Goal: Task Accomplishment & Management: Manage account settings

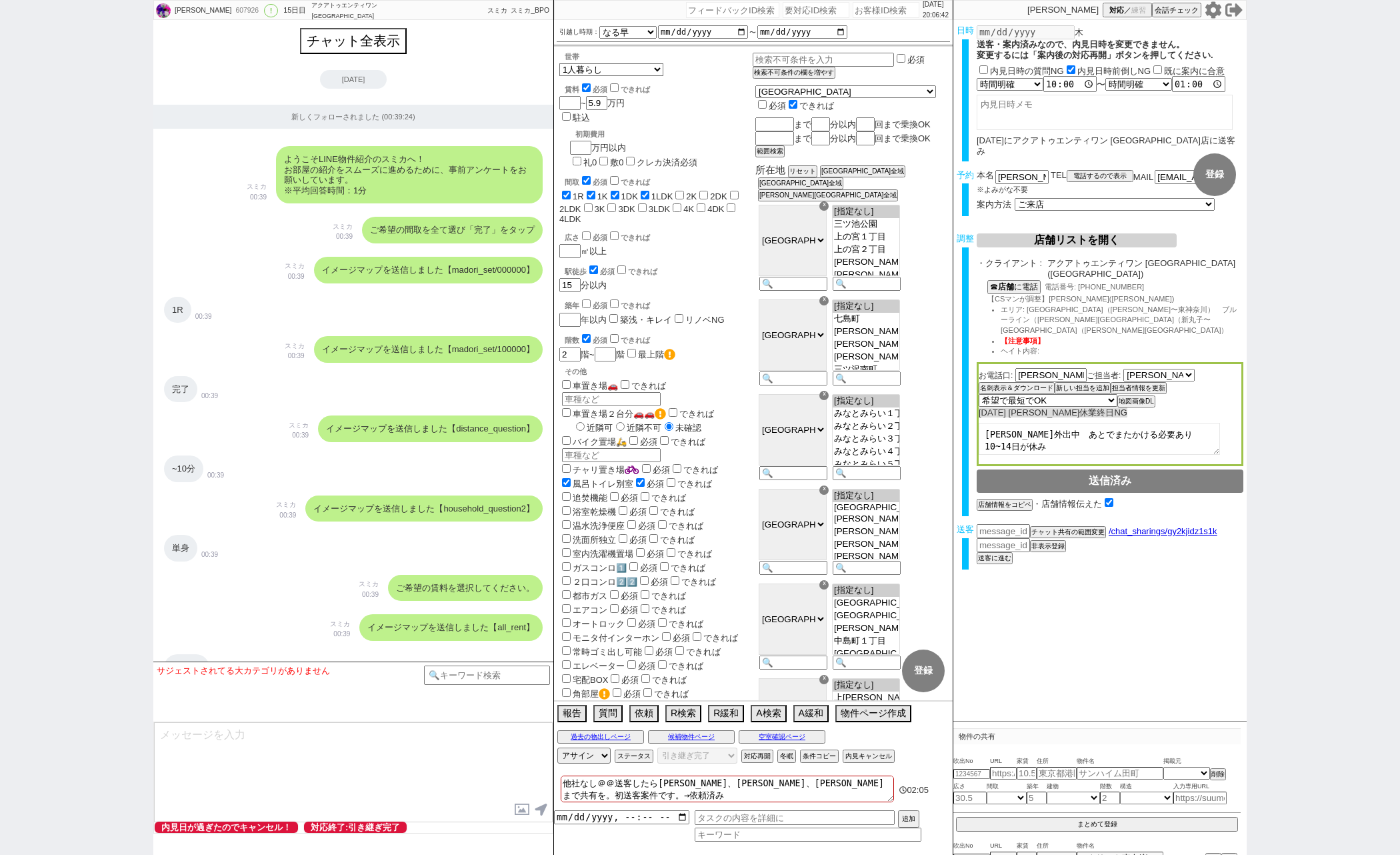
select select "13"
select select "0"
select select "14"
select select "64"
select select "65"
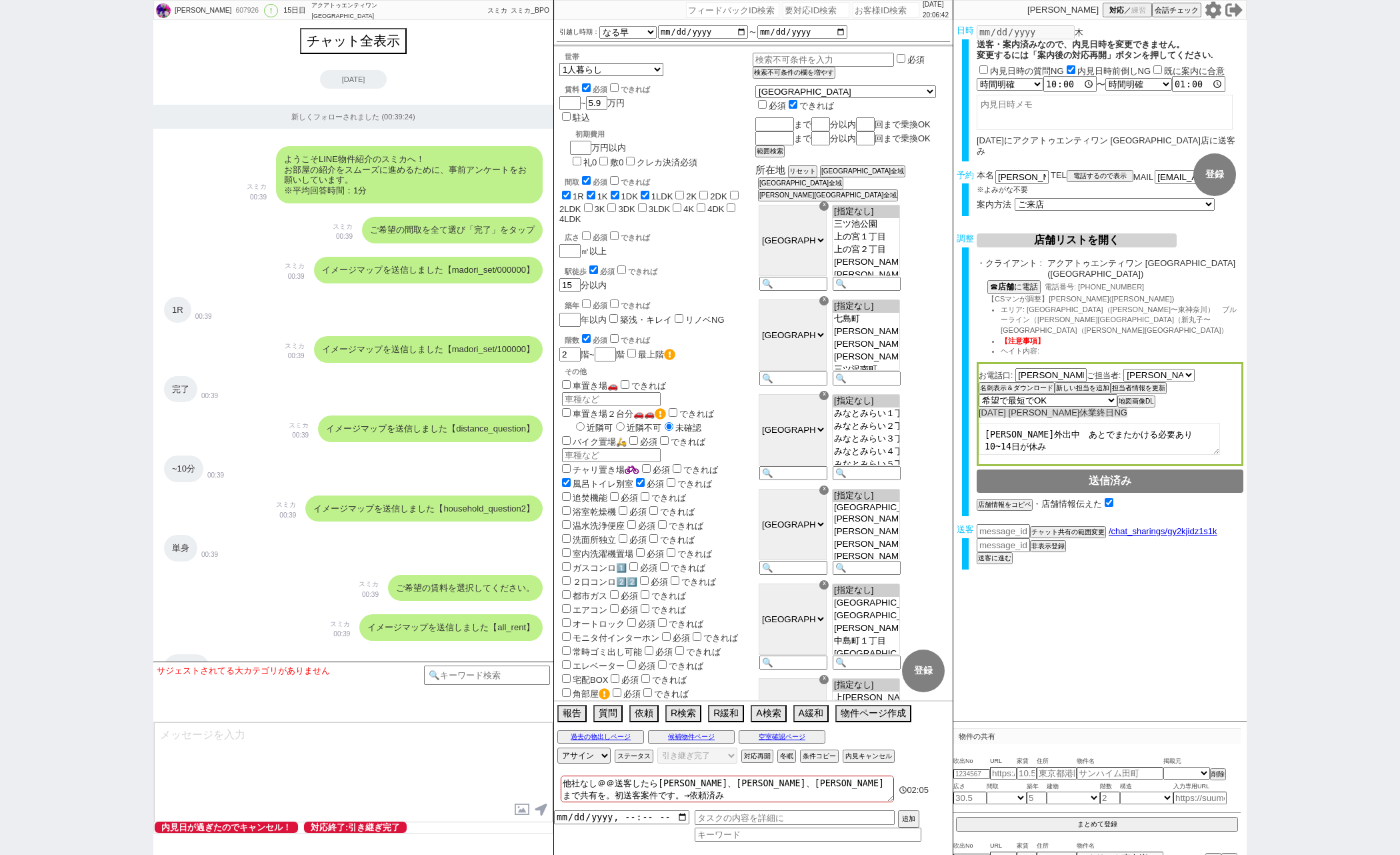
select select "66"
select select "67"
select select "68"
select select "69"
select select "70"
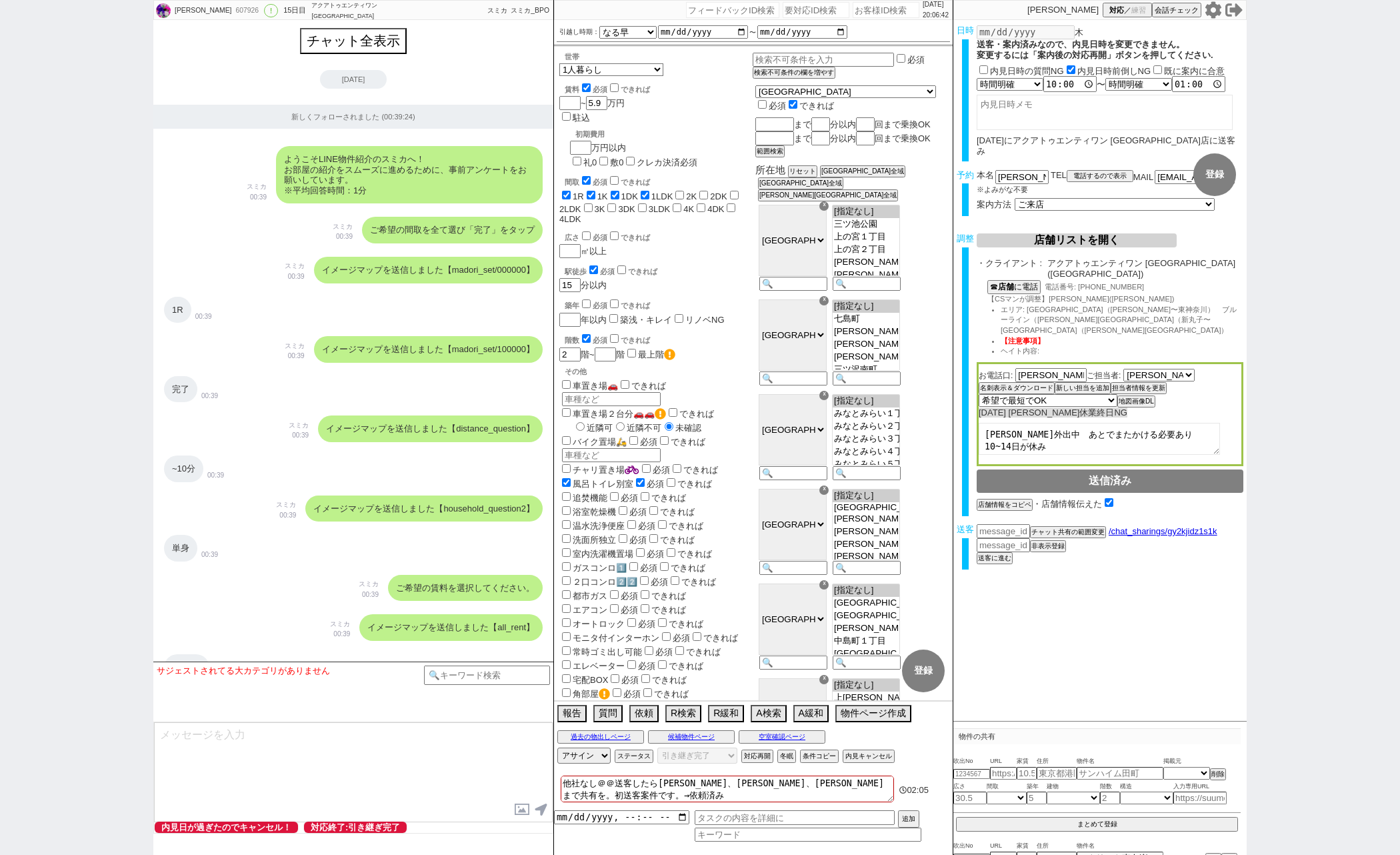
select select "71"
select select "72"
select select "73"
select select "74"
select select "75"
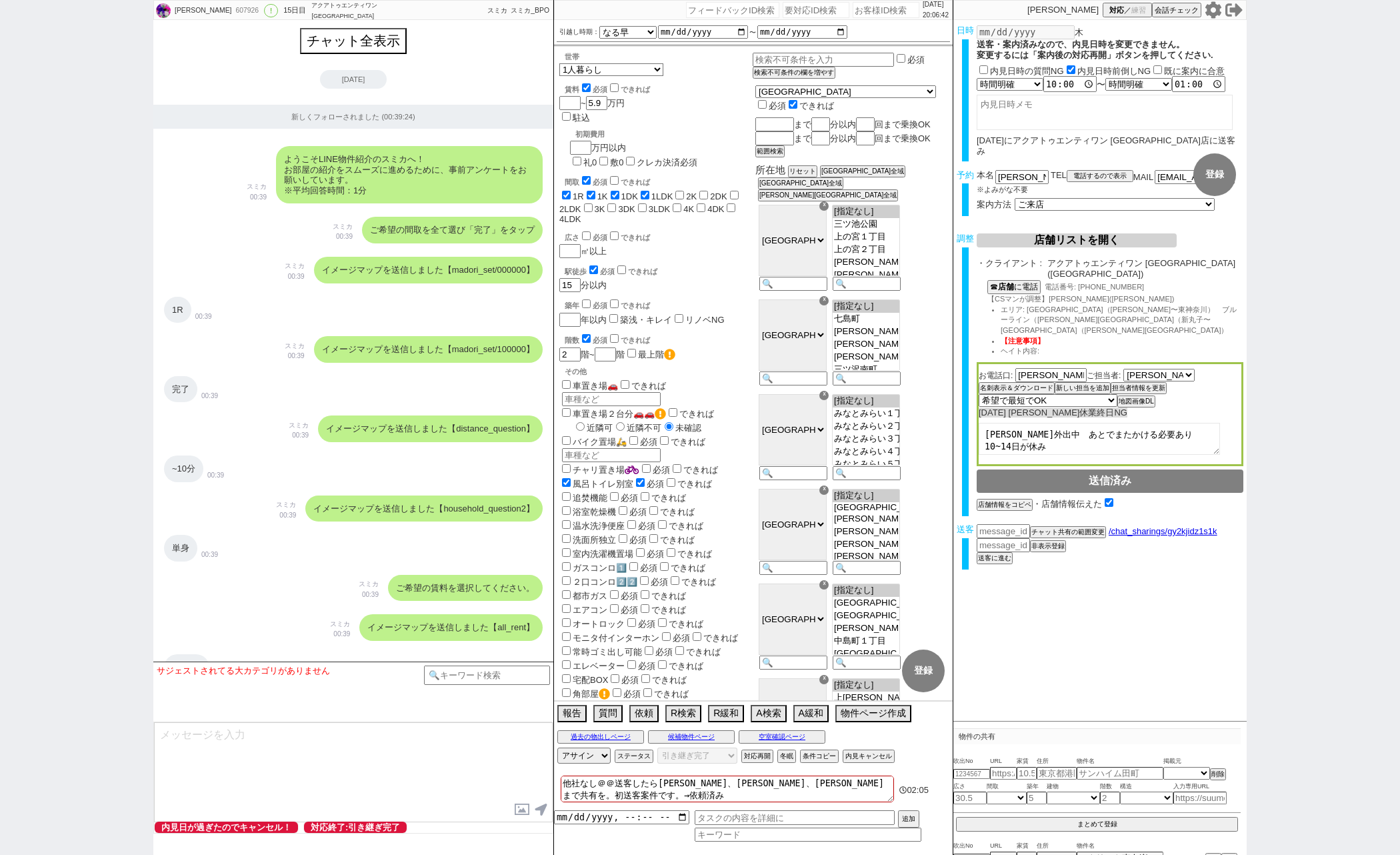
select select "76"
select select "77"
select select "78"
select select "79"
select select "80"
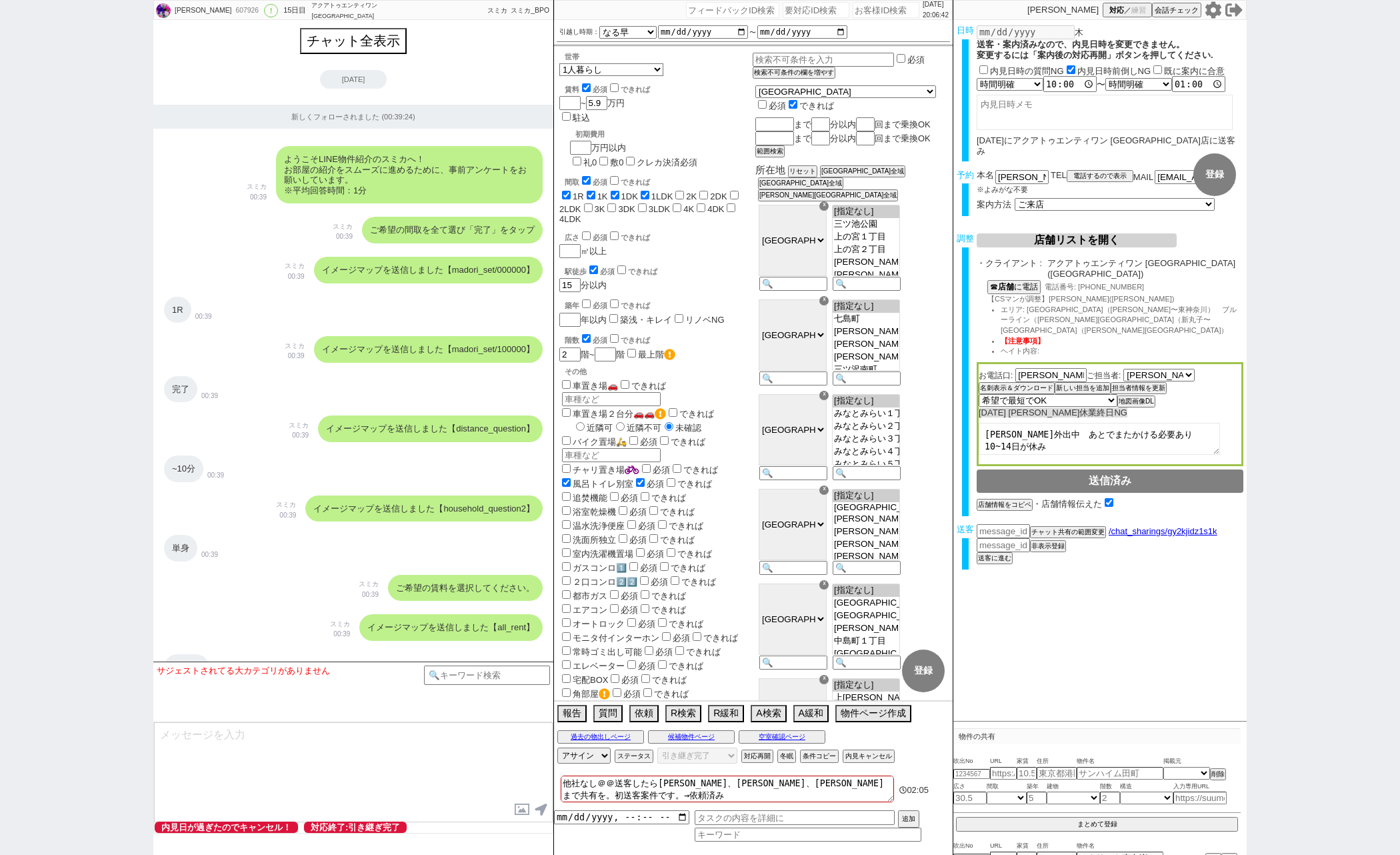
select select "1296"
select select "100"
select select "1"
select select "2"
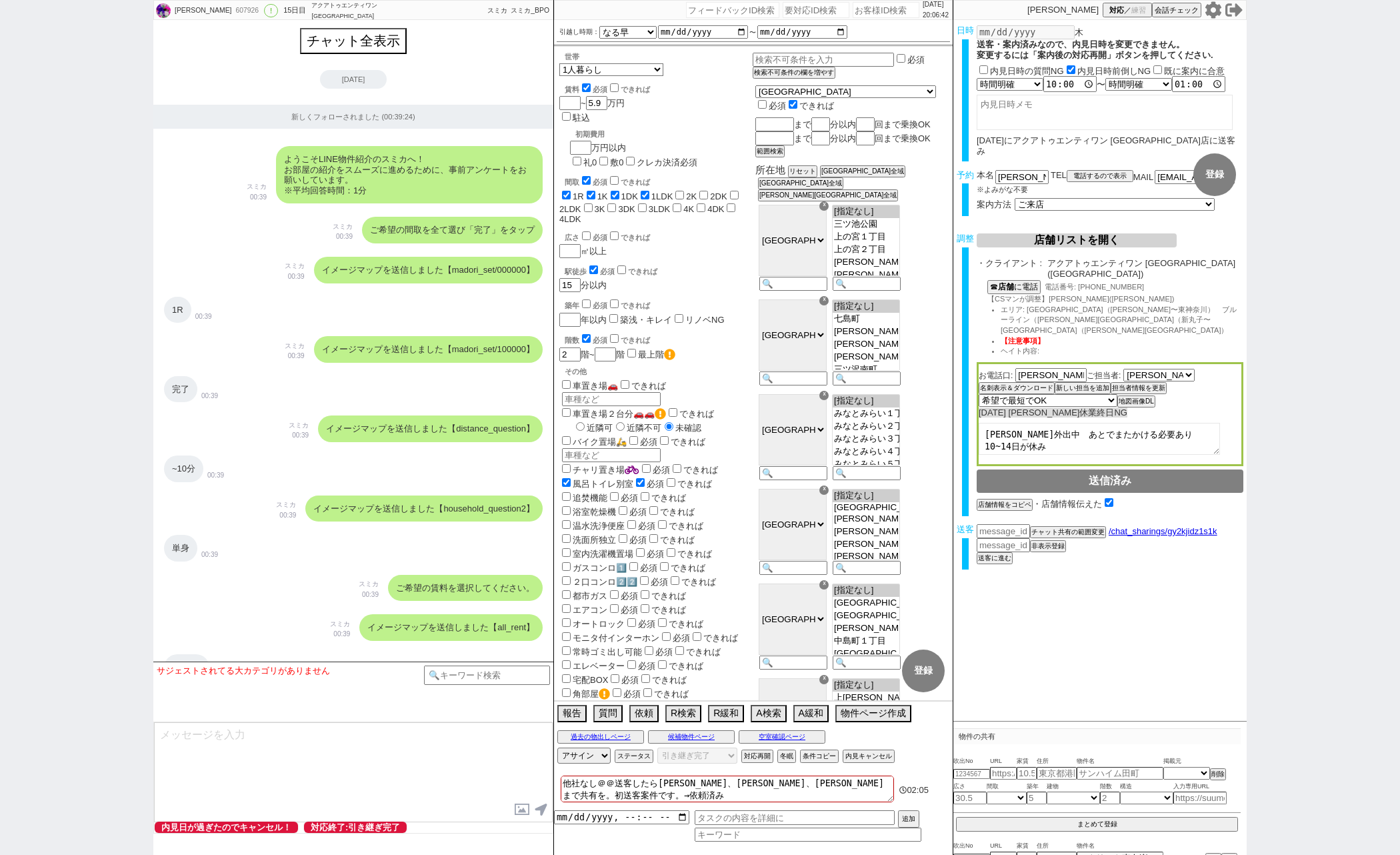
select select "2785"
select select "5"
select select
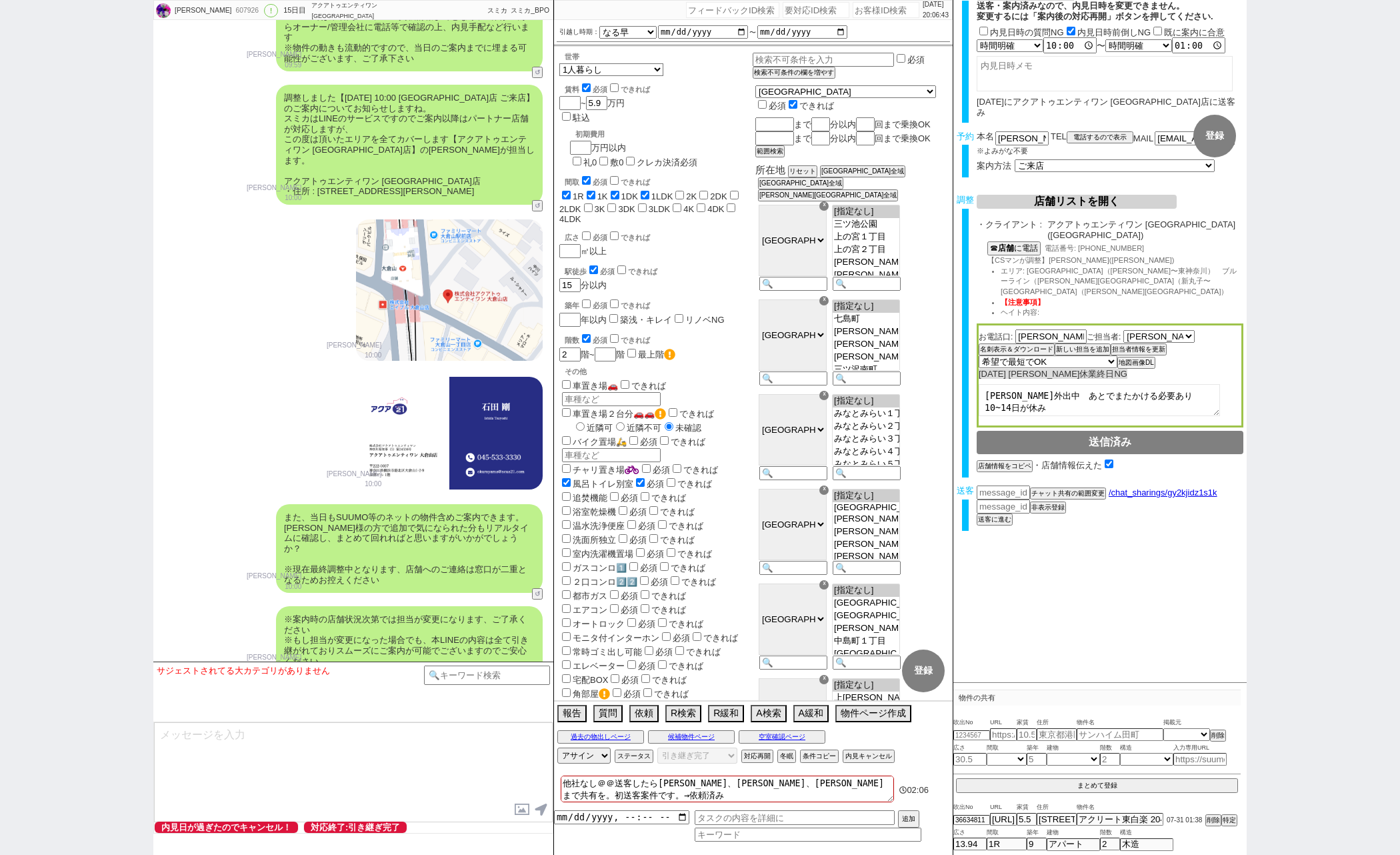
scroll to position [7187, 0]
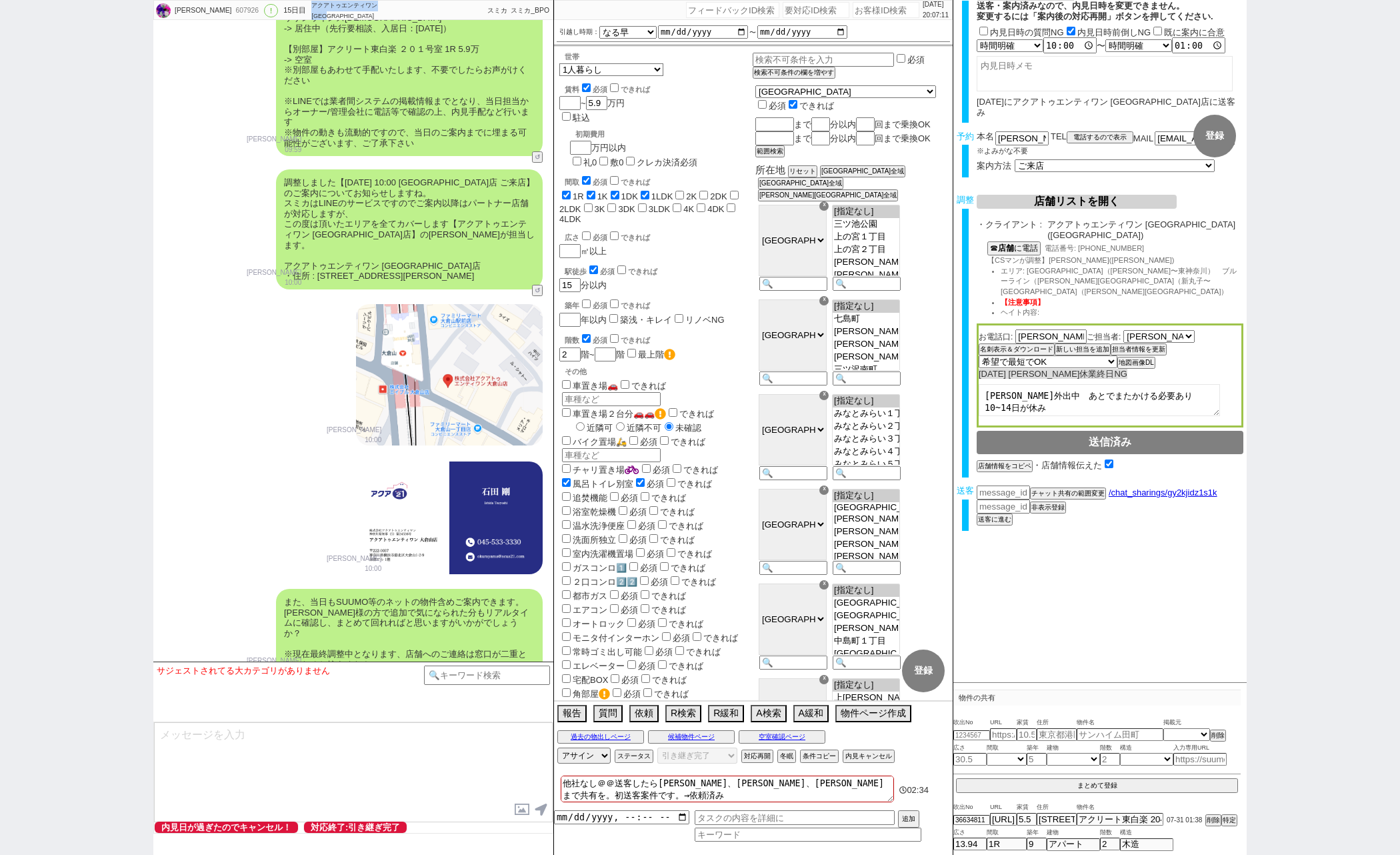
drag, startPoint x: 325, startPoint y: 16, endPoint x: 299, endPoint y: 5, distance: 28.2
click at [311, 5] on div "アクアトゥエンティワン [GEOGRAPHIC_DATA]店" at bounding box center [344, 10] width 67 height 20
click at [191, 296] on div "調整しました【8月7日(木) 10:00 大倉山店 ご来店】のご案内についてお知らせしますね。 スミカはLINEのサービスですのでご案内以降はパートナー店舗が…" at bounding box center [353, 229] width 400 height 133
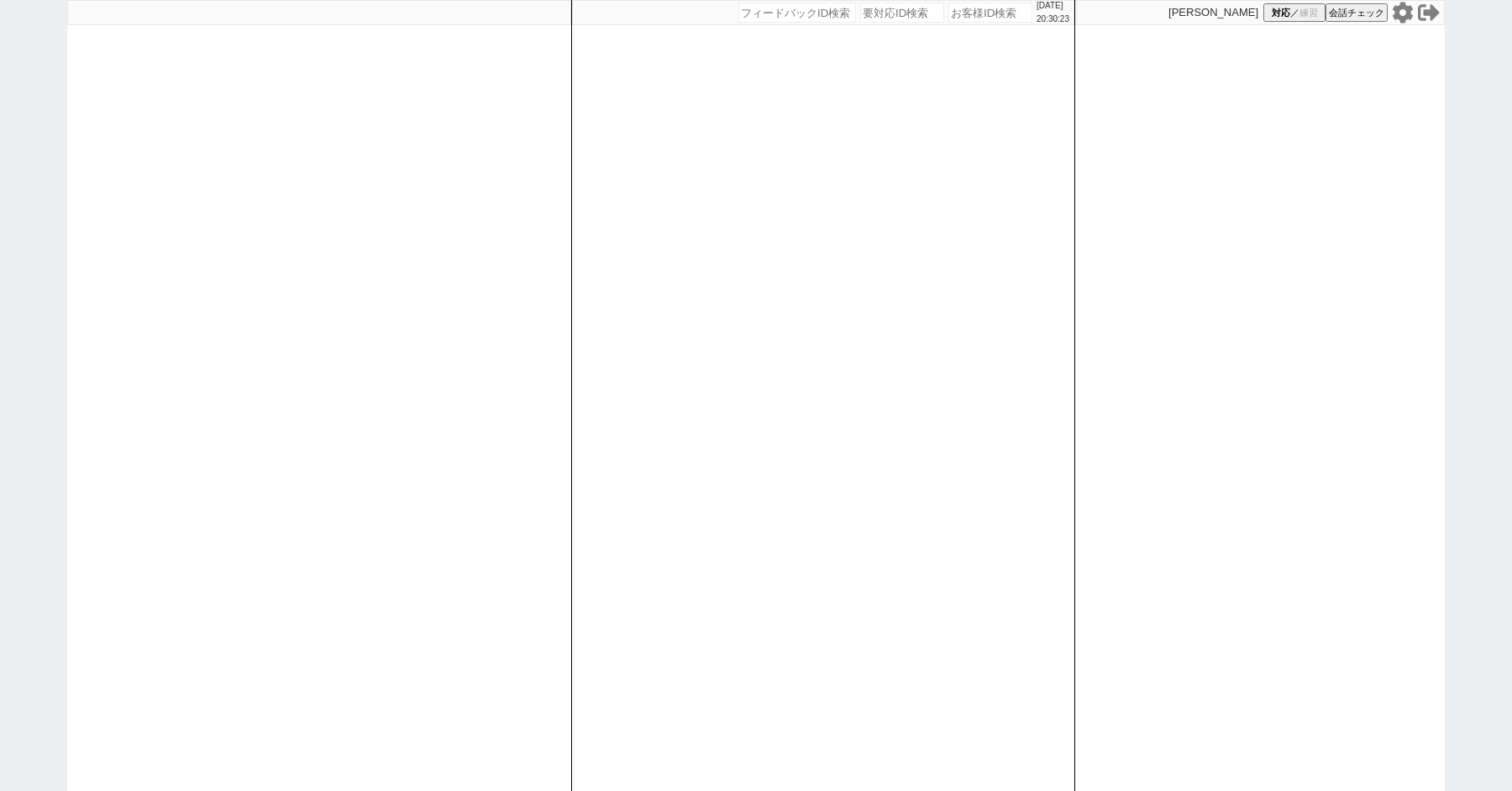
click at [961, 11] on input "number" at bounding box center [989, 12] width 84 height 20
type input "41953"
select select "4"
select select "8"
select select "10"
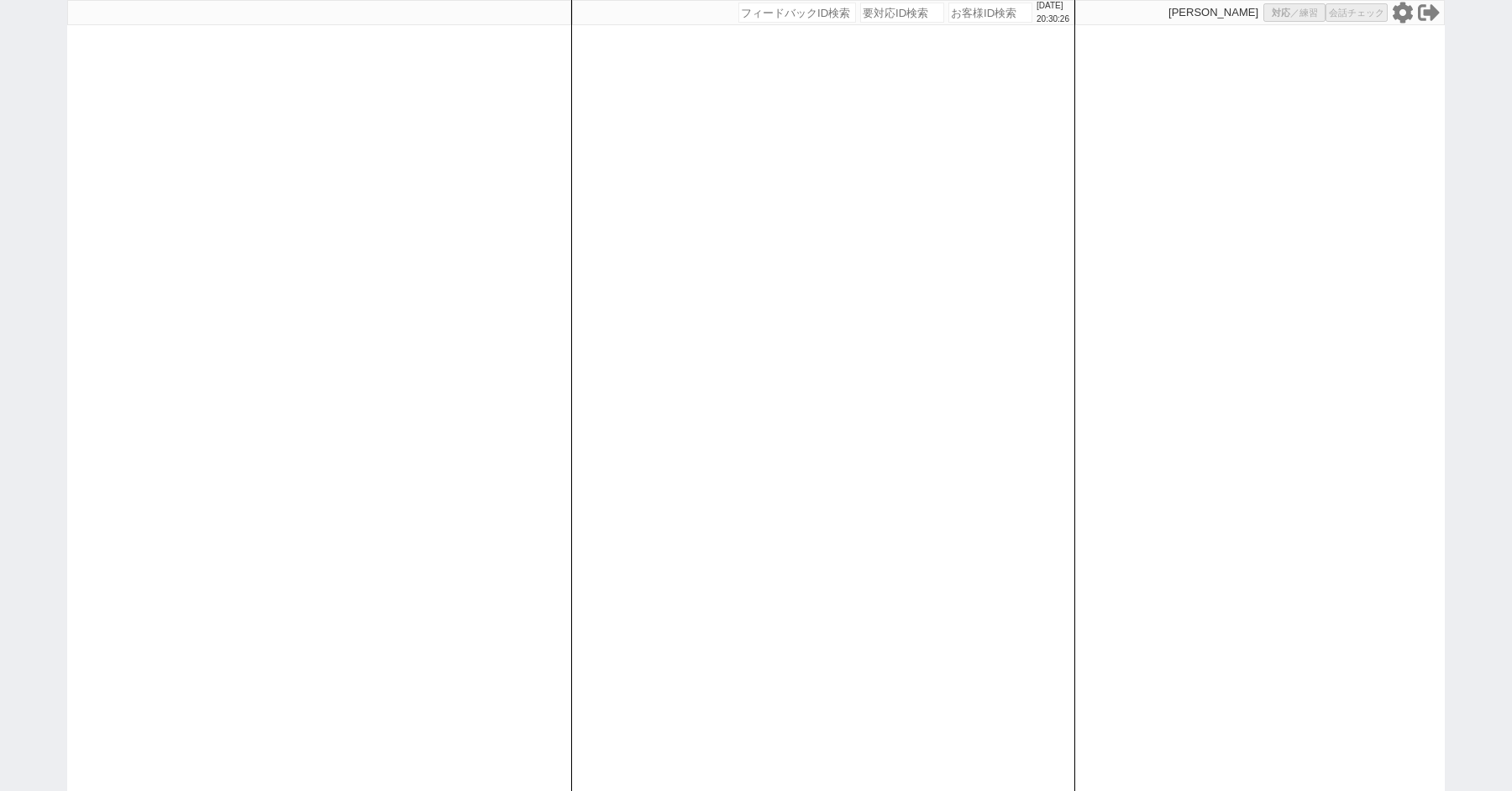
select select "8"
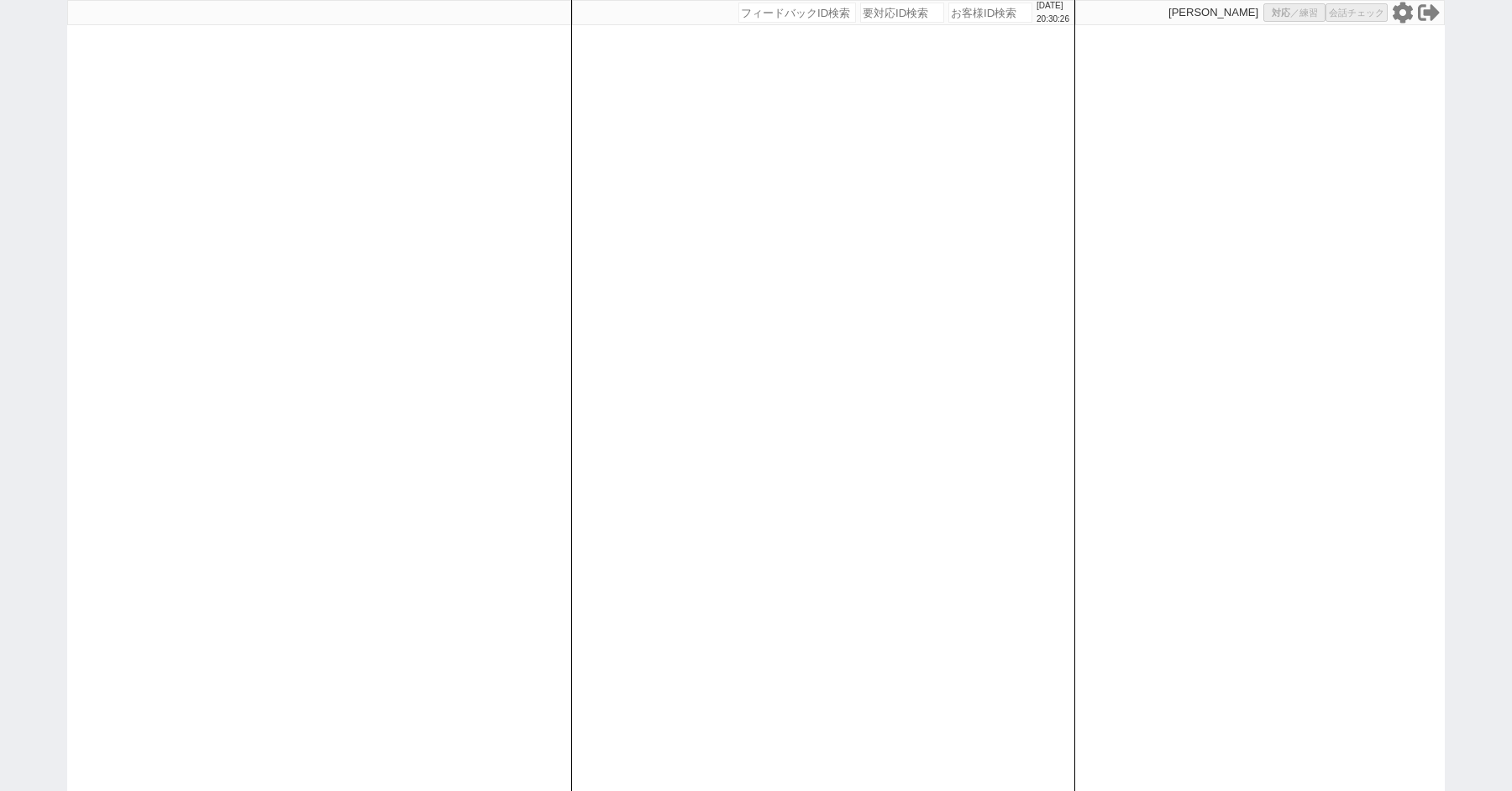
select select "8"
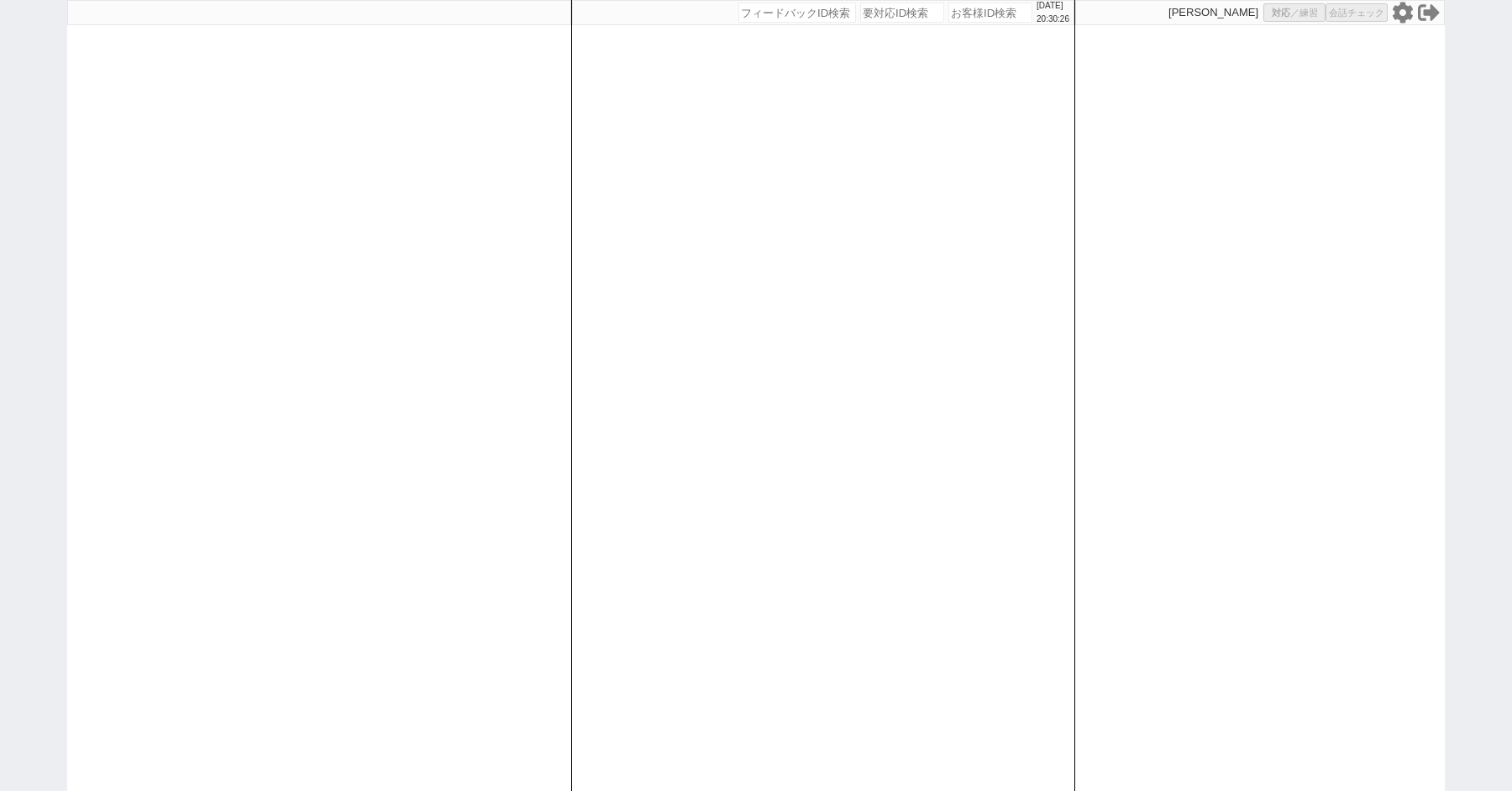
select select "8"
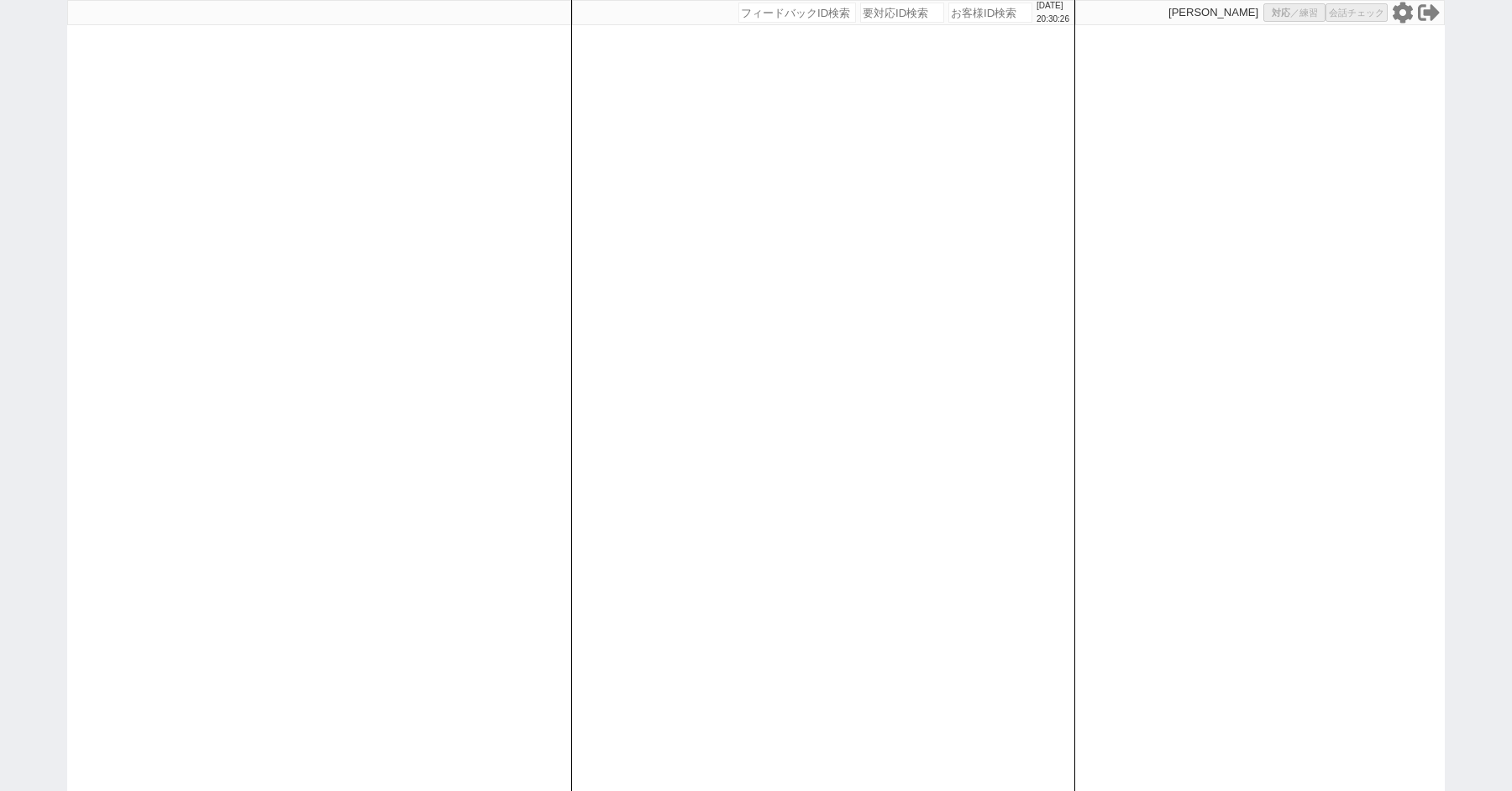
select select "8"
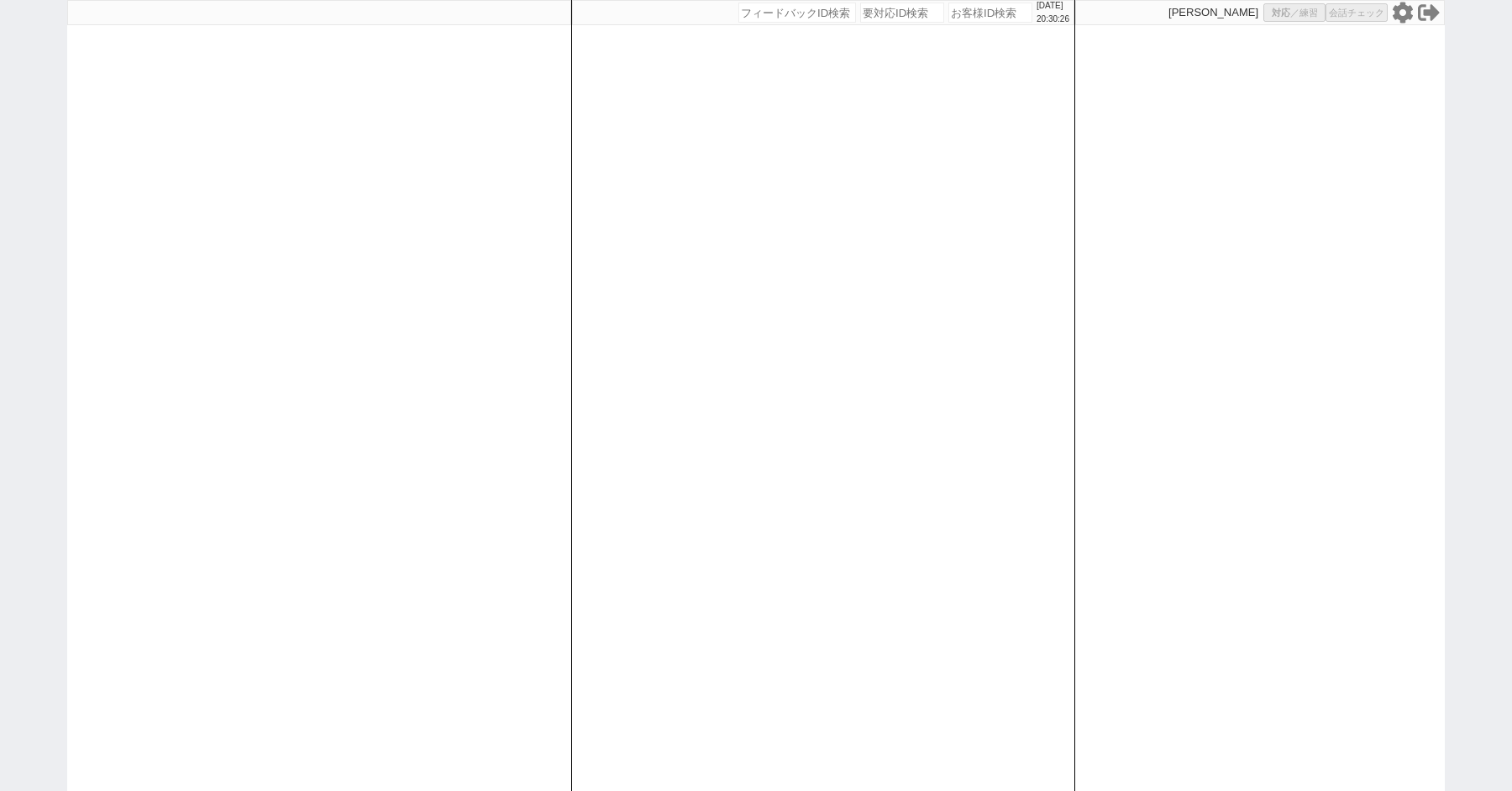
select select "8"
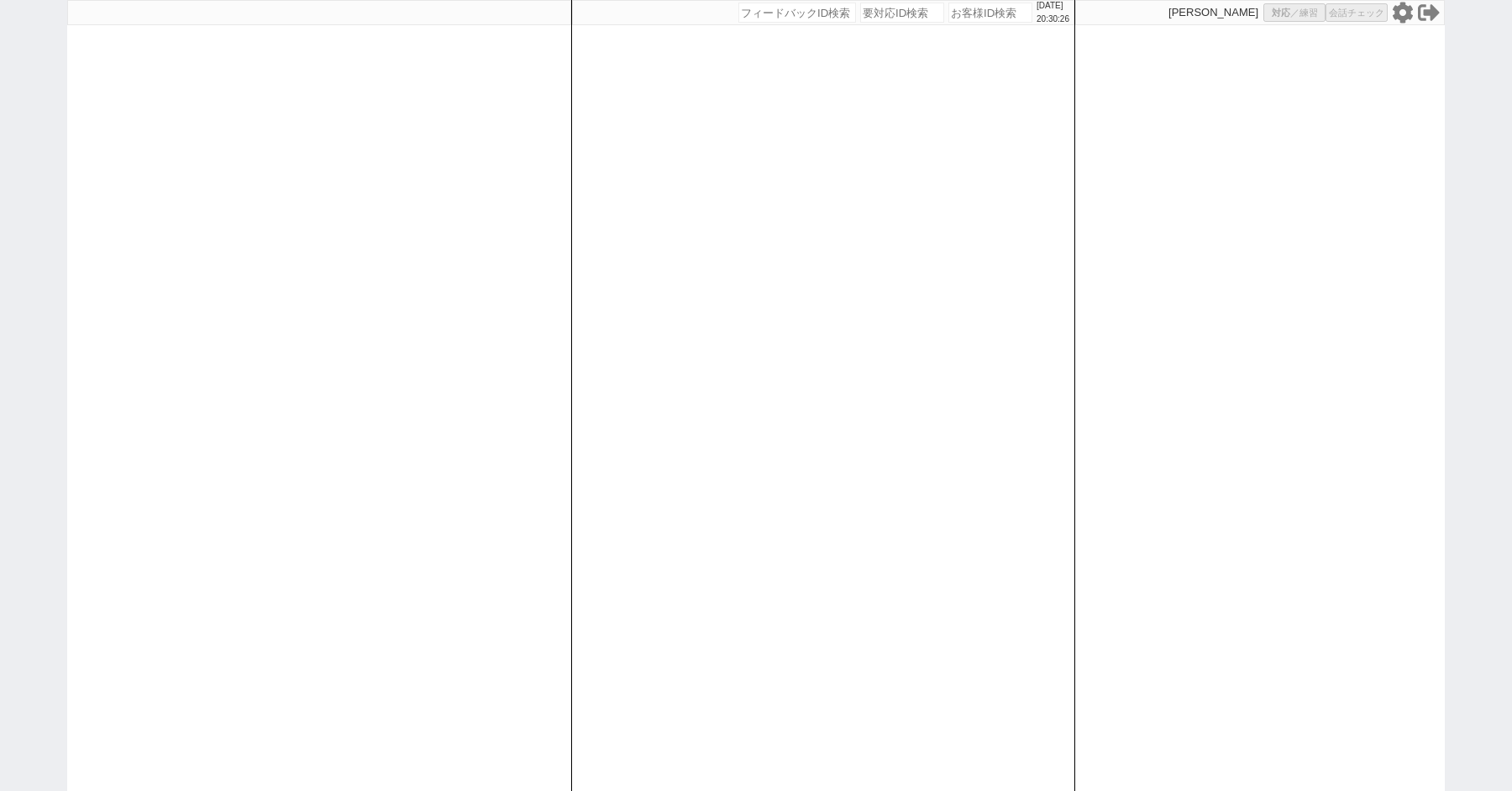
select select "8"
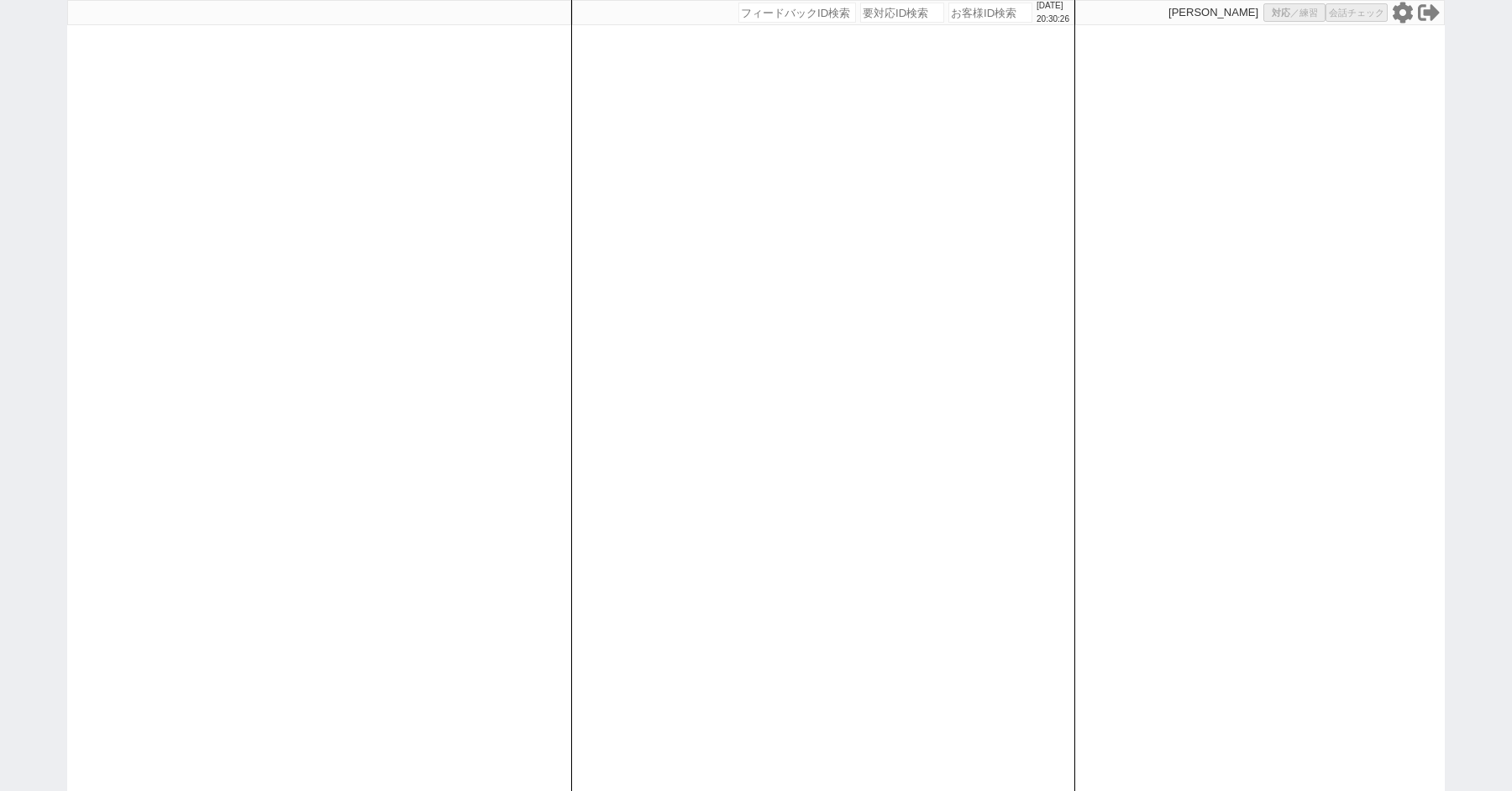
select select "8"
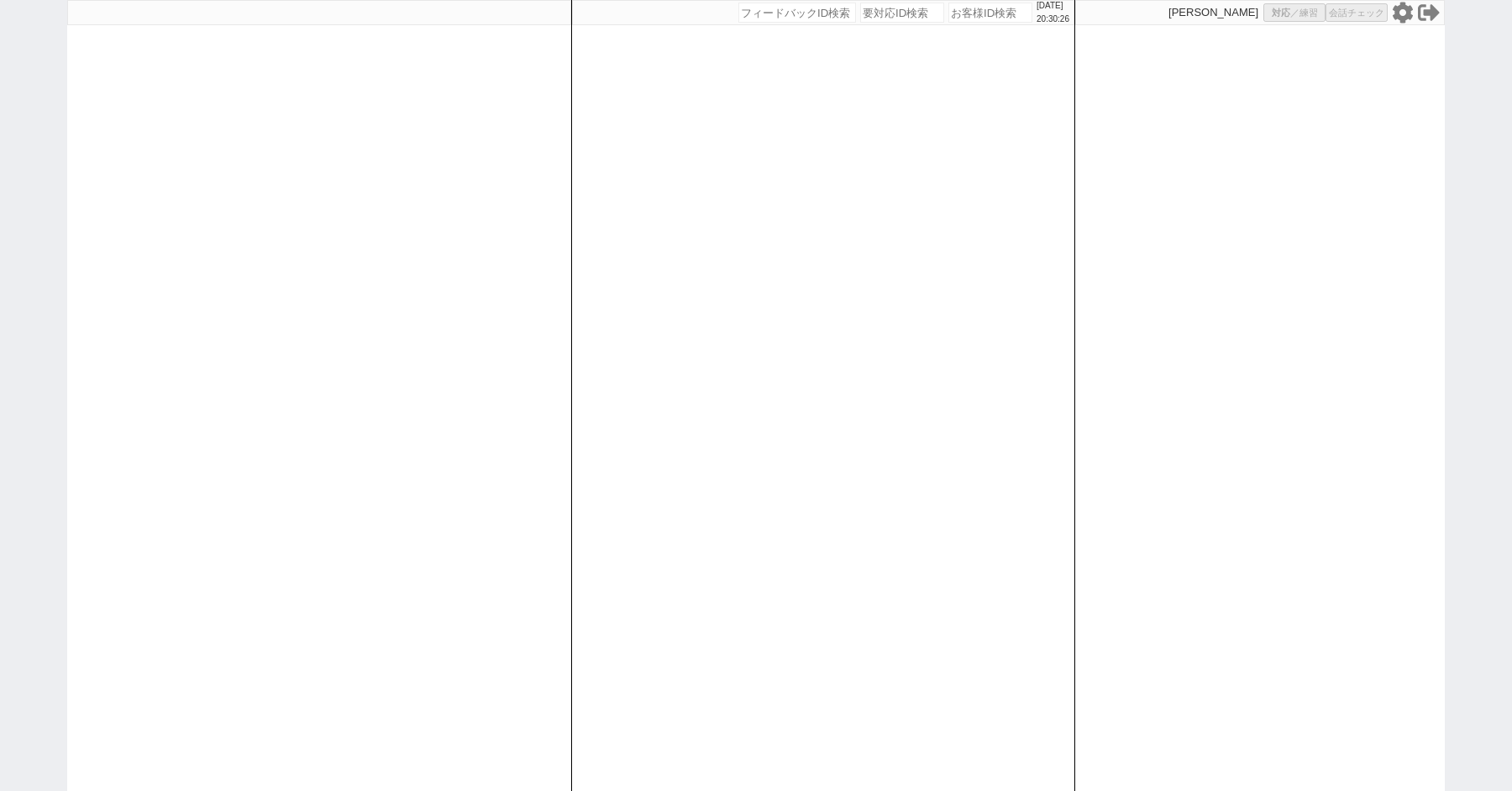
select select "8"
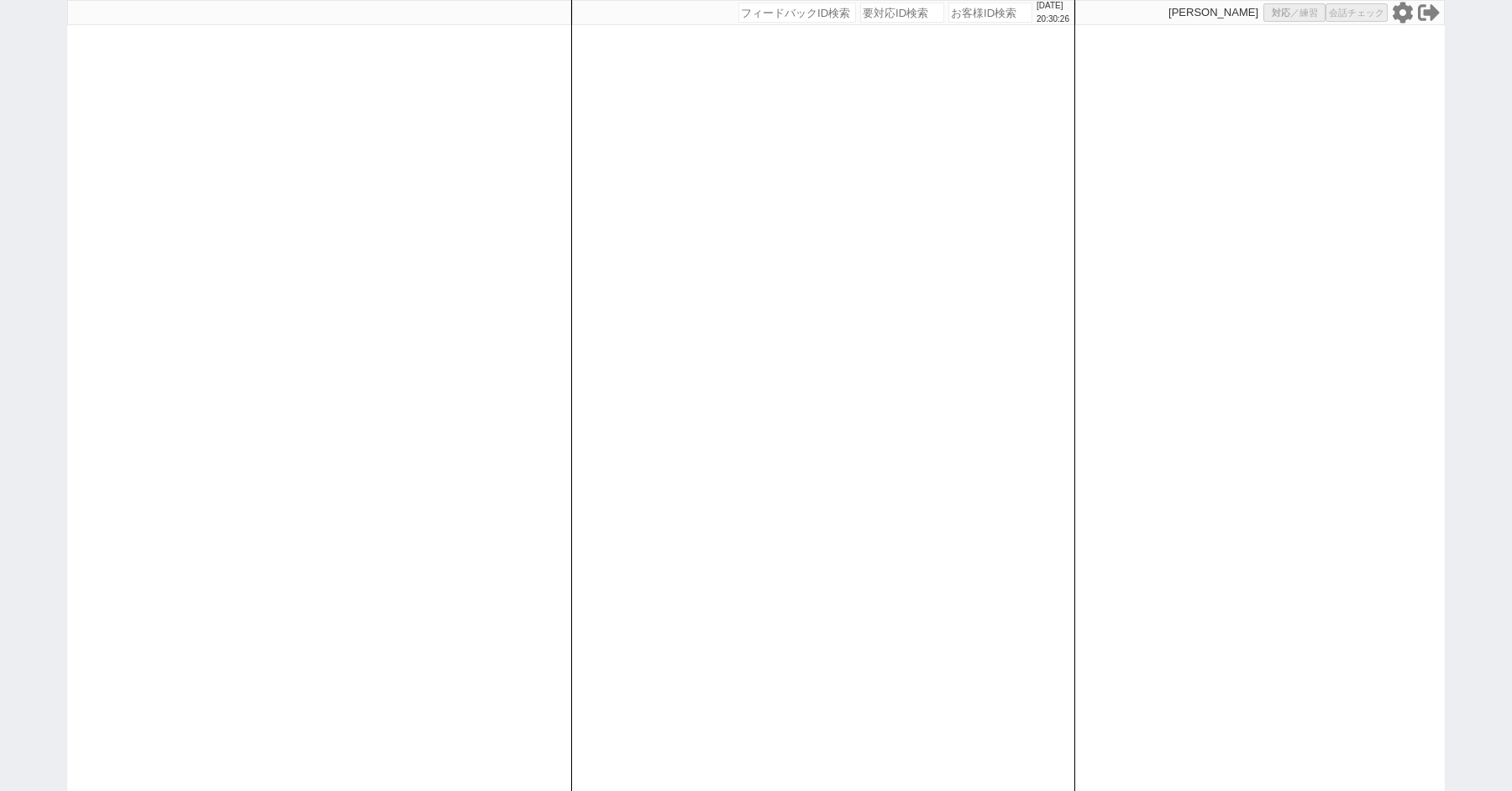
select select "8"
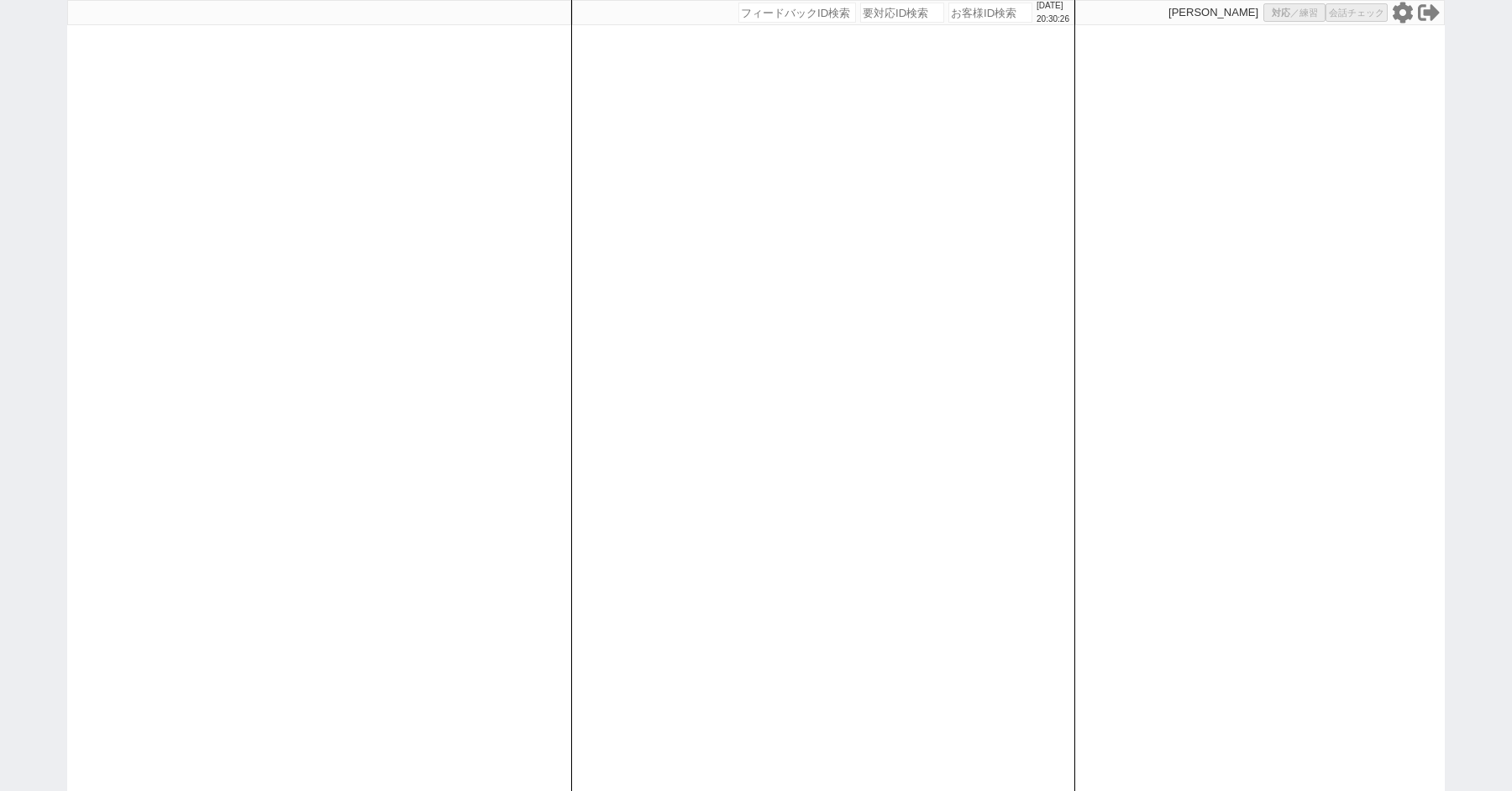
select select "8"
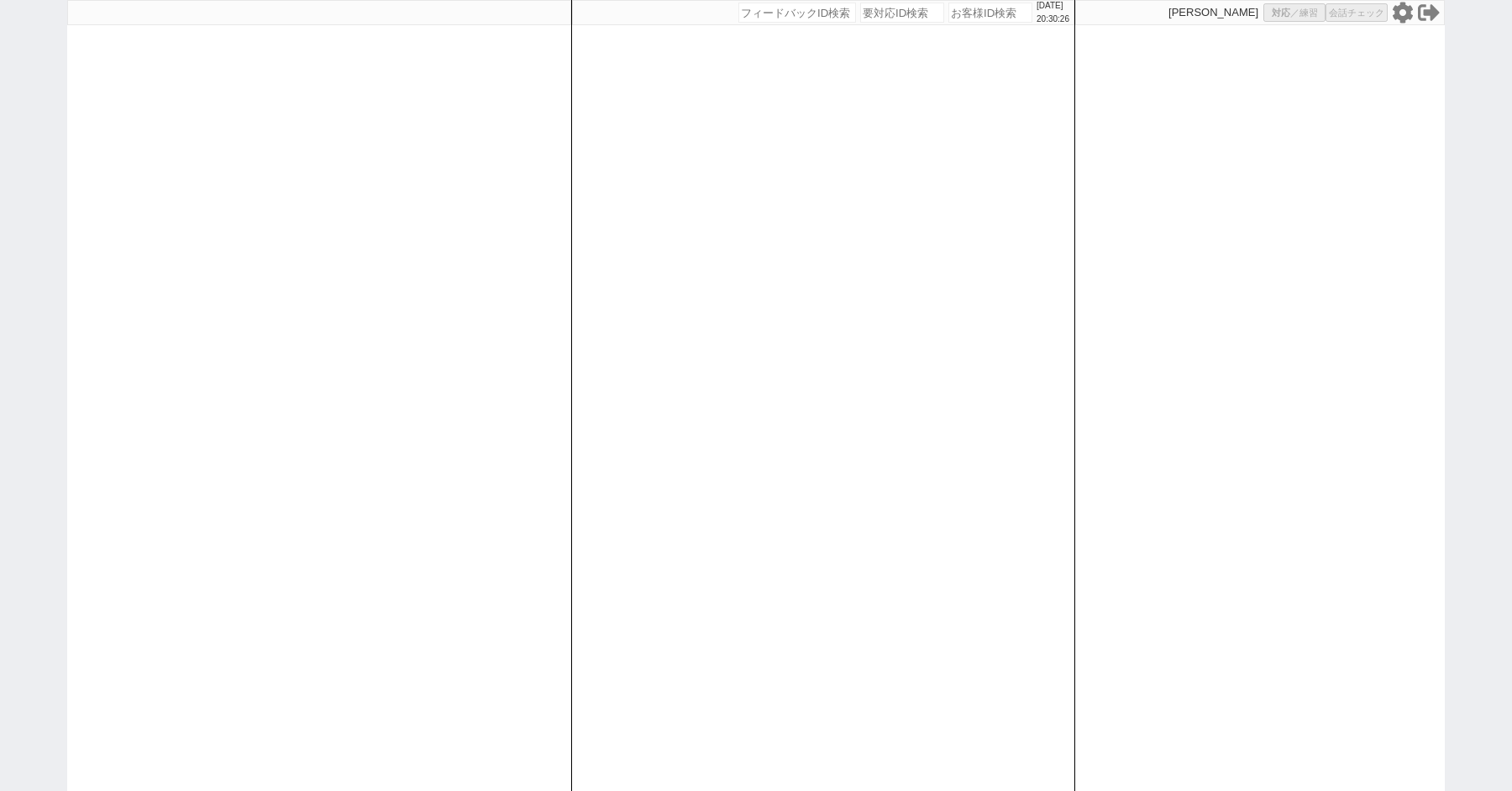
select select "8"
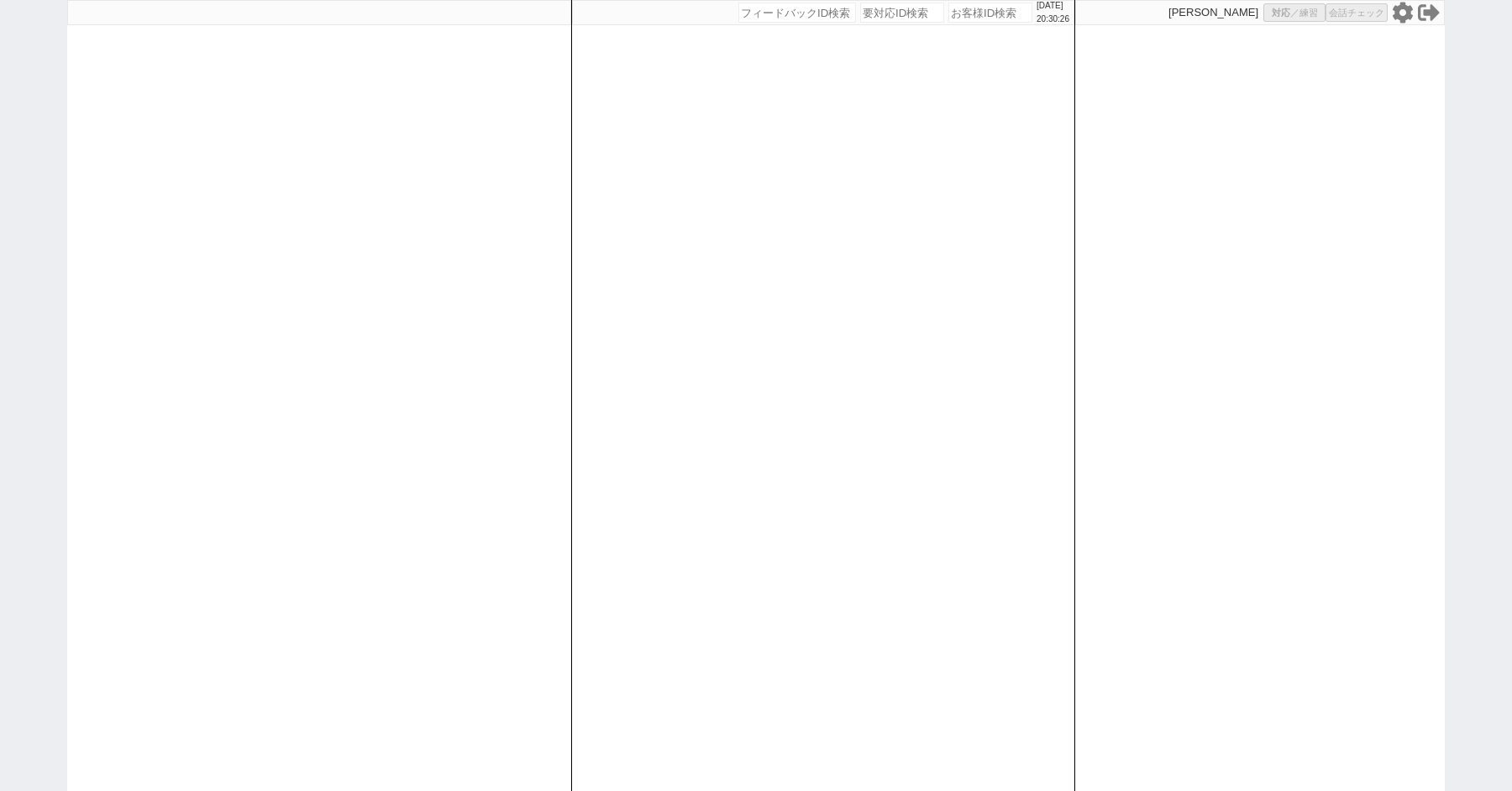
select select "8"
select select "10"
select select "8"
select select "10"
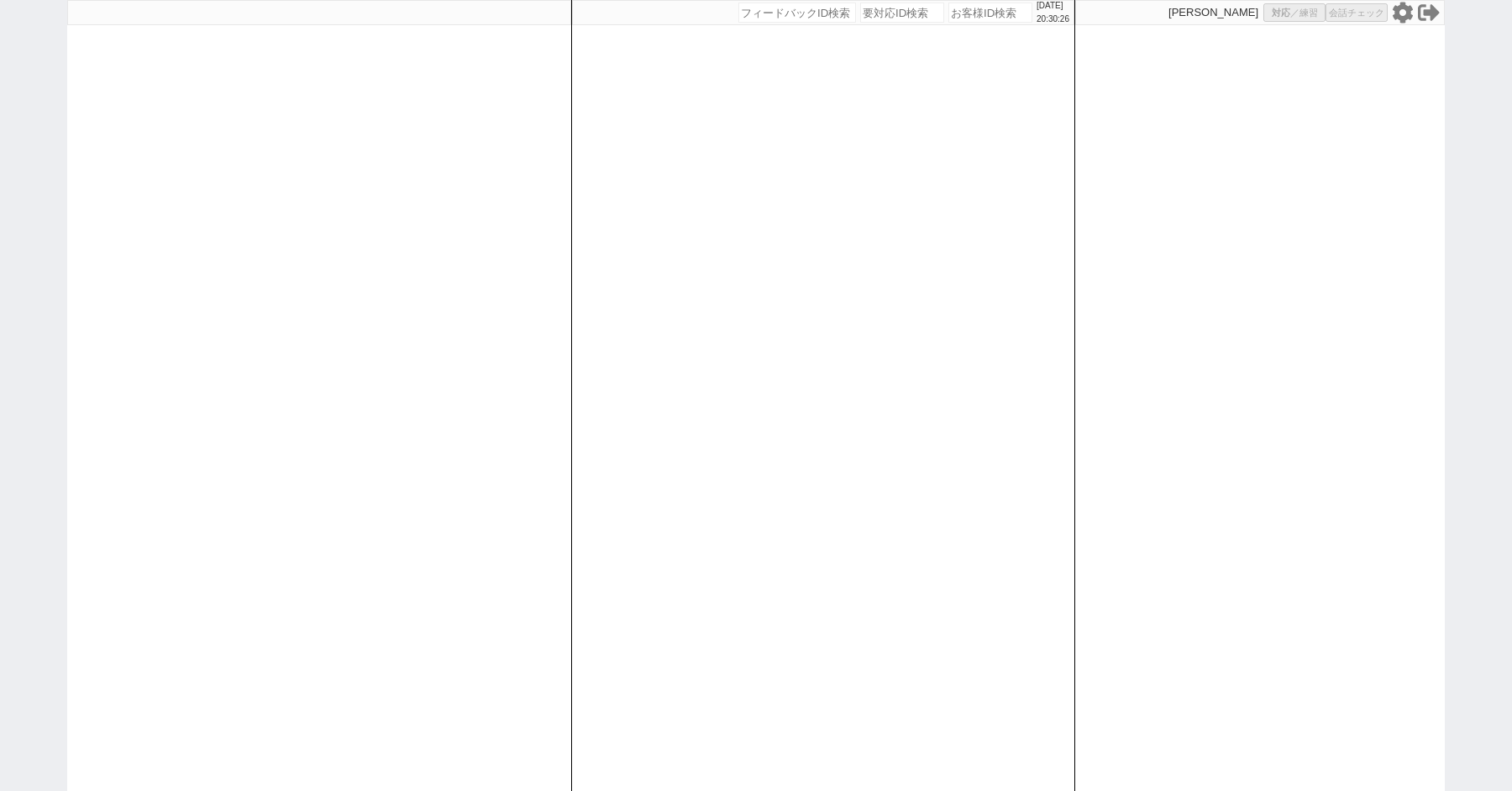
select select "8"
select select "3"
select select "8"
select select
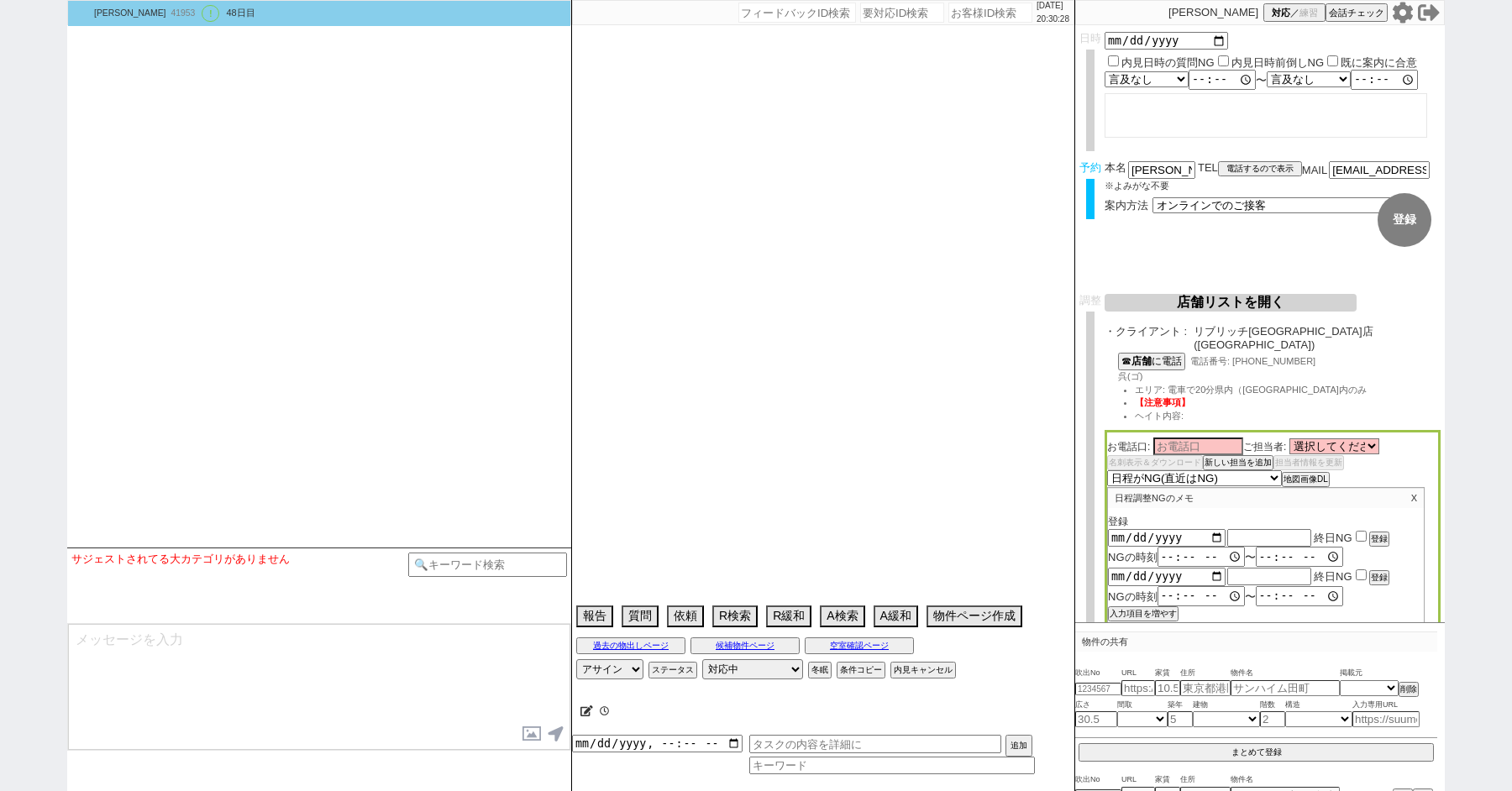
select select "13"
select select "0"
select select "33"
select select "29"
select select "69"
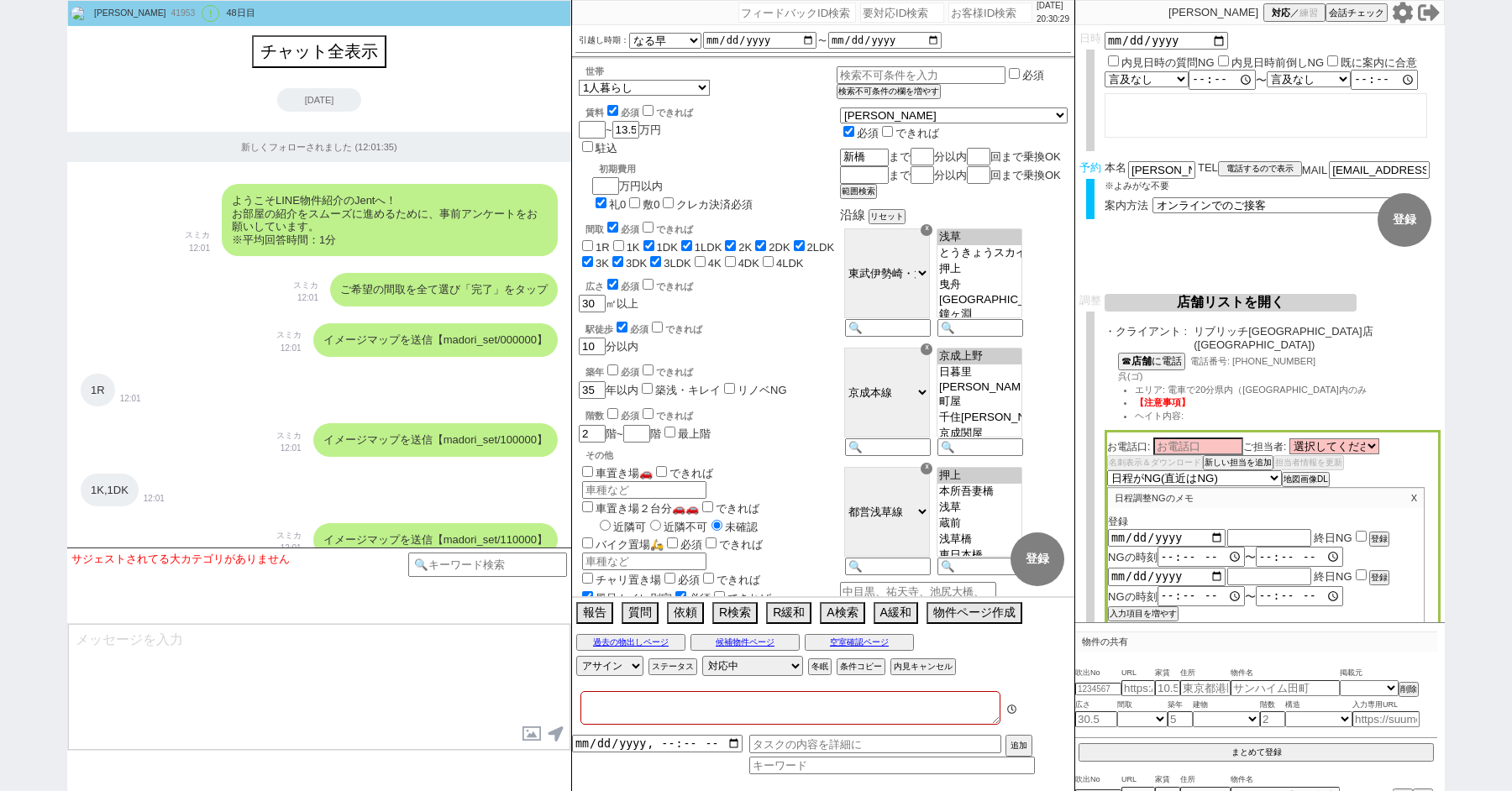
type textarea "ここにたどり着いた人は青木までお知らせください。 お客様の特定用に伝えているカスタマーIDとなってます。"
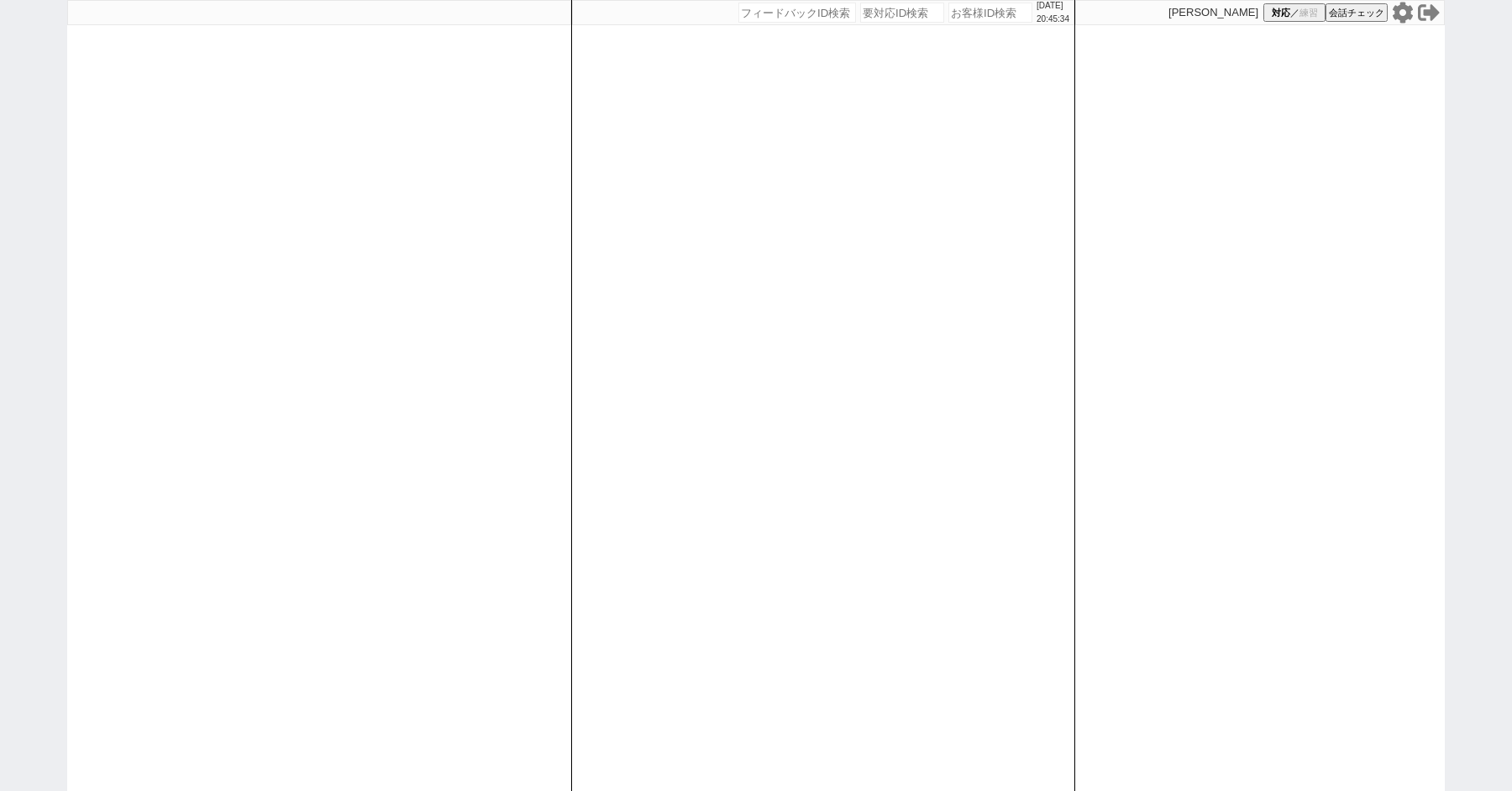
click at [27, 295] on div "[DATE] 20:45:34 候補物件を追加してしてください 紹介した物件一覧 他社物件を追加する 空室確認ページに追加・削除 紹介した物件一覧 他社物件を…" at bounding box center [756, 395] width 1512 height 791
click at [27, 295] on div "2025/08/14 20:45:34 候補物件を追加してしてください 紹介した物件一覧 他社物件を追加する 空室確認ページに追加・削除 紹介した物件一覧 他…" at bounding box center [756, 395] width 1512 height 791
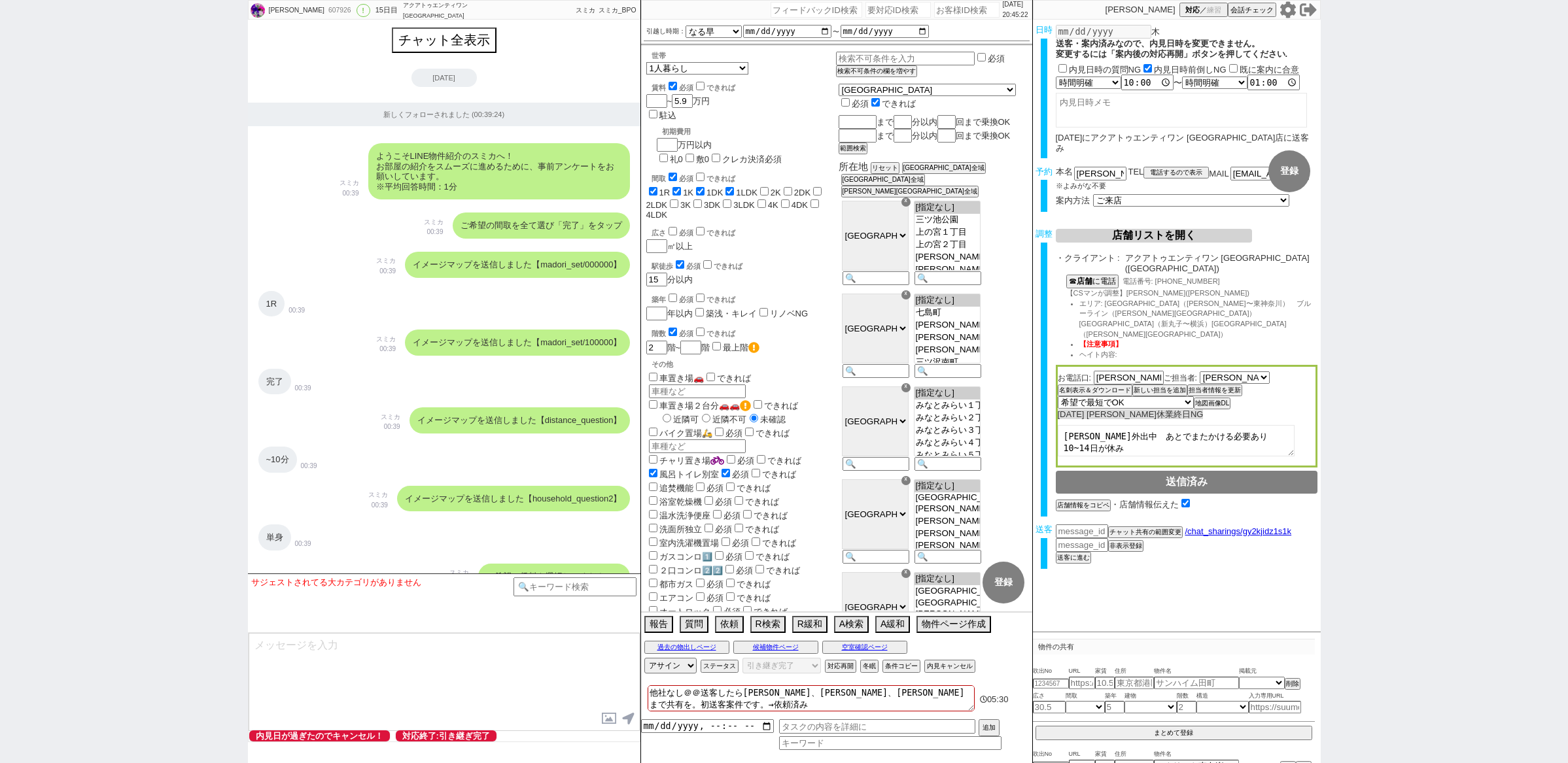
select select "13"
select select "0"
select select "14"
select select "64"
select select "65"
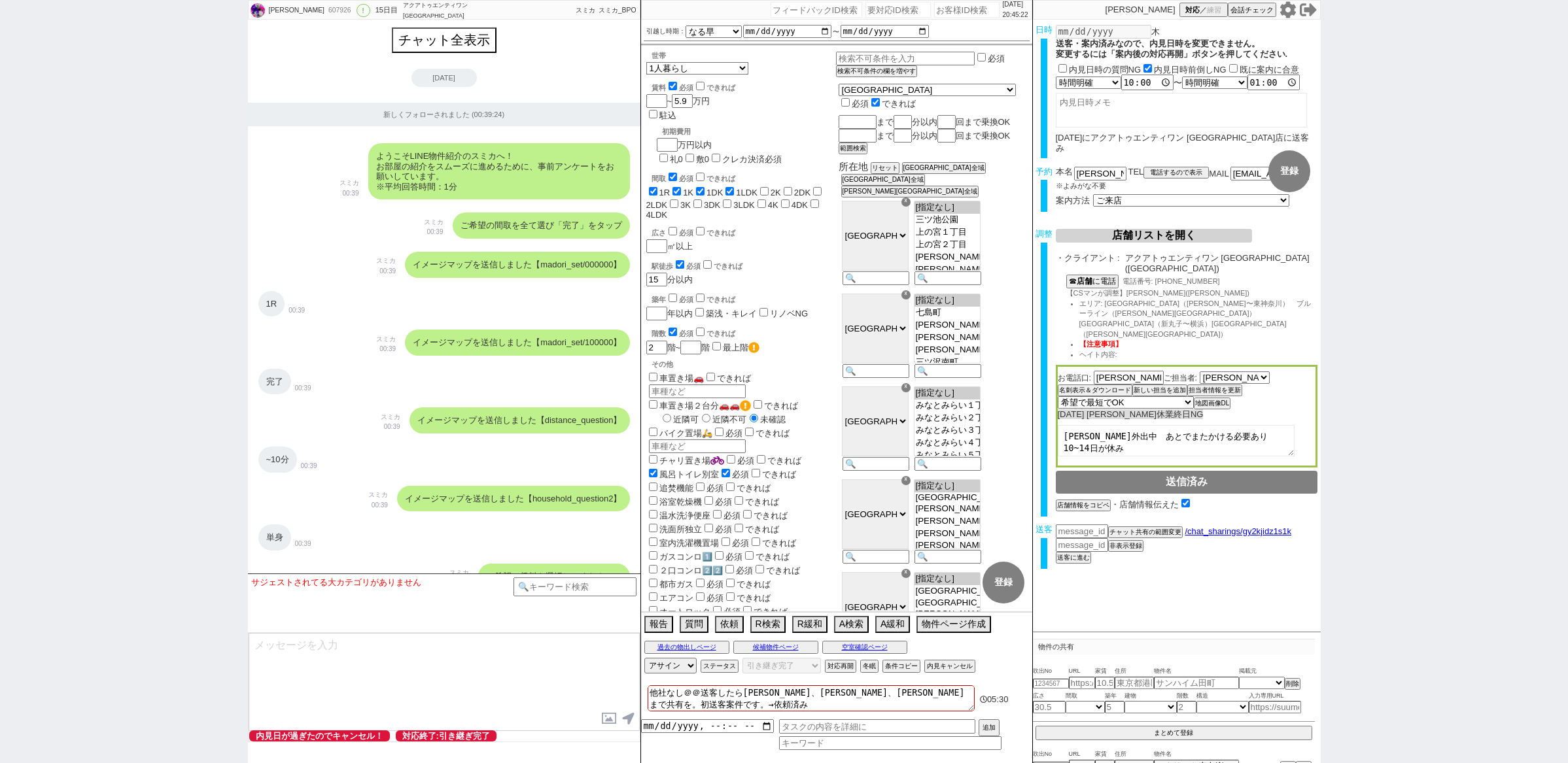
select select "66"
select select "67"
select select "68"
select select "69"
select select "70"
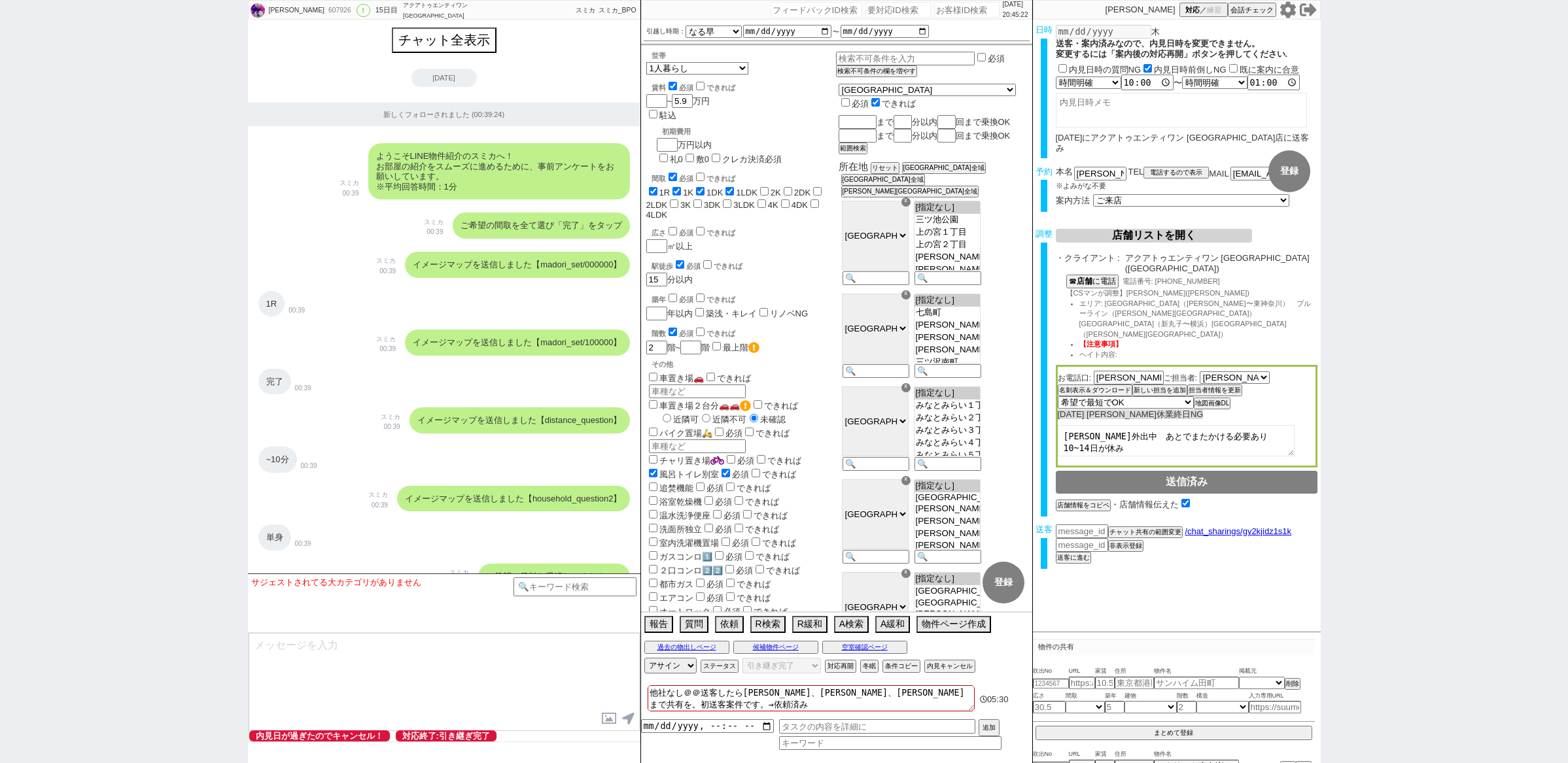
select select "71"
select select "72"
select select "73"
select select "74"
select select "75"
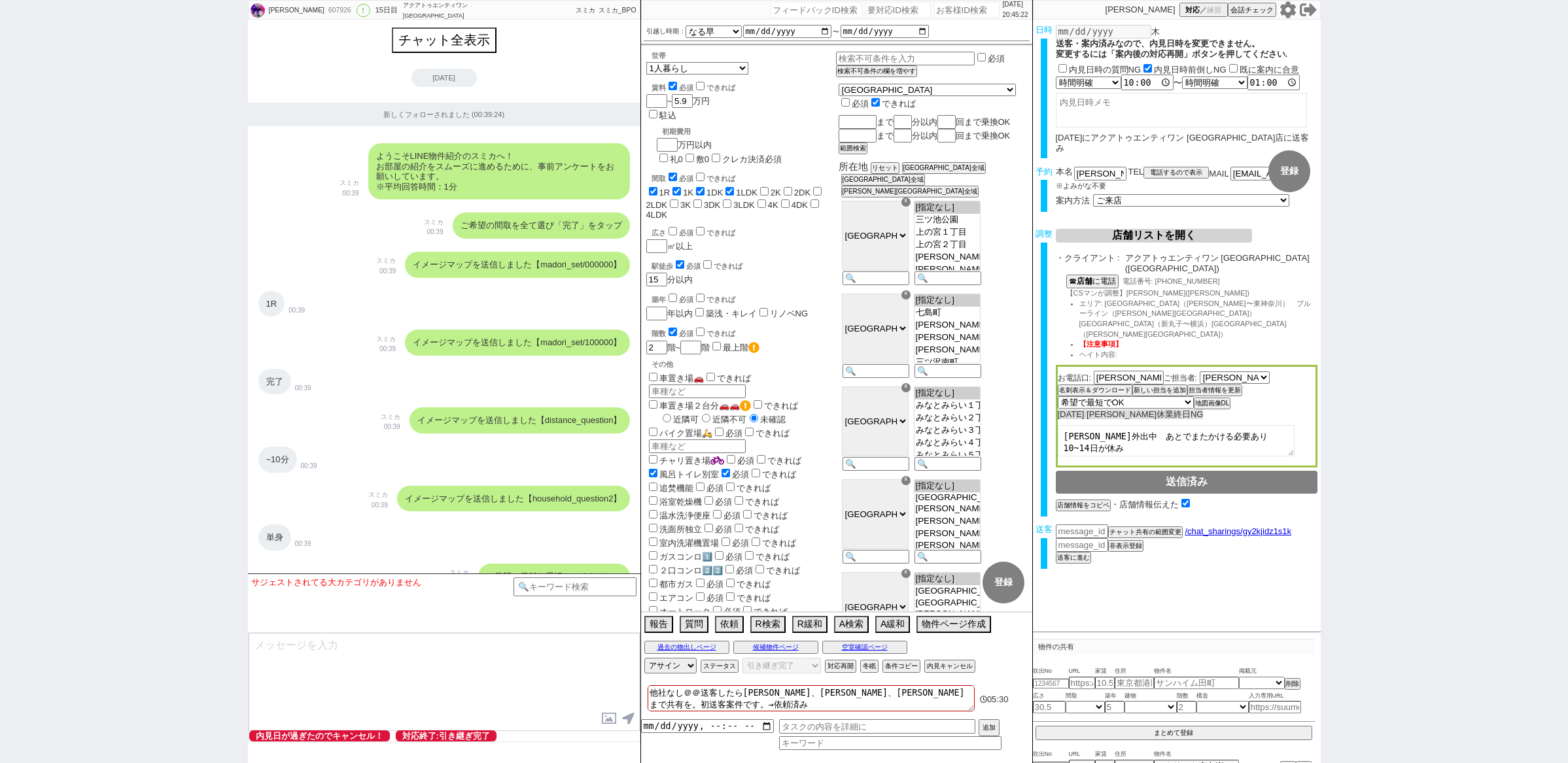
select select "76"
select select "77"
select select "78"
select select "79"
select select "80"
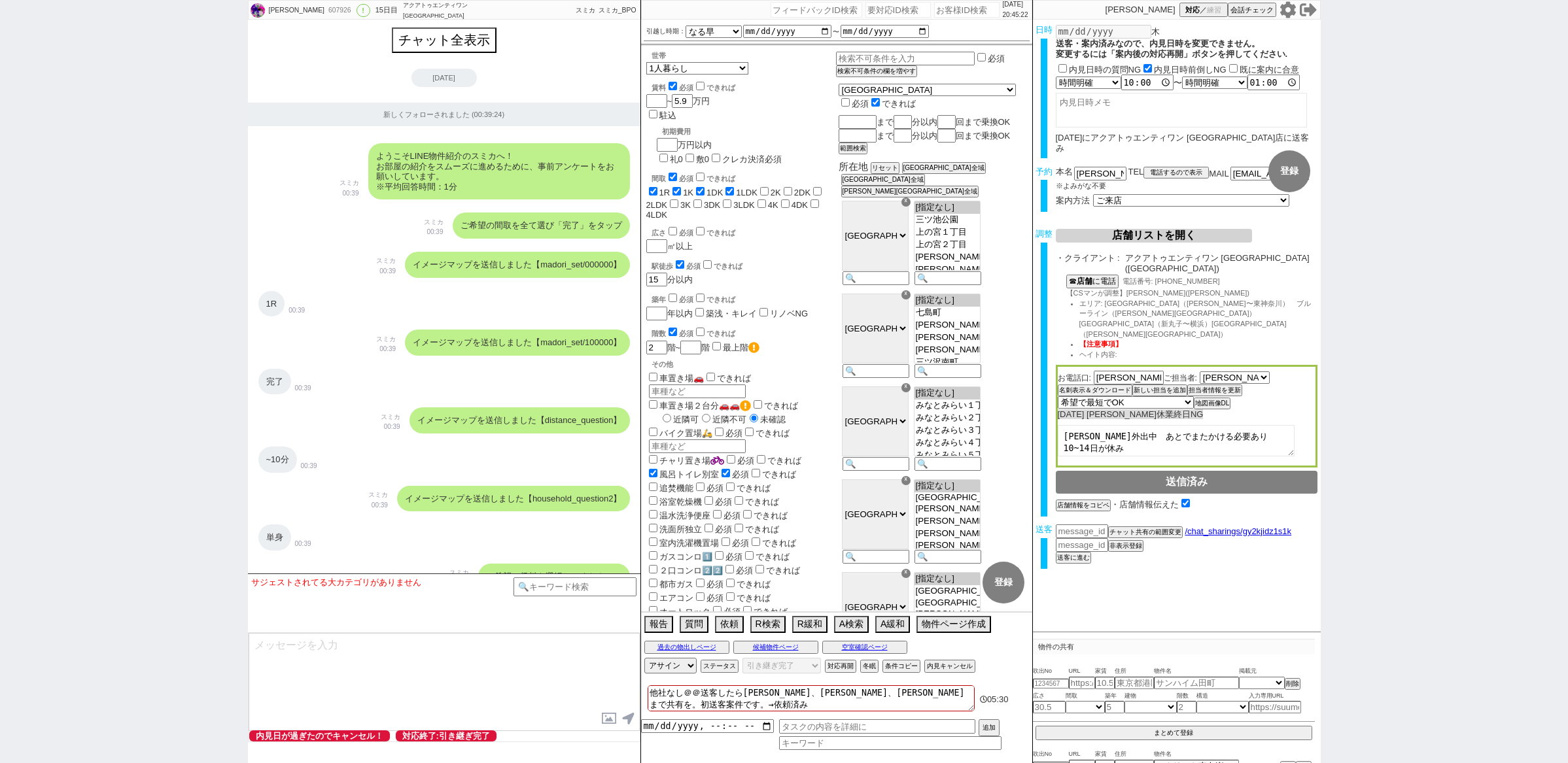
select select "1296"
select select "100"
select select "1"
select select "2"
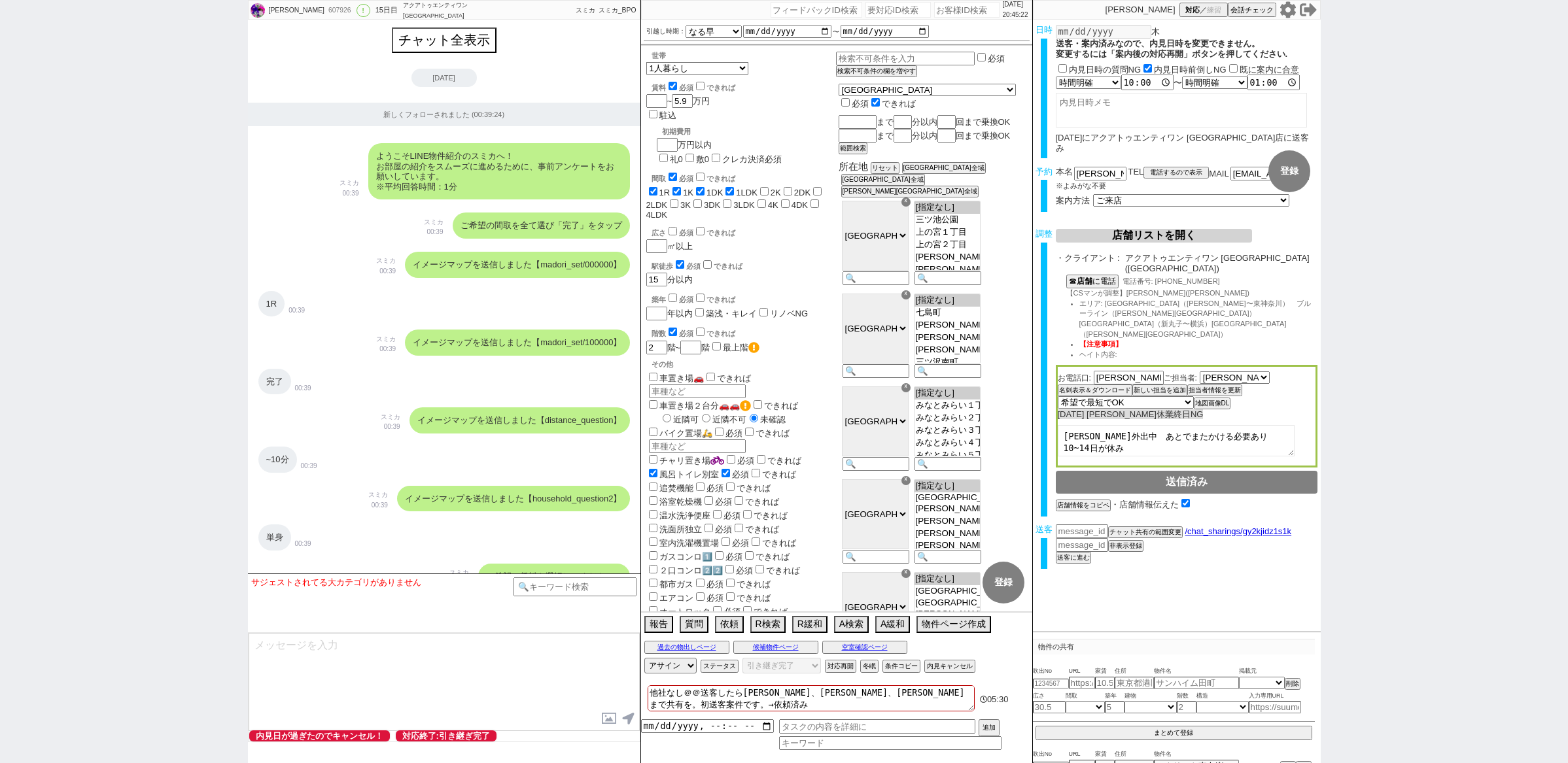
select select "2785"
select select "5"
select select
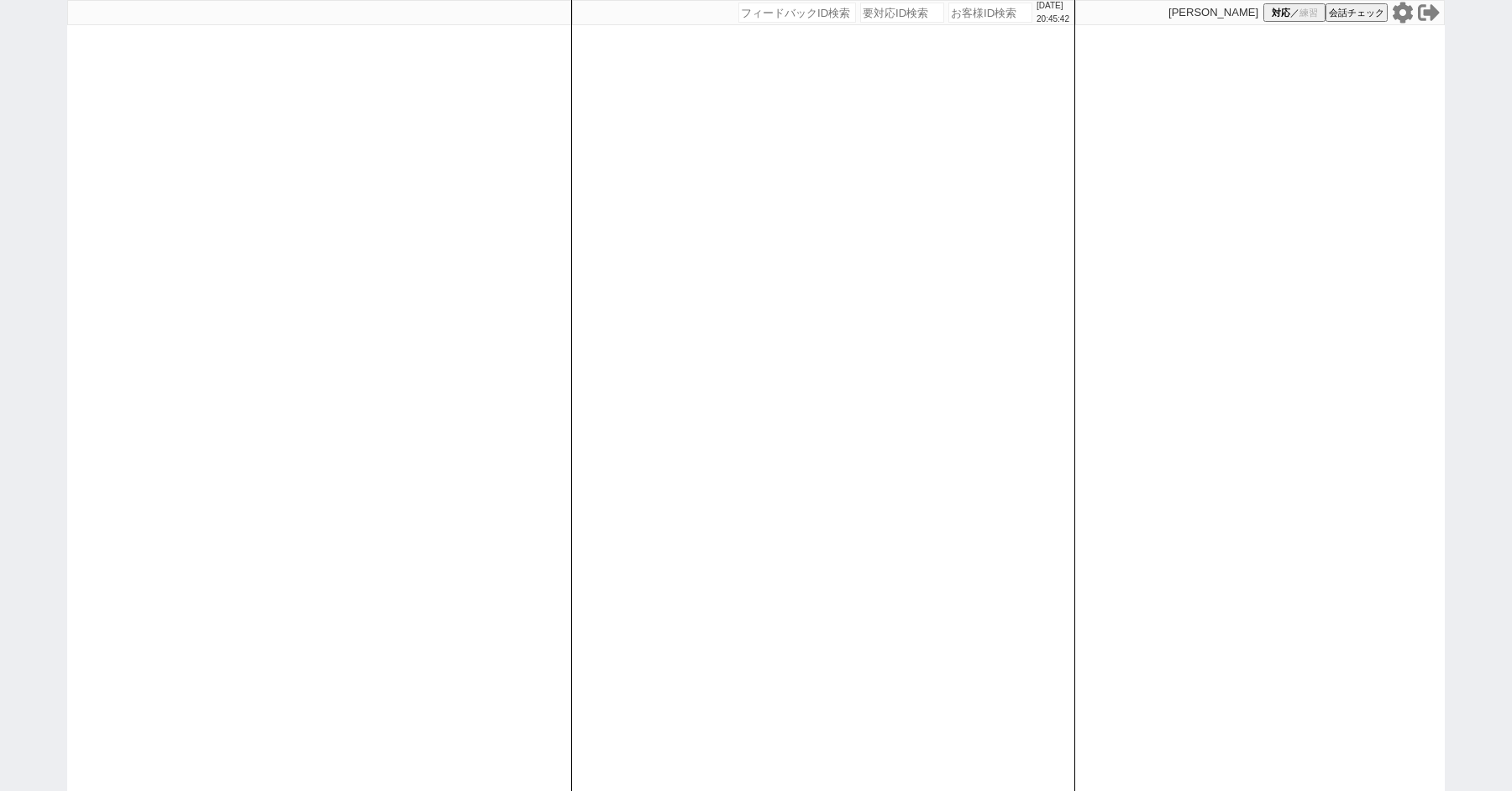
click at [43, 154] on div "[DATE] 20:45:42 候補物件を追加してしてください 紹介した物件一覧 他社物件を追加する 空室確認ページに追加・削除 紹介した物件一覧 他社物件を…" at bounding box center [756, 395] width 1512 height 791
select select
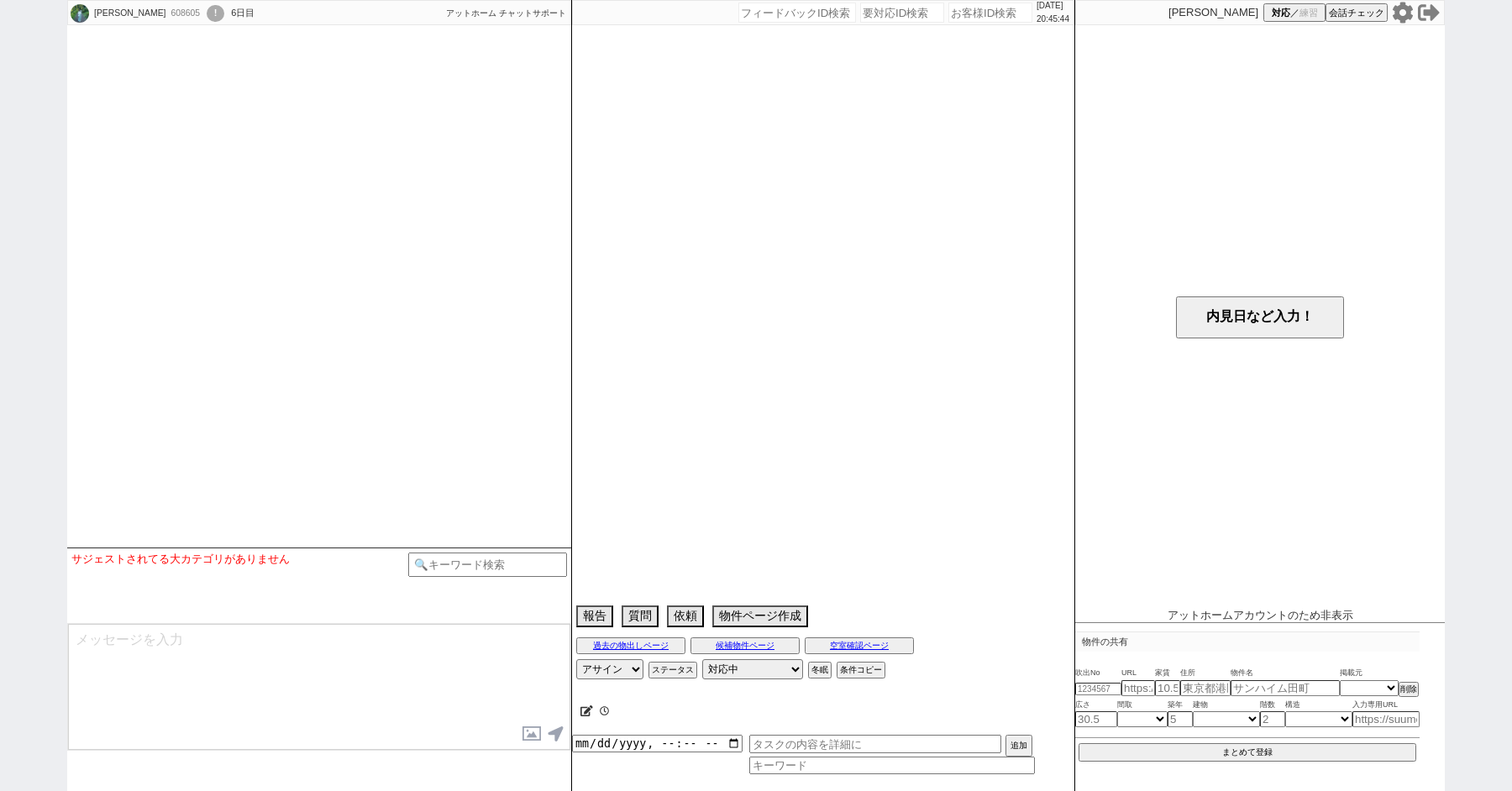
select select
select select "1"
select select "53"
select select "[DATE]"
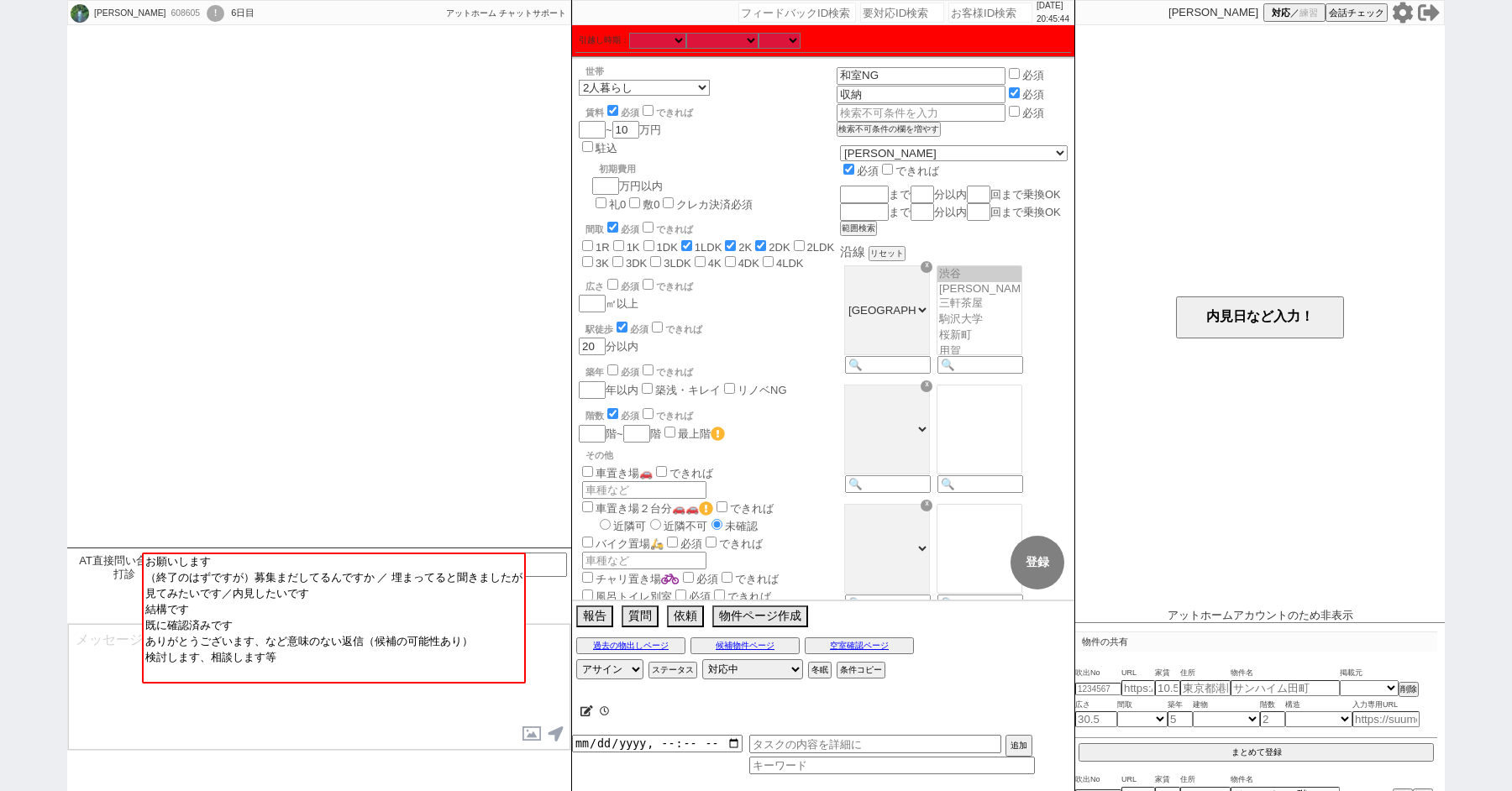
scroll to position [274, 0]
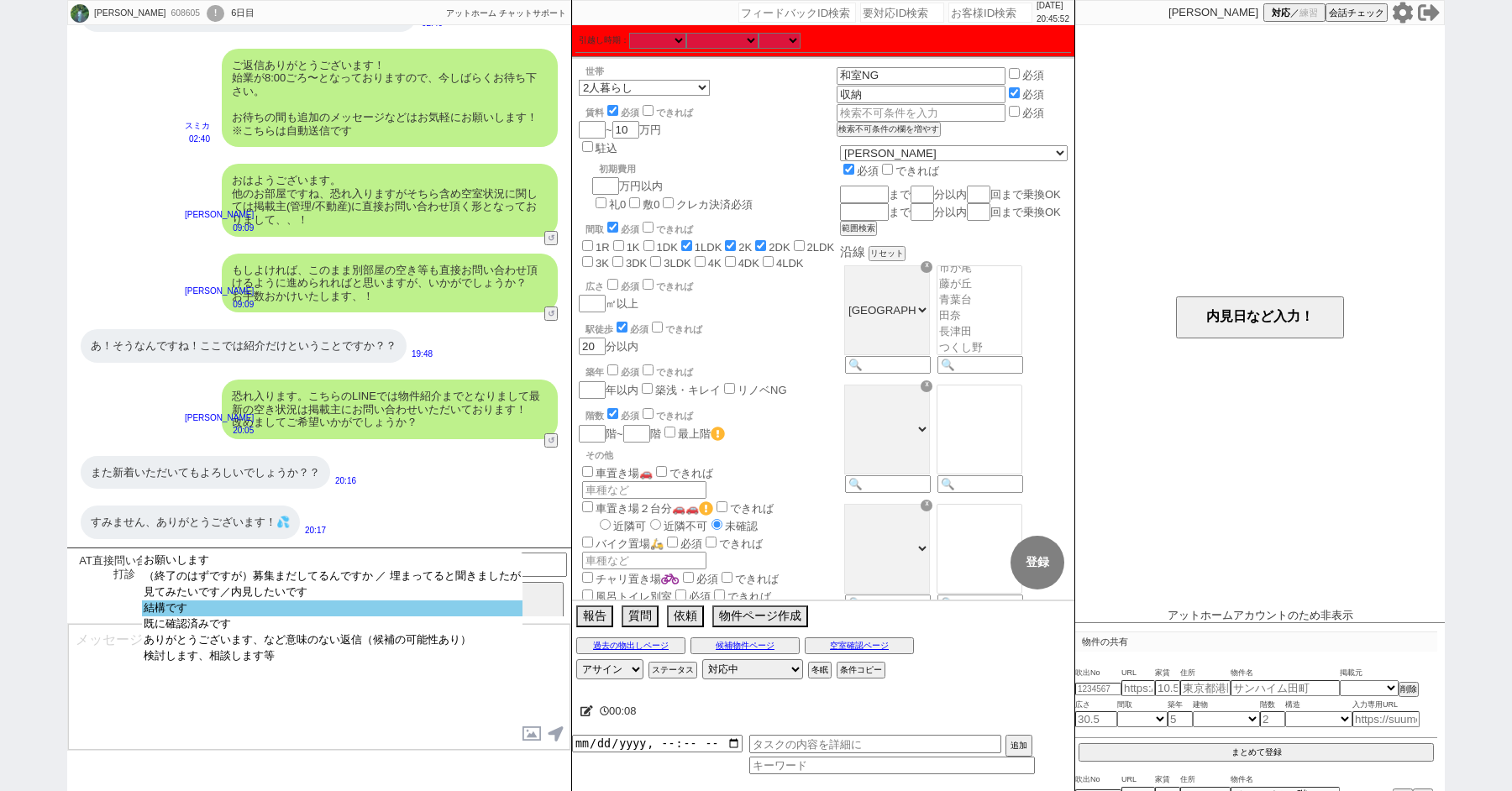
select select "結構です"
click at [212, 617] on option "結構です" at bounding box center [332, 624] width 380 height 16
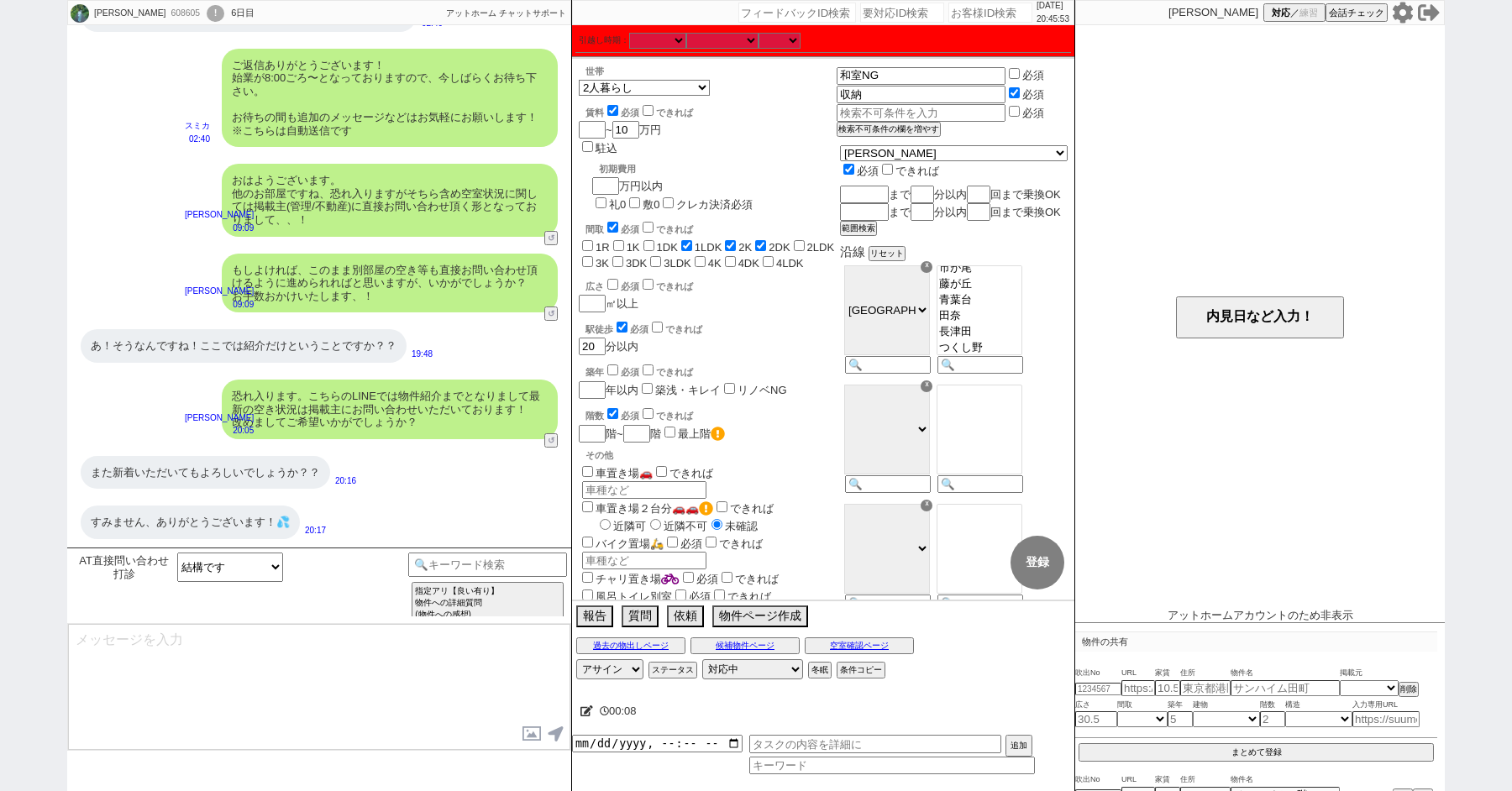
type textarea "かしこまりました！そうしましたらその他の物件も引き続きご紹介してまいりますので、ぜひぜひご確認いただけますと幸いです。"
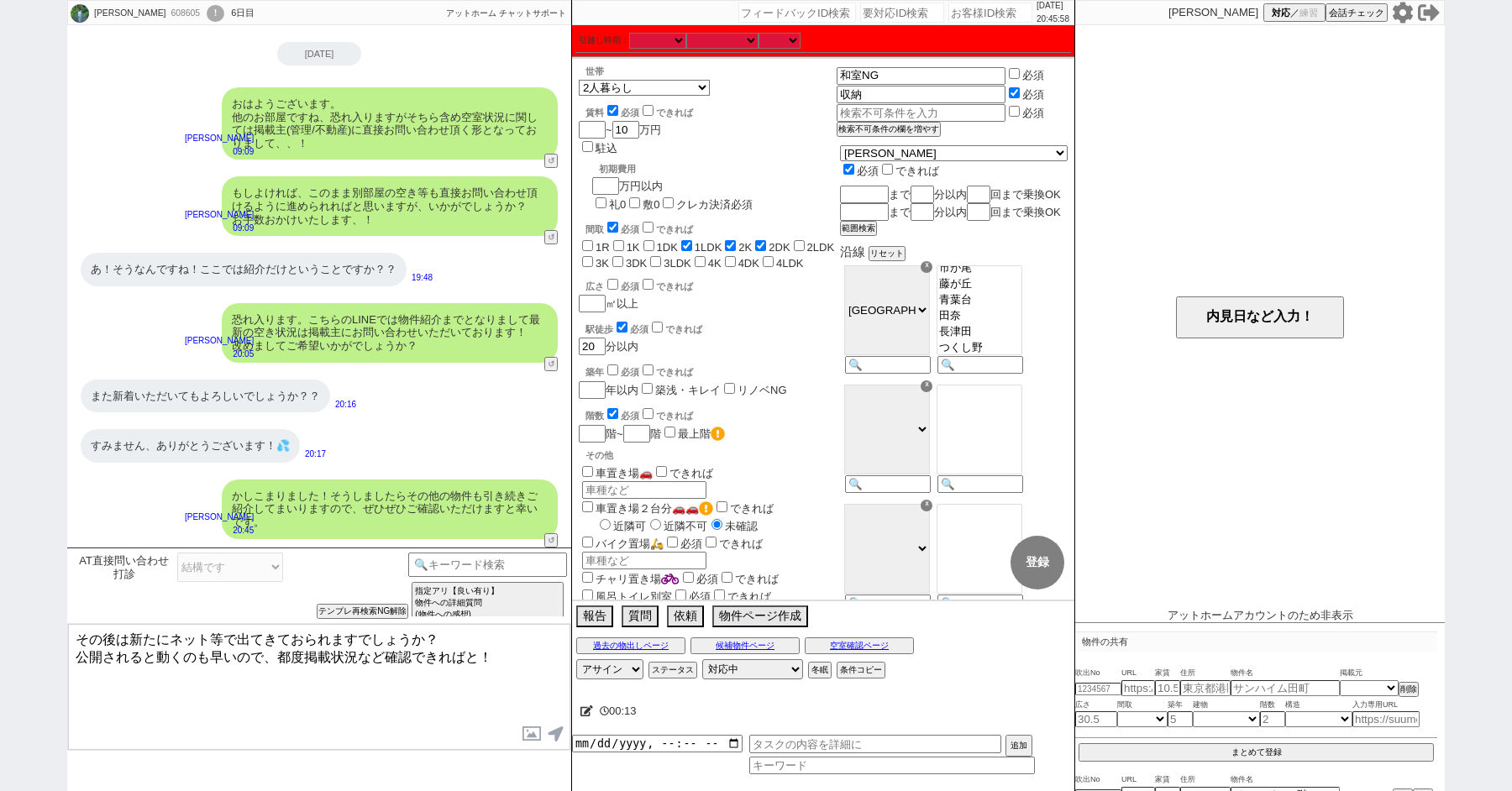
click at [127, 634] on textarea "その後は新たにネット等で出てきておられますでしょうか？ 公開されると動くのも早いので、都度掲載状況など確認できればと！" at bounding box center [319, 687] width 503 height 126
type textarea "その後はお客様の方では新たにネット等で出てきておられますでしょうか？ 公開されると動くのも早いので、都度掲載状況など確認できればと！"
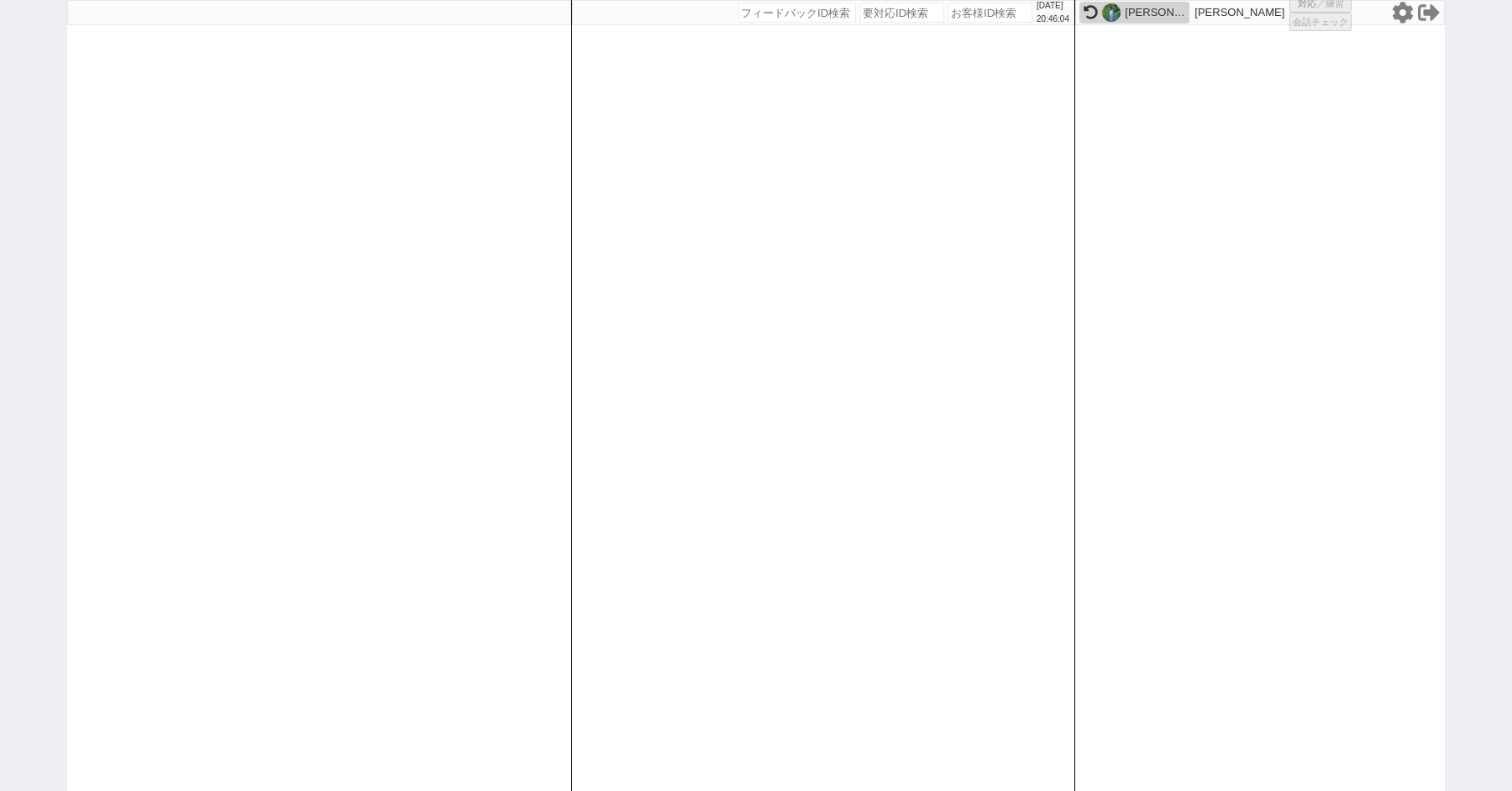
select select "1"
select select "2"
select select
select select "8"
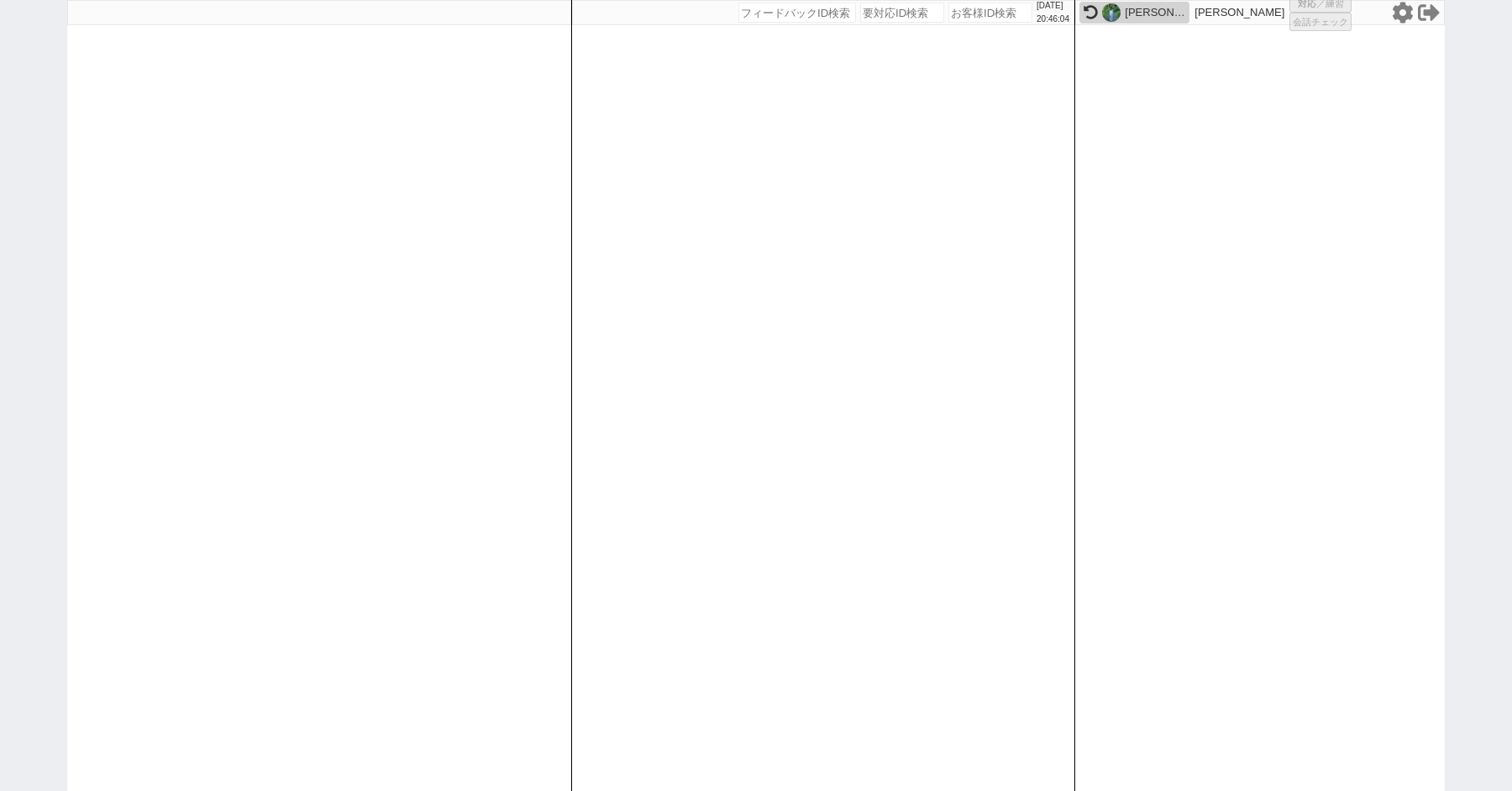
select select
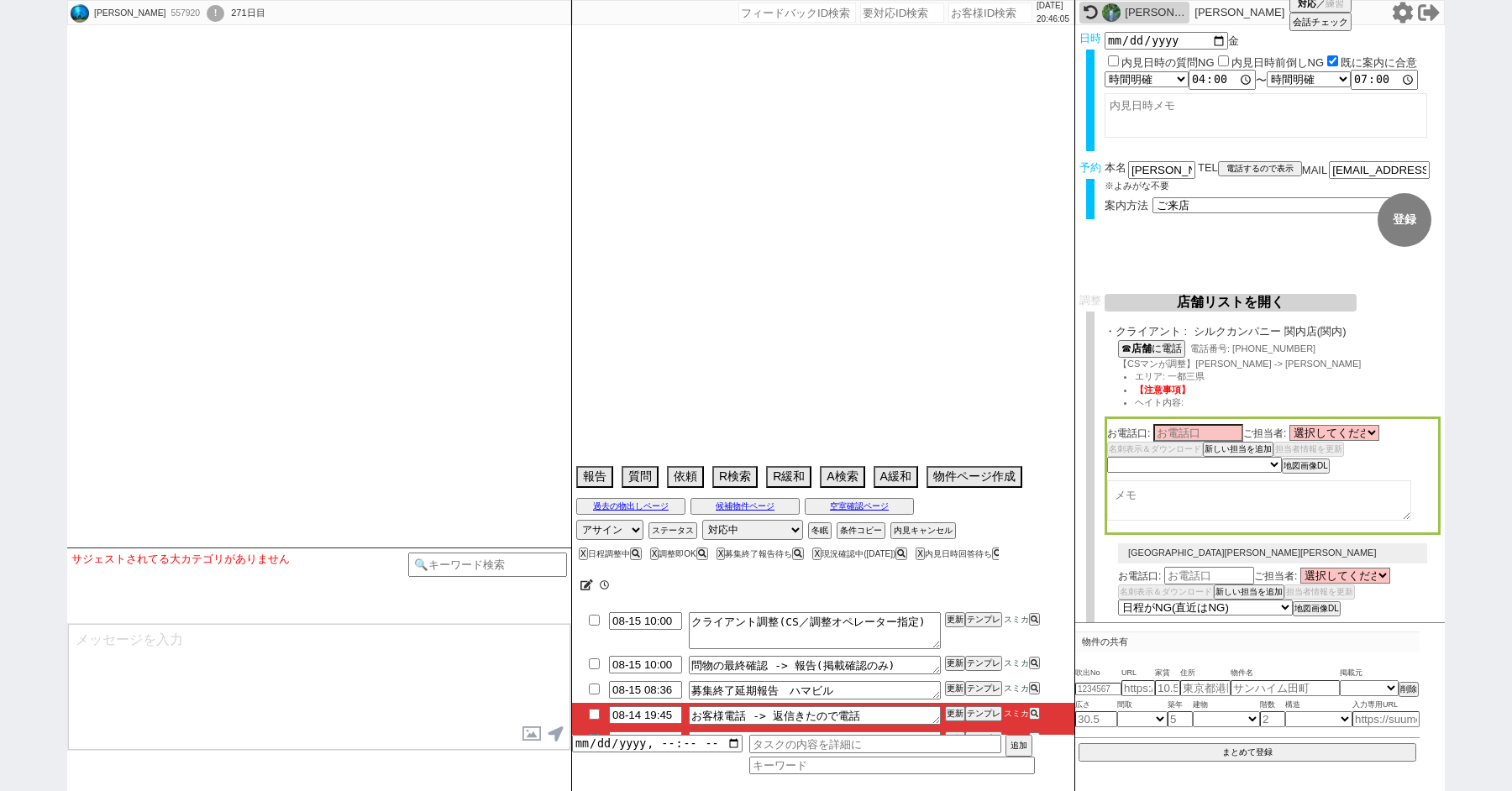
scroll to position [5947, 0]
select select
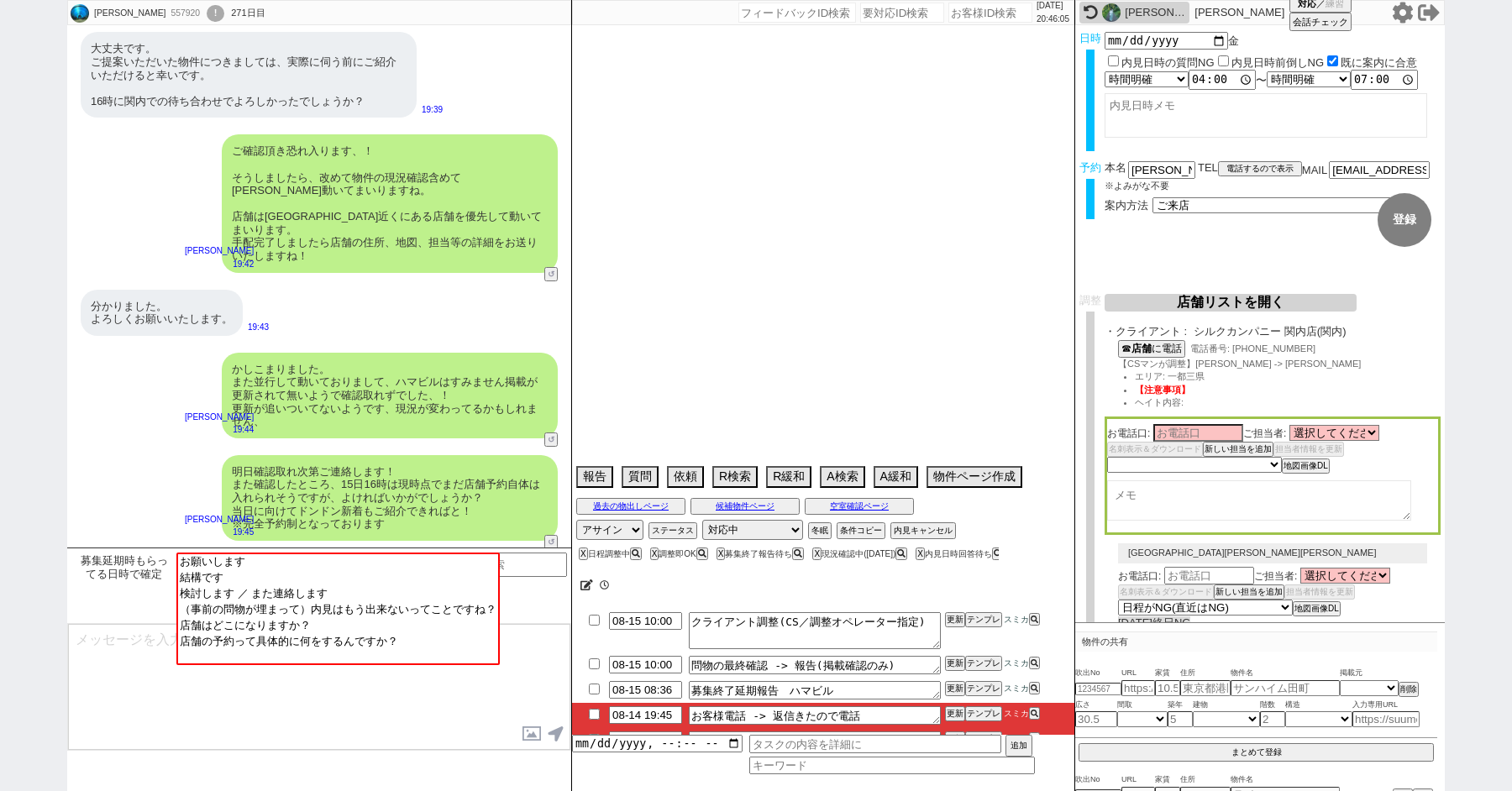
type textarea "他社なし"
select select "15"
select select "0"
select select "23"
select select "743"
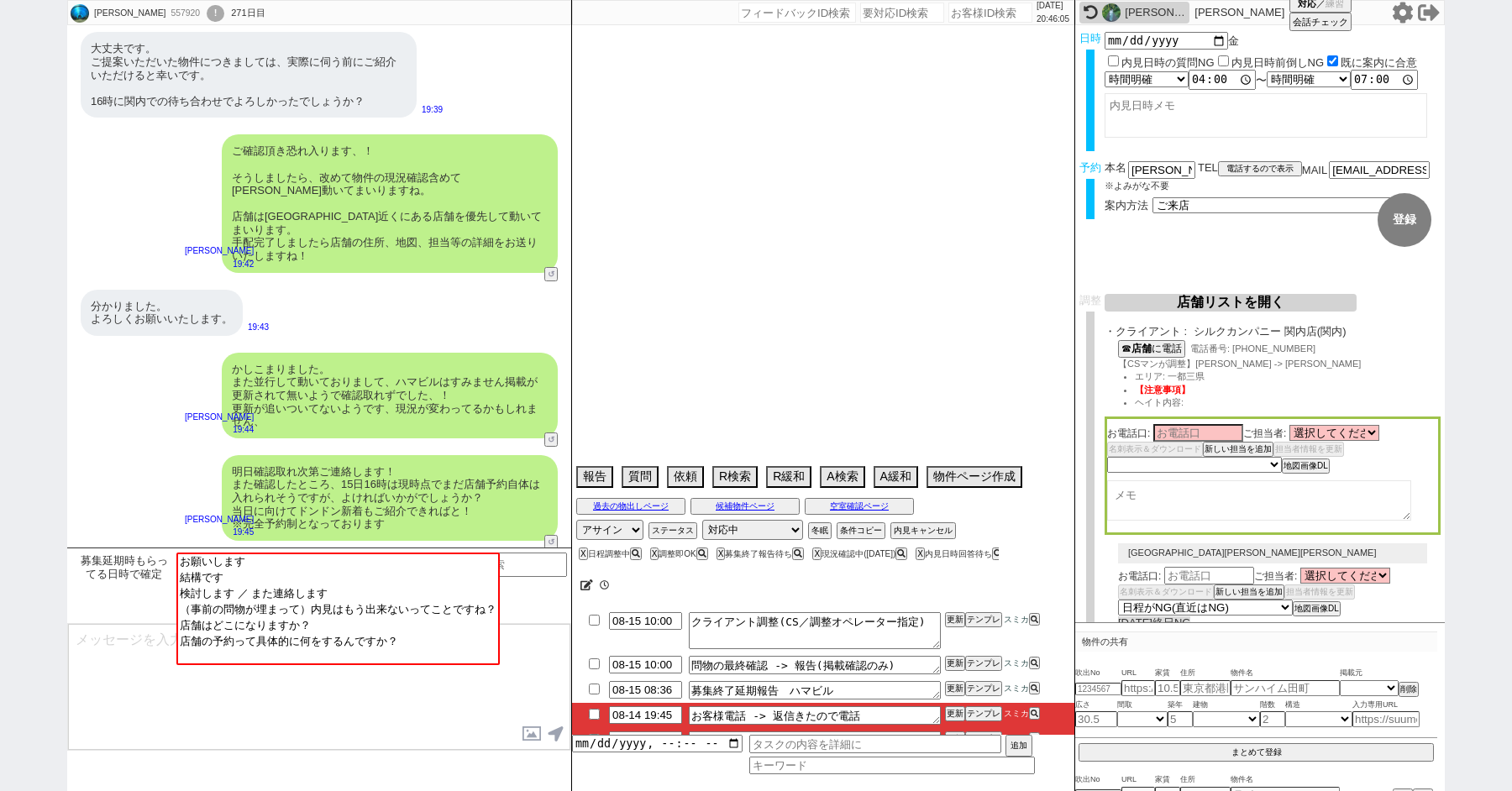
select select "57"
select select "50"
select select "1287"
select select "15"
select select "14"
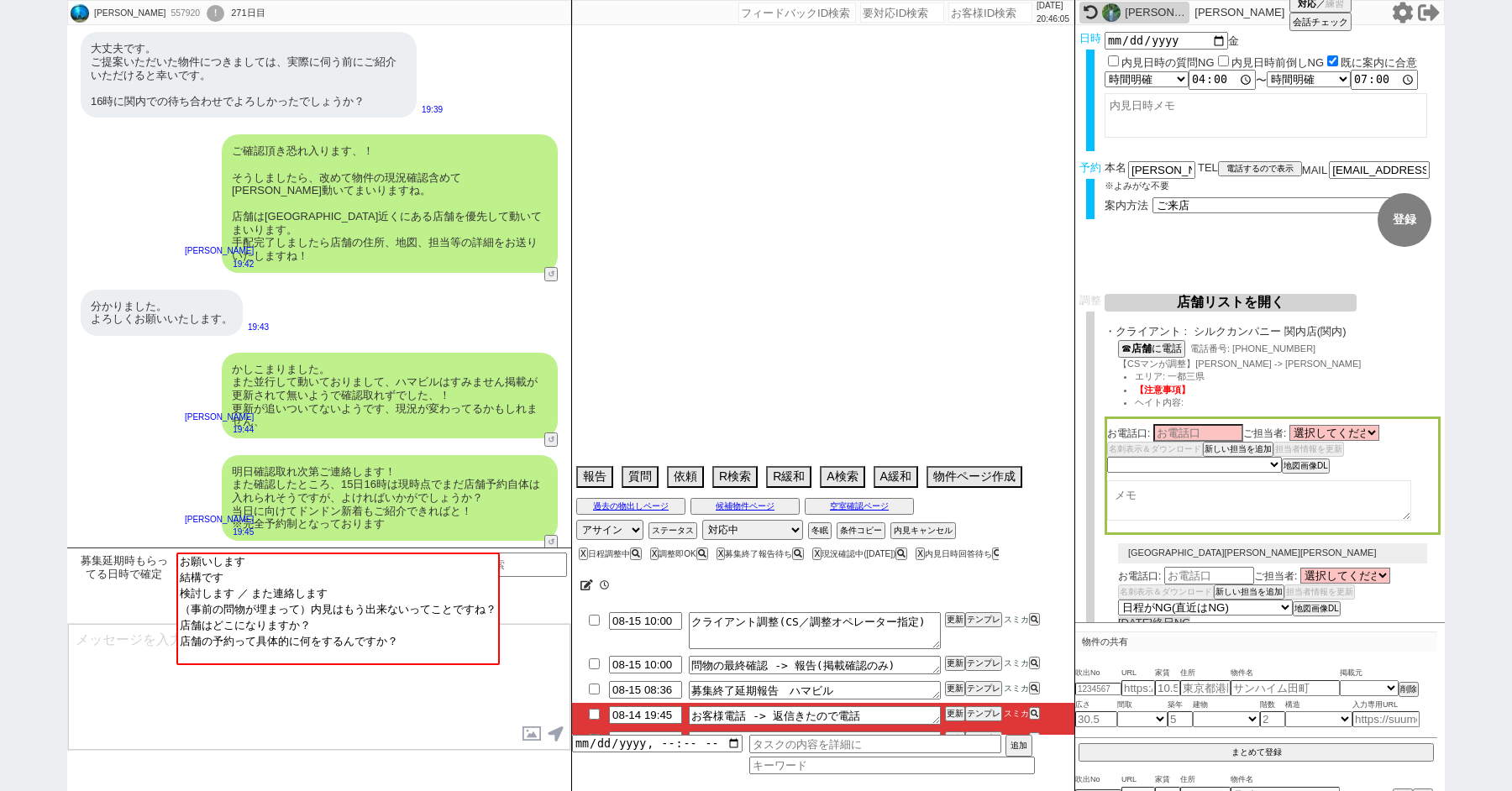
select select "18"
select select "54"
select select "51"
select select "52"
select select "58"
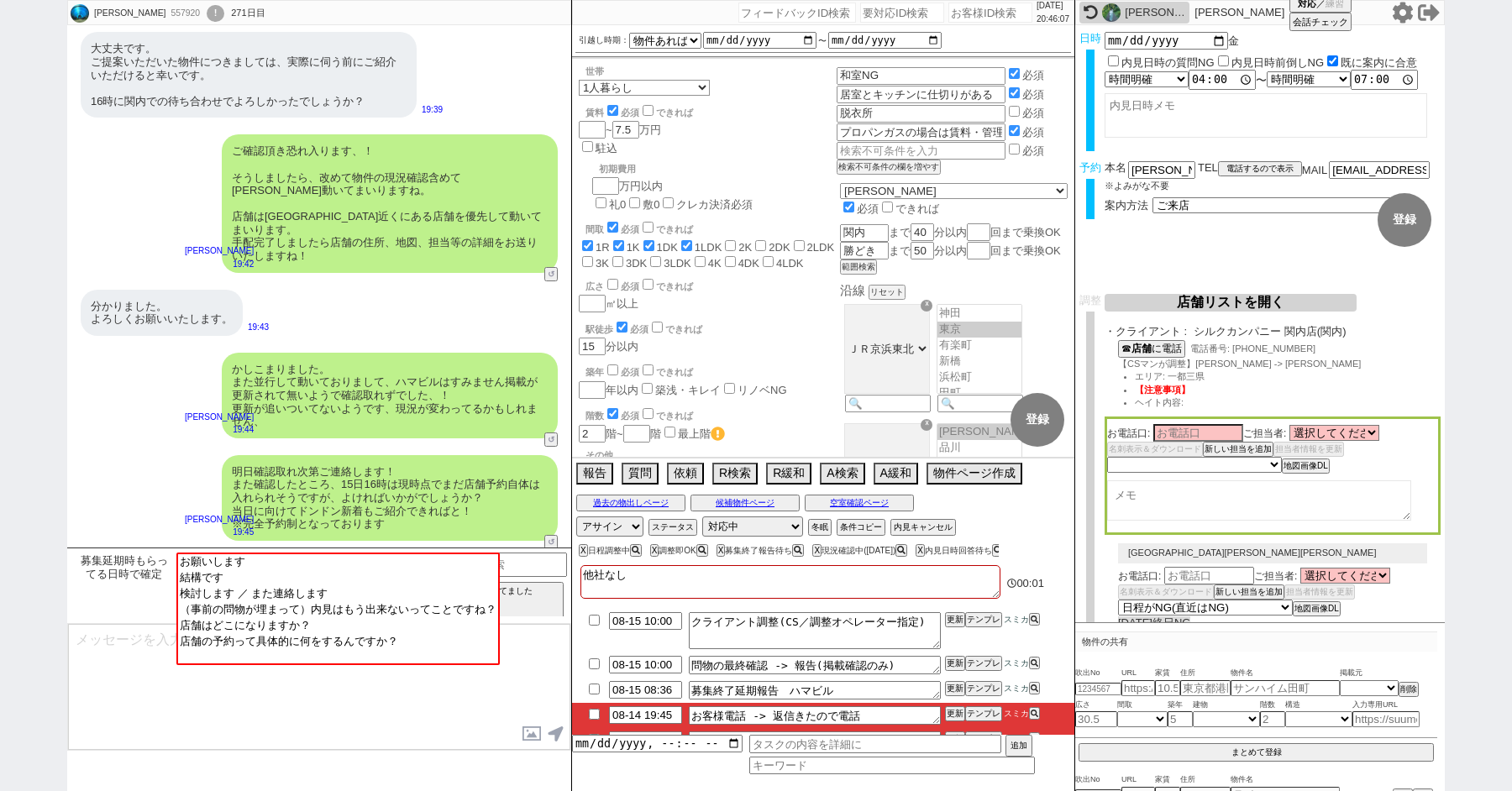
scroll to position [55, 0]
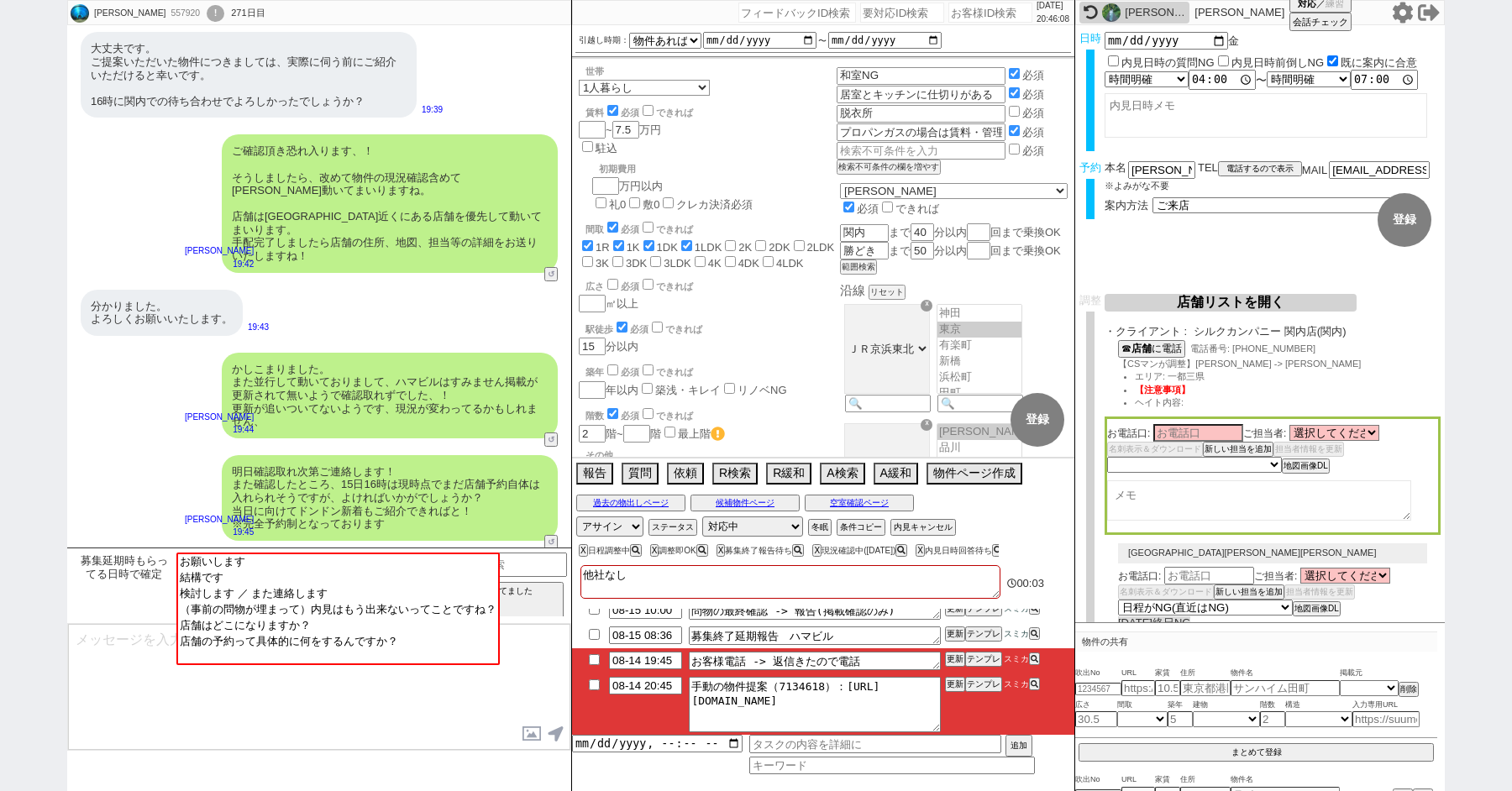
click at [592, 656] on input "checkbox" at bounding box center [594, 660] width 25 height 11
checkbox input "true"
click at [593, 685] on input "checkbox" at bounding box center [594, 684] width 25 height 11
checkbox input "true"
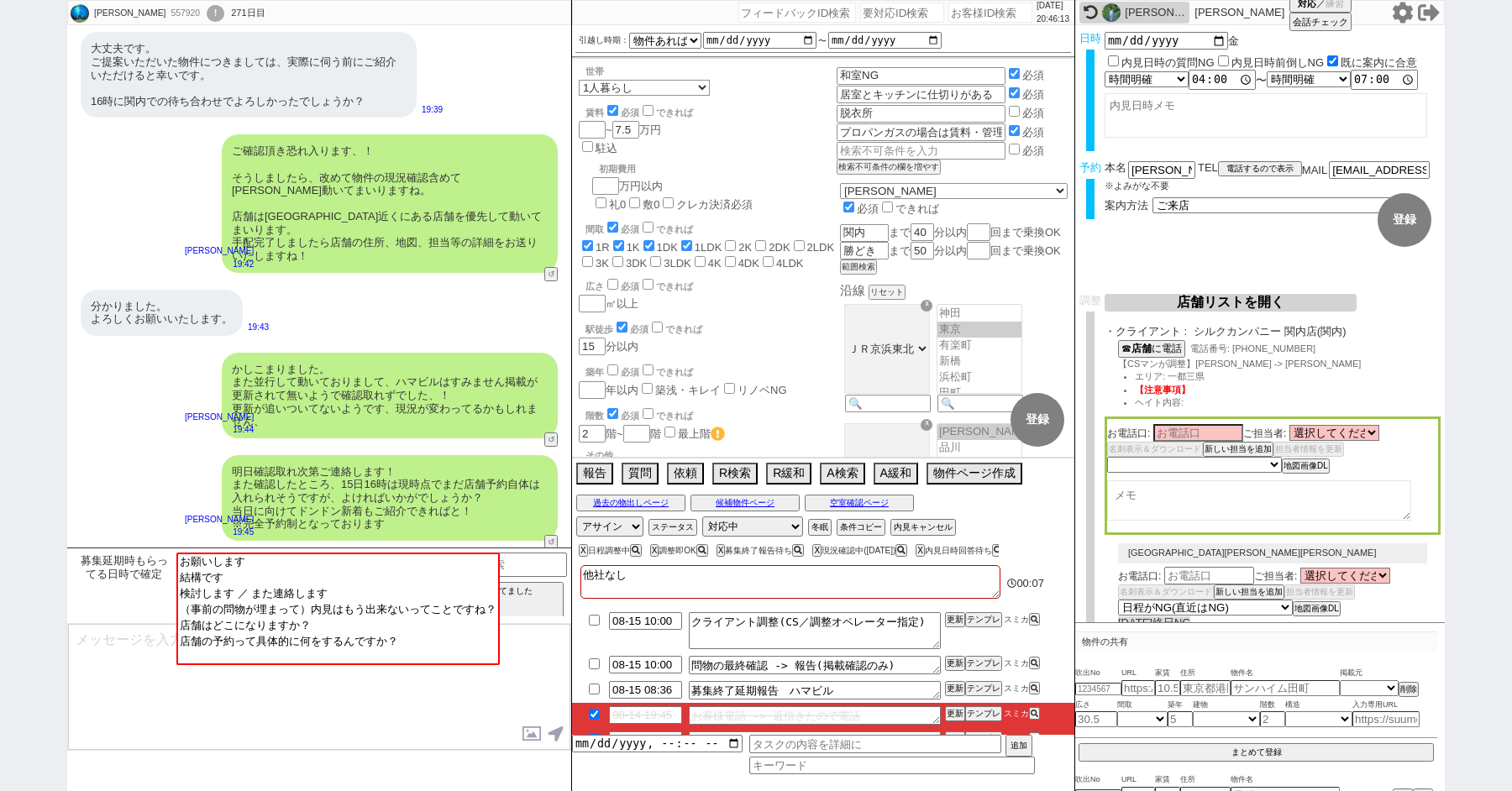
click at [126, 655] on textarea at bounding box center [319, 687] width 503 height 126
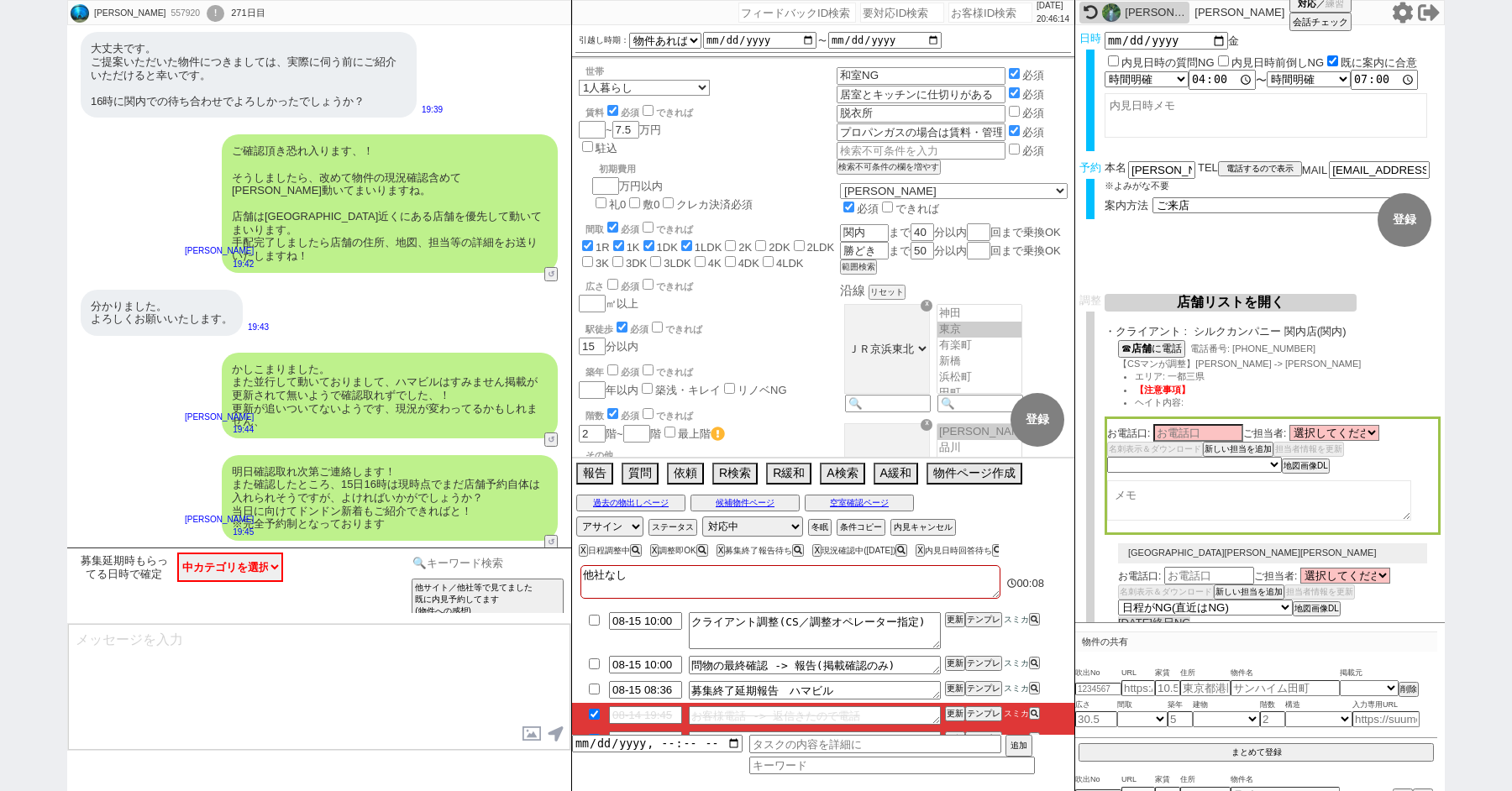
click at [475, 561] on input at bounding box center [488, 563] width 158 height 21
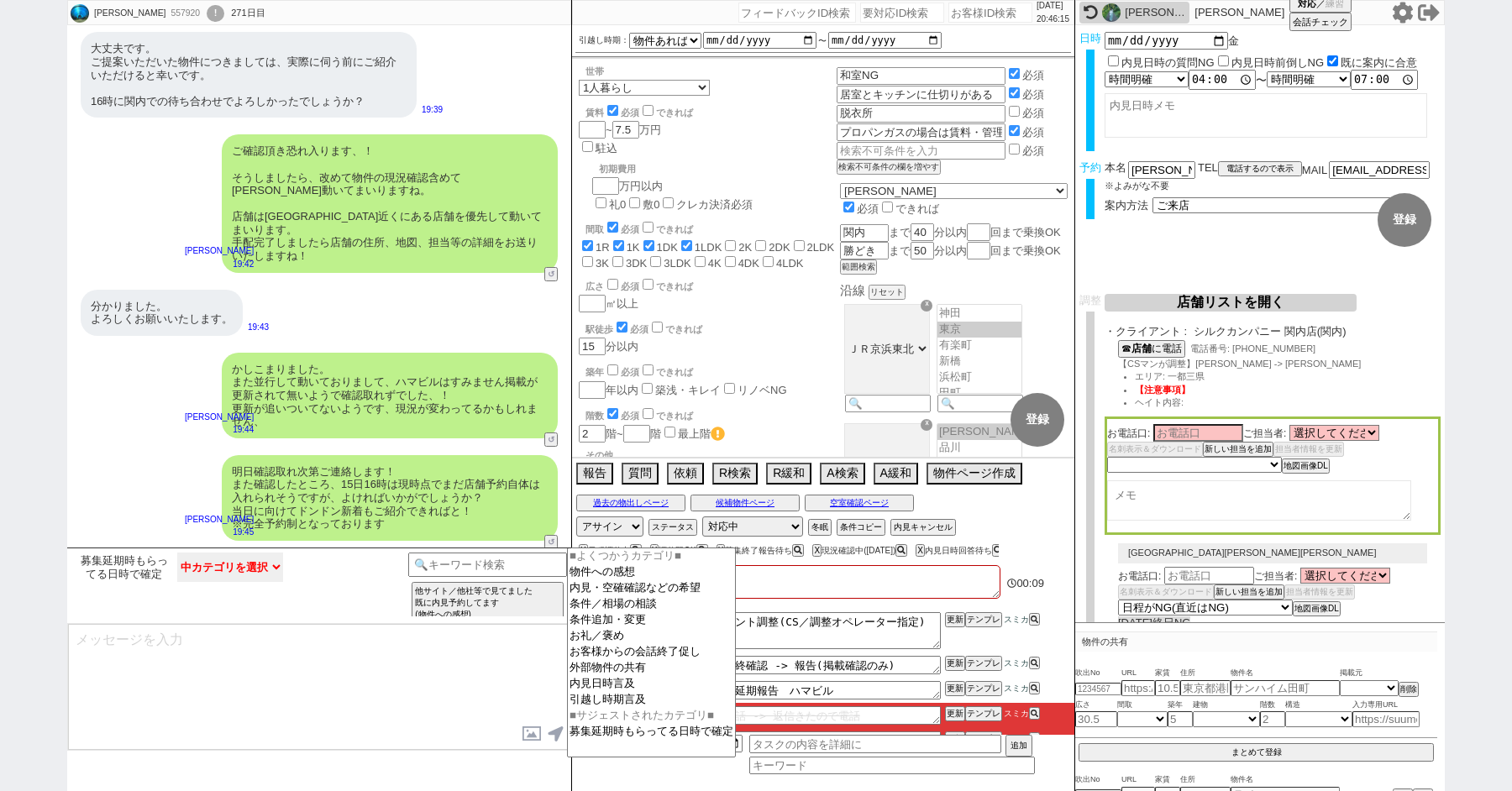
click at [231, 570] on select "中カテゴリを選択 お願いします 結構です 検討します ／ また連絡します （事前の問物が埋まって）内見はもう出来ないってことですね？ 店舗はどこになりますか？…" at bounding box center [230, 567] width 106 height 29
select select "店舗の予約って具体的に何をするんですか？"
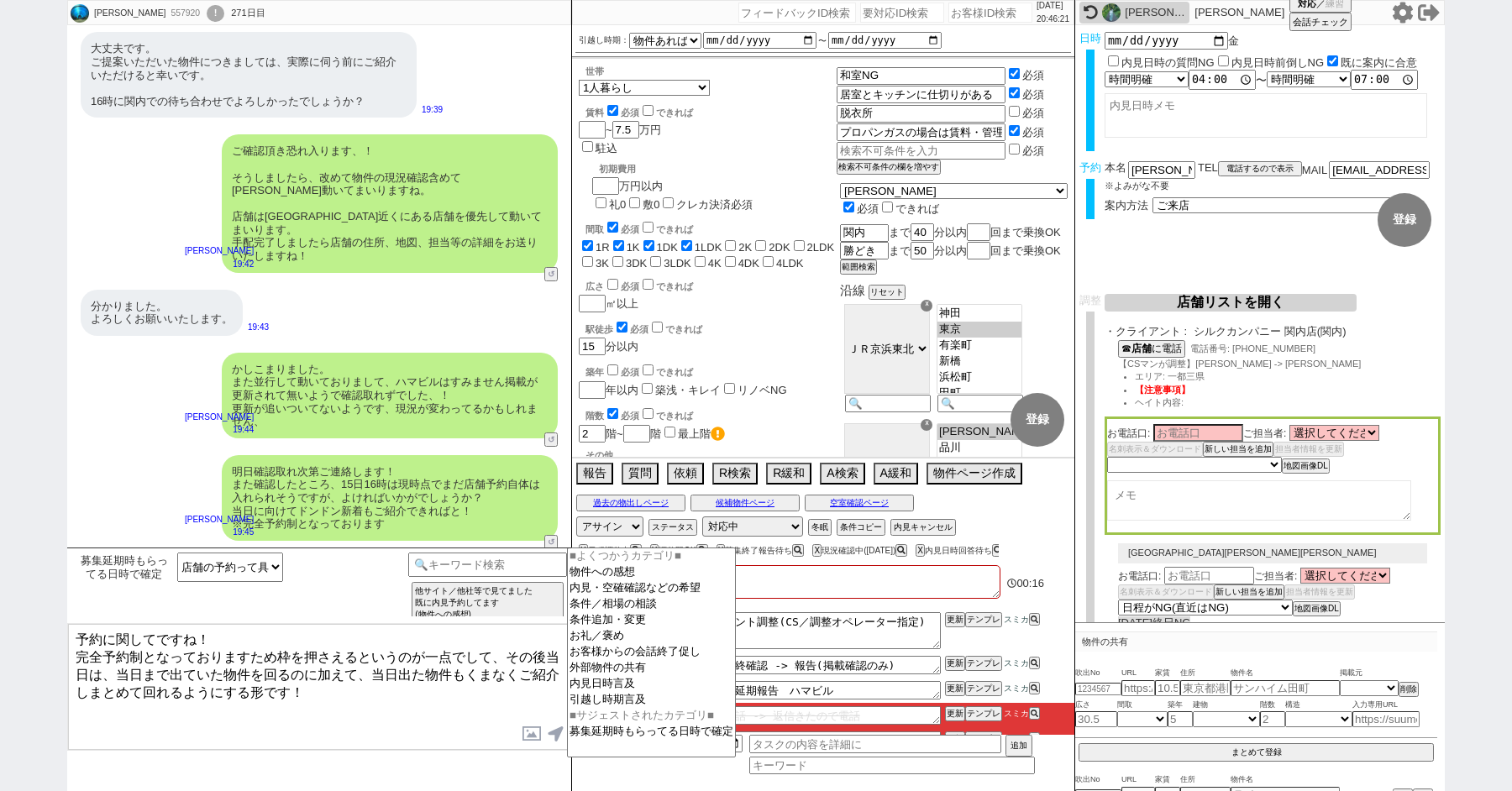
click at [288, 635] on textarea "予約に関してですね！ 完全予約制となっておりますため枠を押さえるというのが一点でして、その後当日は、当日まで出ていた物件を回るのに加えて、当日出た物件もくまな…" at bounding box center [319, 687] width 503 height 126
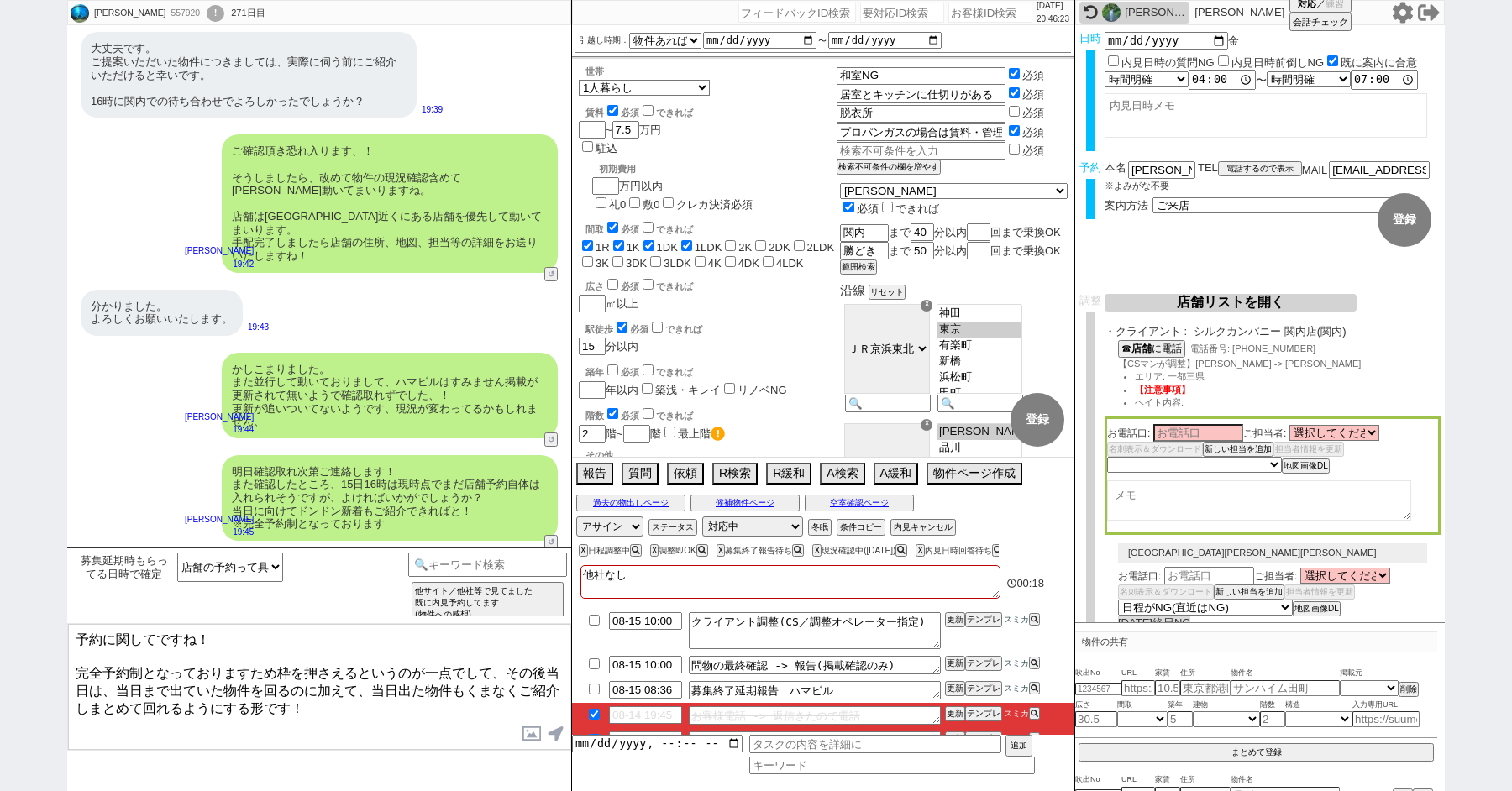
type textarea "予約に関してですね！ 完全予約制となっておりますため枠を押さえるというのが一点でして、その後当日は、当日まで出ていた物件を回るのに加えて、当日出た物件もくまな…"
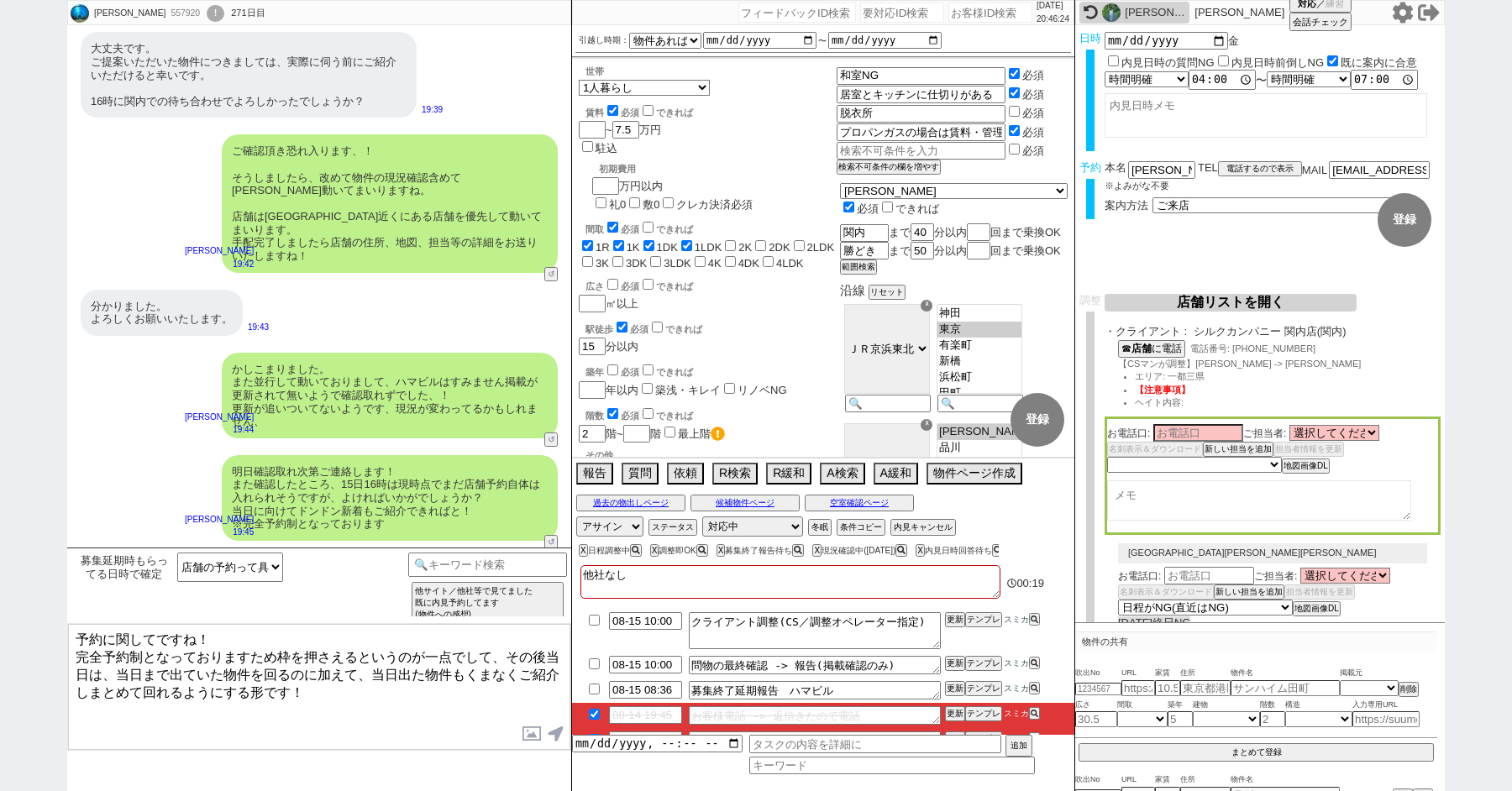
click at [355, 695] on textarea "予約に関してですね！ 完全予約制となっておりますため枠を押さえるというのが一点でして、その後当日は、当日まで出ていた物件を回るのに加えて、当日出た物件もくまな…" at bounding box center [319, 687] width 503 height 126
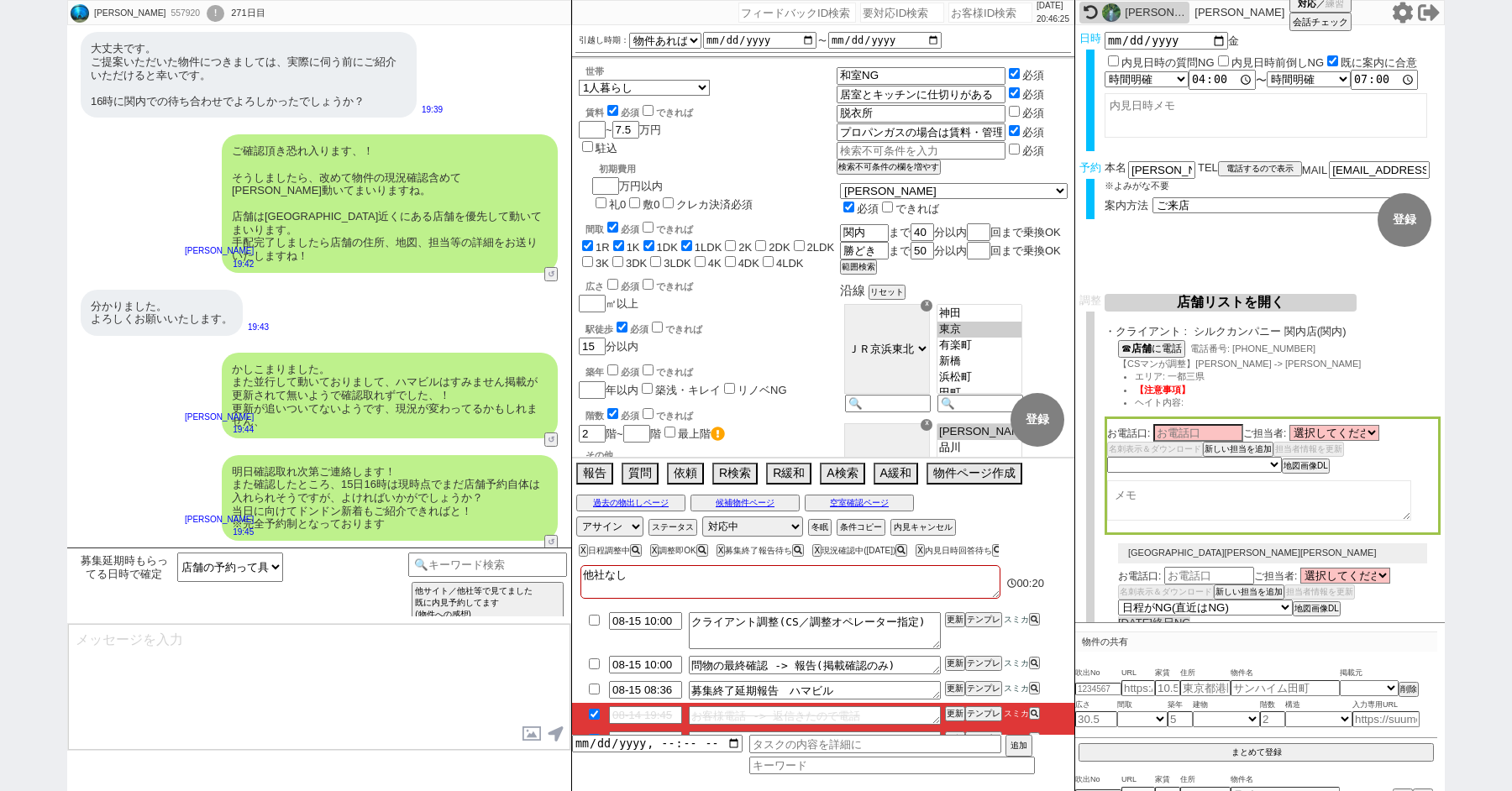
scroll to position [5771, 0]
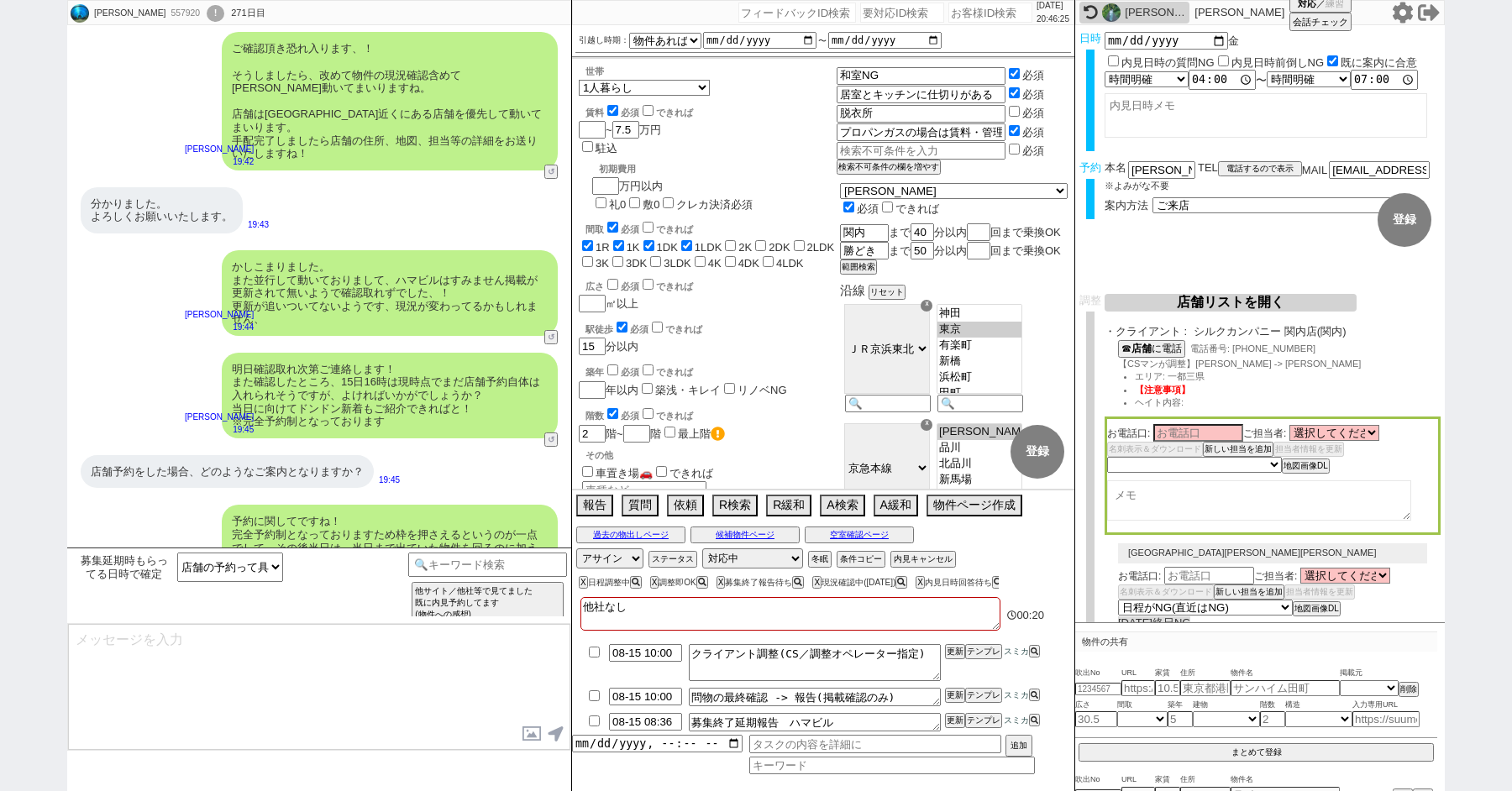
type textarea "お時間許せば、という形ではありますがいかがでしょうか？ 人気の物件は出た当日に埋まるものも多いため、リアルタイムに回れることは有利になるかと思います！"
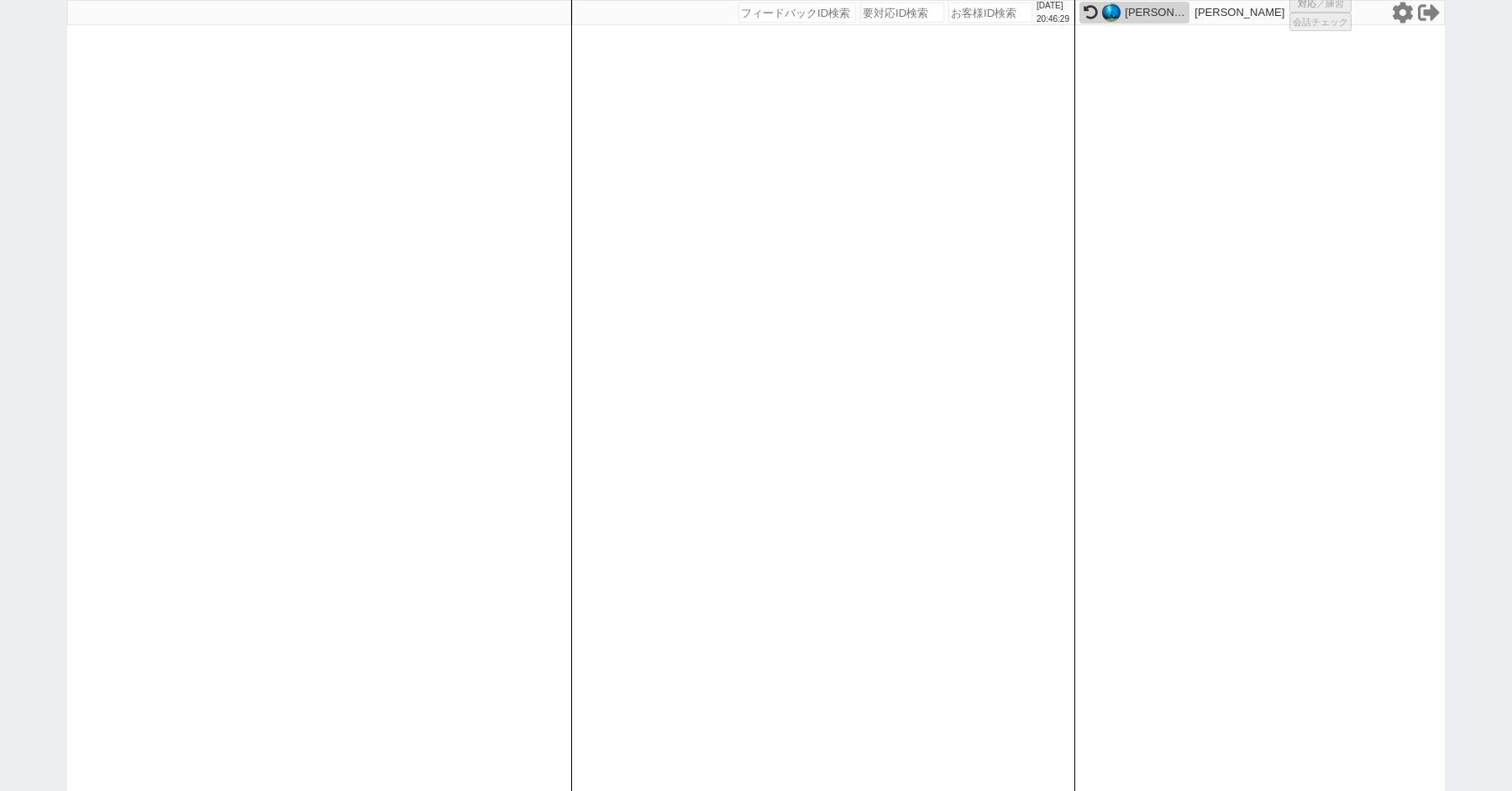
select select
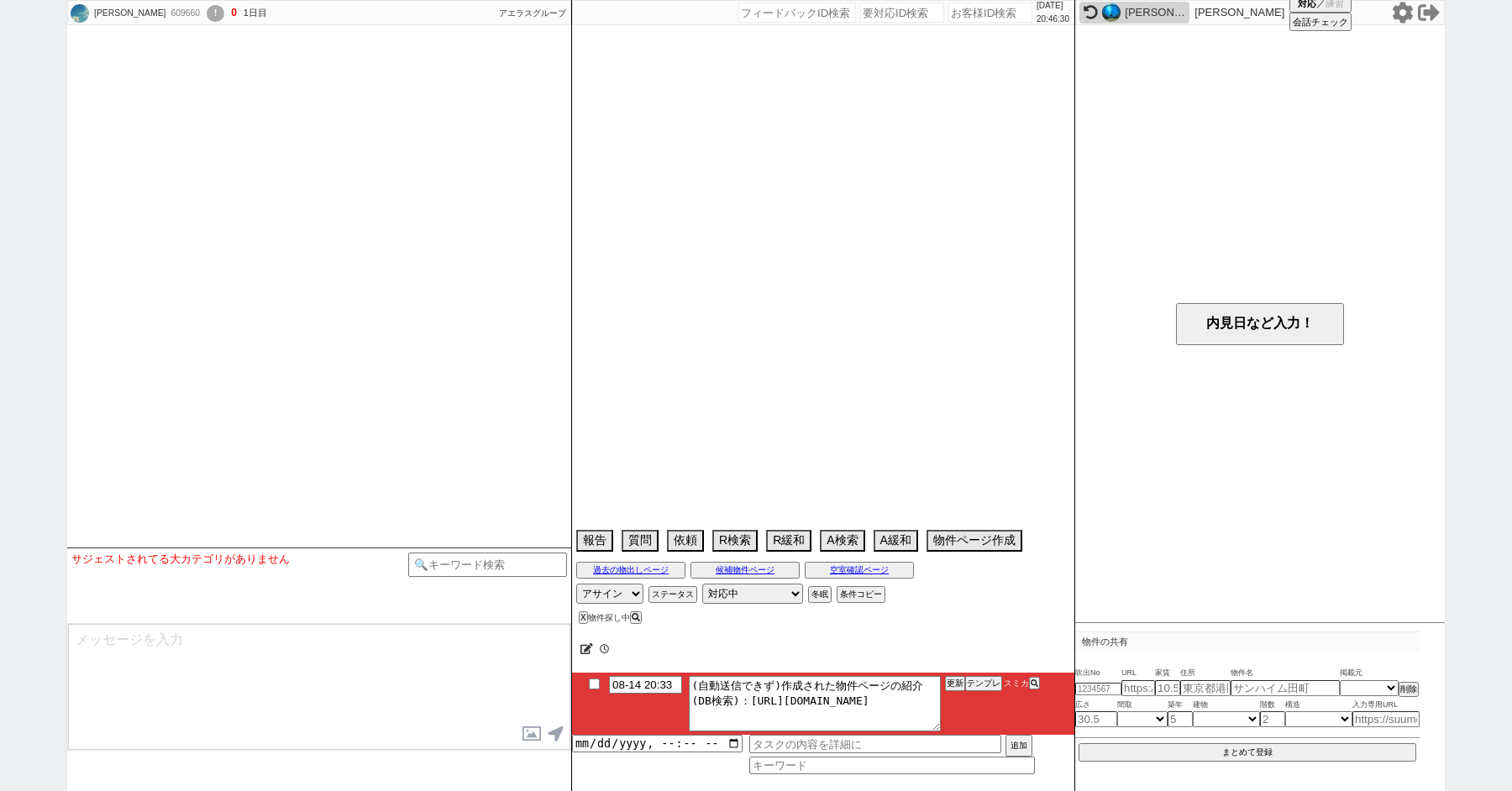
select select
select select "15"
select select "6"
select select "824"
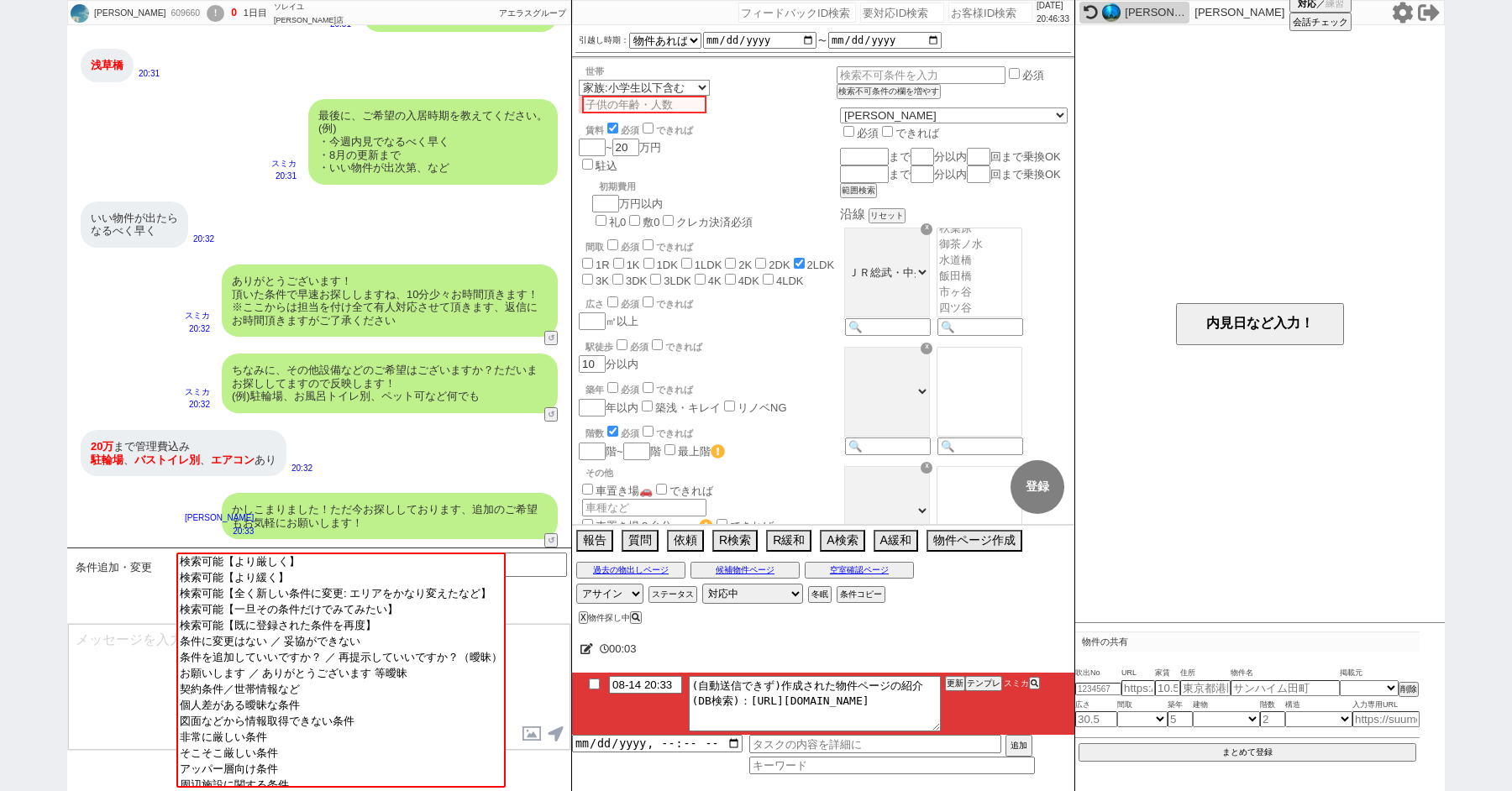
scroll to position [327, 0]
click at [142, 679] on textarea at bounding box center [319, 687] width 503 height 126
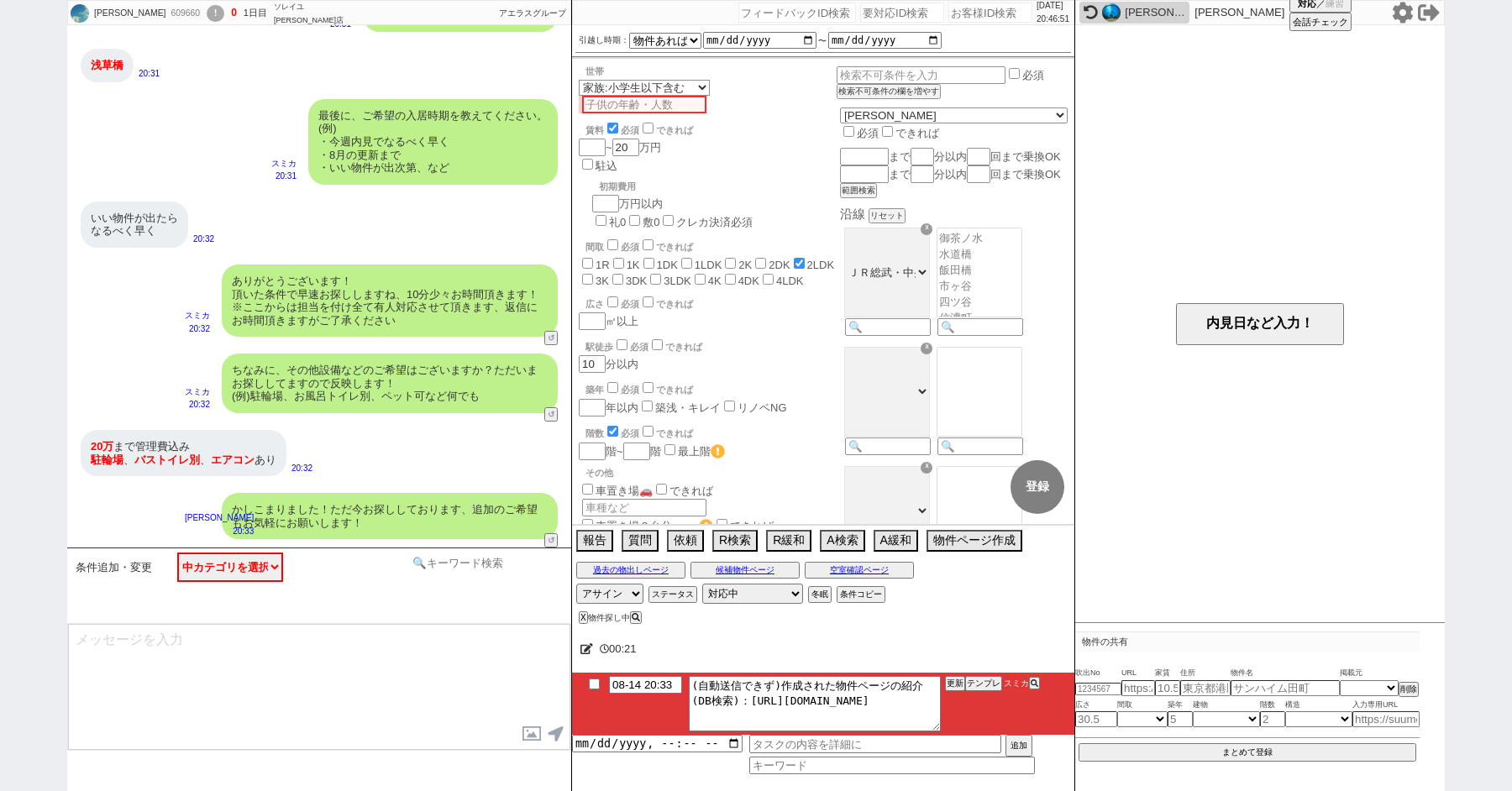
click at [484, 558] on input at bounding box center [488, 563] width 158 height 21
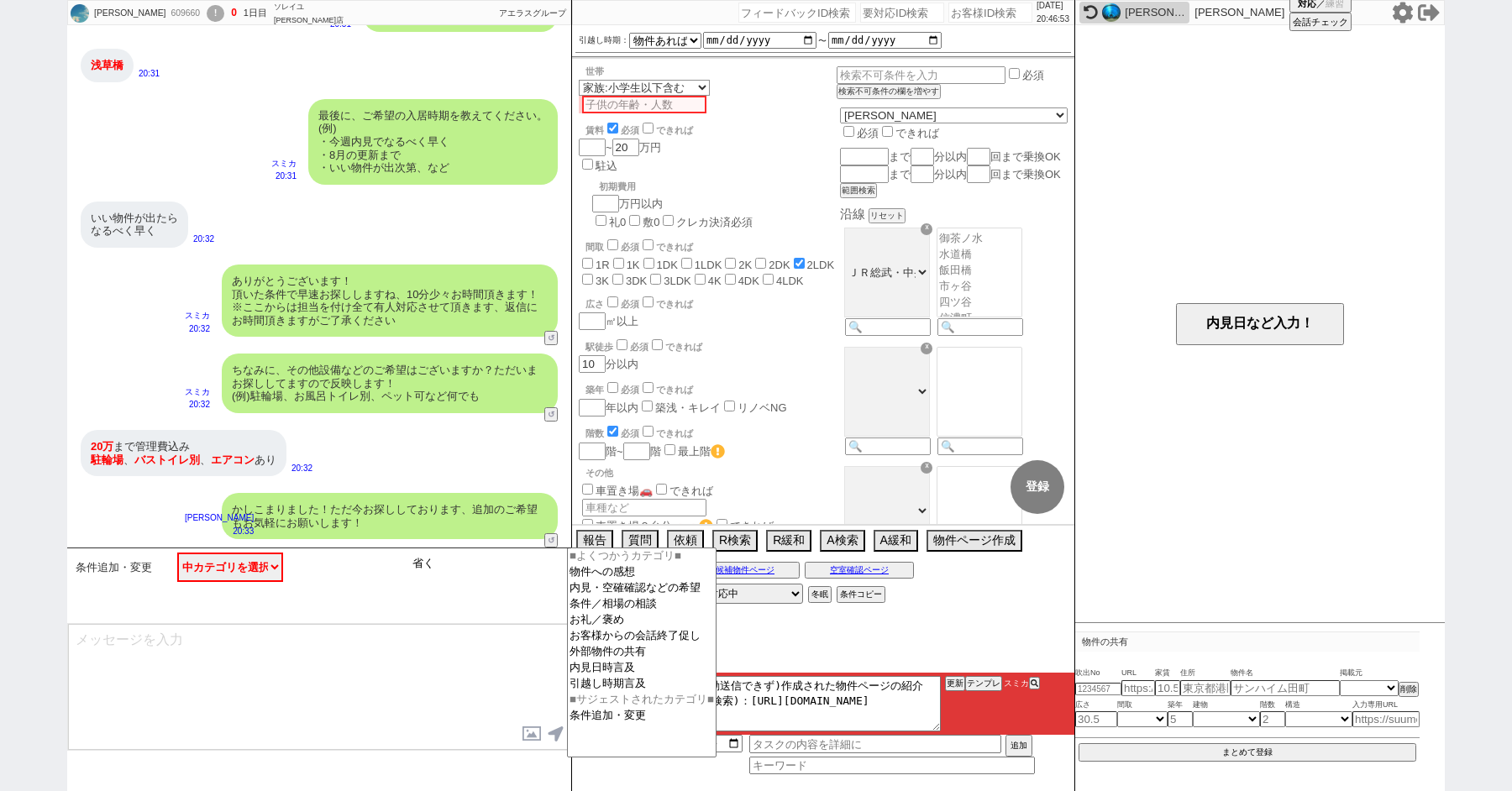
type input "省く"
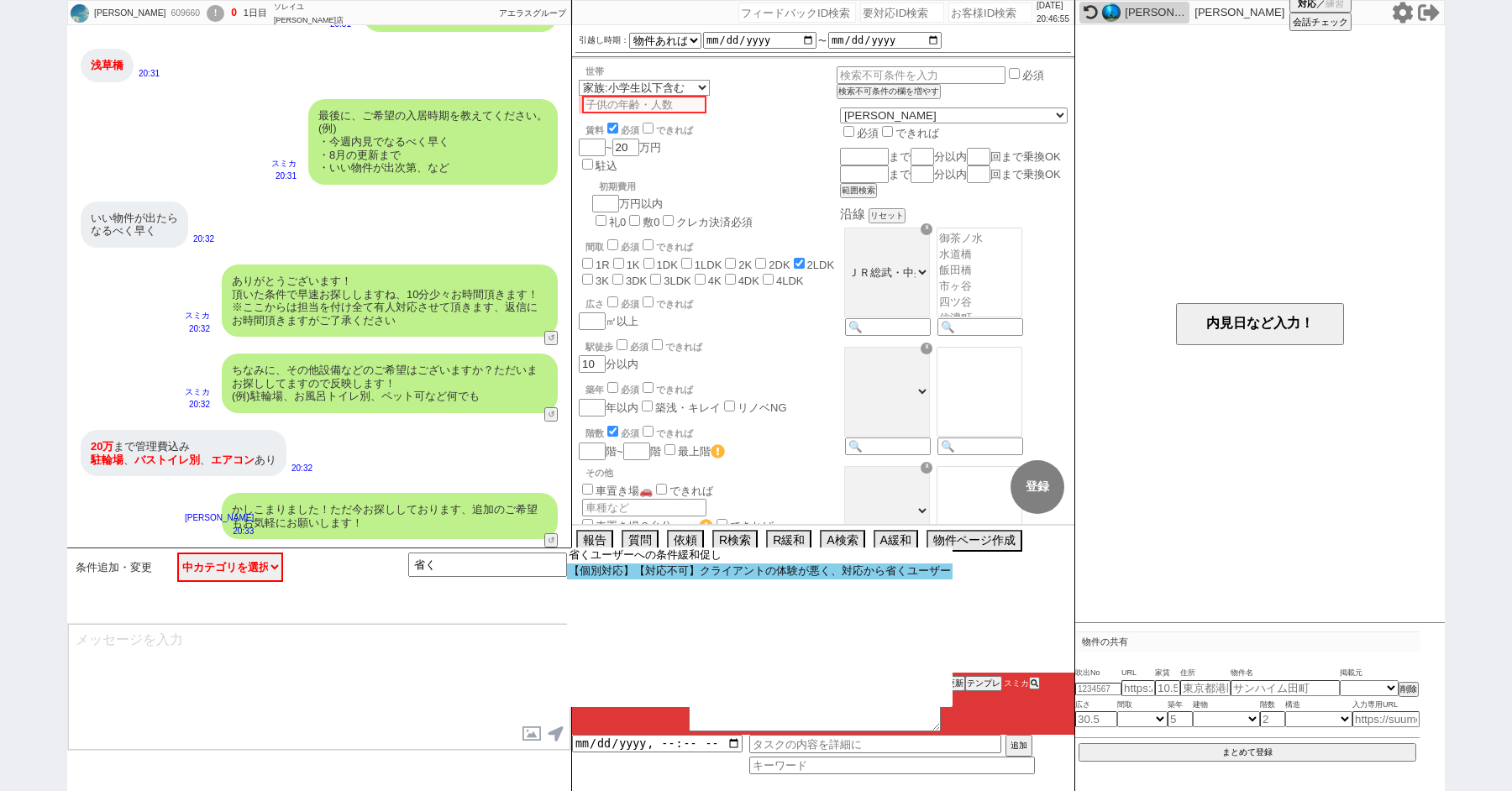
click at [0, 0] on option "【個別対応】【対応不可】クライアントの体験が悪く、対応から省くユーザー" at bounding box center [0, 0] width 0 height 0
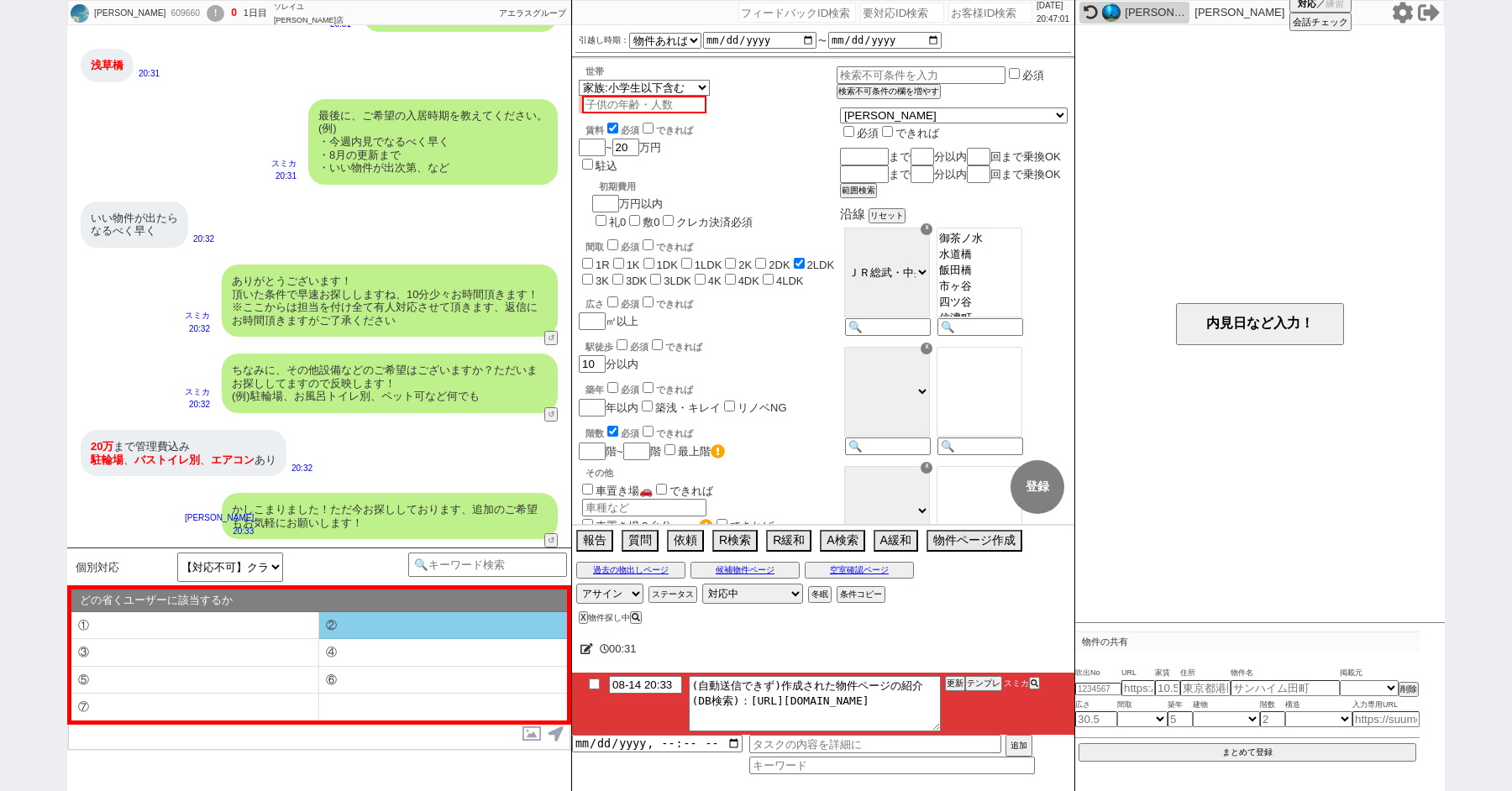
click at [319, 639] on li "②" at bounding box center [195, 652] width 248 height 27
type textarea "すみません、他の不動産も参照する業者間システム上でお探ししたのですが、頂いた条件に合致する物件は現時点で全く出ておらずでした、、"
select select "②"
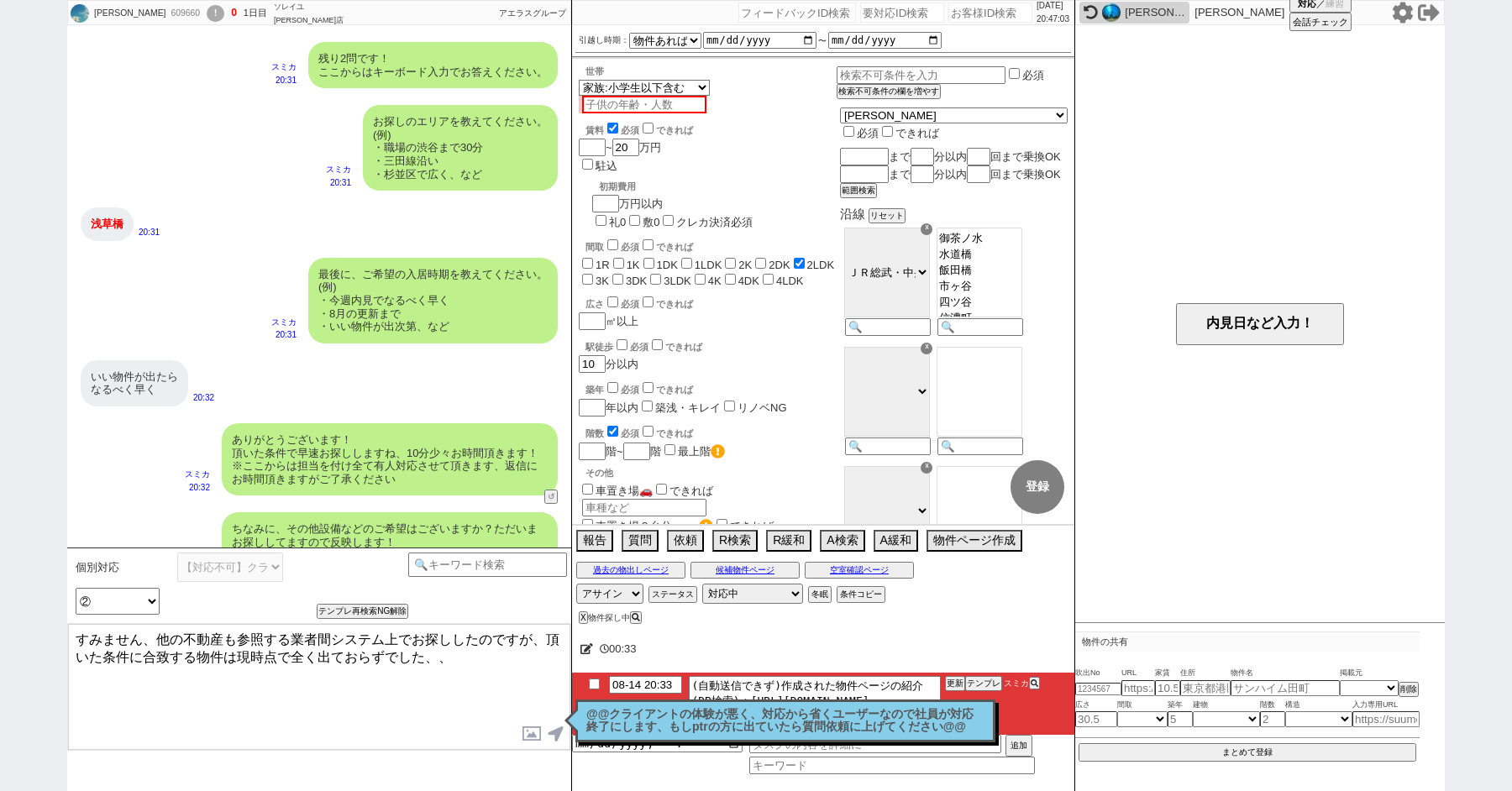
scroll to position [1605, 0]
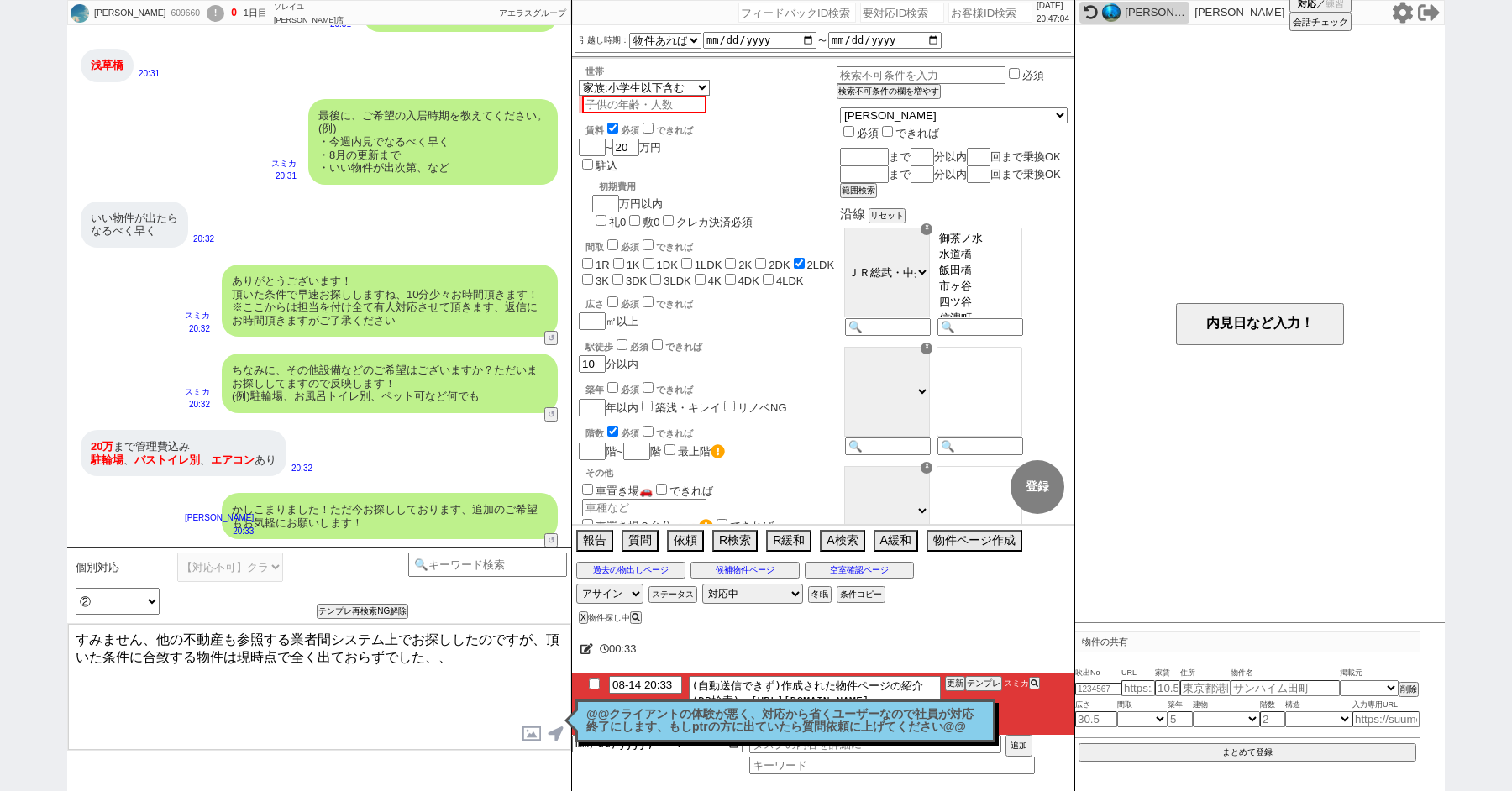
click at [445, 667] on textarea "すみません、他の不動産も参照する業者間システム上でお探ししたのですが、頂いた条件に合致する物件は現時点で全く出ておらずでした、、" at bounding box center [319, 687] width 503 height 126
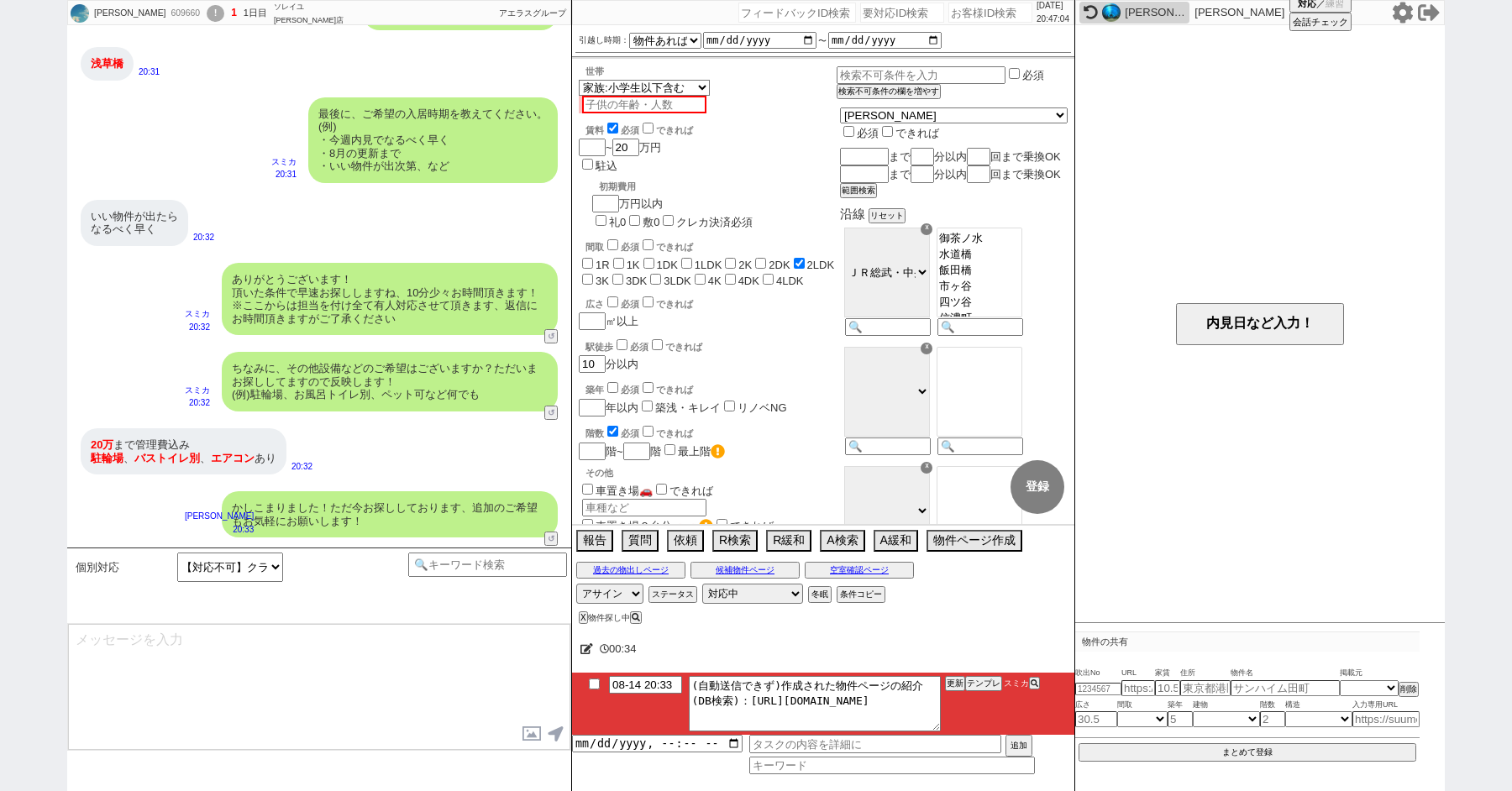
scroll to position [1680, 0]
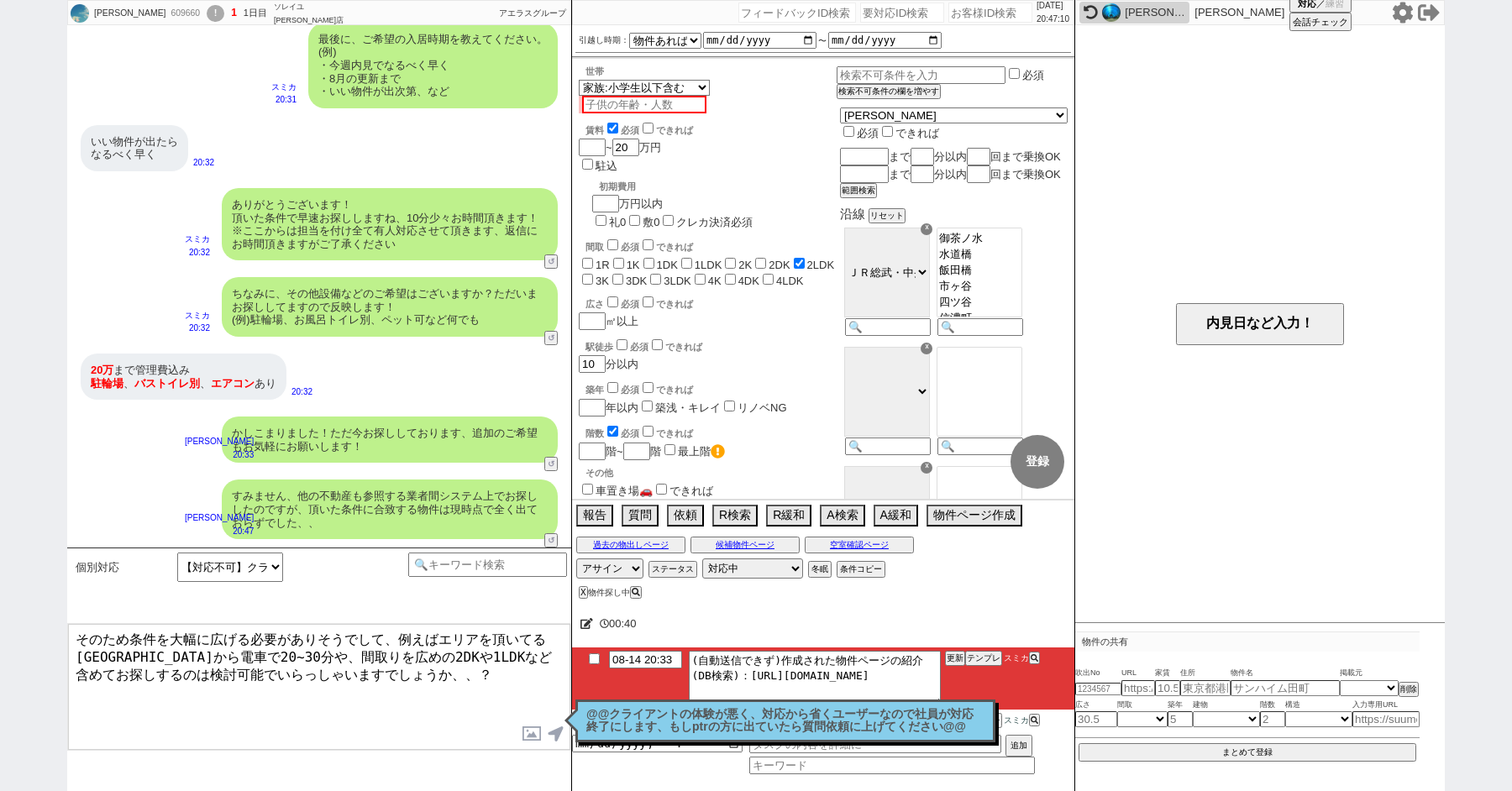
click at [403, 691] on textarea "そのため条件を大幅に広げる必要がありそうでして、例えばエリアを頂いてる浅草橋駅から電車で20~30分や、間取りを広めの2DKや1LDKなど含めてお探しするのは…" at bounding box center [319, 687] width 503 height 126
type textarea "そのため条件を大幅に広げる必要がありそうでして、例えばエリアを頂いてる浅草橋駅から電車で20~30分や、間取りを広めの2DKや1LDKなど含めてお探しするのは…"
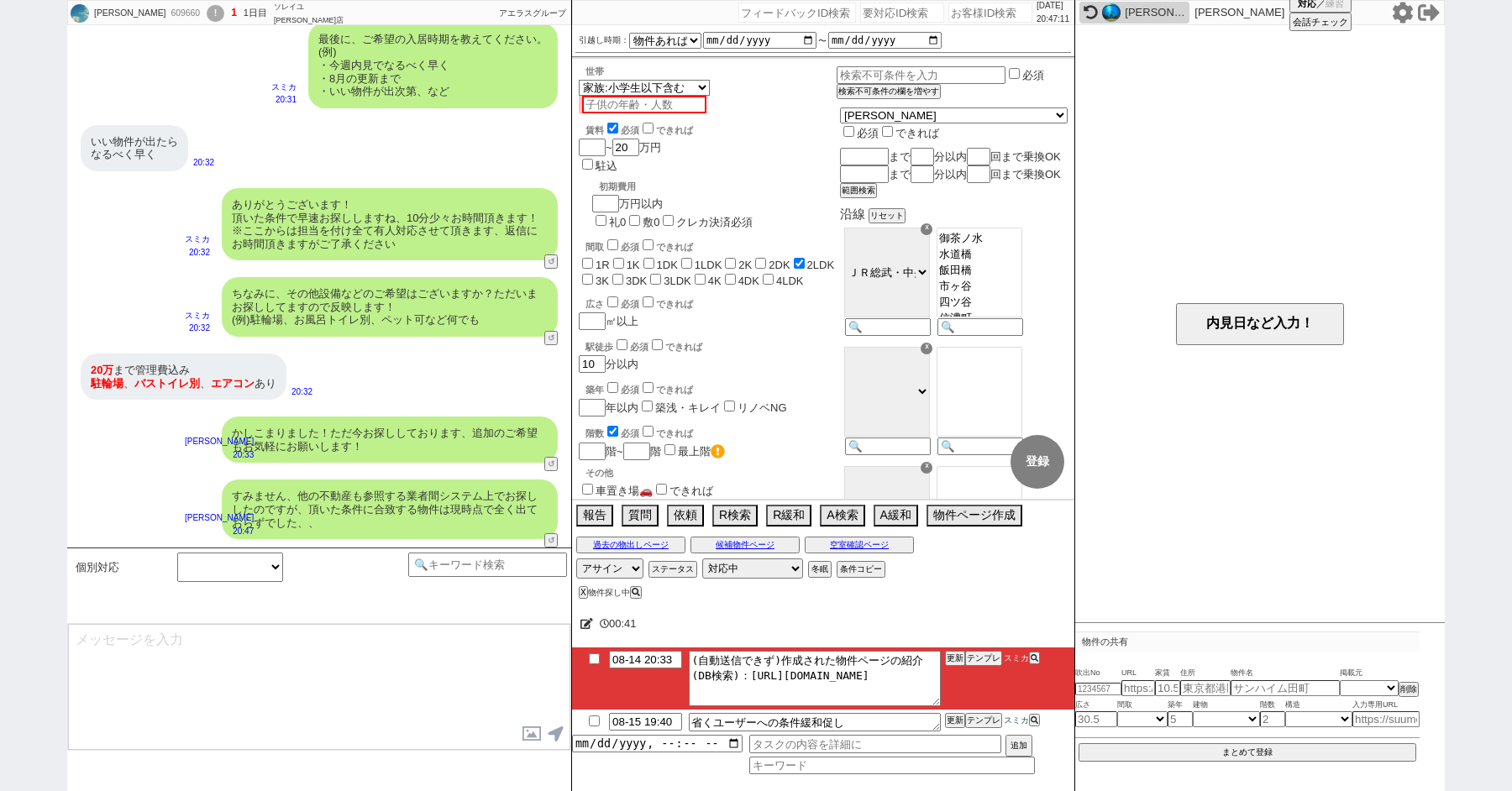
scroll to position [1770, 0]
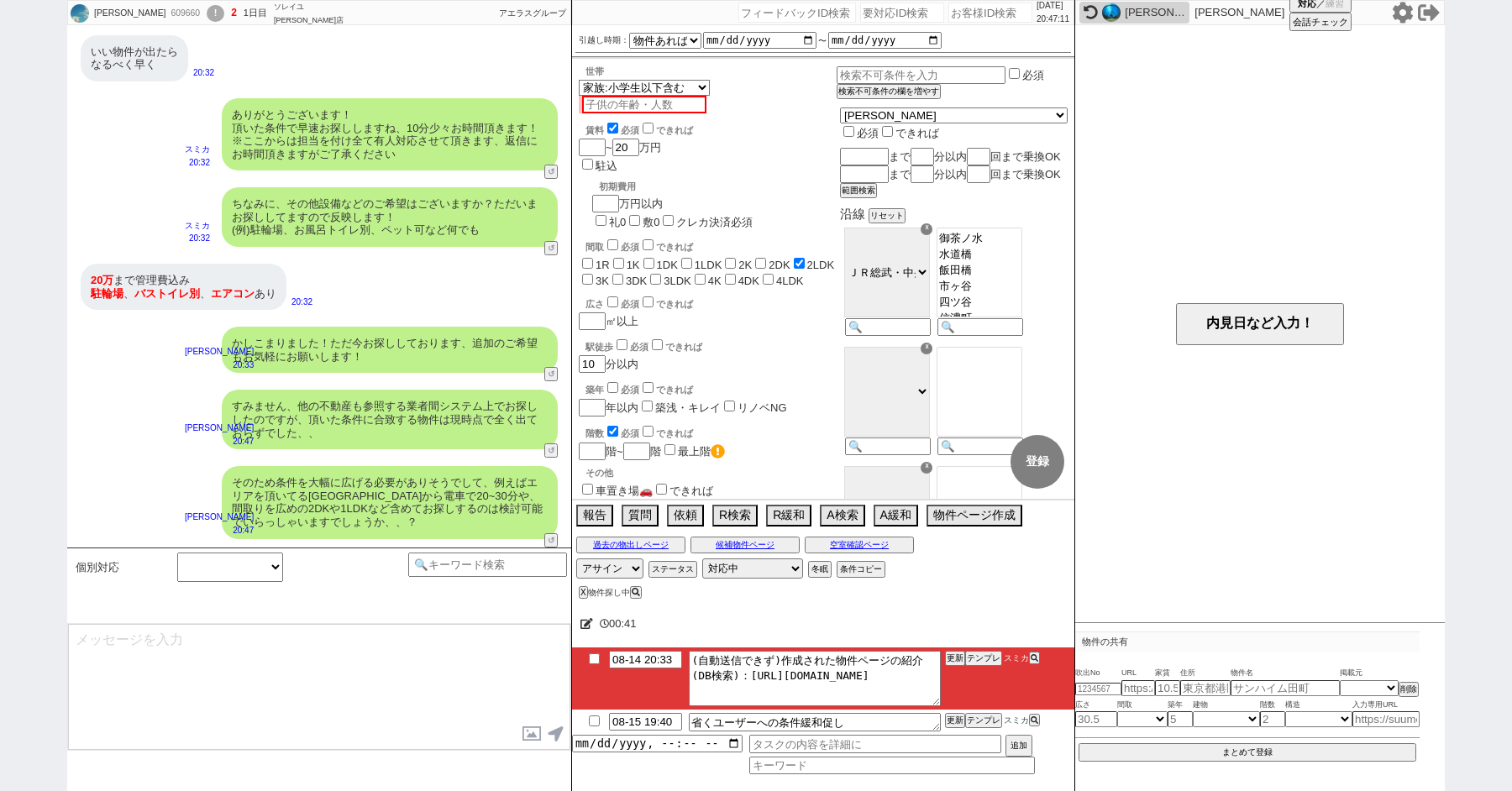
select select
click at [592, 658] on input "checkbox" at bounding box center [594, 659] width 25 height 11
checkbox input "true"
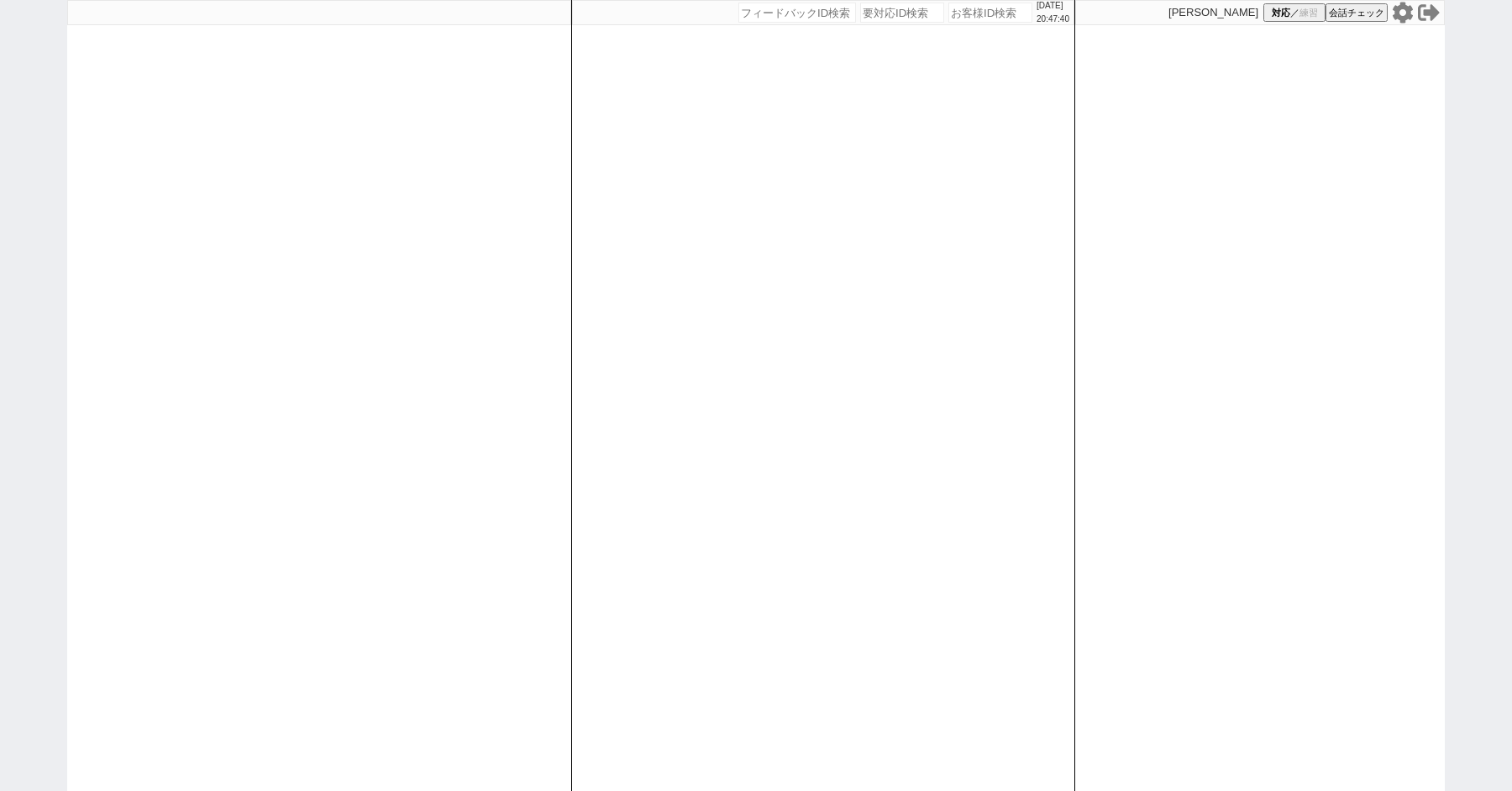
click at [4, 309] on div "[DATE] 20:47:40 候補物件を追加してしてください 紹介した物件一覧 他社物件を追加する 空室確認ページに追加・削除 紹介した物件一覧 他社物件を…" at bounding box center [756, 395] width 1512 height 791
select select "1"
select select "2"
select select "10"
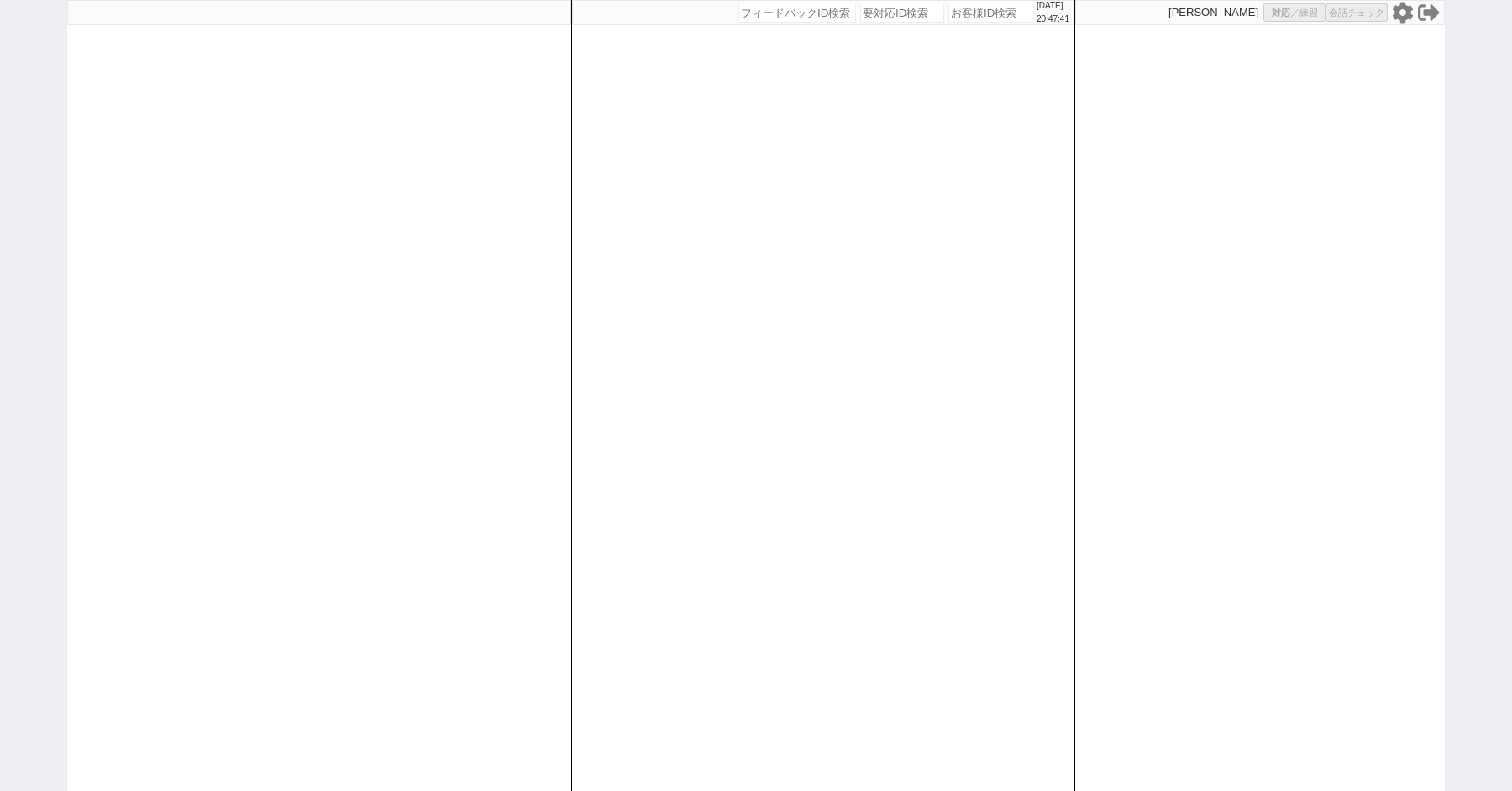
select select
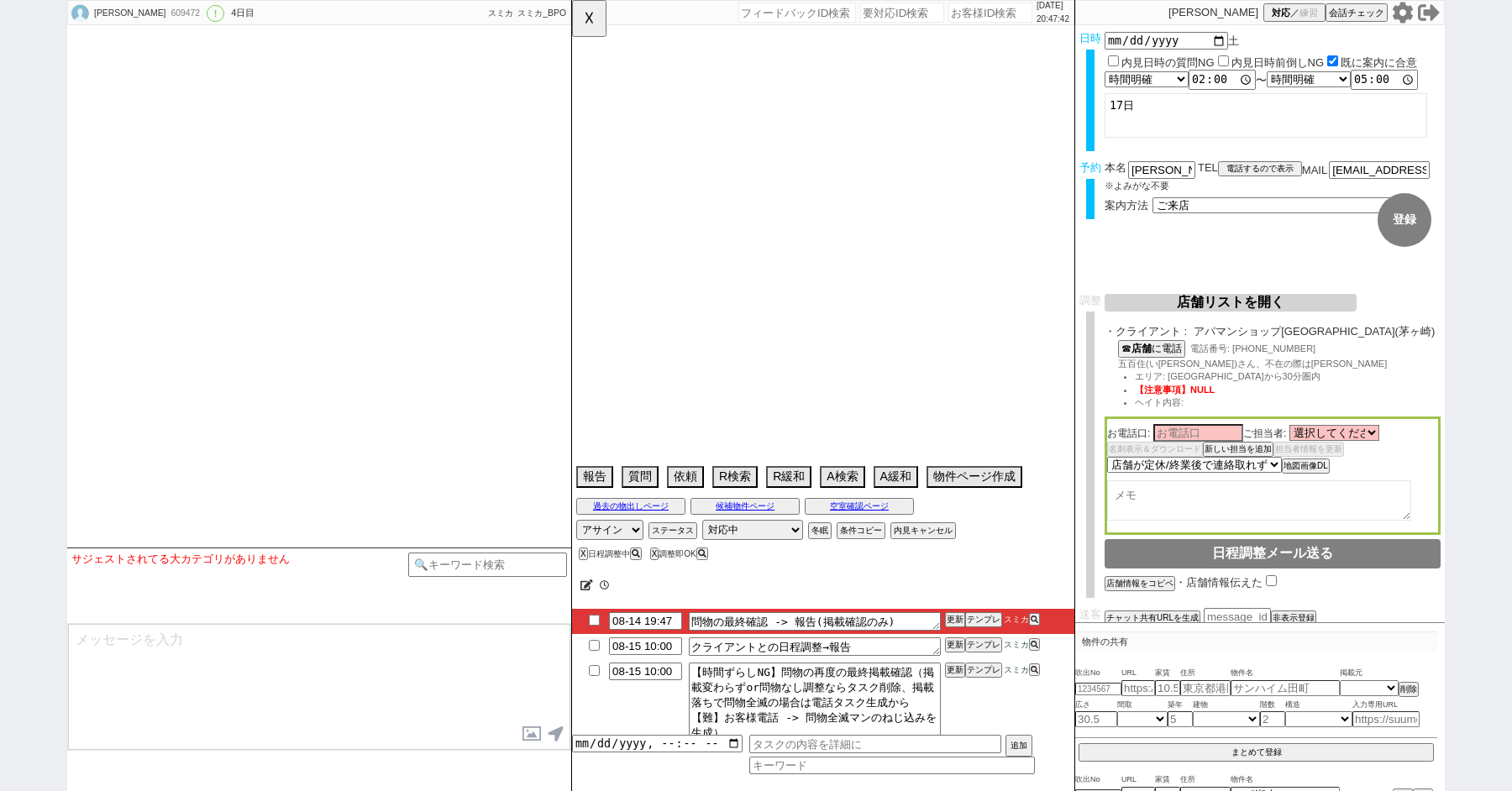
type textarea "ルポ湘南は埋まったじゃなくて子供不可で伝えて消す"
select select "15"
select select "6"
select select "13"
select select "455"
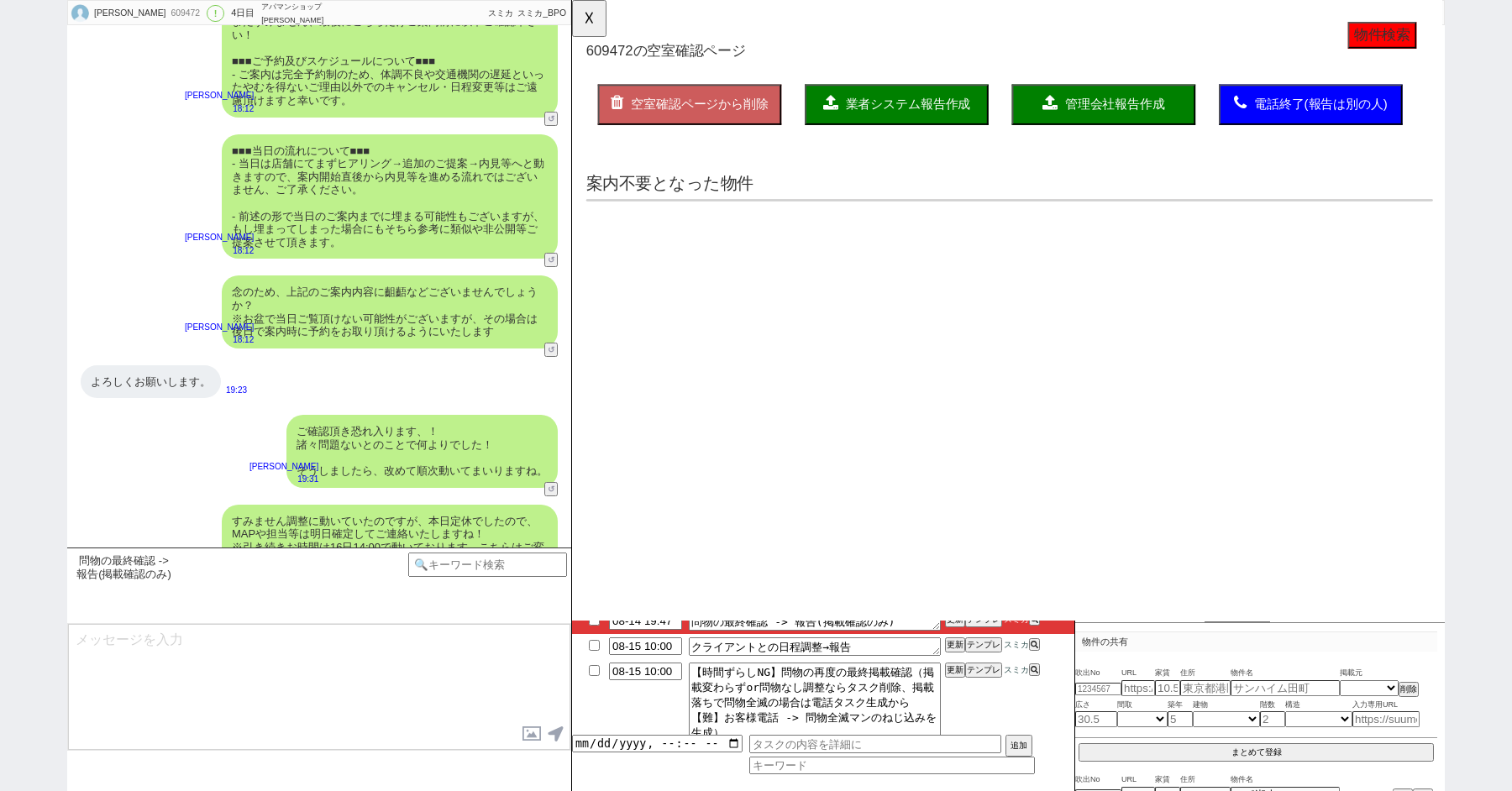
select select "another_room"
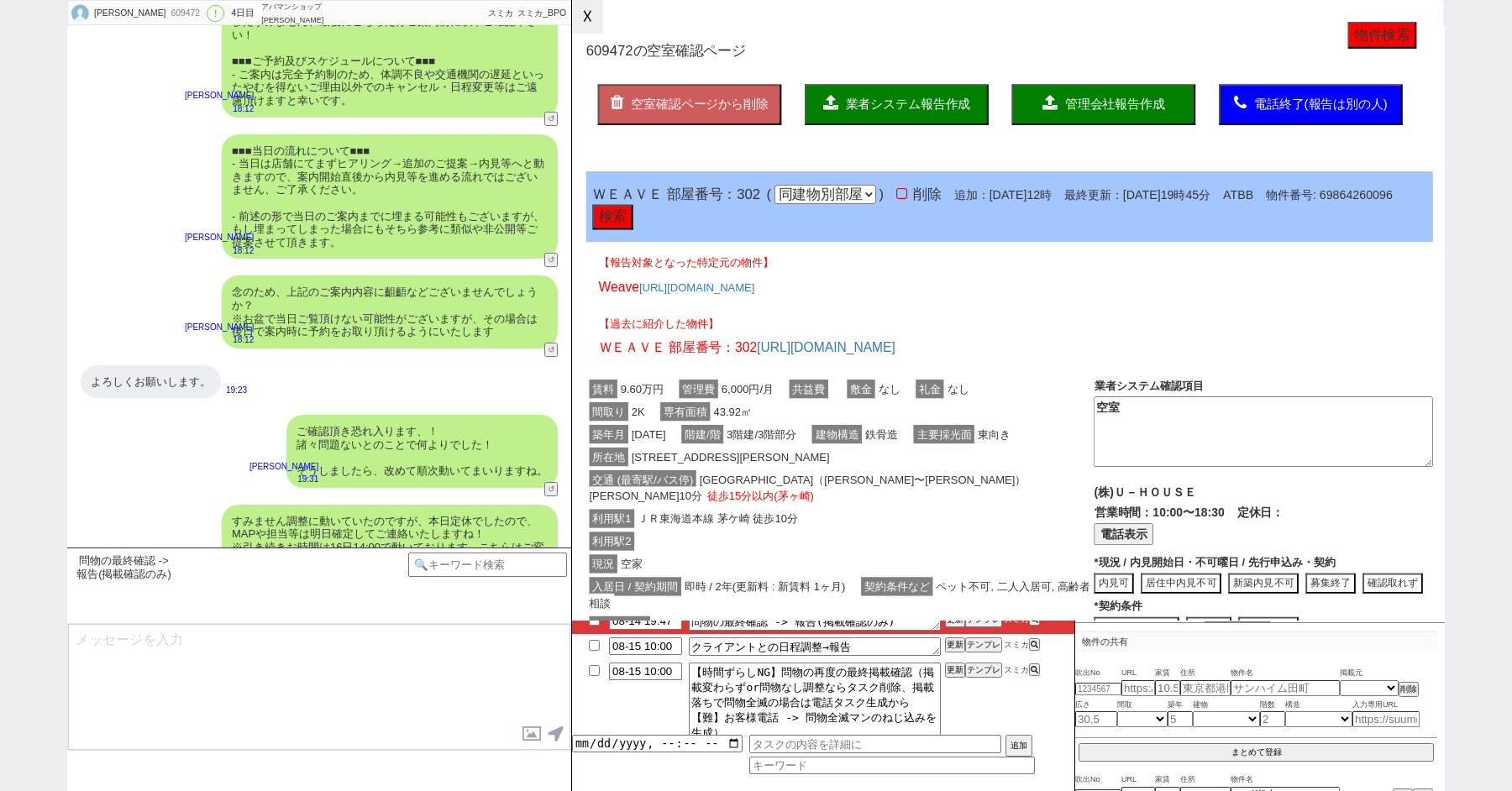
click at [584, 29] on button "☓" at bounding box center [587, 17] width 31 height 34
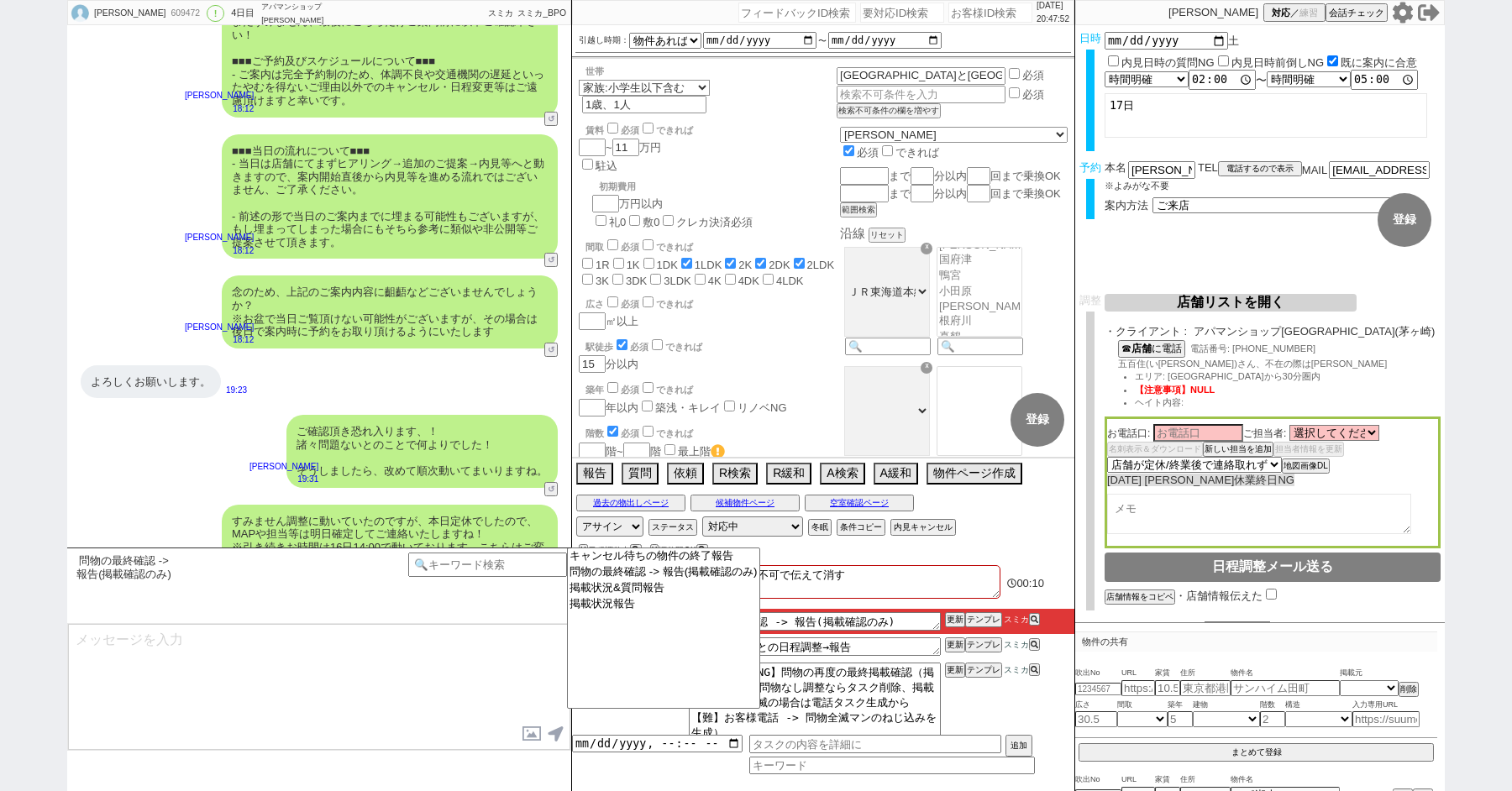
click at [450, 629] on textarea at bounding box center [319, 687] width 503 height 126
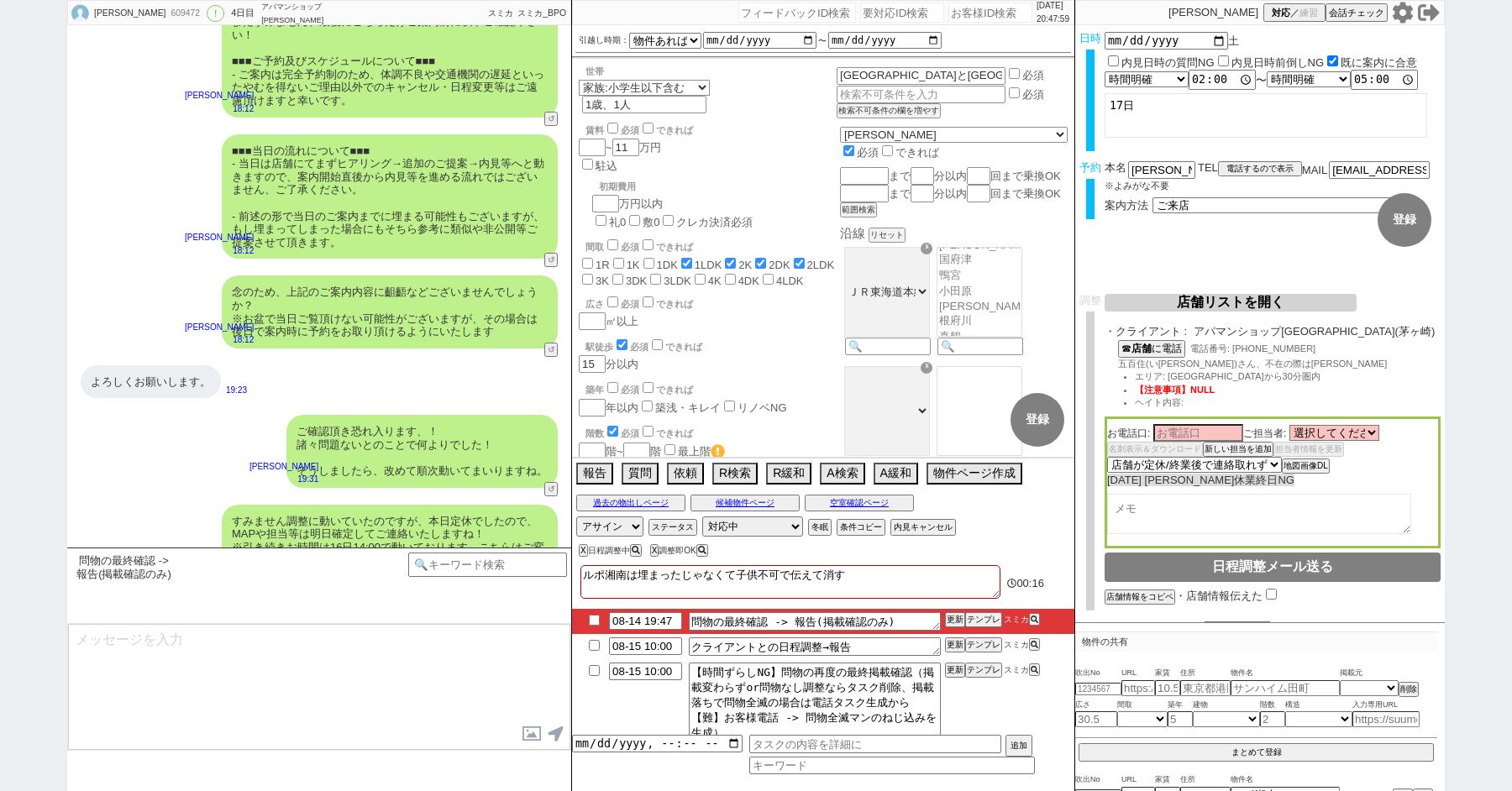
click at [590, 620] on input "checkbox" at bounding box center [594, 620] width 25 height 11
checkbox input "true"
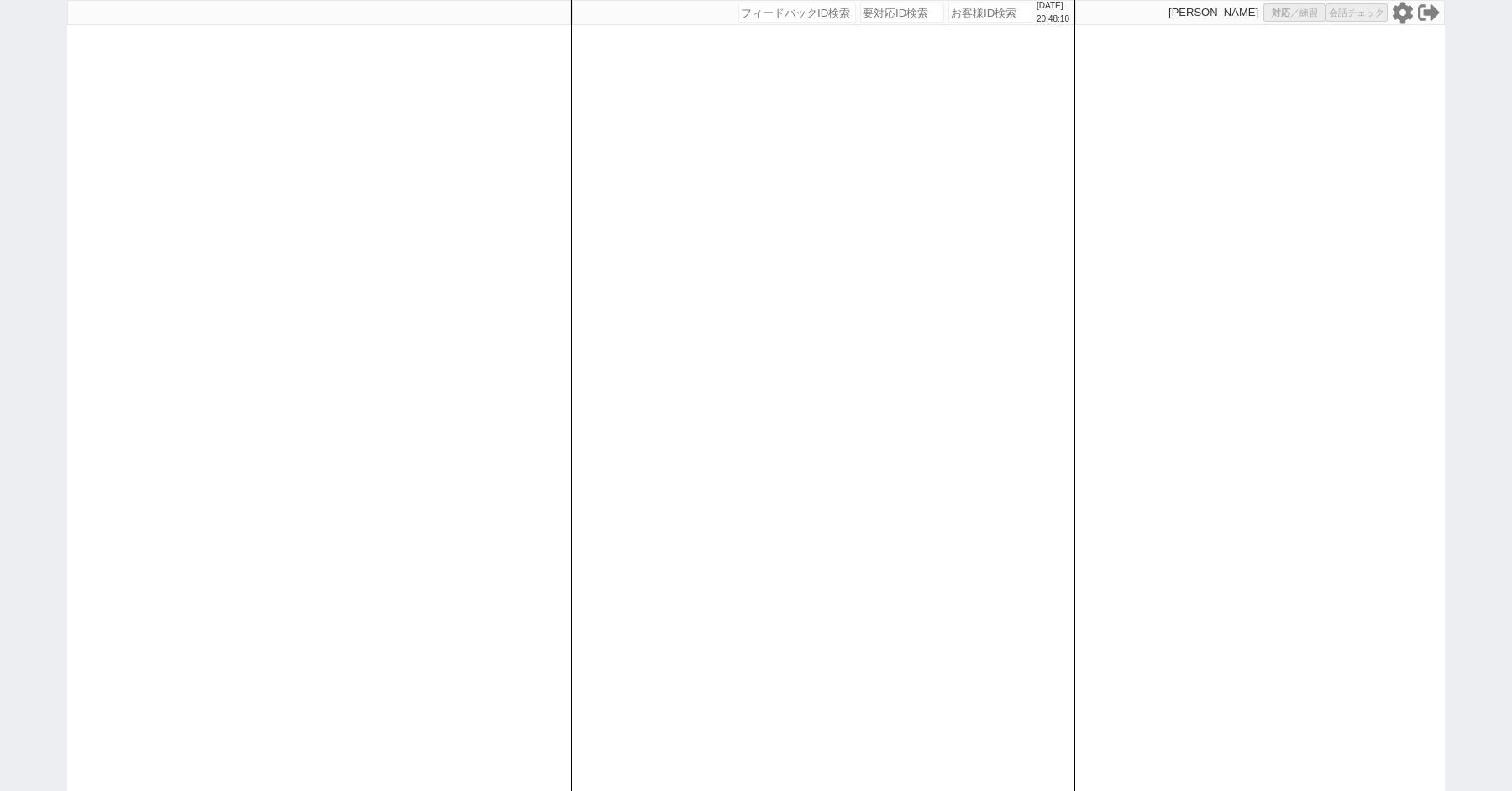
select select "1"
select select
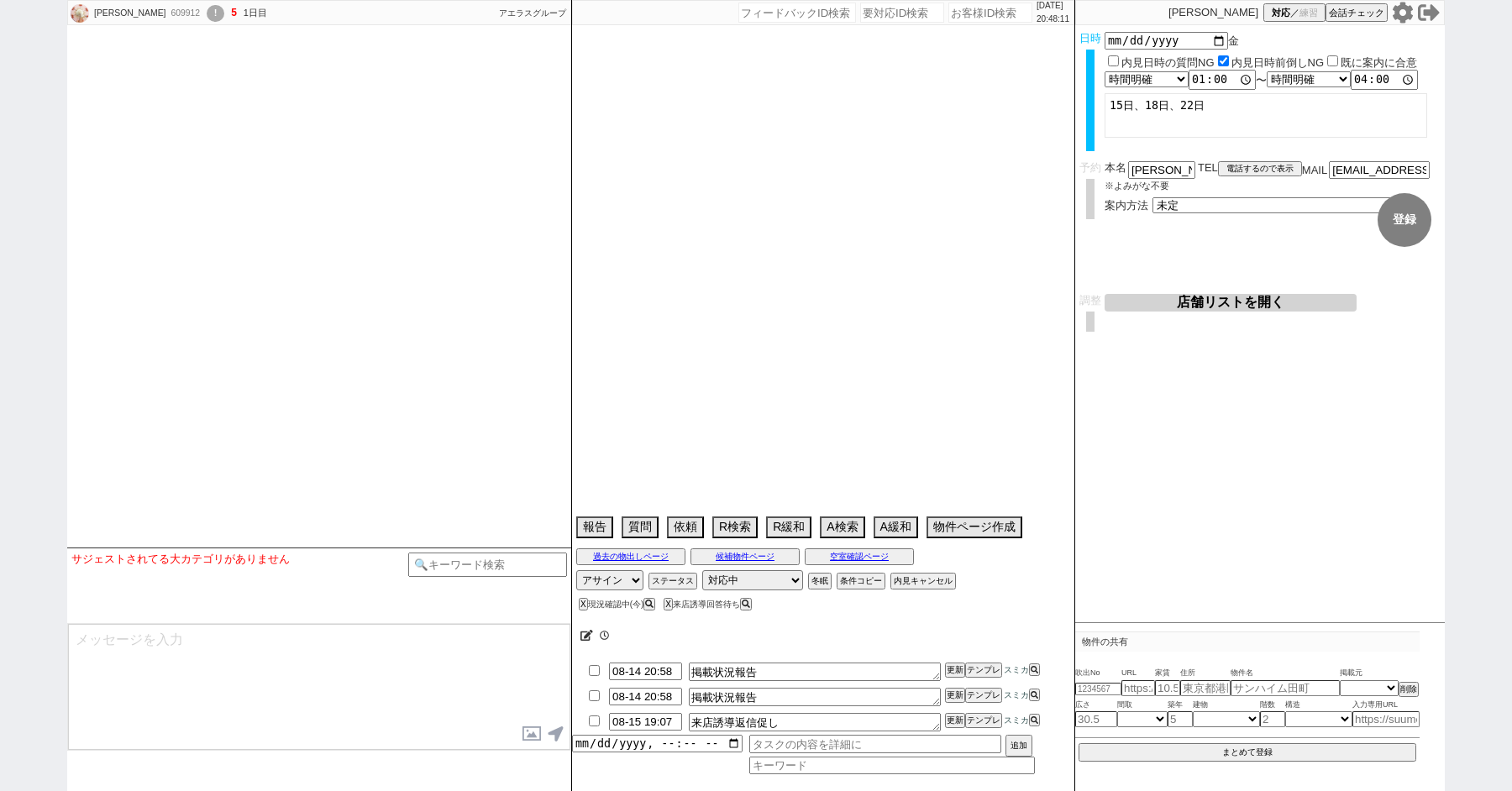
select select
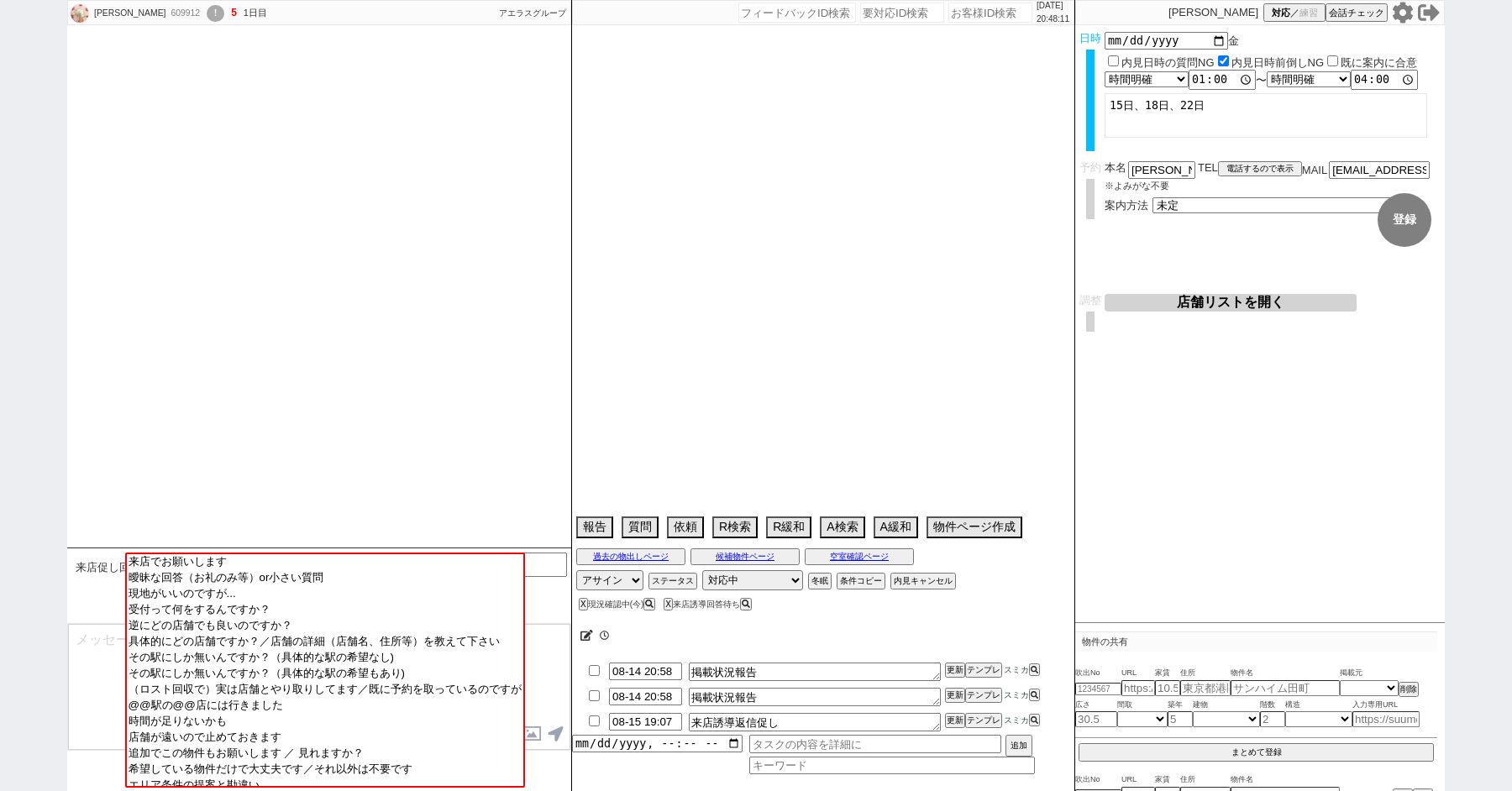
scroll to position [1355, 0]
select select "2025"
select select "9"
select select "37"
select select "0"
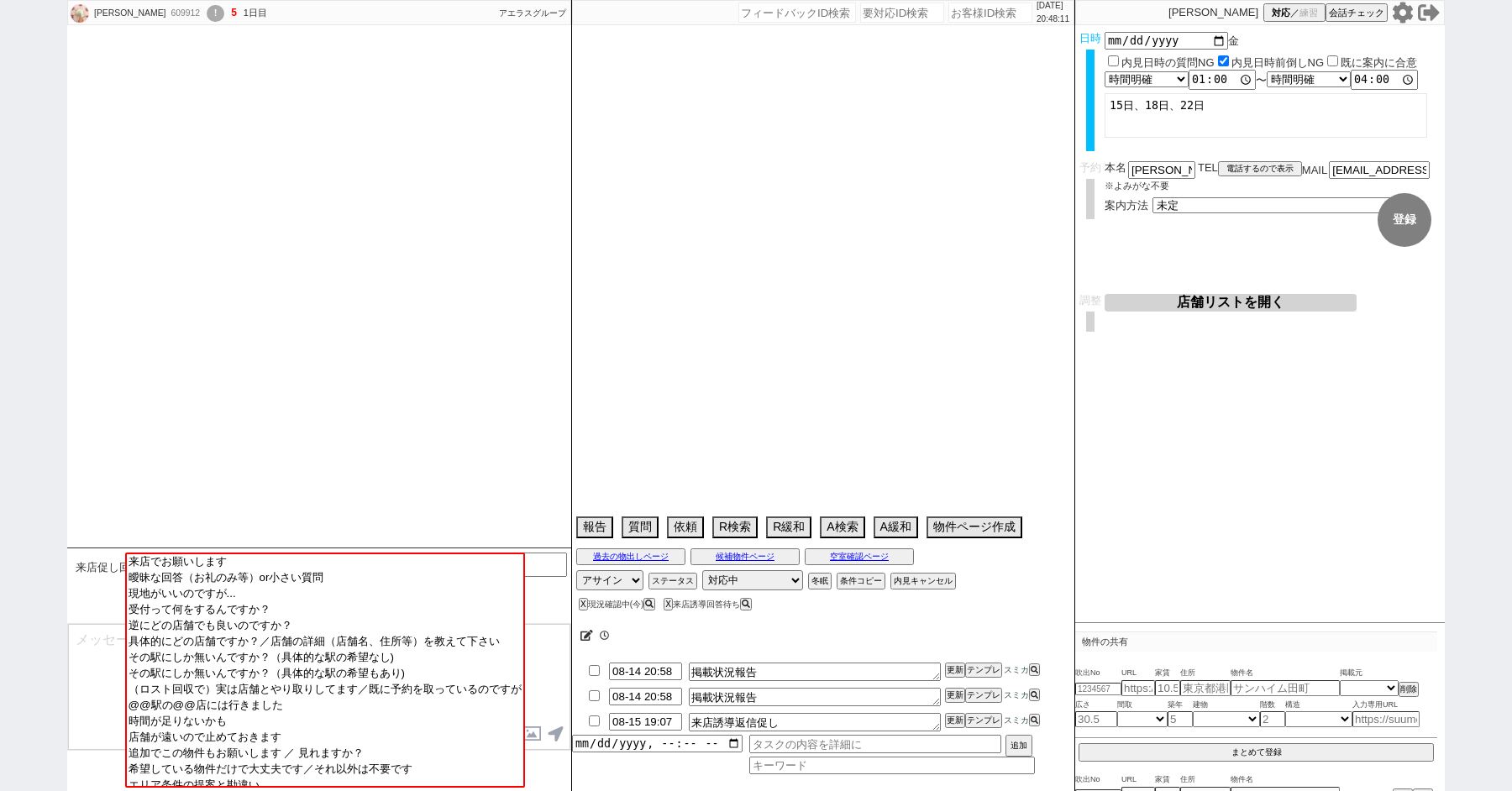
select select "47"
select select "[DATE]"
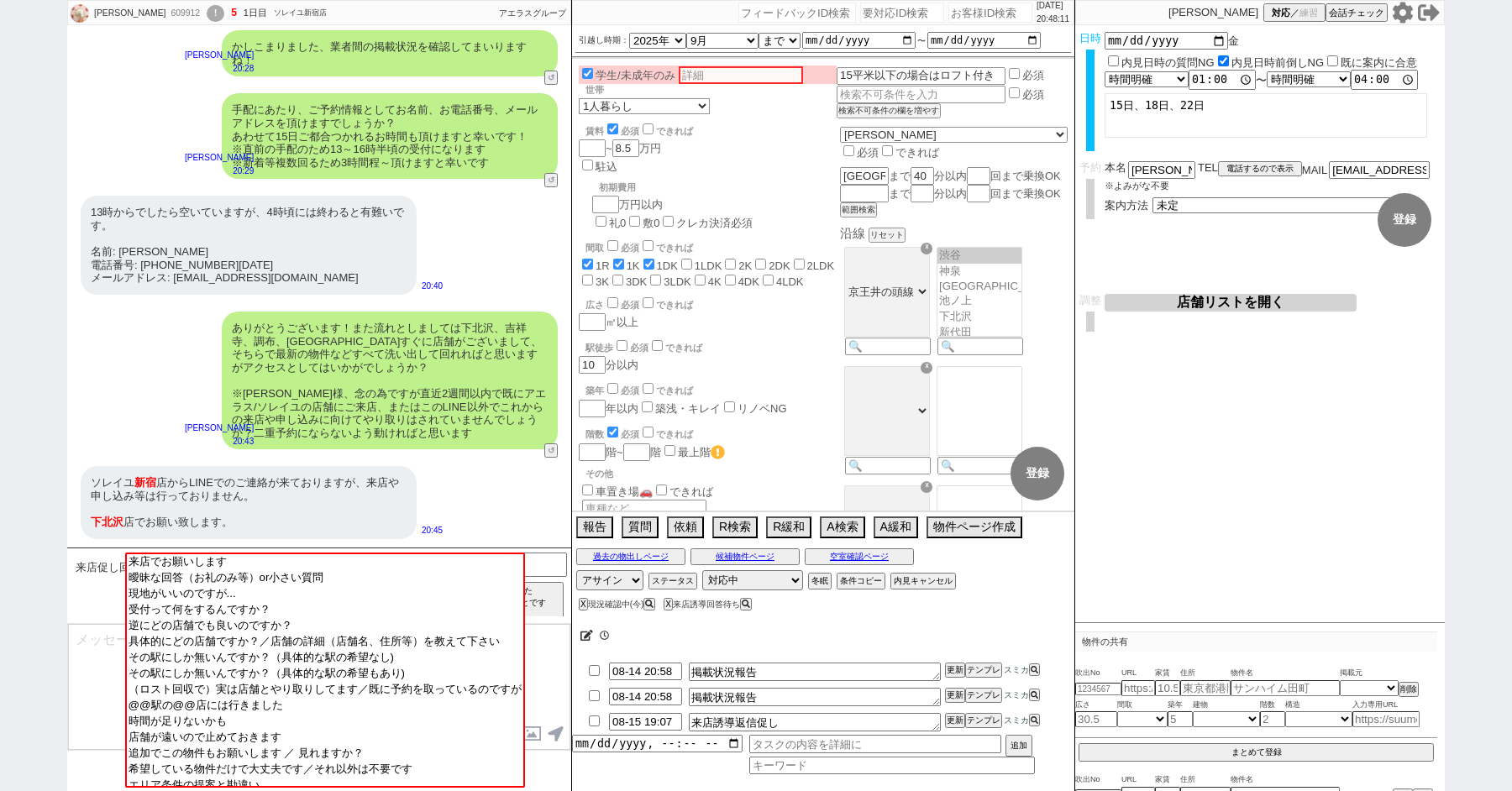
scroll to position [58, 0]
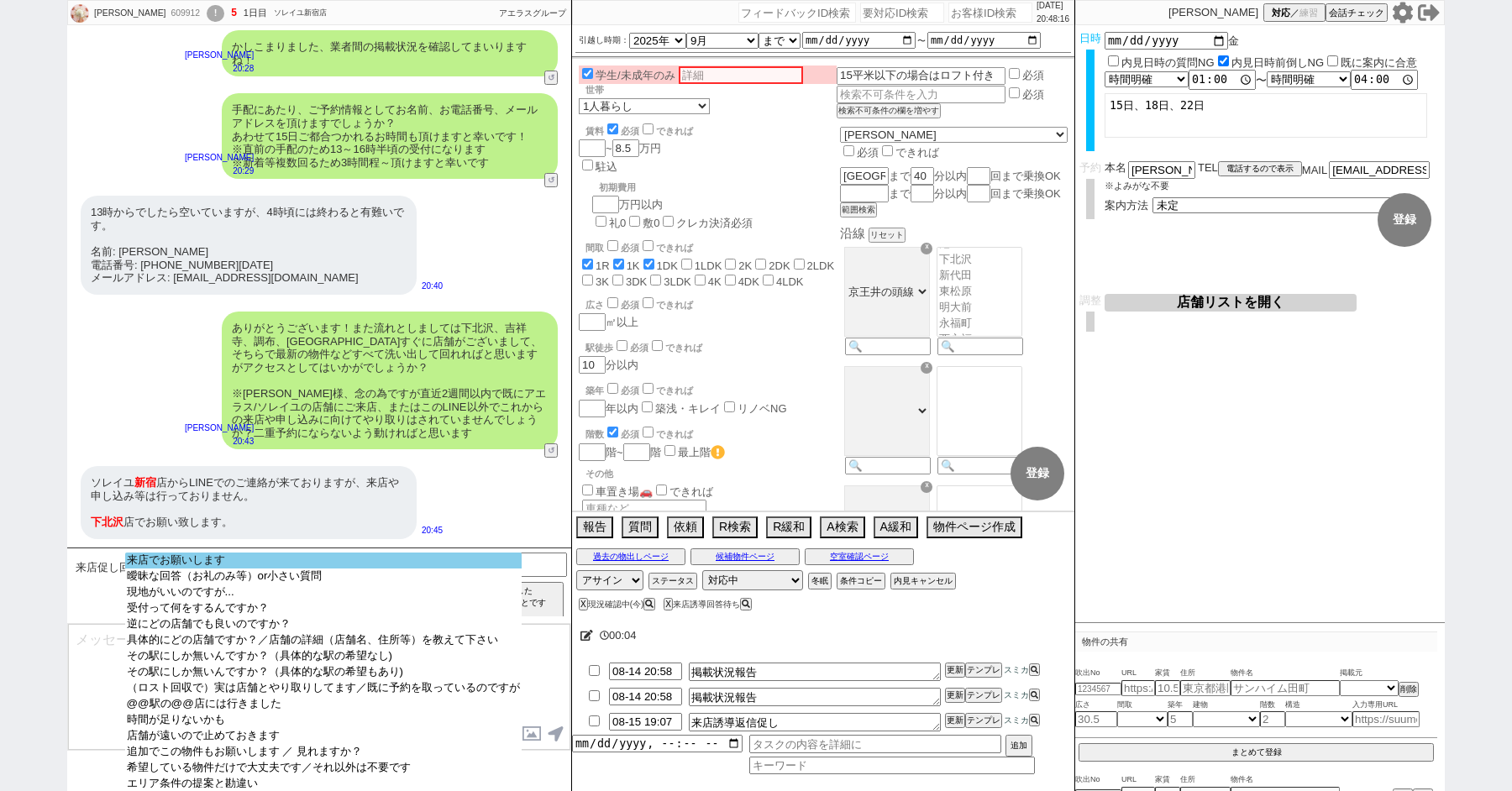
click at [249, 569] on option "来店でお願いします" at bounding box center [324, 576] width 396 height 16
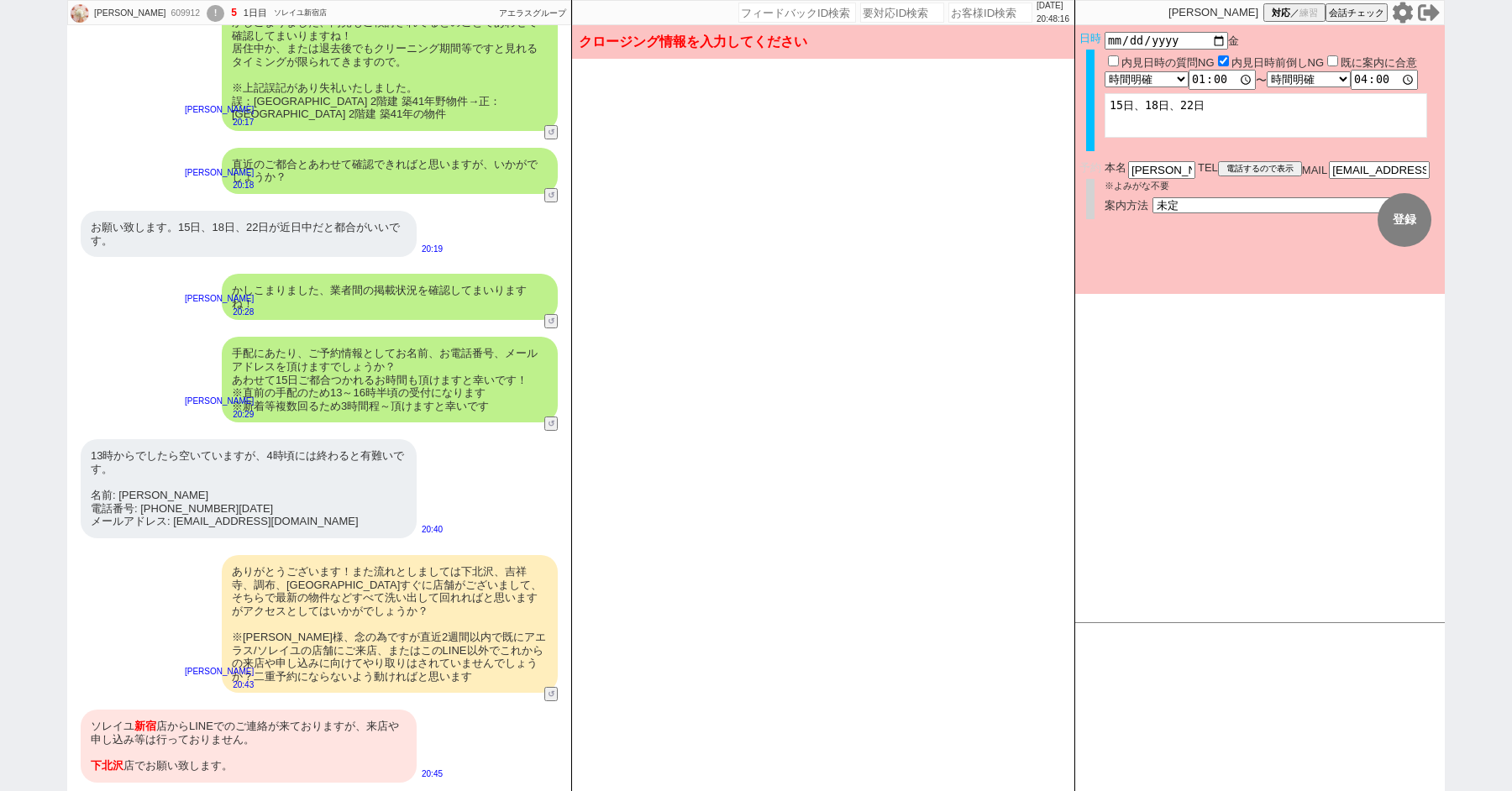
scroll to position [1111, 0]
click at [152, 733] on div "[GEOGRAPHIC_DATA]からLINEでのご連絡が来ておりますが、来店や申し込み等は行っておりません。 [GEOGRAPHIC_DATA]でお願い致し…" at bounding box center [248, 746] width 336 height 73
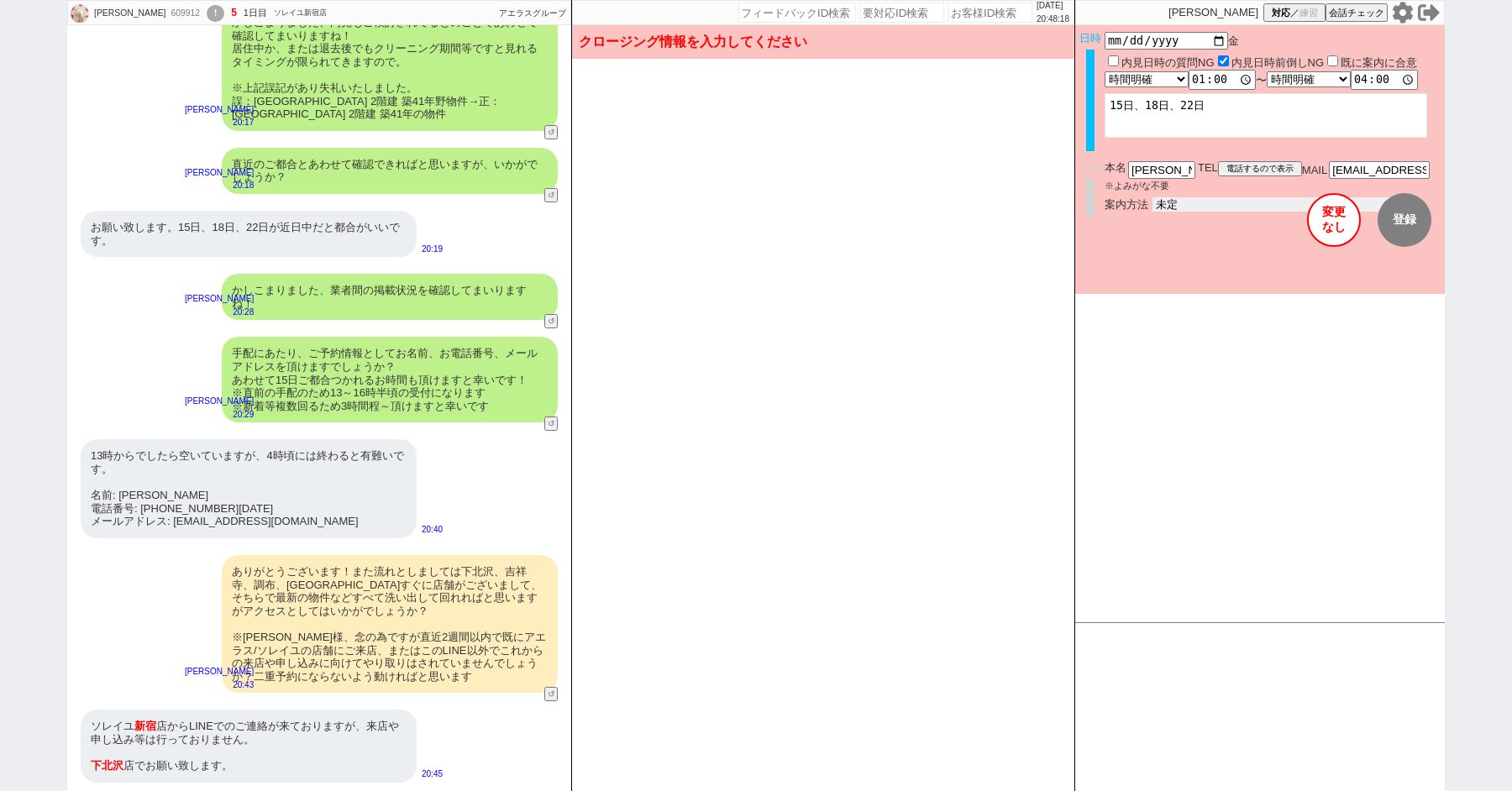
click at [1225, 199] on select "未定 現地お待ち合わせ ご来店 先行申し込みのご案内or内見無しでの申し込みのご案内 オンラインでのご接客 オンラインで1件の内見のご案内" at bounding box center [1278, 204] width 252 height 14
select select "2"
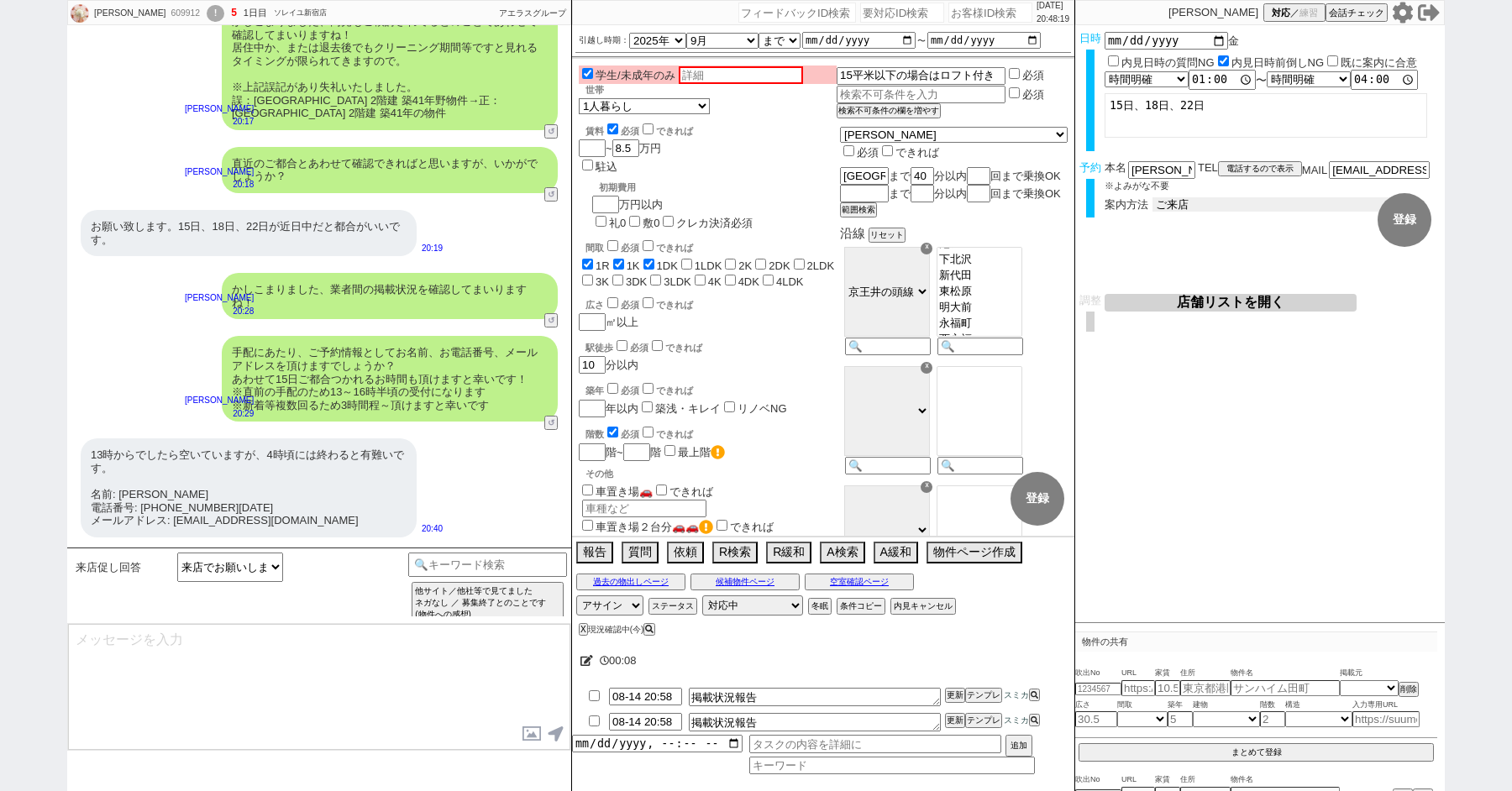
scroll to position [1355, 0]
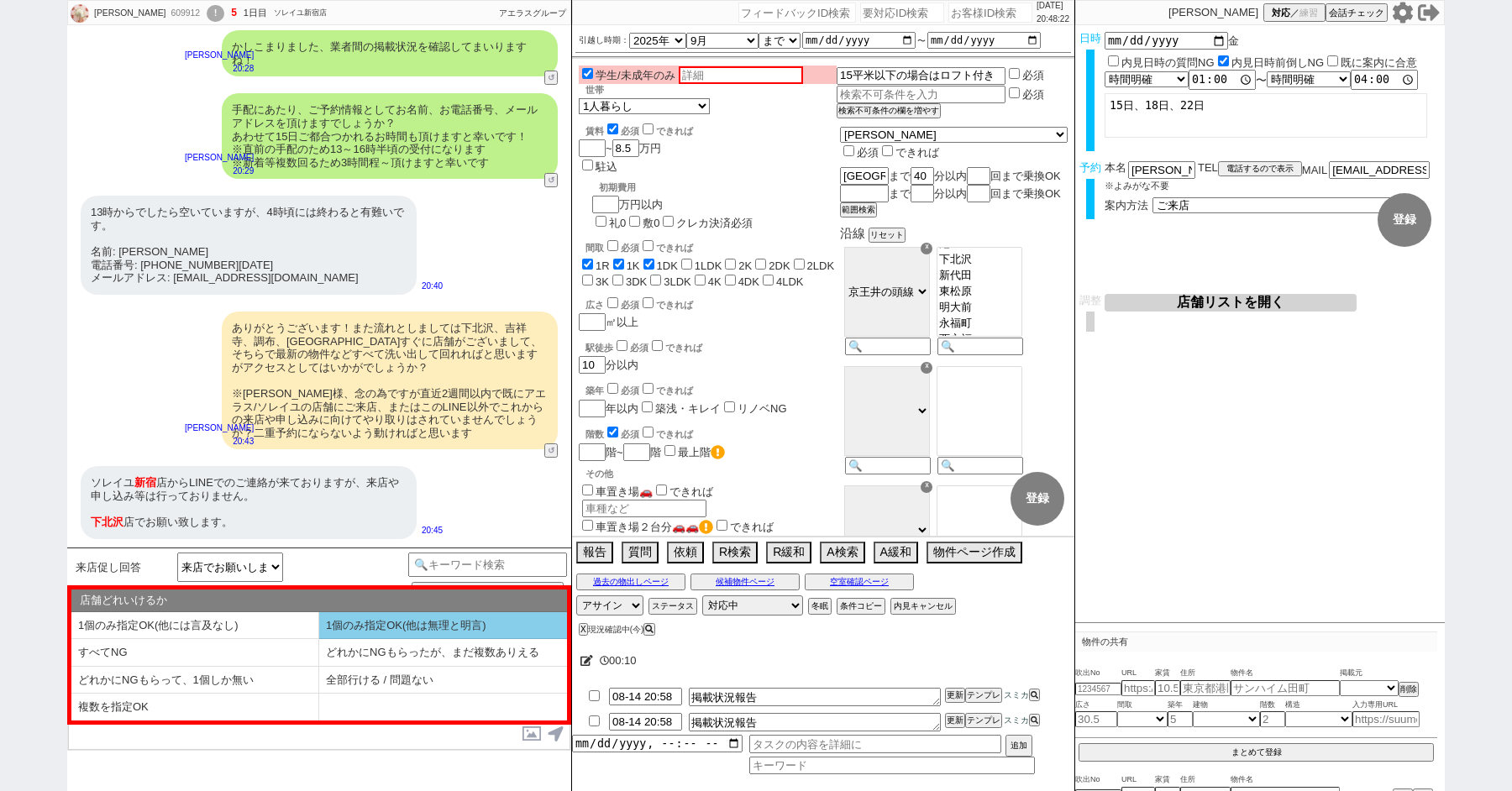
click at [319, 639] on li "1個のみ指定OK(他は無理と明言)" at bounding box center [195, 652] width 248 height 27
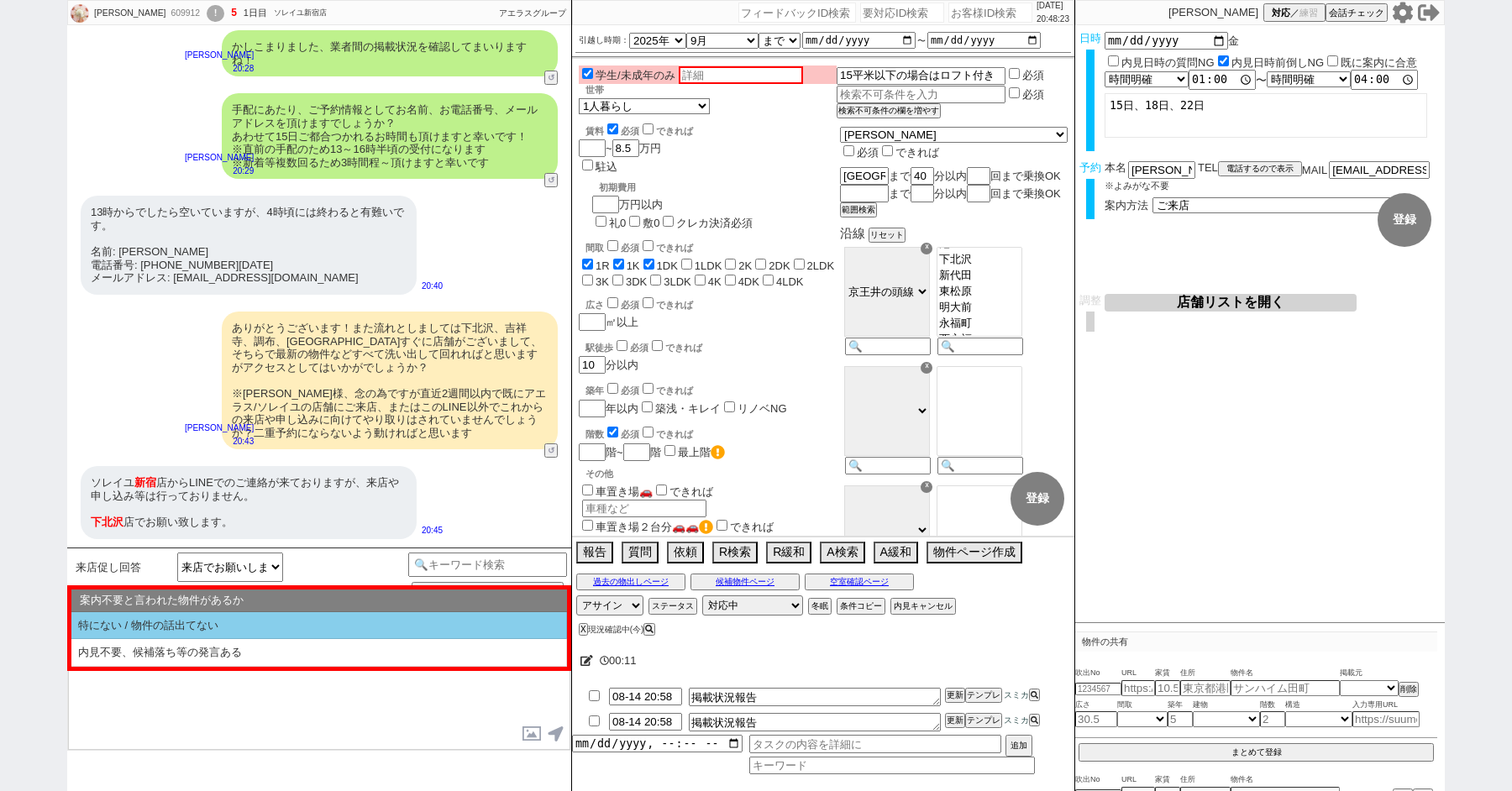
click at [255, 626] on li "特にない / 物件の話出てない" at bounding box center [319, 625] width 495 height 27
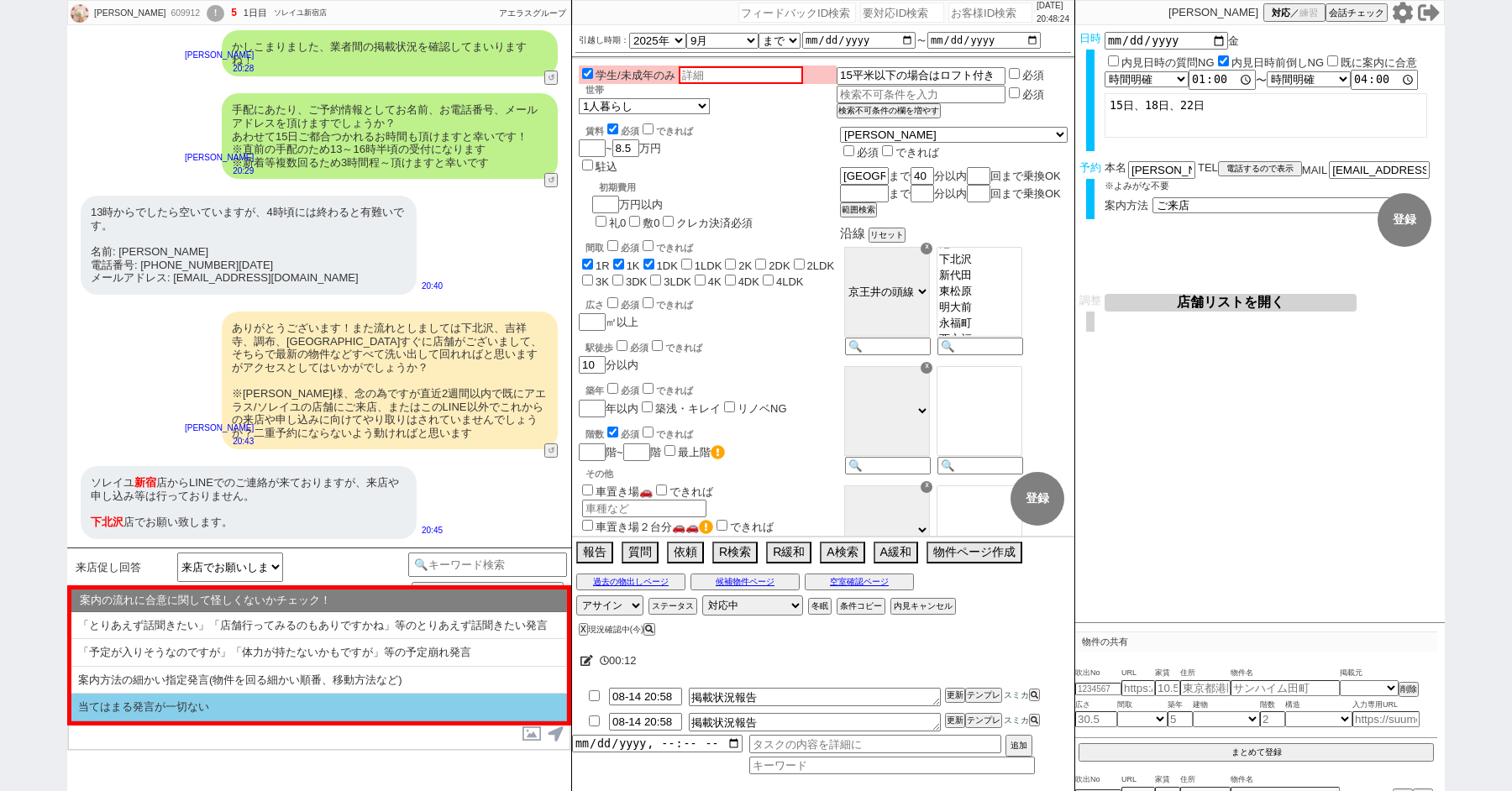
click at [246, 700] on li "当てはまる発言が一切ない" at bounding box center [319, 707] width 495 height 27
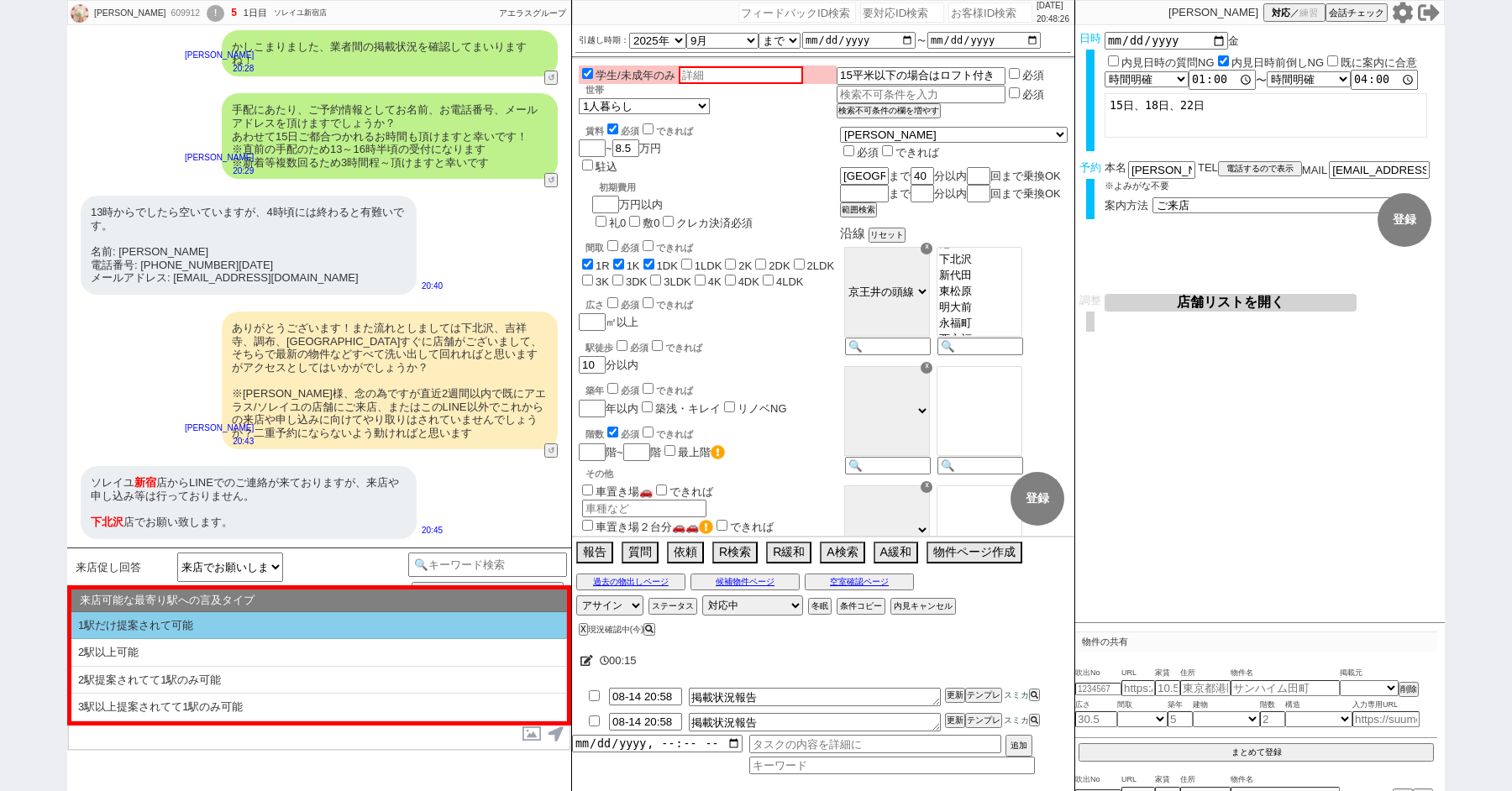
click at [213, 625] on li "1駅だけ提案されて可能" at bounding box center [319, 625] width 495 height 27
select select "1個のみ指定OK(他は無理と明言)"
select select "特にない / 物件の話出てない"
select select "当てはまる発言が一切ない"
select select "1駅だけ提案されて可能"
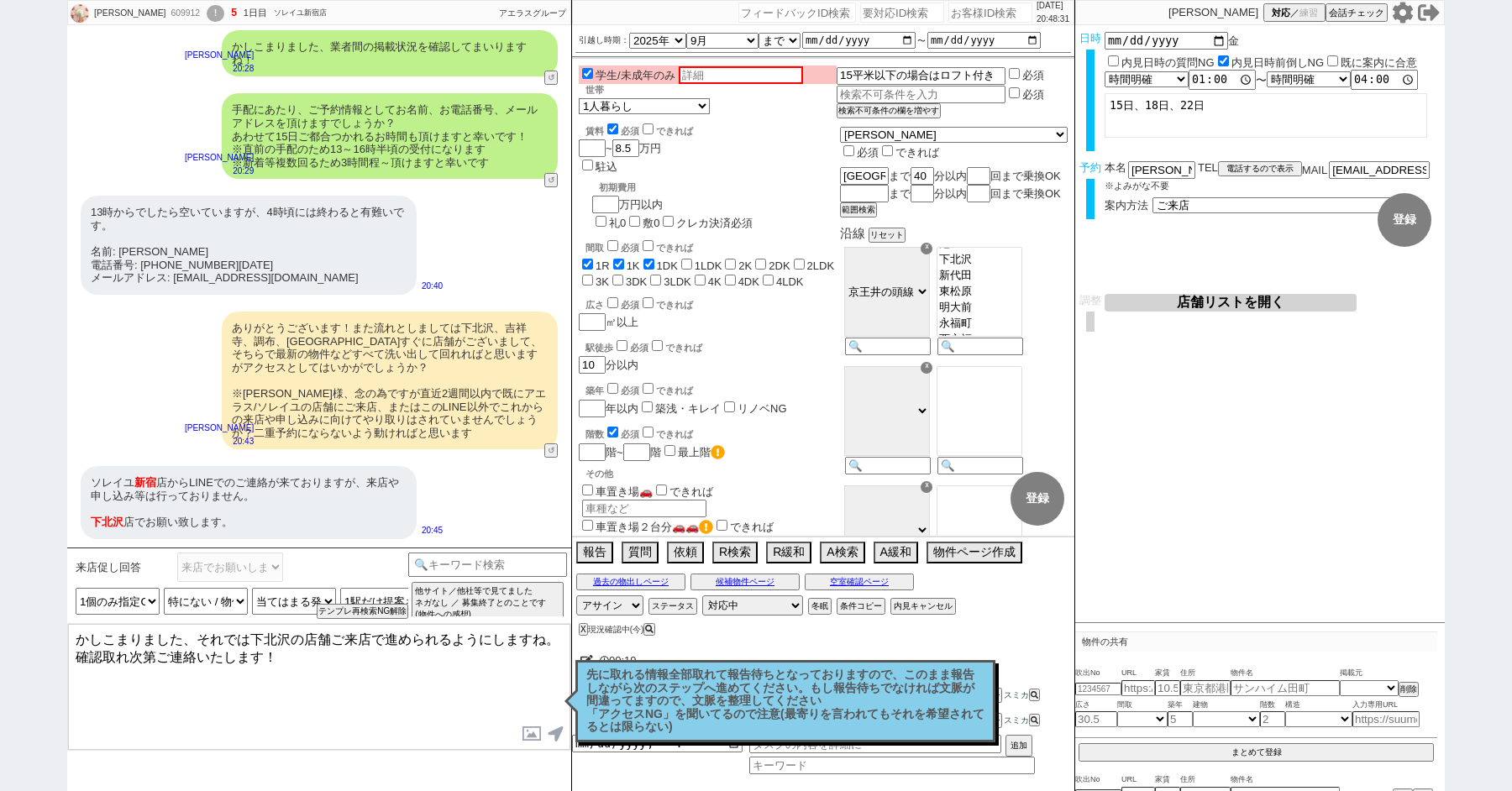
click at [372, 671] on textarea "かしこまりました、それでは下北沢の店舗ご来店で進められるようにしますね。 確認取れ次第ご連絡いたします！" at bounding box center [319, 687] width 503 height 126
click at [72, 655] on textarea "かしこまりました、それでは下北沢の店舗ご来店で進められるようにしますね。 確認取れ次第ご連絡いたします！ ※" at bounding box center [319, 687] width 503 height 126
click at [140, 706] on textarea "かしこまりました、それでは下北沢の店舗ご来店で進められるようにしますね。 本日店舗終業後ですので、[DATE]午前中にはなりますが確認取れ次第ご連絡いたします…" at bounding box center [319, 687] width 503 height 126
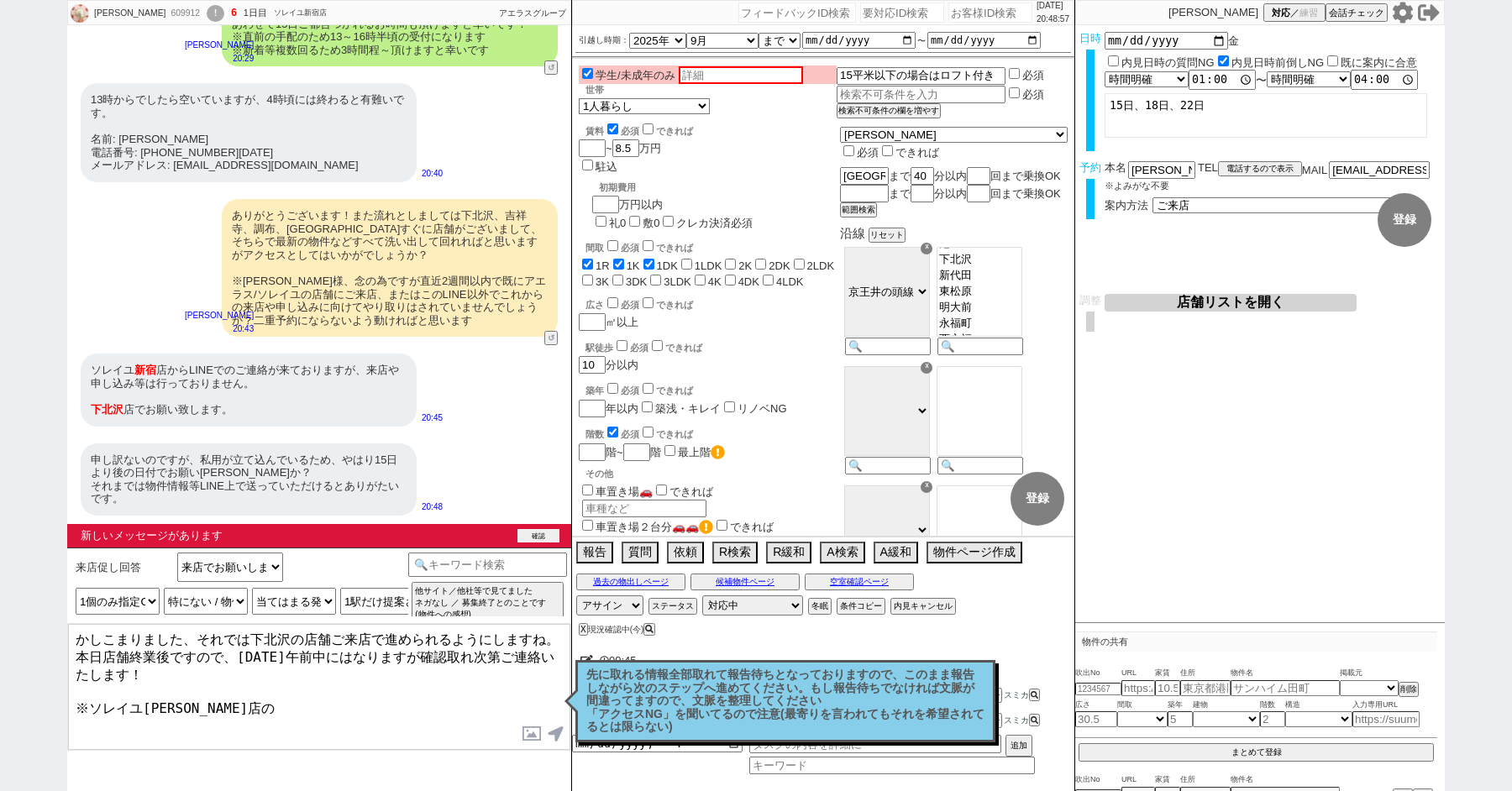
click at [548, 536] on button "確認" at bounding box center [539, 536] width 42 height 13
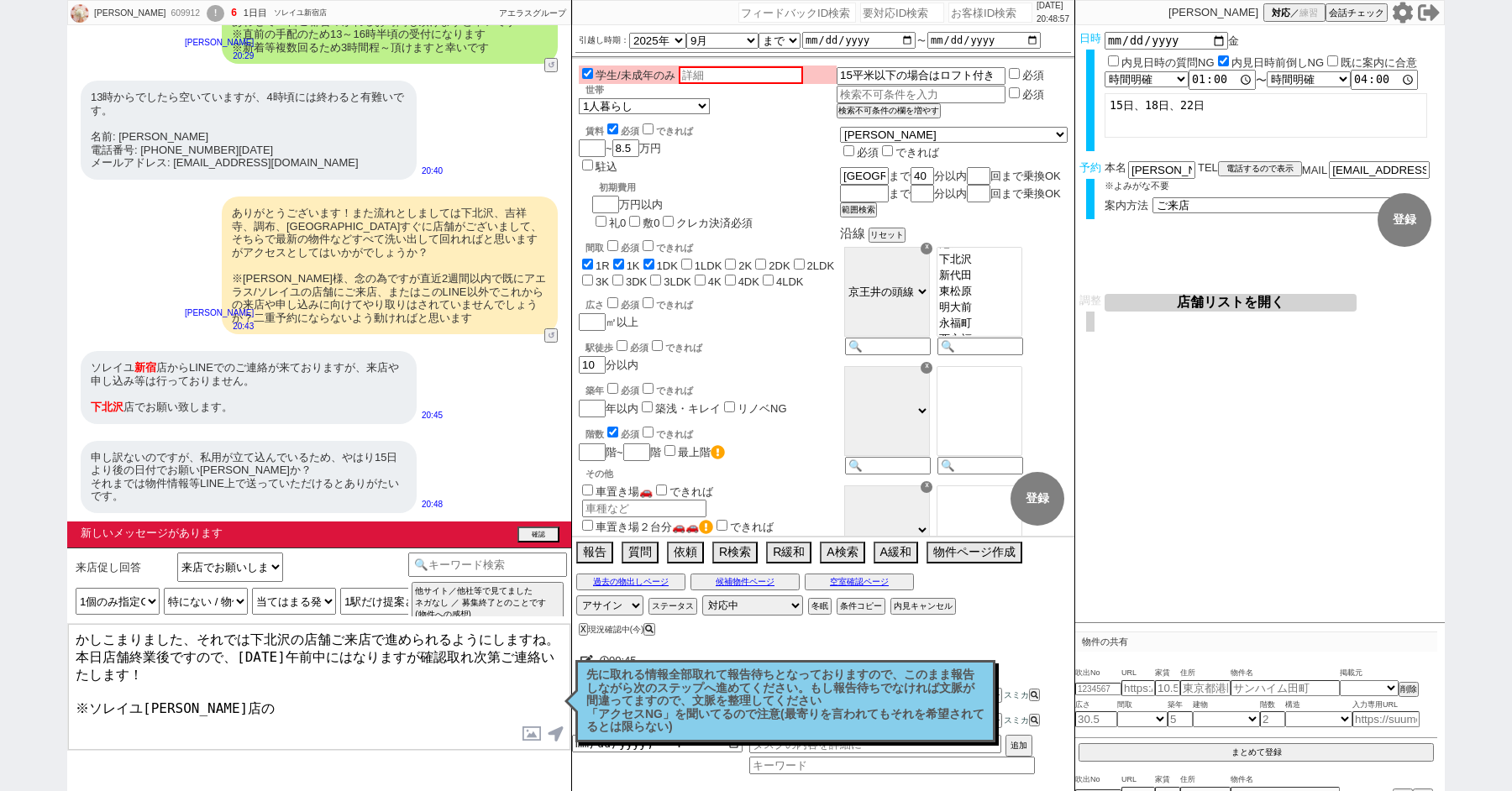
scroll to position [1444, 0]
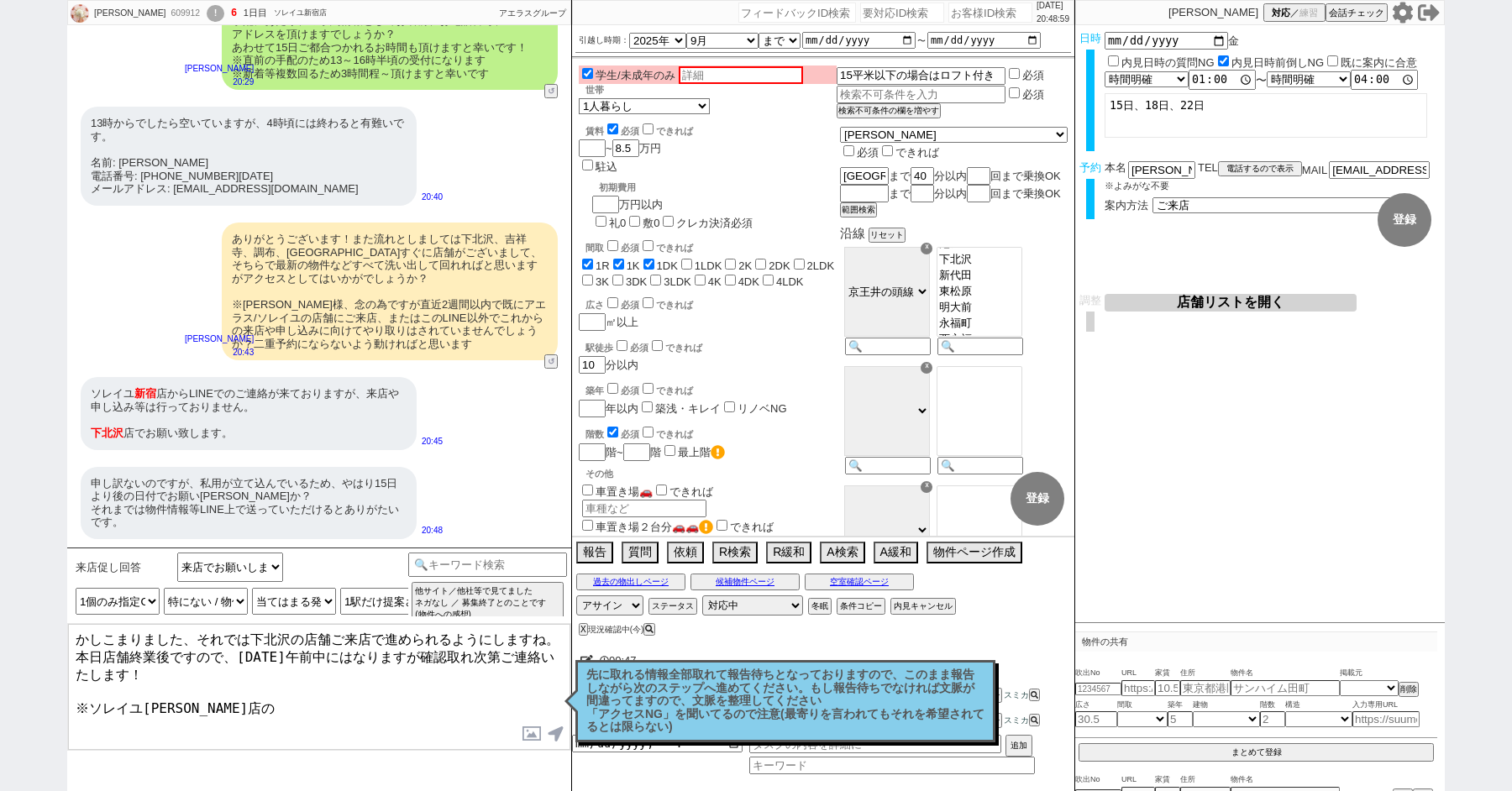
drag, startPoint x: 77, startPoint y: 649, endPoint x: 174, endPoint y: 672, distance: 99.7
click at [174, 672] on textarea "かしこまりました、それでは下北沢の店舗ご来店で進められるようにしますね。 本日店舗終業後ですので、[DATE]午前中にはなりますが確認取れ次第ご連絡いたします…" at bounding box center [319, 687] width 503 height 126
click at [244, 700] on textarea "かしこまりました、それでは下北沢の店舗ご来店で進められるようにしますね。 次にいただいた18日で進められればと思いますがいかがでしょうか？ ※ソレイユ[PER…" at bounding box center [319, 687] width 503 height 126
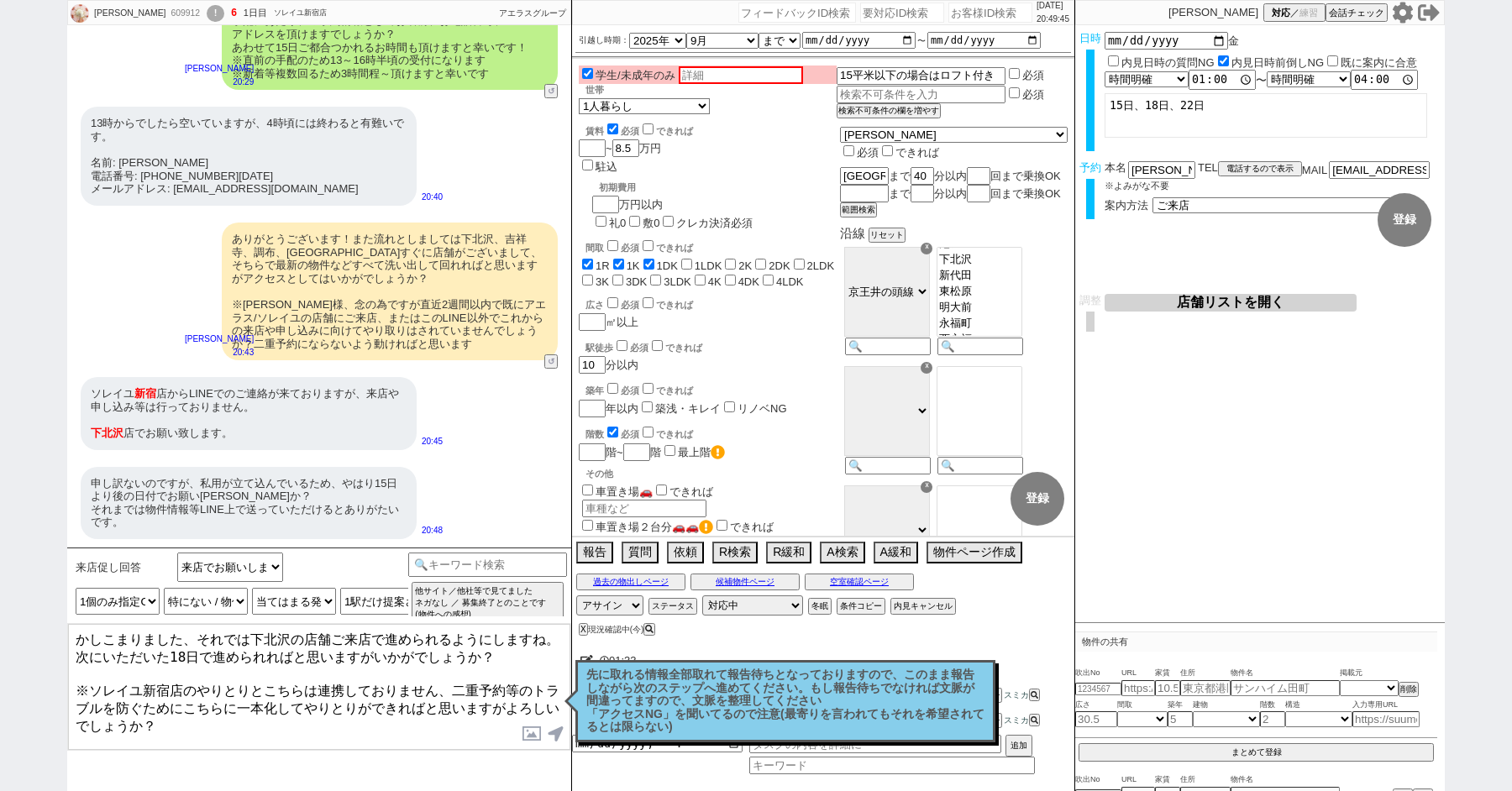
type textarea "かしこまりました、それでは下北沢の店舗ご来店で進められるようにしますね。 次にいただいた18日で進められればと思いますがいかがでしょうか？ ※ソレイユ新宿店の…"
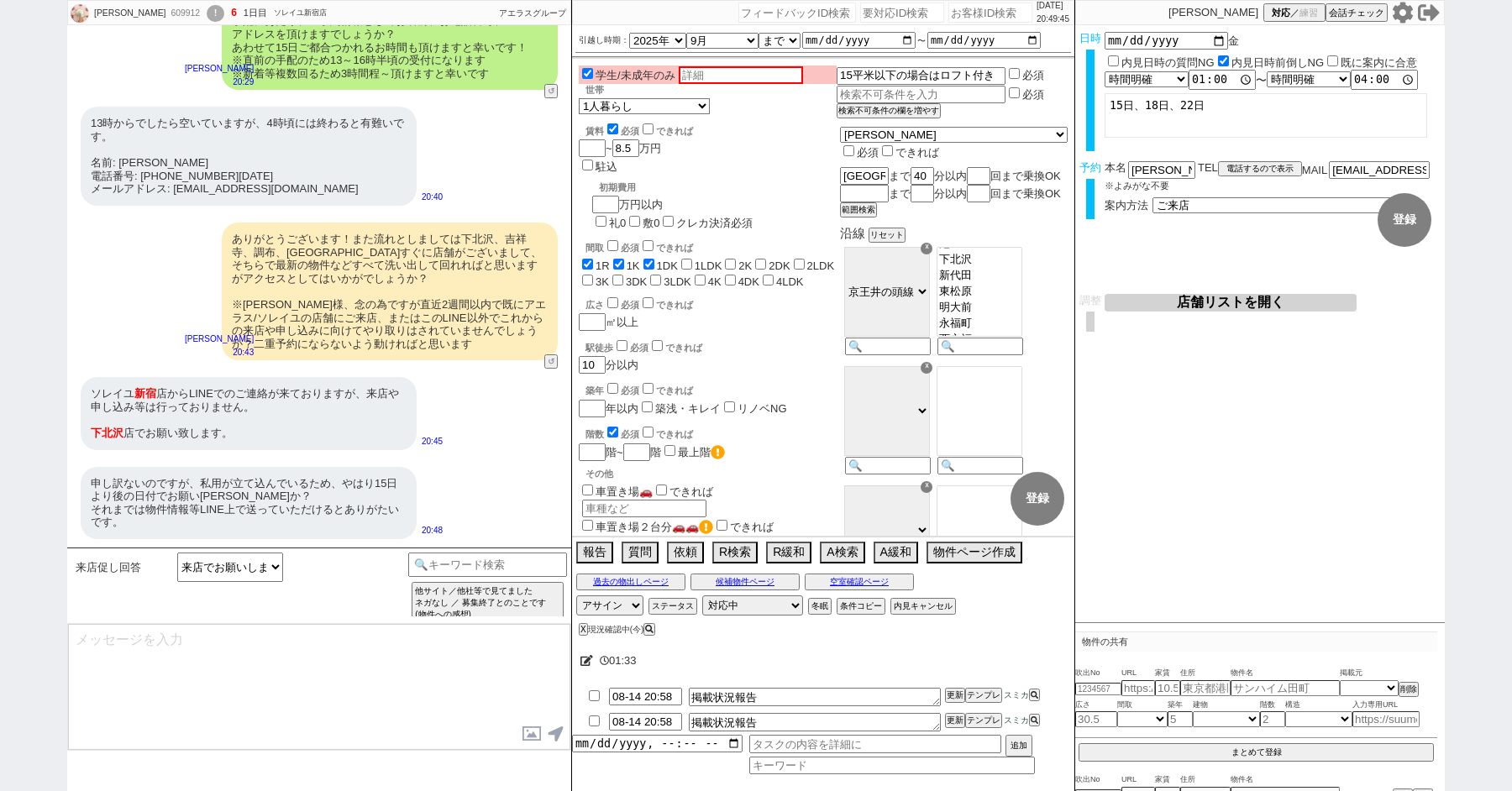
scroll to position [1585, 0]
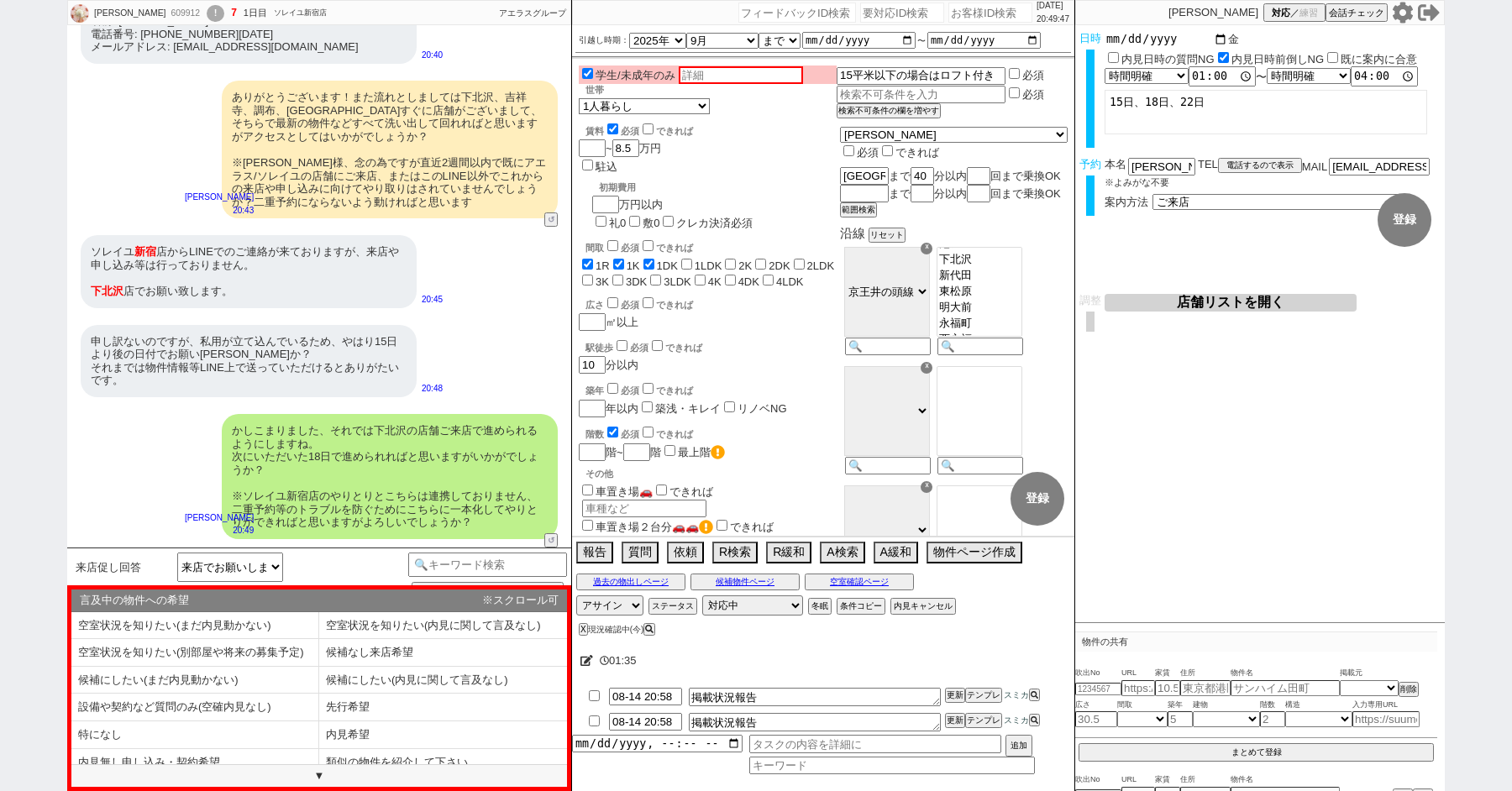
click at [1155, 41] on input "[DATE]" at bounding box center [1166, 39] width 124 height 14
type input "[DATE]"
click at [1356, 446] on div "内見日など入力！ 変更 なし 登録 日時 [DATE] 内見日時の質問NG 内見日時前倒しNG 既に案内に合意 言及なし 時間明確 午前 午後 お昼 夕方・夜…" at bounding box center [1260, 324] width 370 height 598
click at [1168, 84] on select "言及なし 時間明確 午前 午後 お昼 夕方・夜 終日いつでも その他" at bounding box center [1145, 79] width 82 height 14
select select "0"
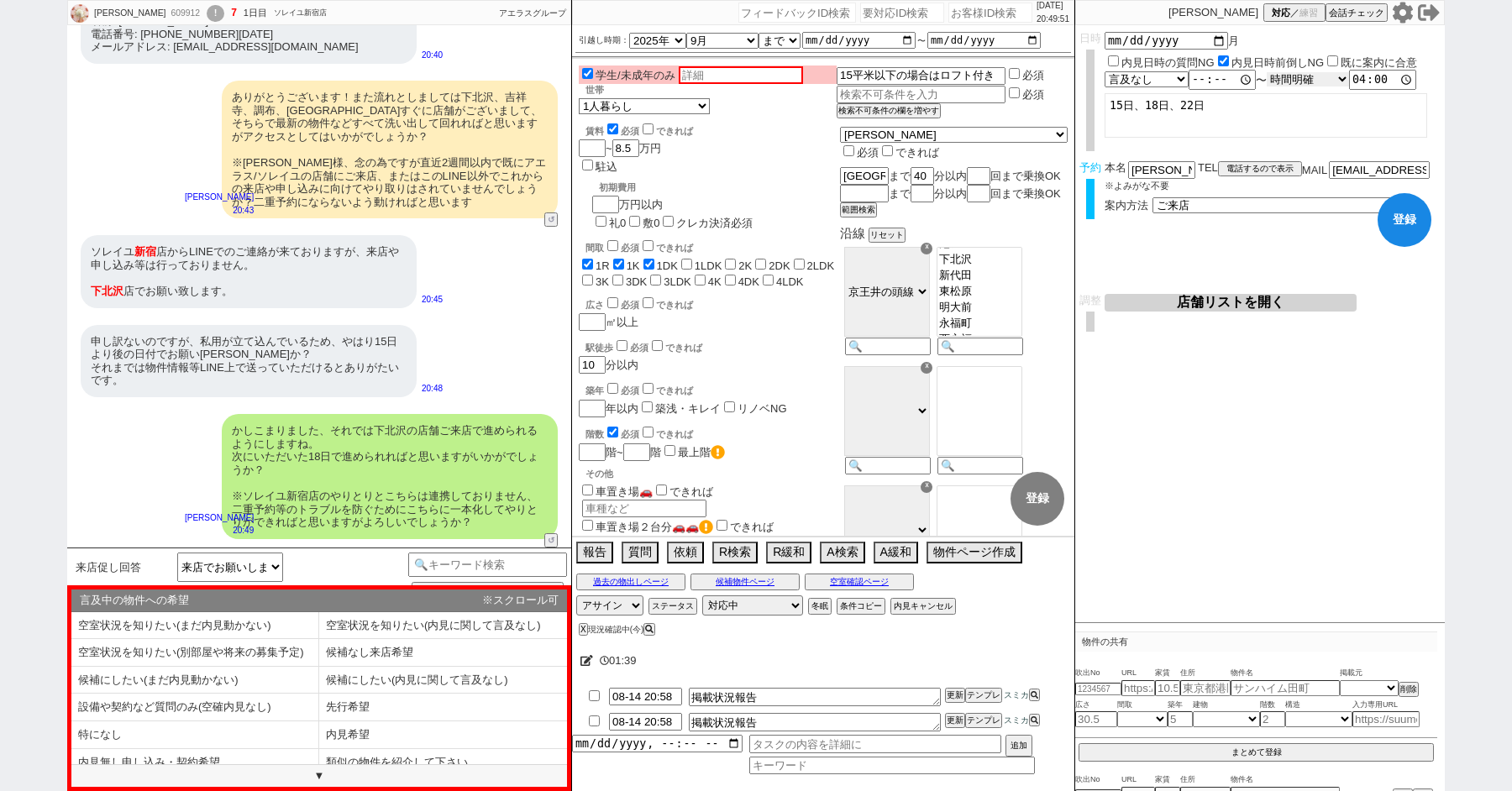
click at [1315, 74] on select "言及なし 時間明確 午前 午後 お昼 夕方・夜 終日いつでも その他" at bounding box center [1307, 79] width 82 height 14
select select "0"
click at [319, 721] on li "先行希望" at bounding box center [195, 734] width 248 height 27
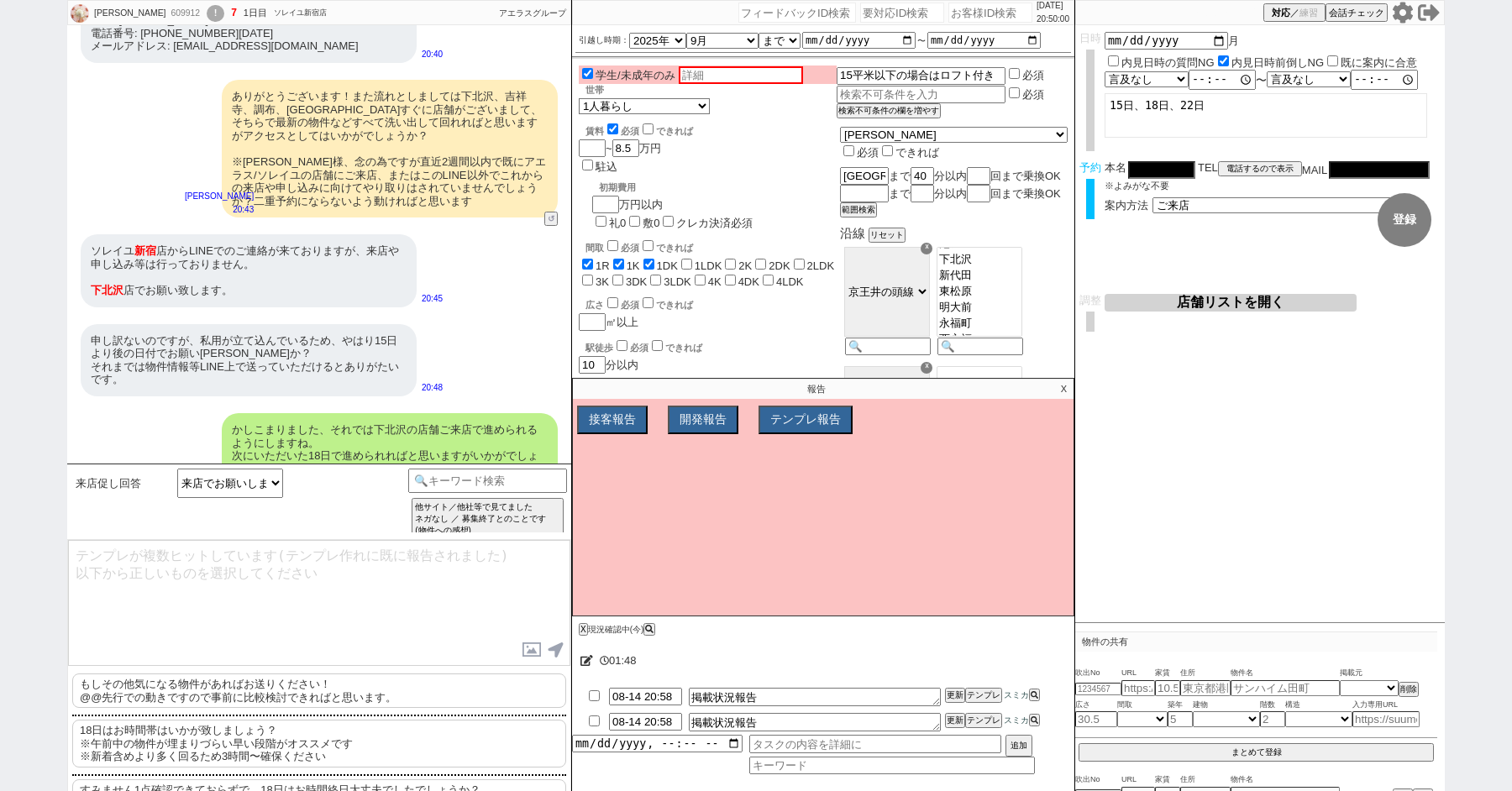
scroll to position [36, 0]
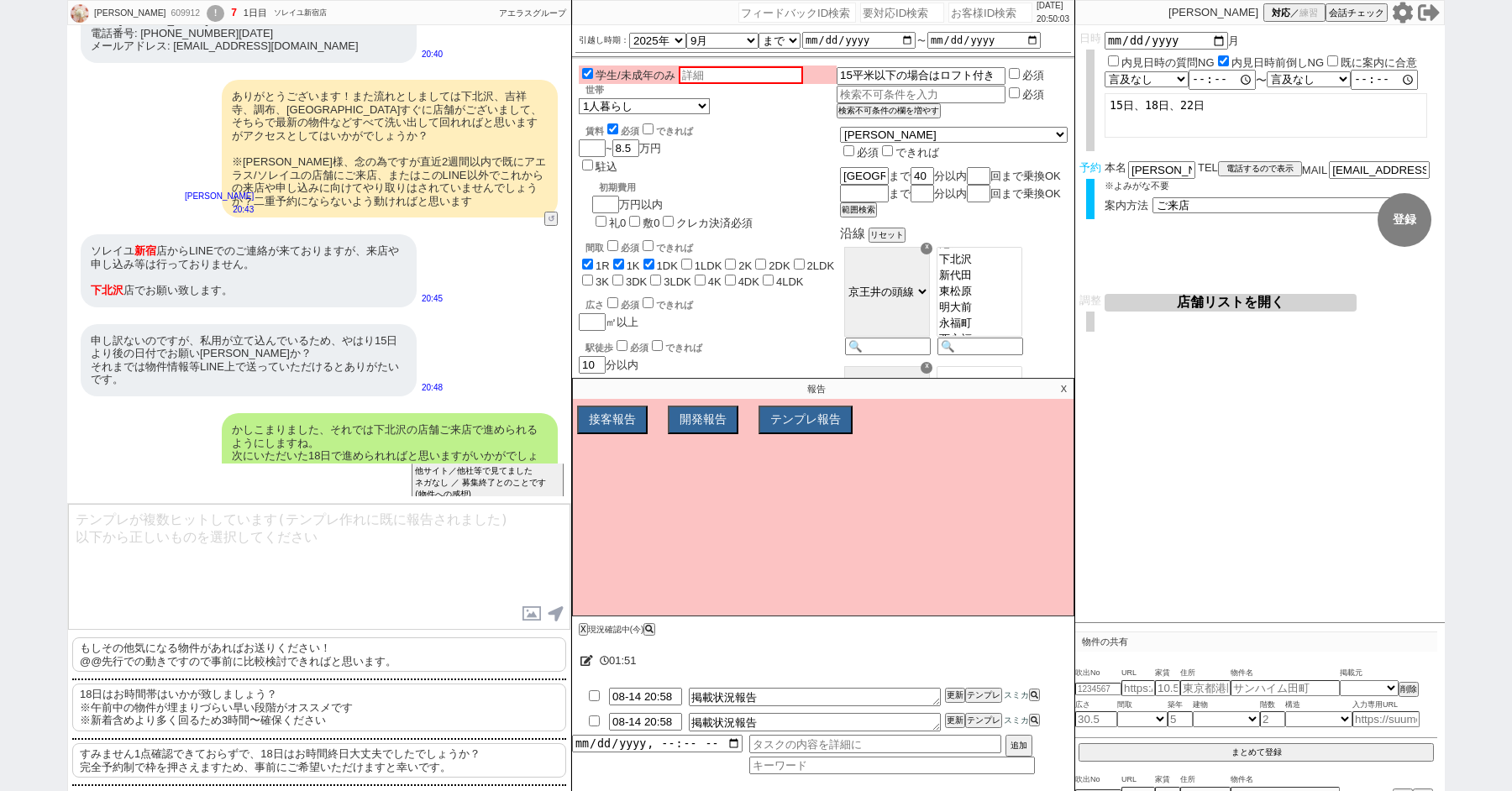
click at [356, 704] on p "18日はお時間帯はいかが致しましょう？ ※午前中の物件が埋まりづらい早い段階がオススメです ※新着含めより多く回るため3時間〜確保ください" at bounding box center [320, 707] width 494 height 48
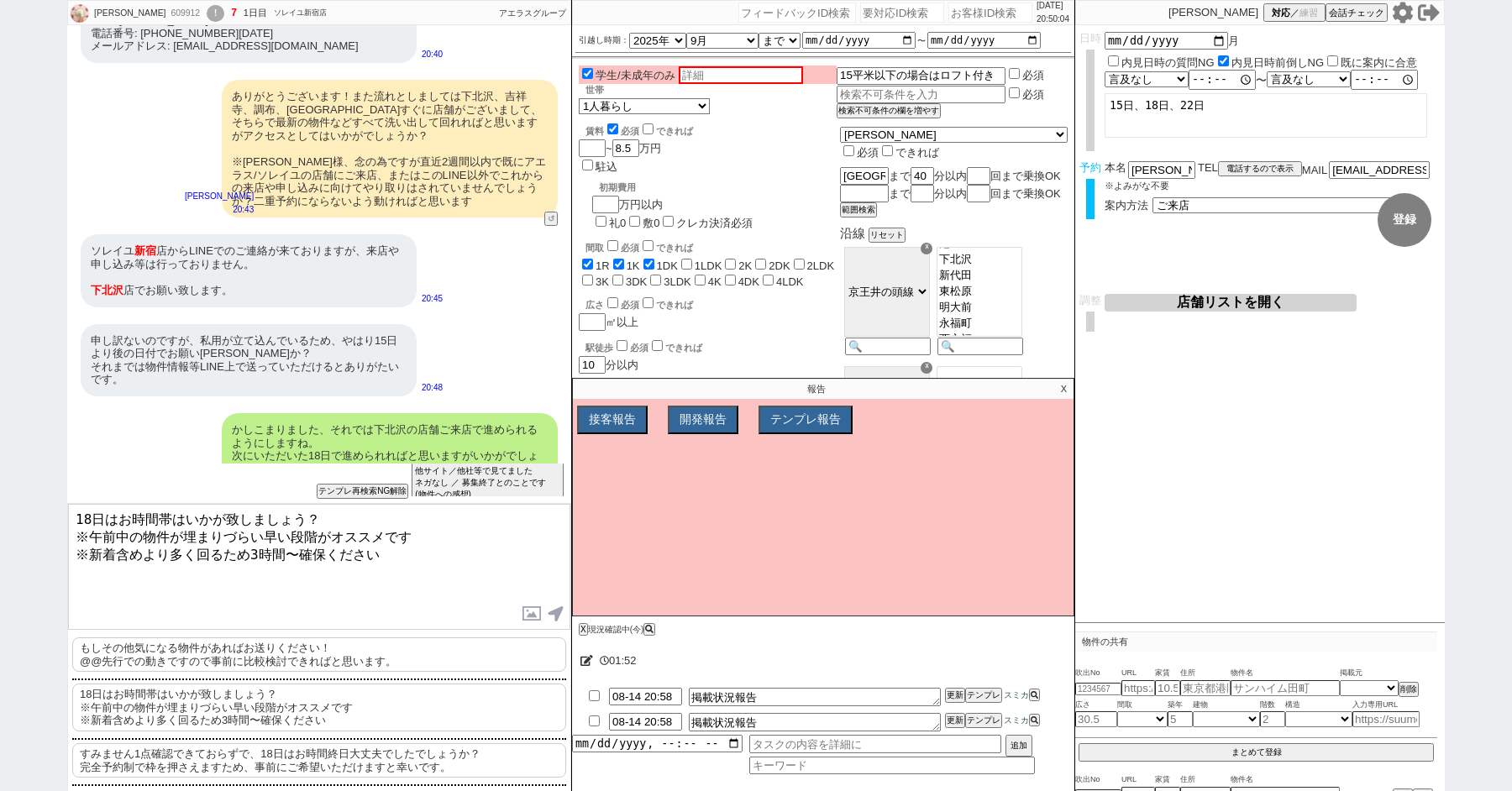
click at [80, 516] on textarea "18日はお時間帯はいかが致しましょう？ ※午前中の物件が埋まりづらい早い段階がオススメです ※新着含めより多く回るため3時間〜確保ください" at bounding box center [319, 567] width 503 height 126
click at [74, 518] on textarea "18日はお時間帯はいかが致しましょう？ ※午前中の物件が埋まりづらい早い段階がオススメです ※新着含めより多く回るため3時間〜確保ください" at bounding box center [319, 567] width 503 height 126
click at [481, 552] on textarea "日にちがよろしければ、18日はお時間帯はいかが致しましょう？ ※午前中の物件が埋まりづらい早い段階がオススメです ※新着含めより多く回るため3時間〜確保ください" at bounding box center [319, 567] width 503 height 126
type textarea "日にちがよろしければ、18日はお時間帯はいかが致しましょう？ ※午前中の物件が埋まりづらい早い段階がオススメです ※新着含めより多く回るため3時間〜確保ください"
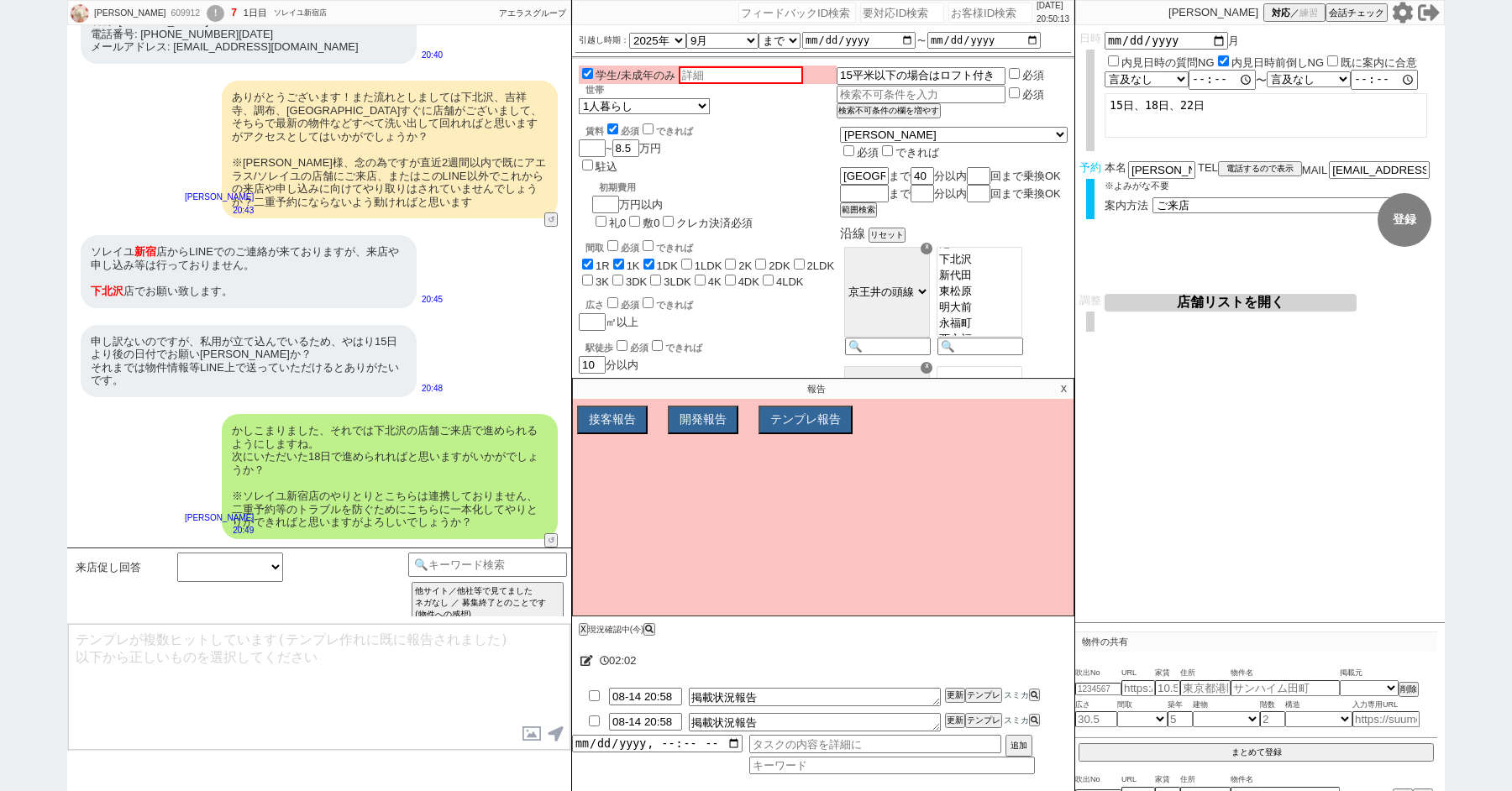
scroll to position [1675, 0]
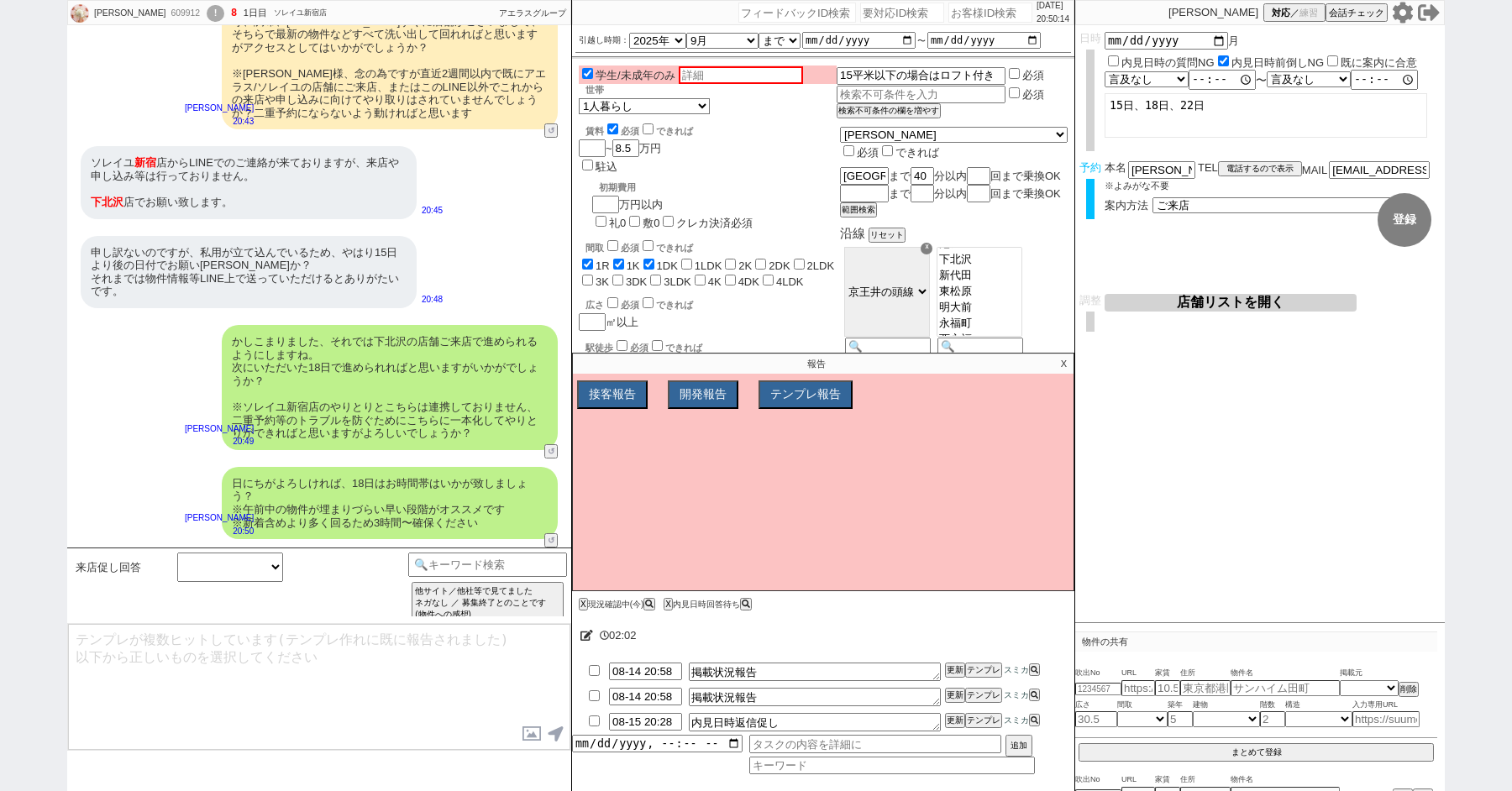
type input "08-14 21:05"
select select "3"
select select "6"
select select "4"
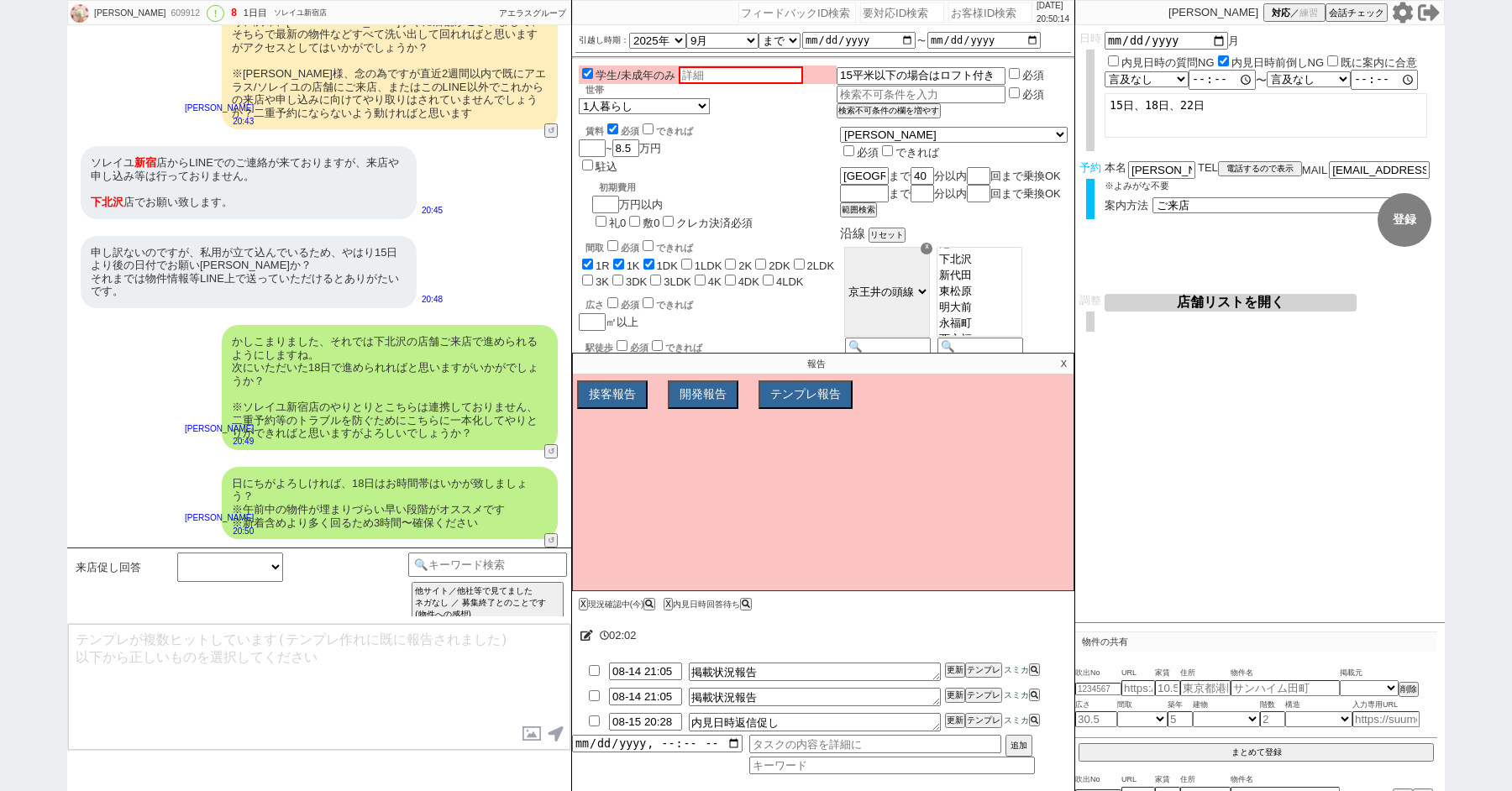
select select
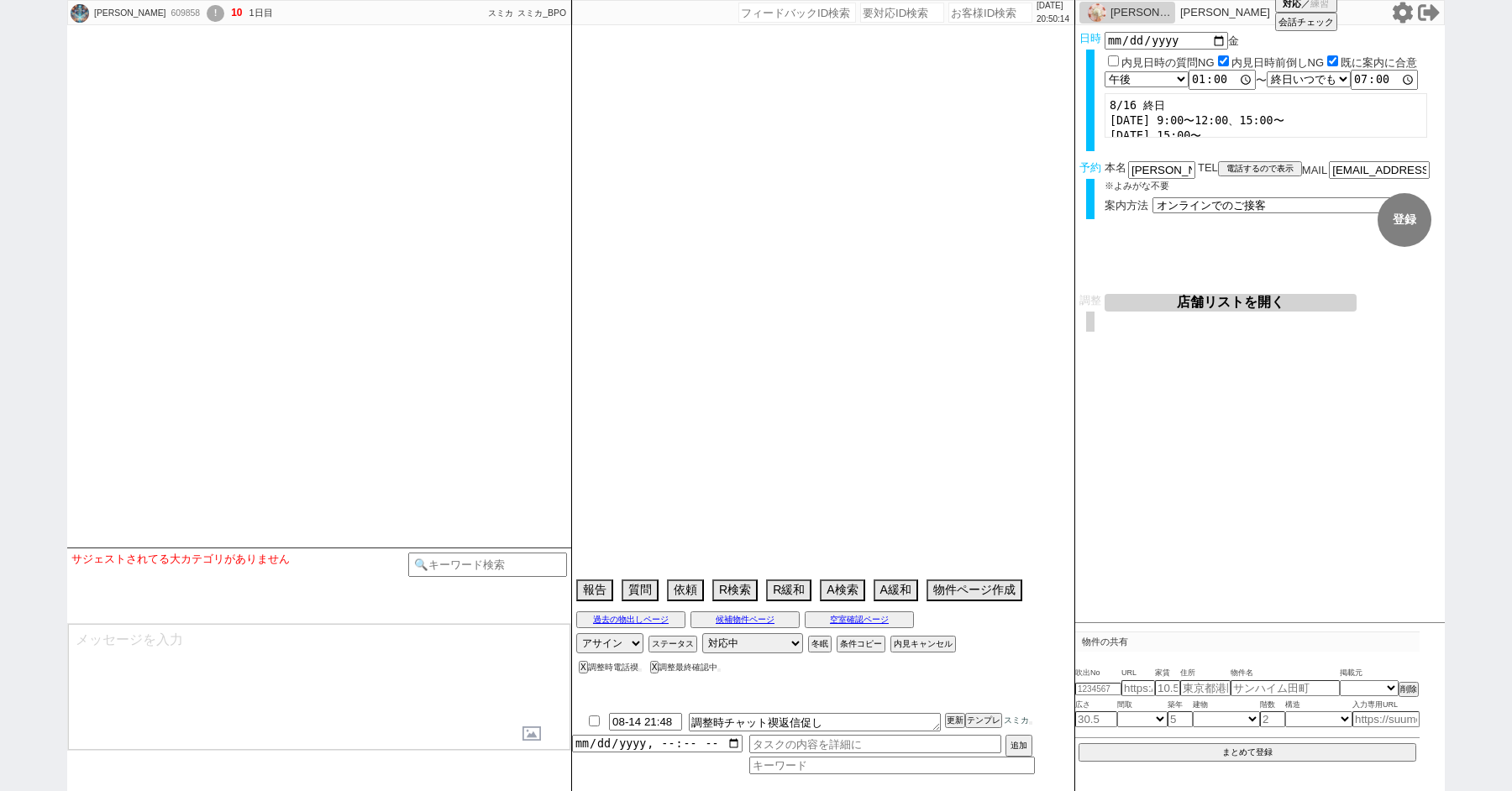
select select
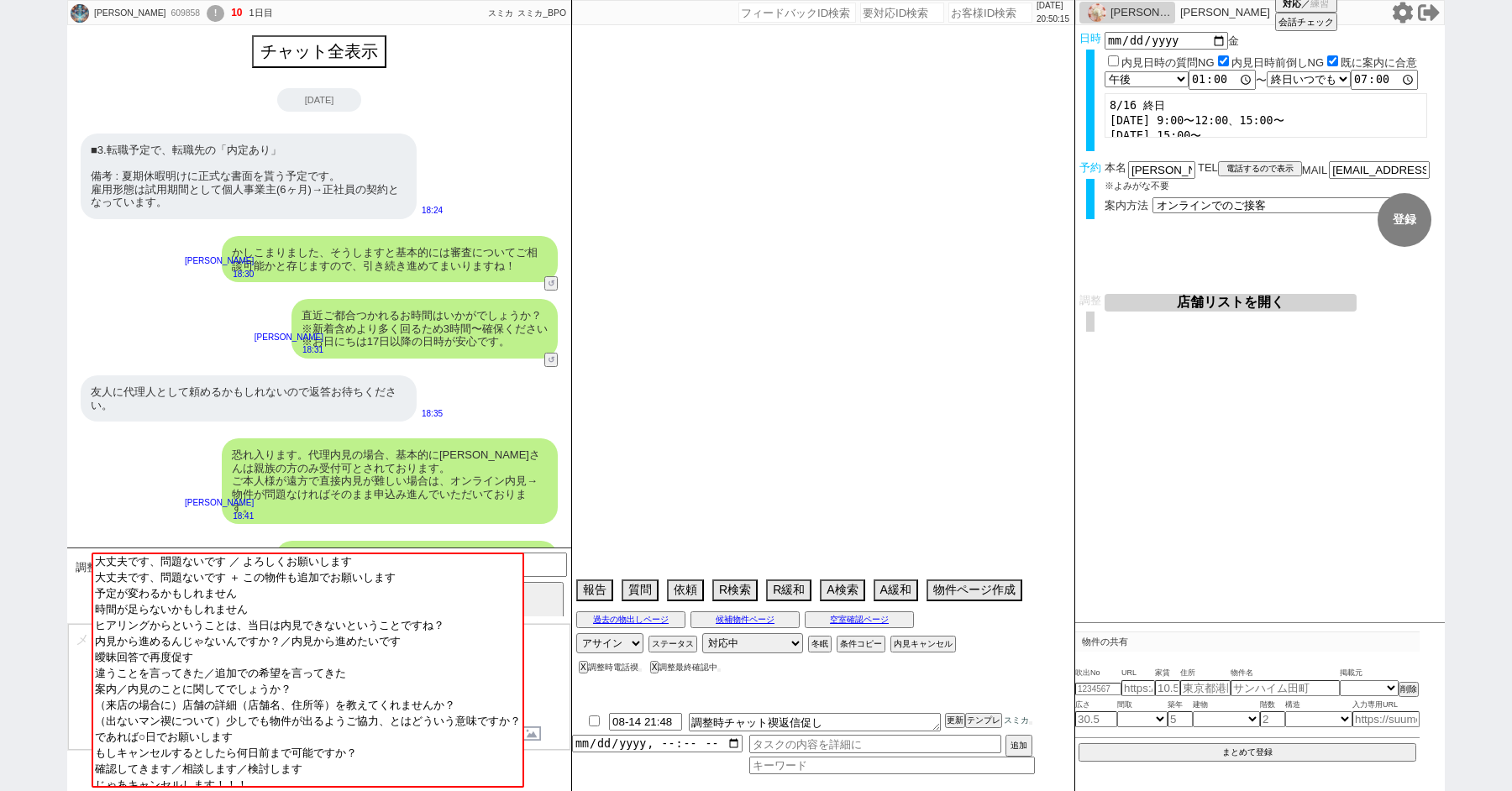
type textarea "[PERSON_NAME]在住"
select select "2025"
select select "9"
select select "34"
select select "0"
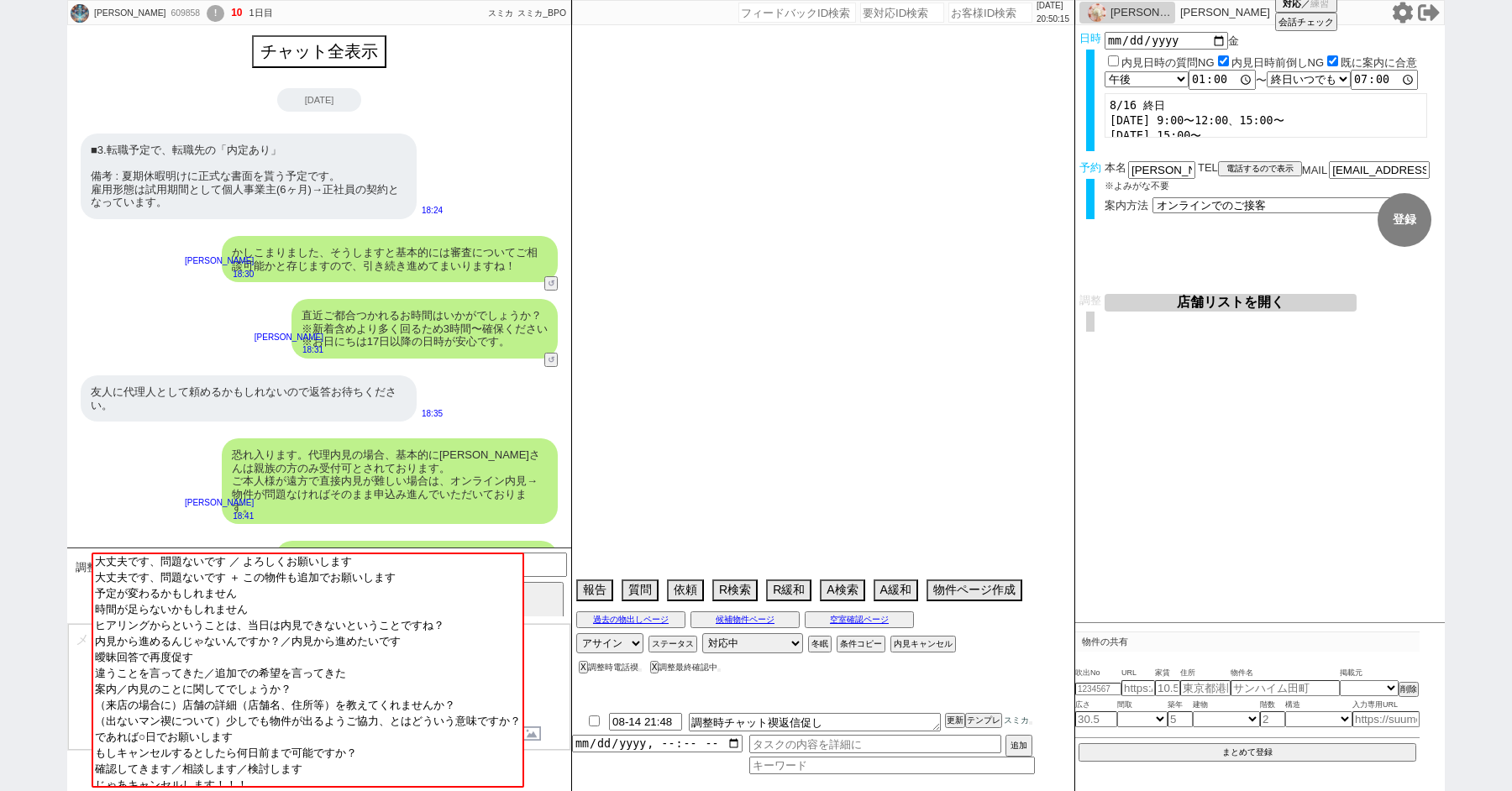
select select "817"
select select "60"
select select "19"
select select "67"
select select "75"
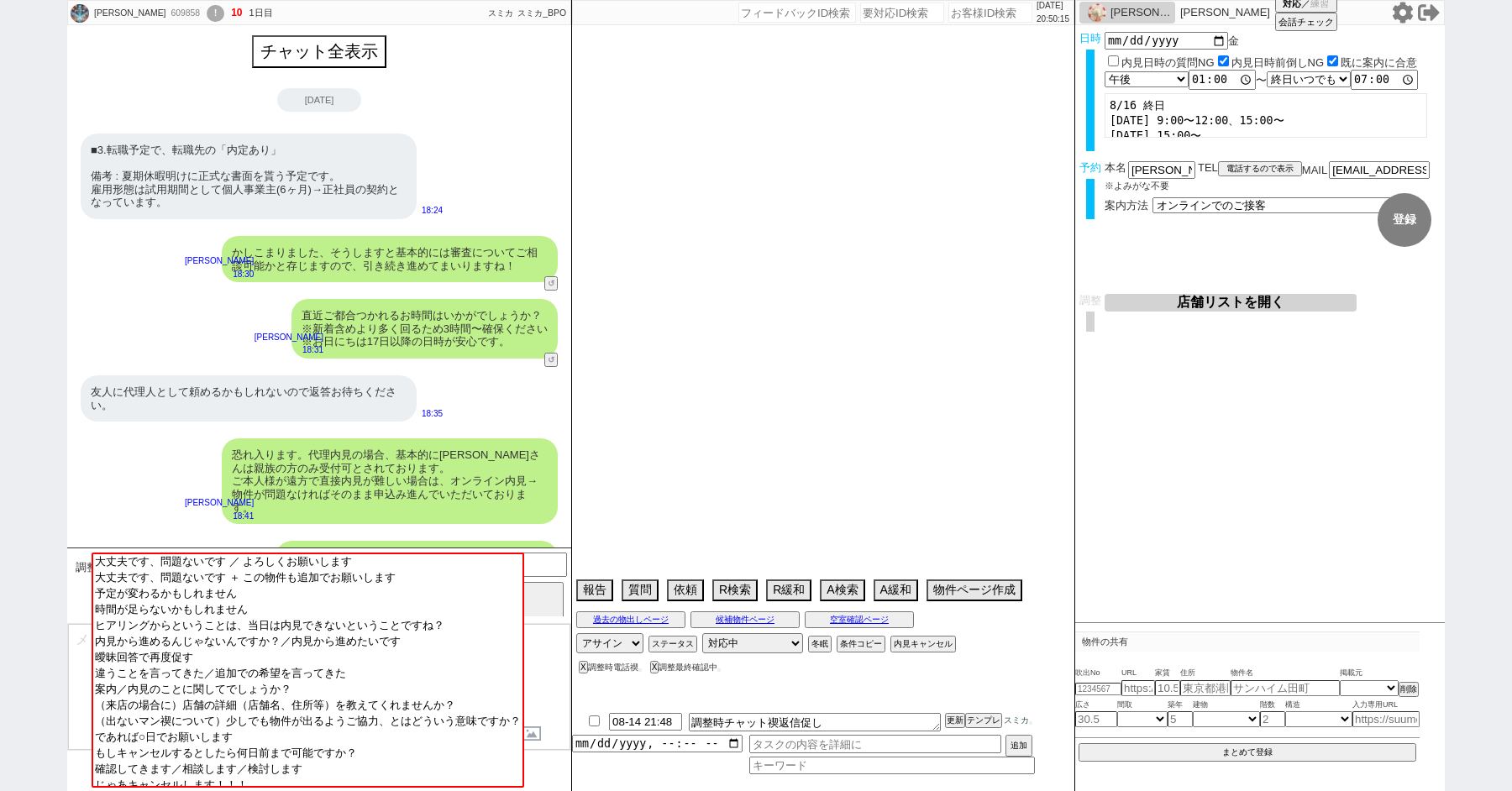
select select "14"
select select "62"
select select "65"
select select "[DATE]"
select select "23"
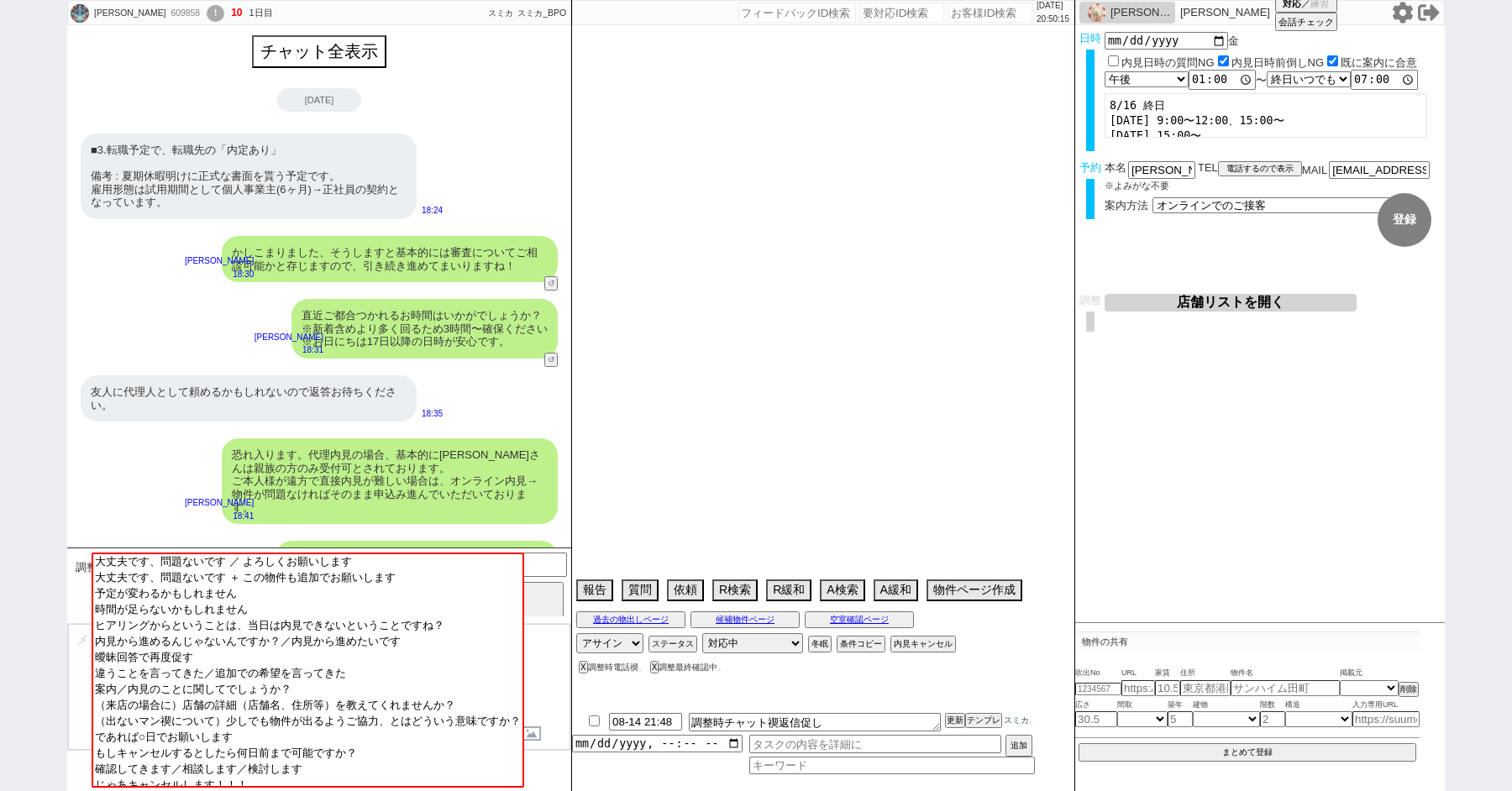
select select "731"
select select "70"
select select "1682"
select select "59"
select select "64"
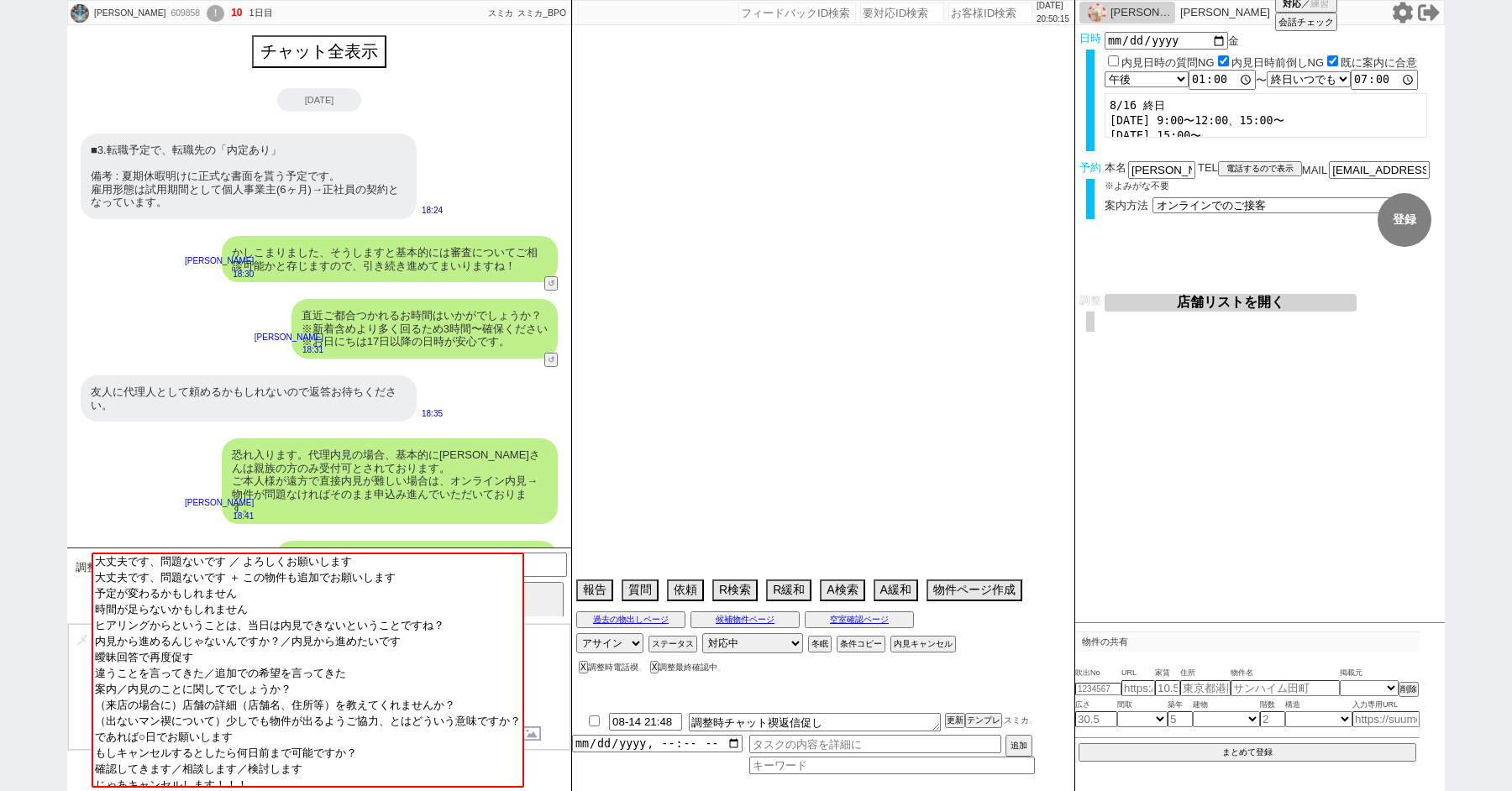
select select "1557"
select select "71"
select select "63"
select select "69"
select select "66"
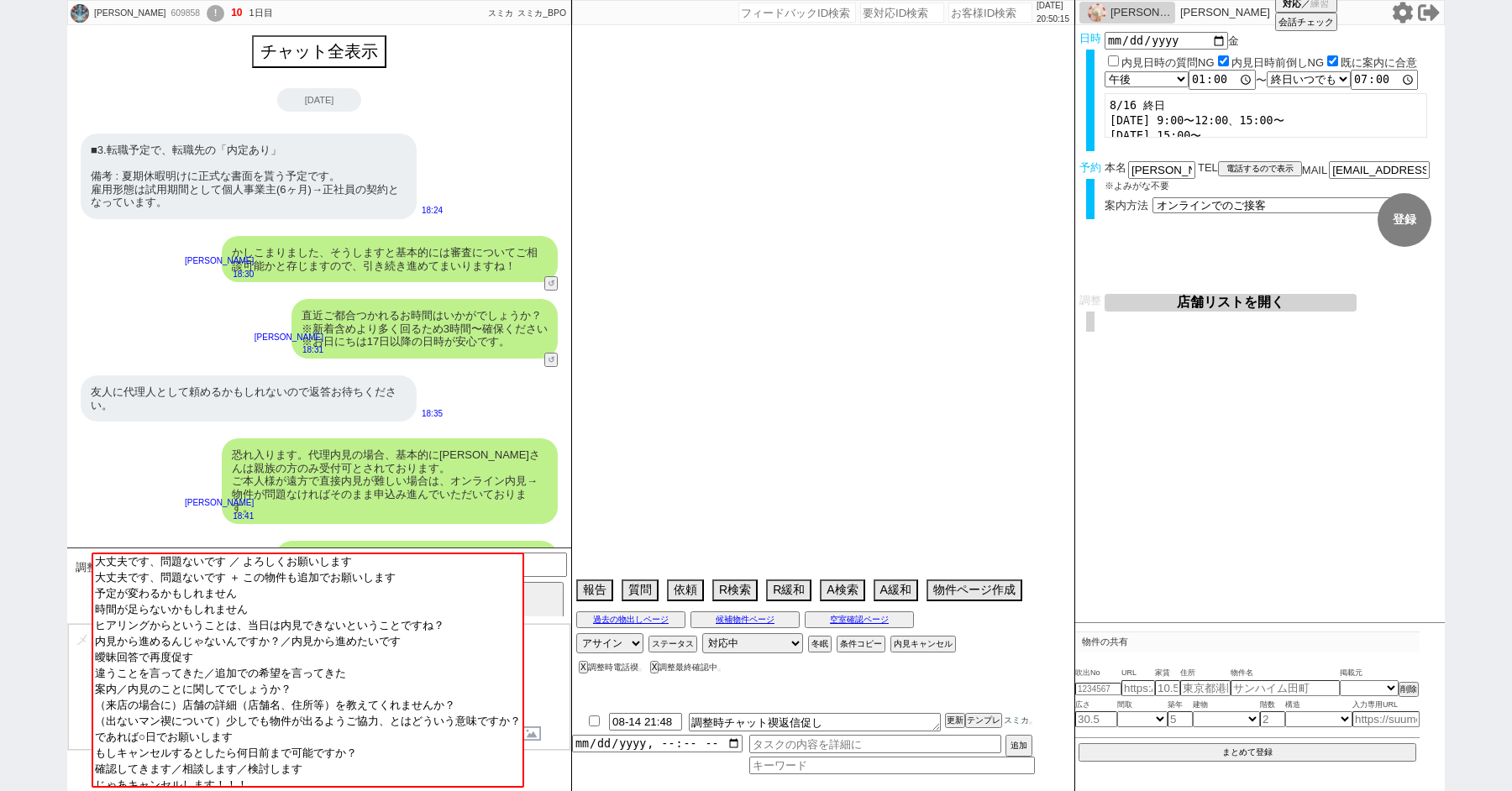
select select "68"
select select "[DATE]"
select select "47"
select select "25"
select select "3116"
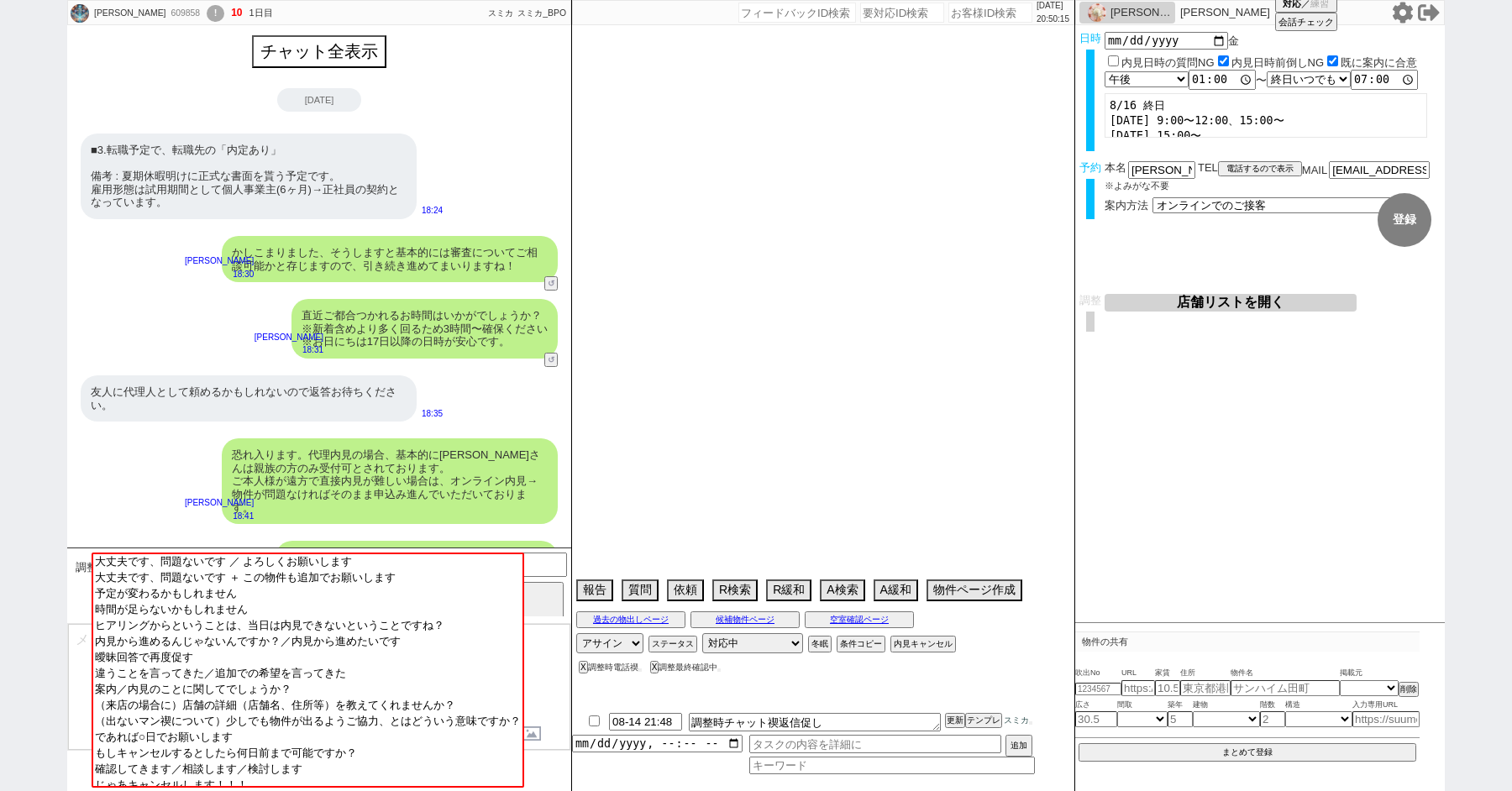
select select "44"
select select "48"
select select "56"
select select "50"
select select "7"
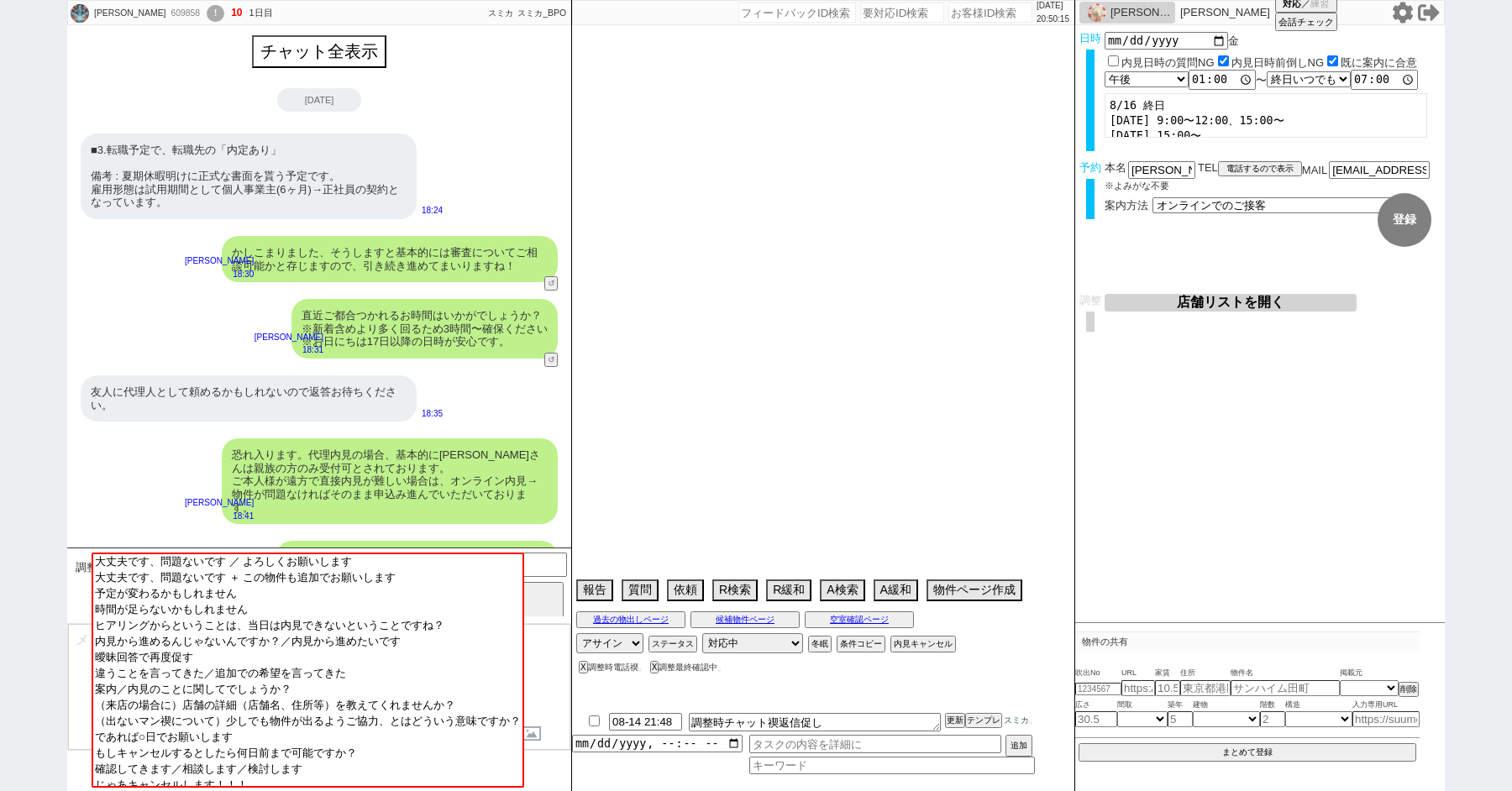
select select "72"
select select "1729"
select select "38"
select select "52"
select select "[DATE]"
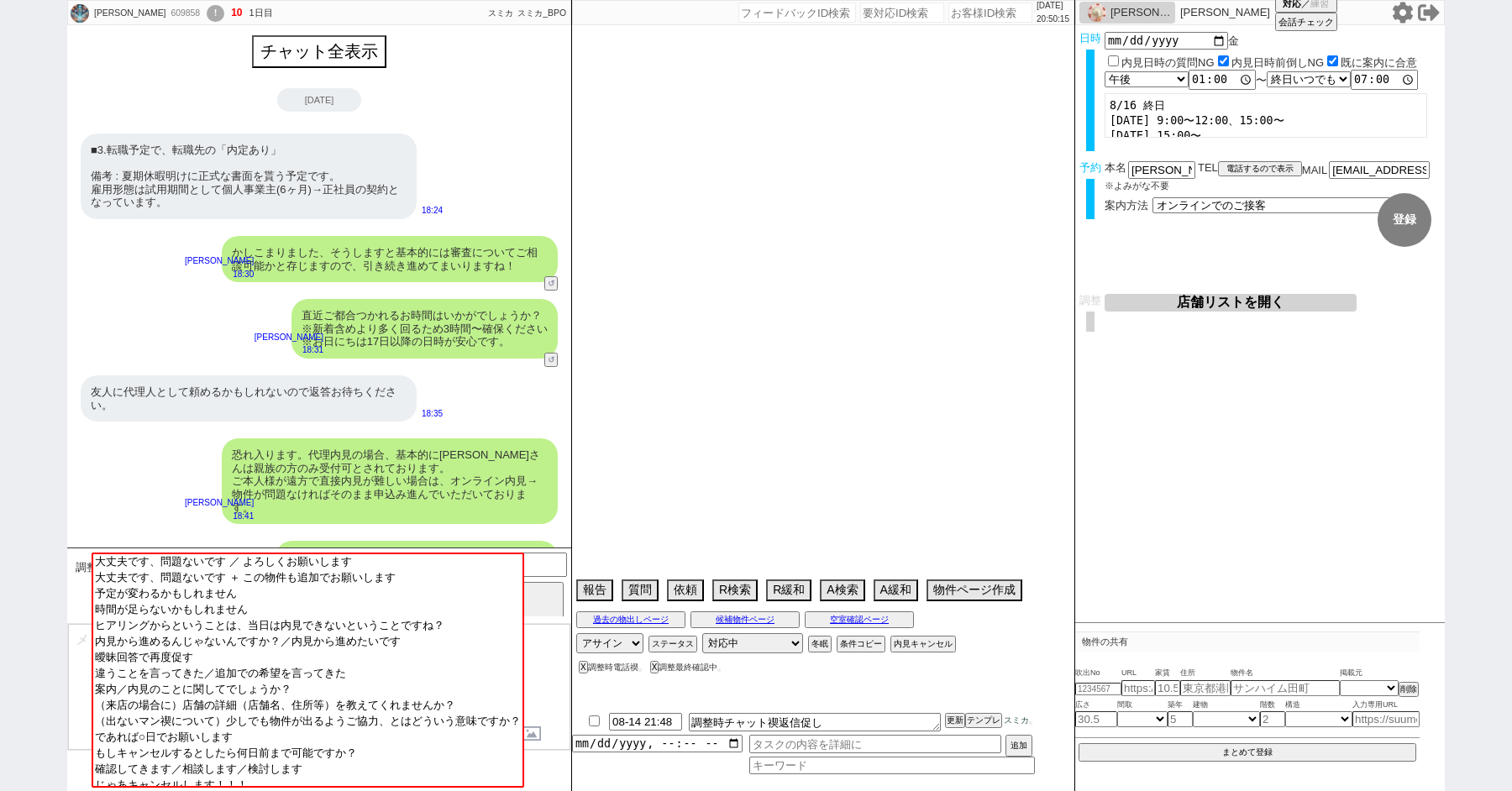
select select "74"
select select "11"
select select "12"
select select "27"
select select "53"
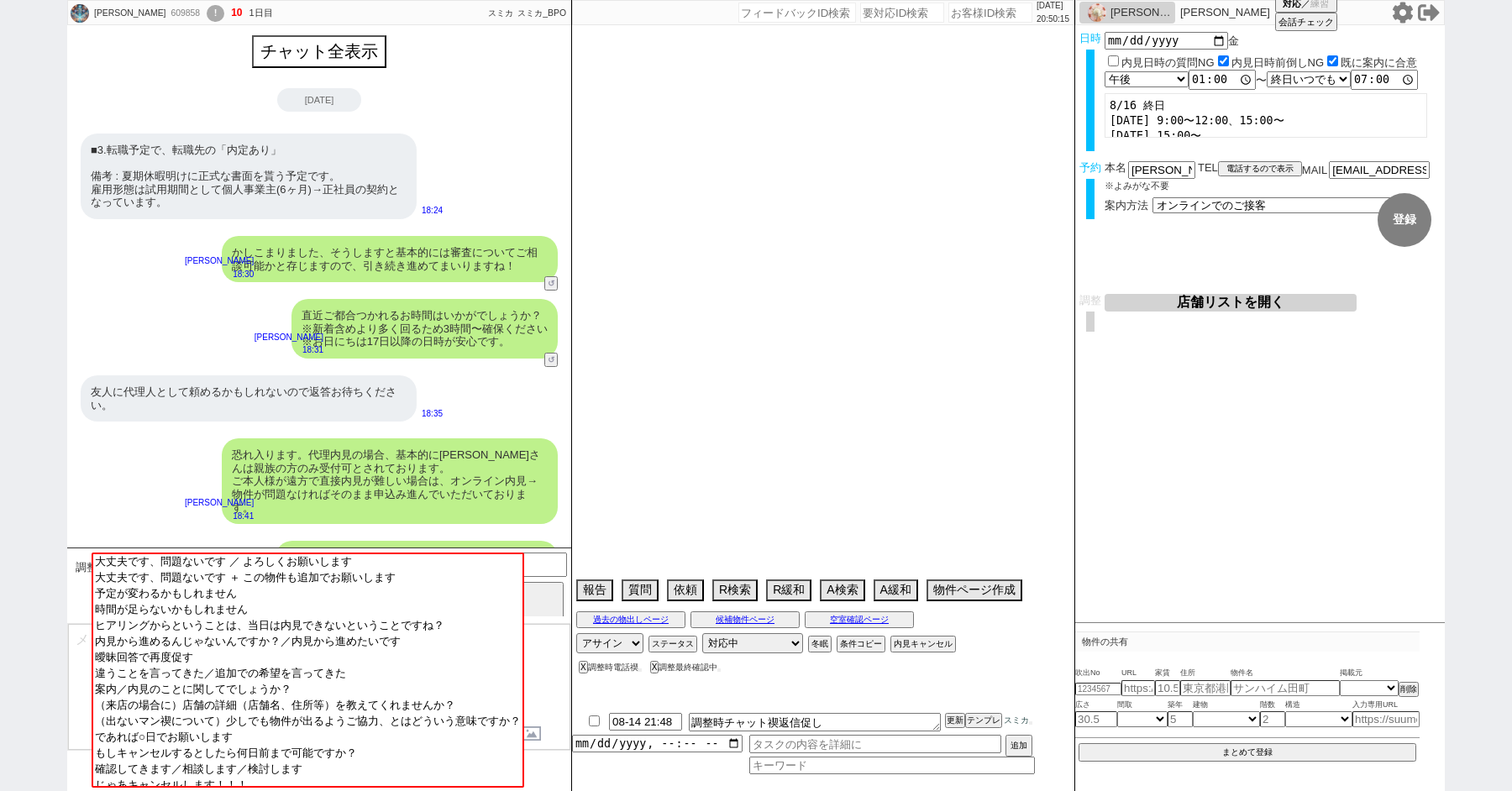
select select "35"
select select "36"
select select "61"
select select "54"
select select "29"
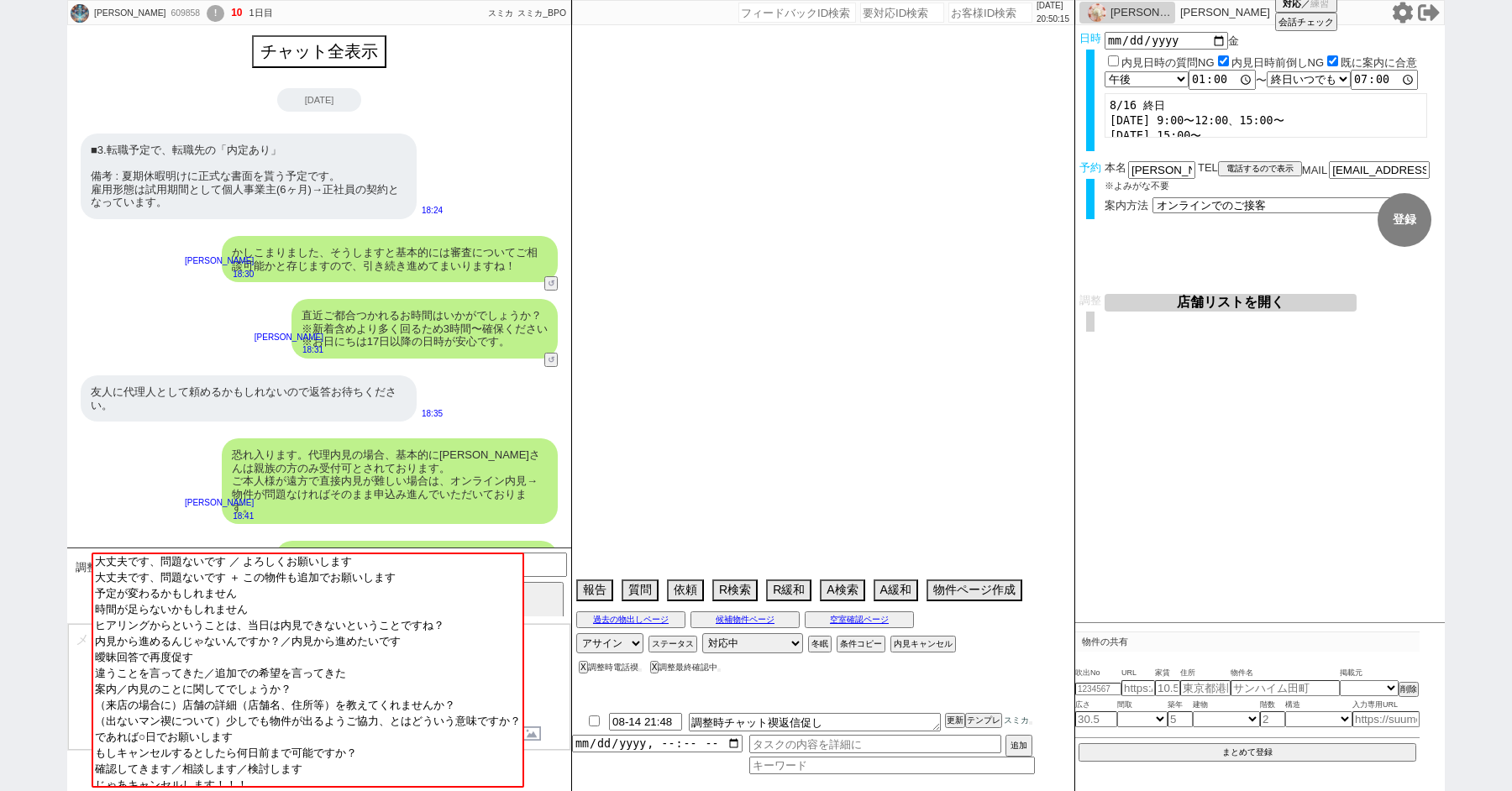
select select "34"
select select "[DATE]"
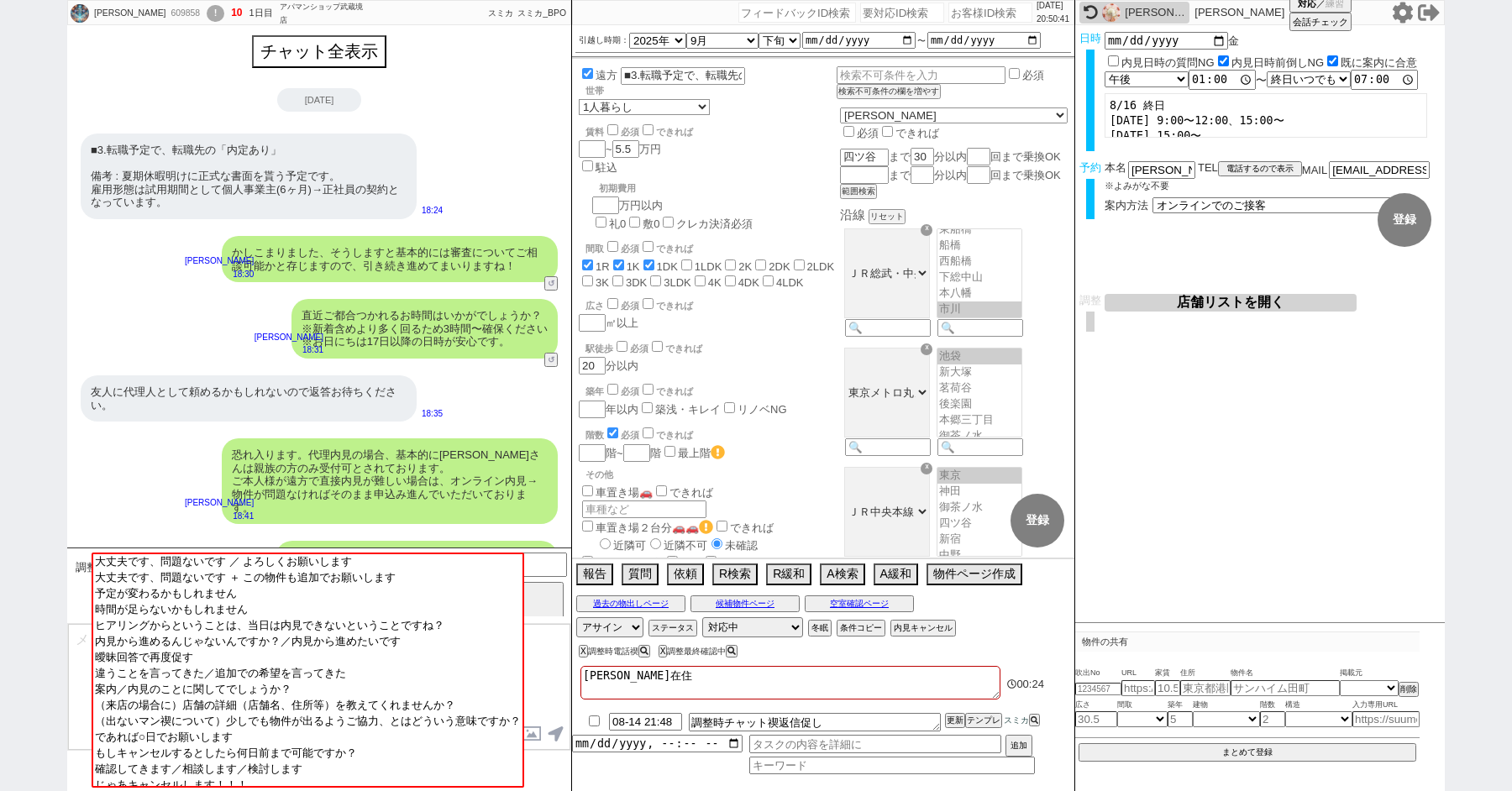
scroll to position [21, 0]
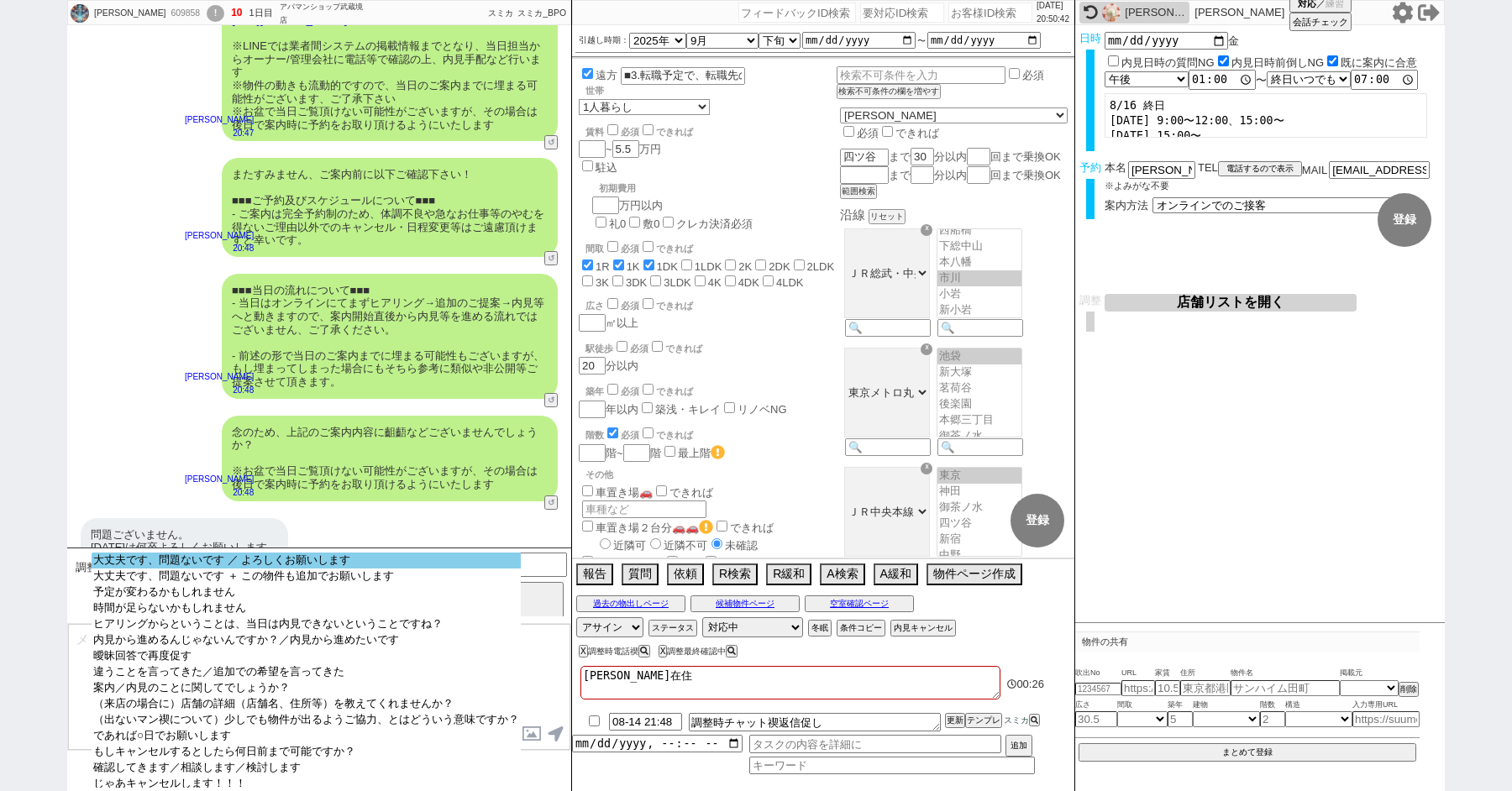
select select "大丈夫です、問題ないです ／ よろしくお願いします"
click at [158, 569] on option "大丈夫です、問題ないです ／ よろしくお願いします" at bounding box center [306, 576] width 429 height 16
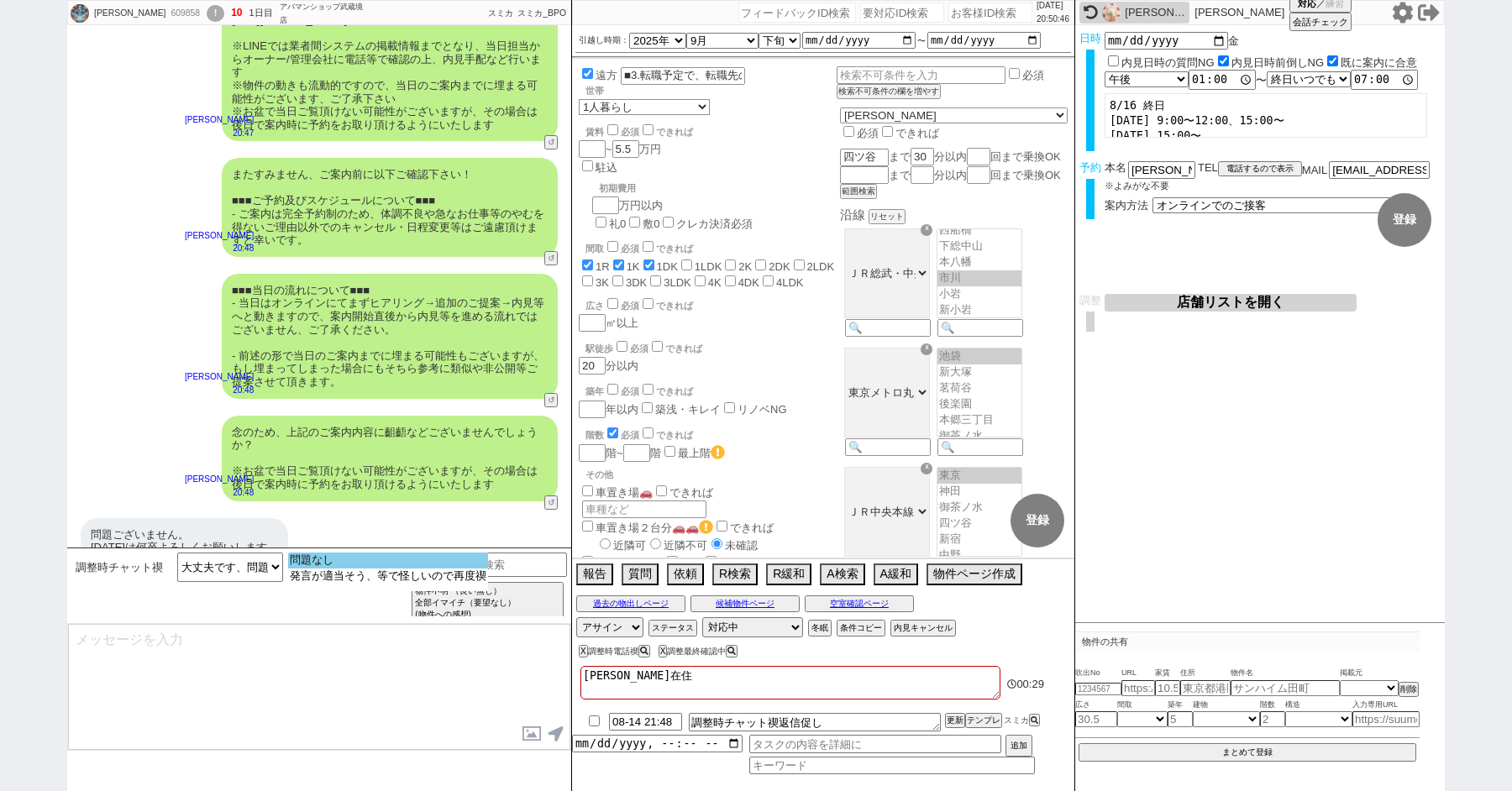
click at [310, 569] on option "問題なし" at bounding box center [388, 576] width 200 height 16
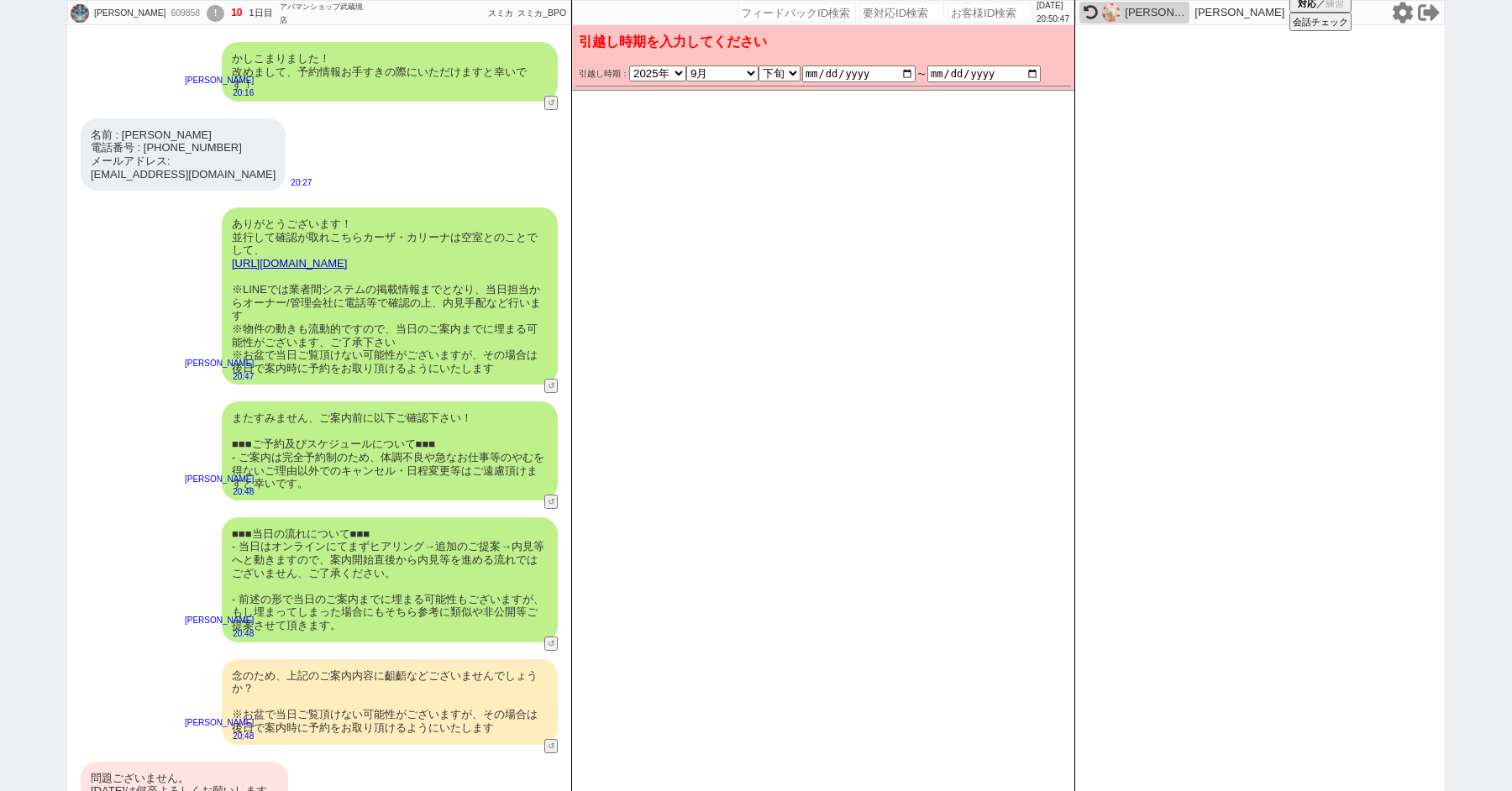
click at [142, 762] on div "問題ございません。 [DATE]は何卒よろしくお願いします。" at bounding box center [184, 784] width 208 height 46
click at [1039, 76] on button "変更 なし" at bounding box center [1045, 81] width 44 height 44
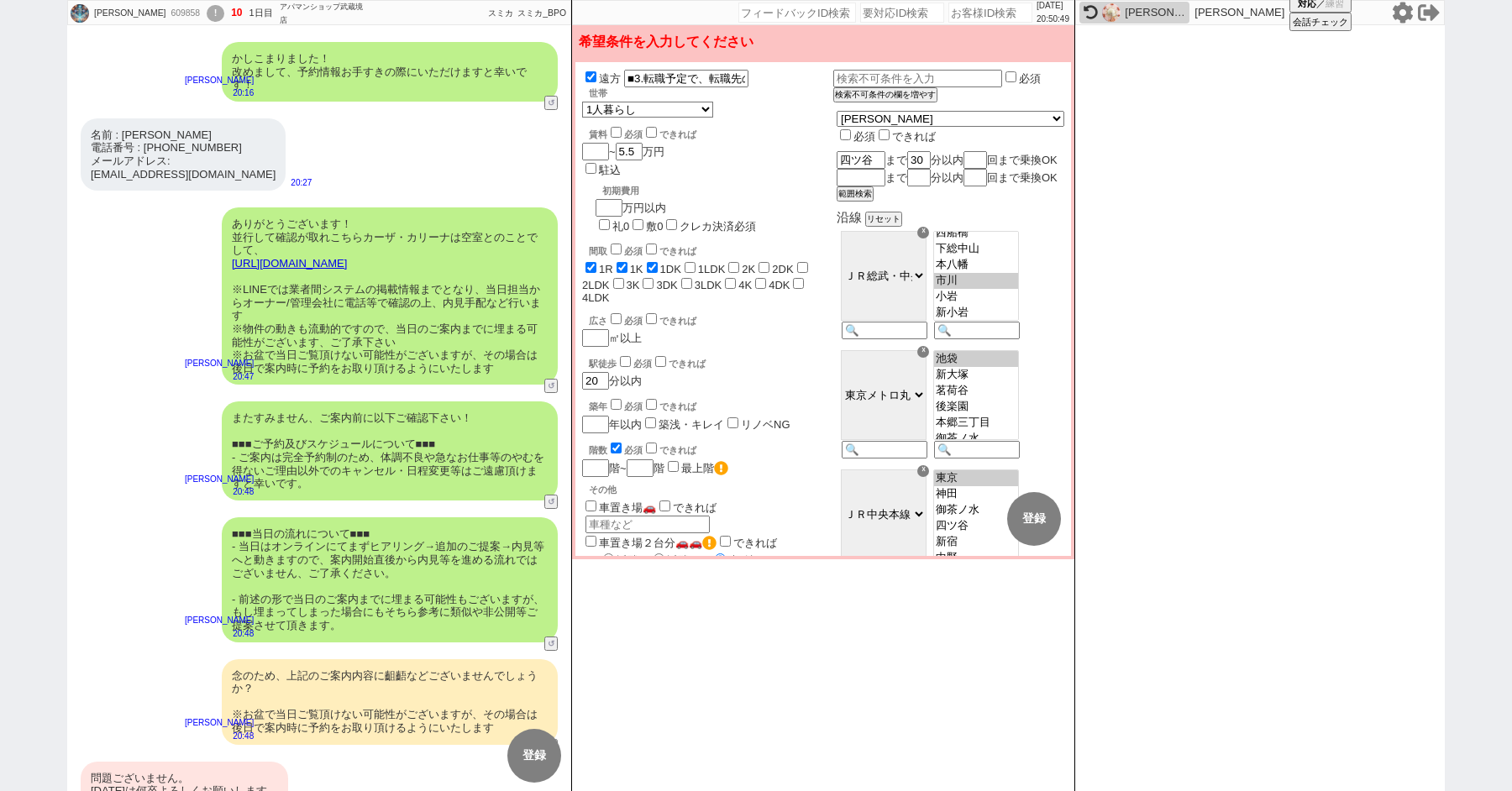
click at [612, 134] on input "checkbox" at bounding box center [616, 132] width 11 height 11
checkbox input "true"
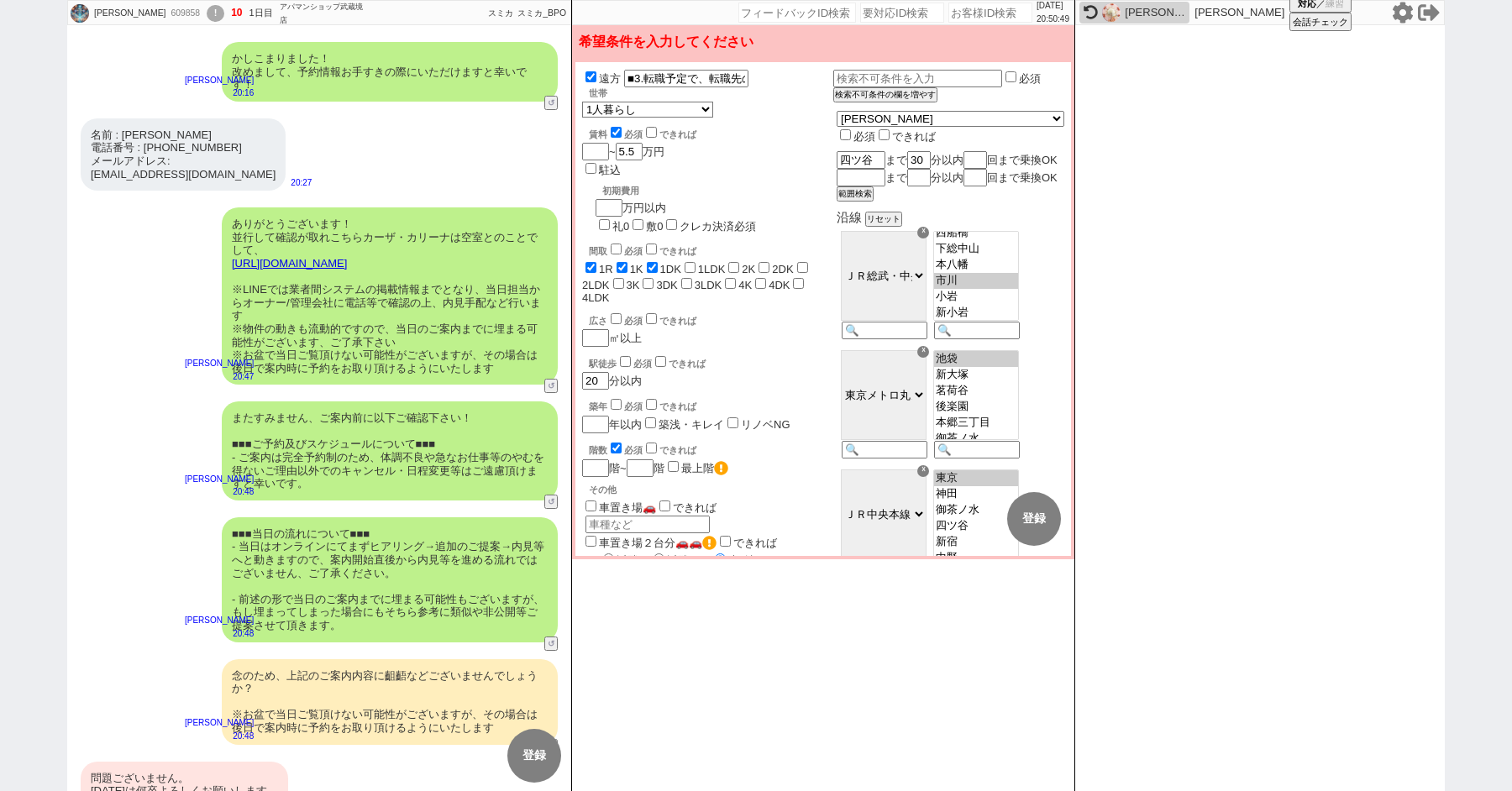
checkbox input "false"
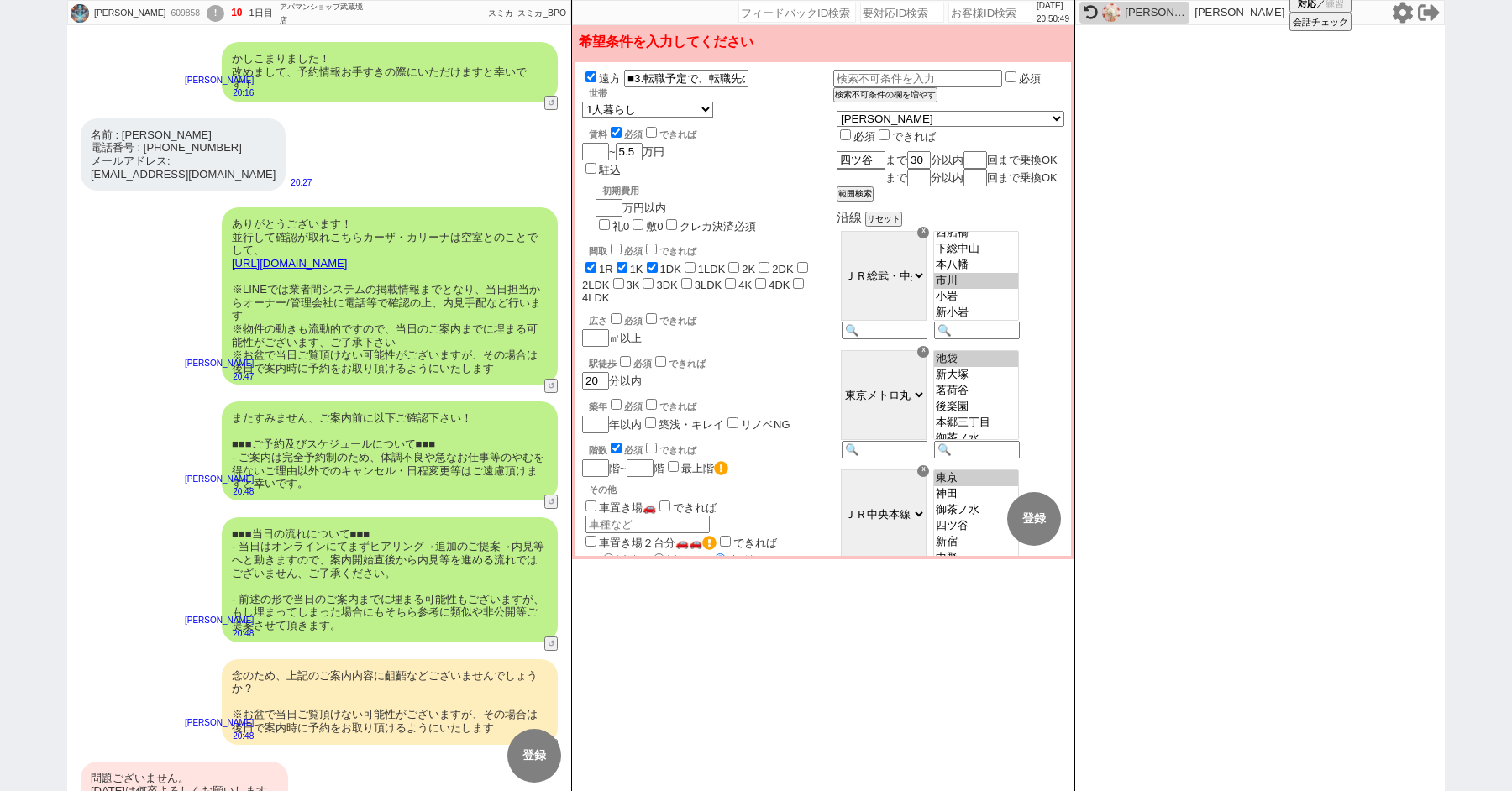
checkbox input "false"
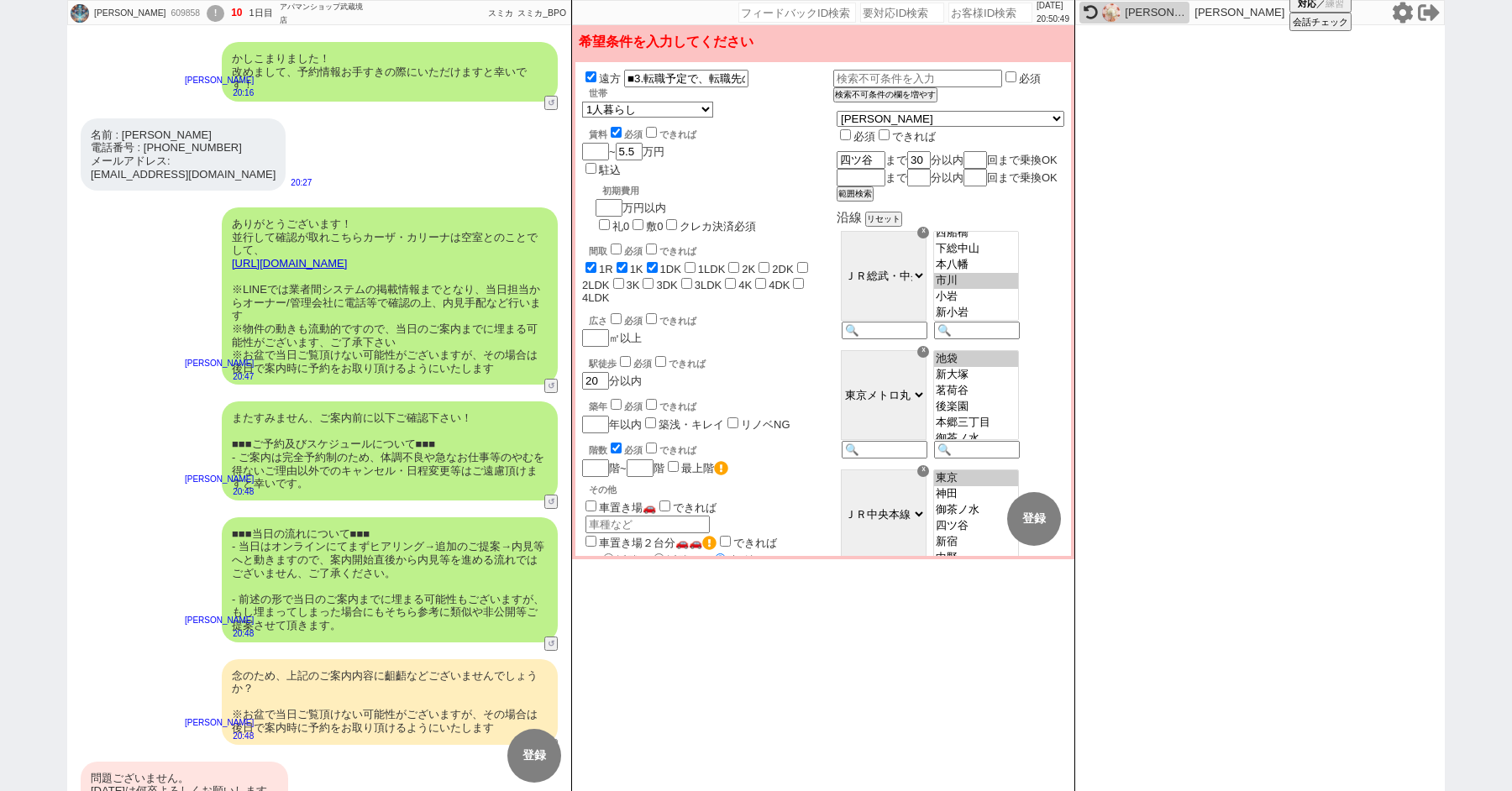
click at [612, 134] on input "checkbox" at bounding box center [616, 132] width 11 height 11
checkbox input "false"
checkbox input "true"
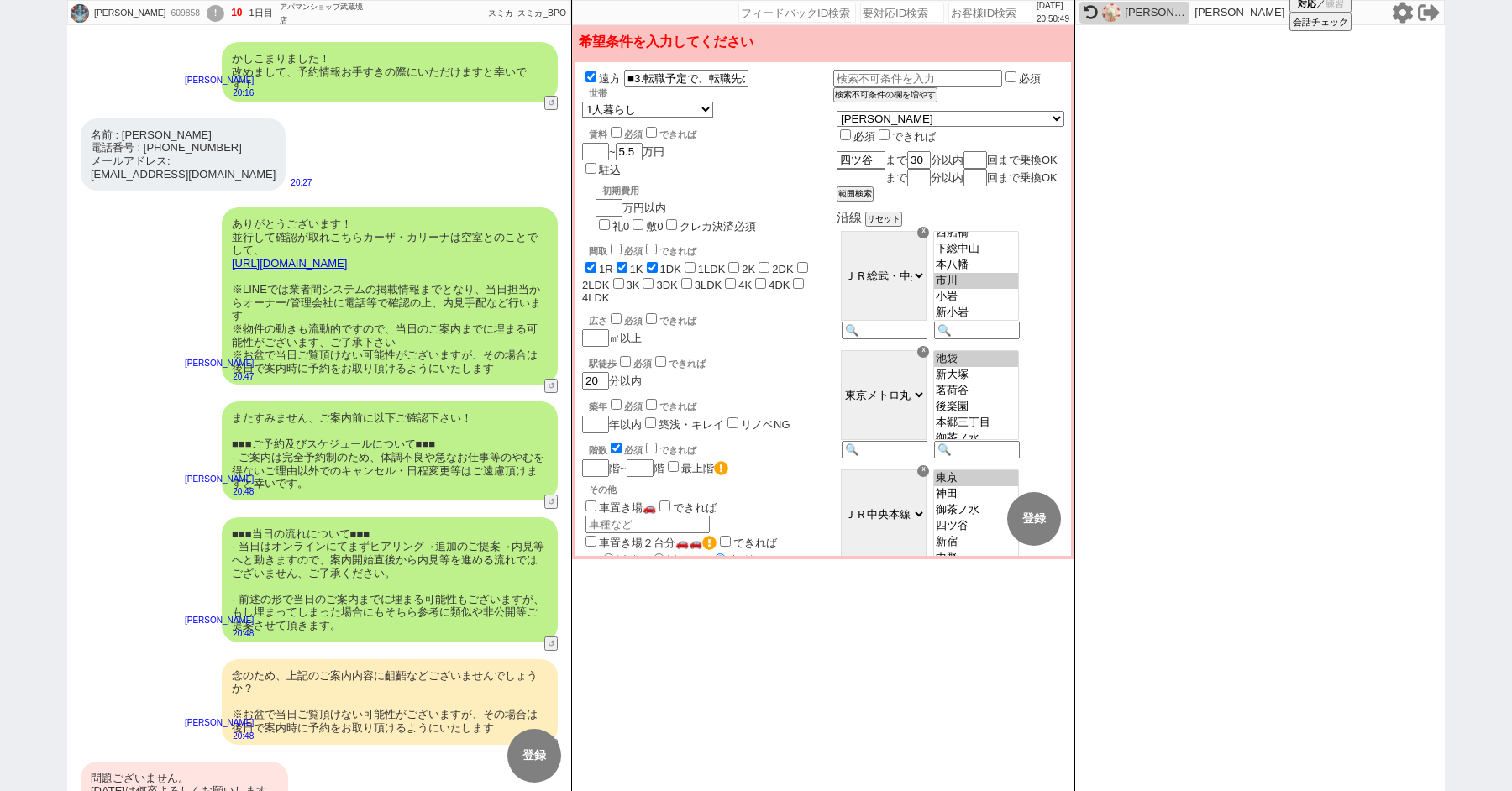
checkbox input "false"
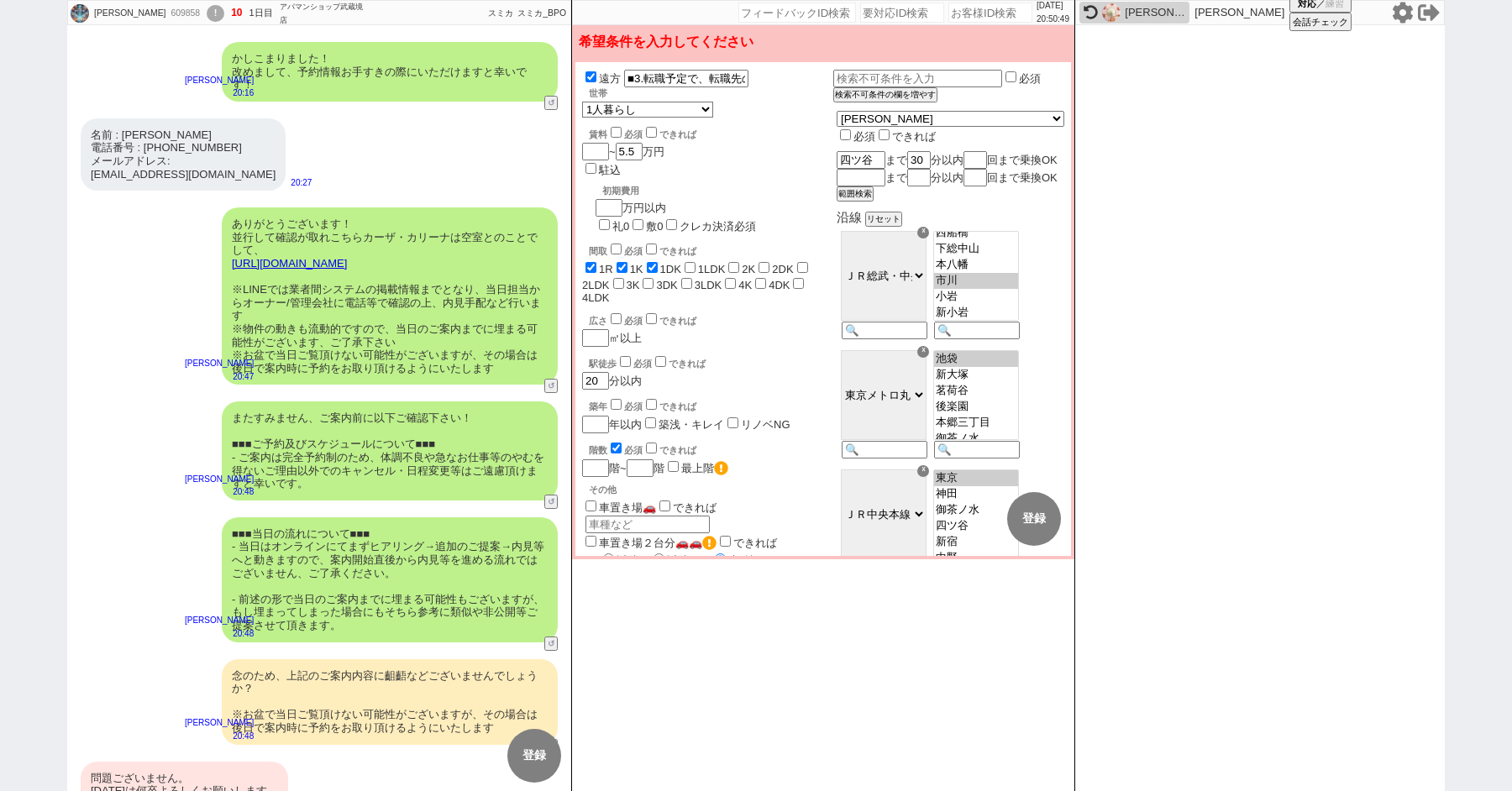
checkbox input "false"
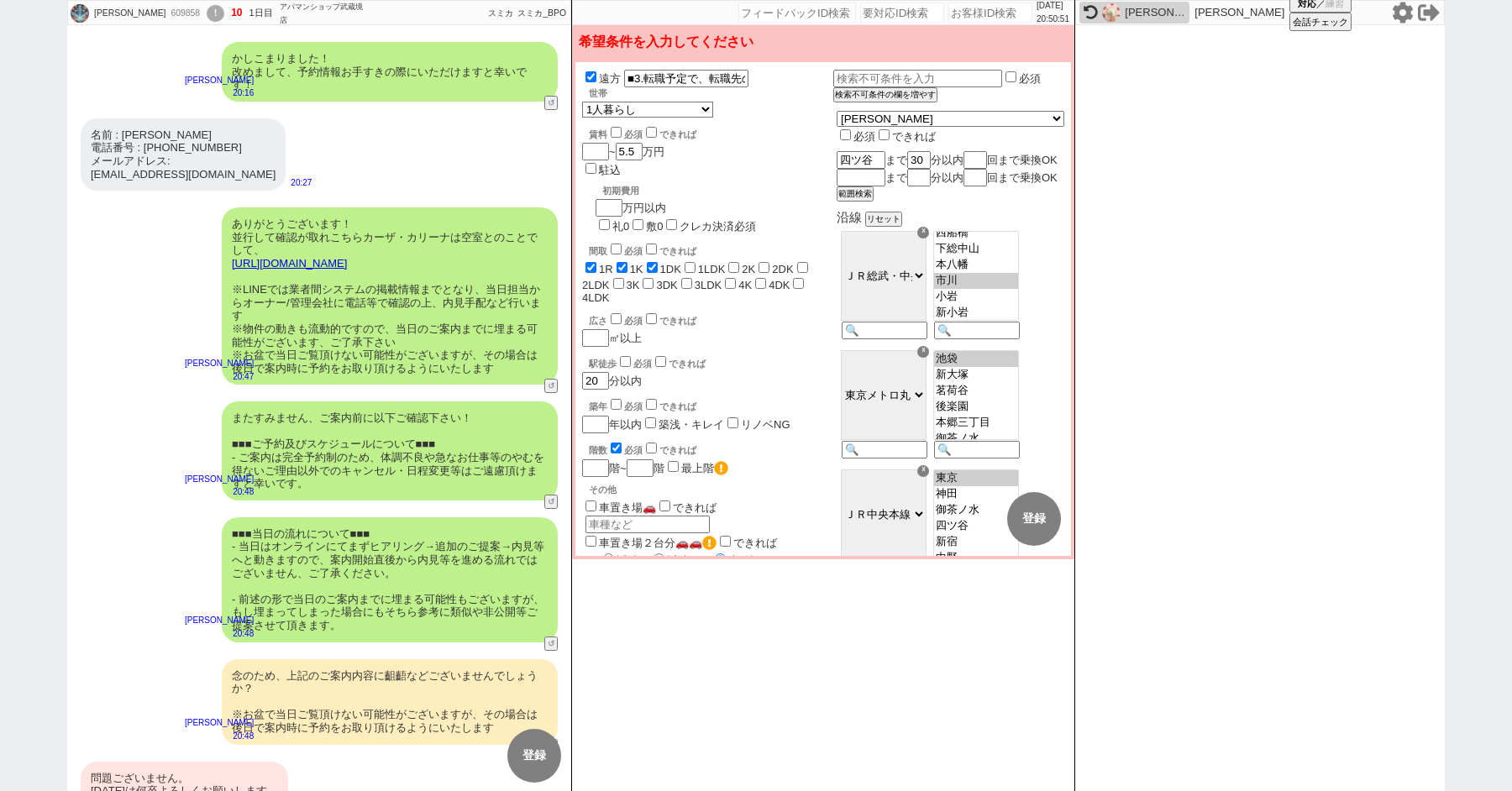
scroll to position [1124, 0]
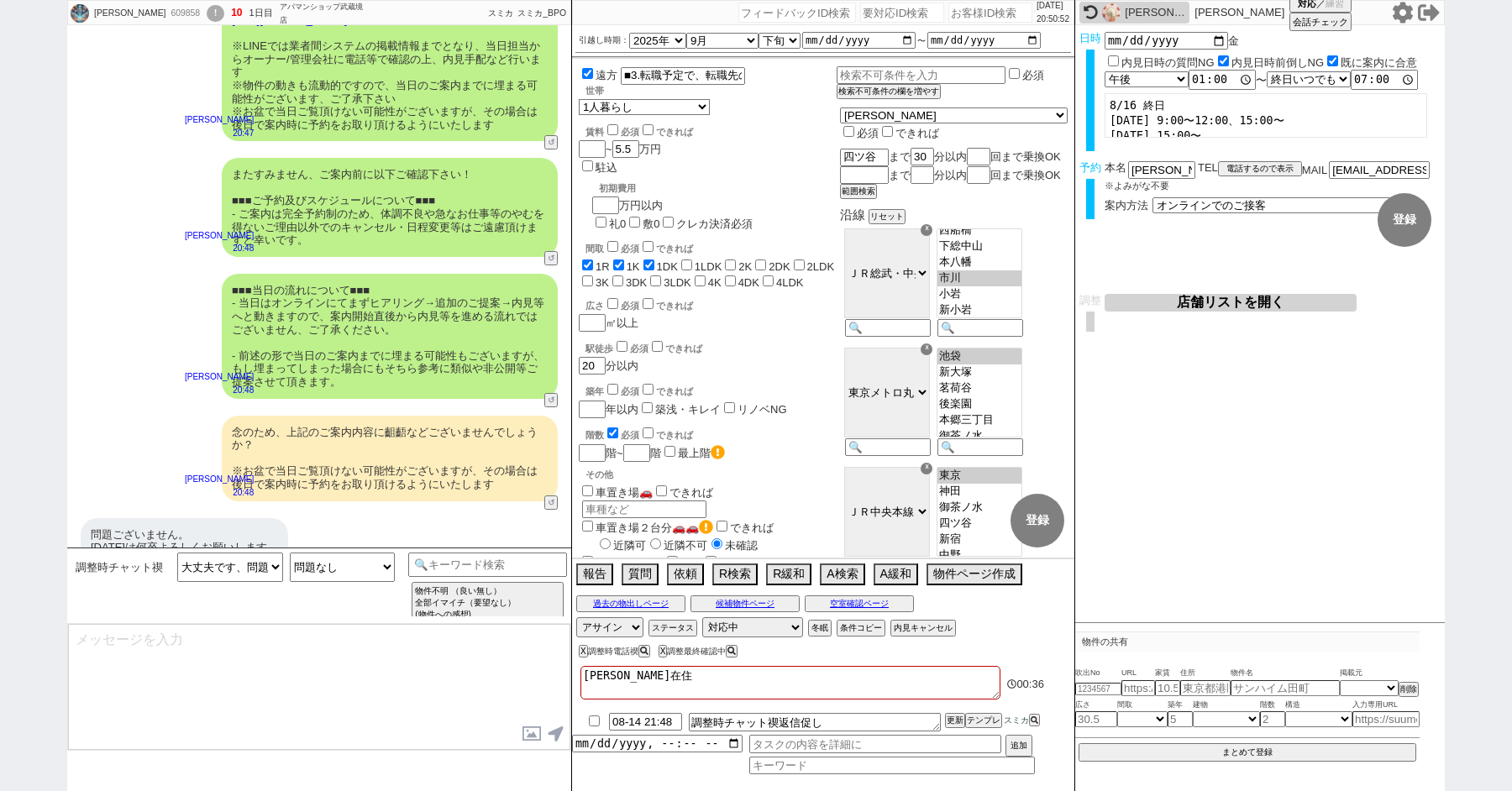
select select "817"
select select "60"
select select "19"
select select "67"
select select "75"
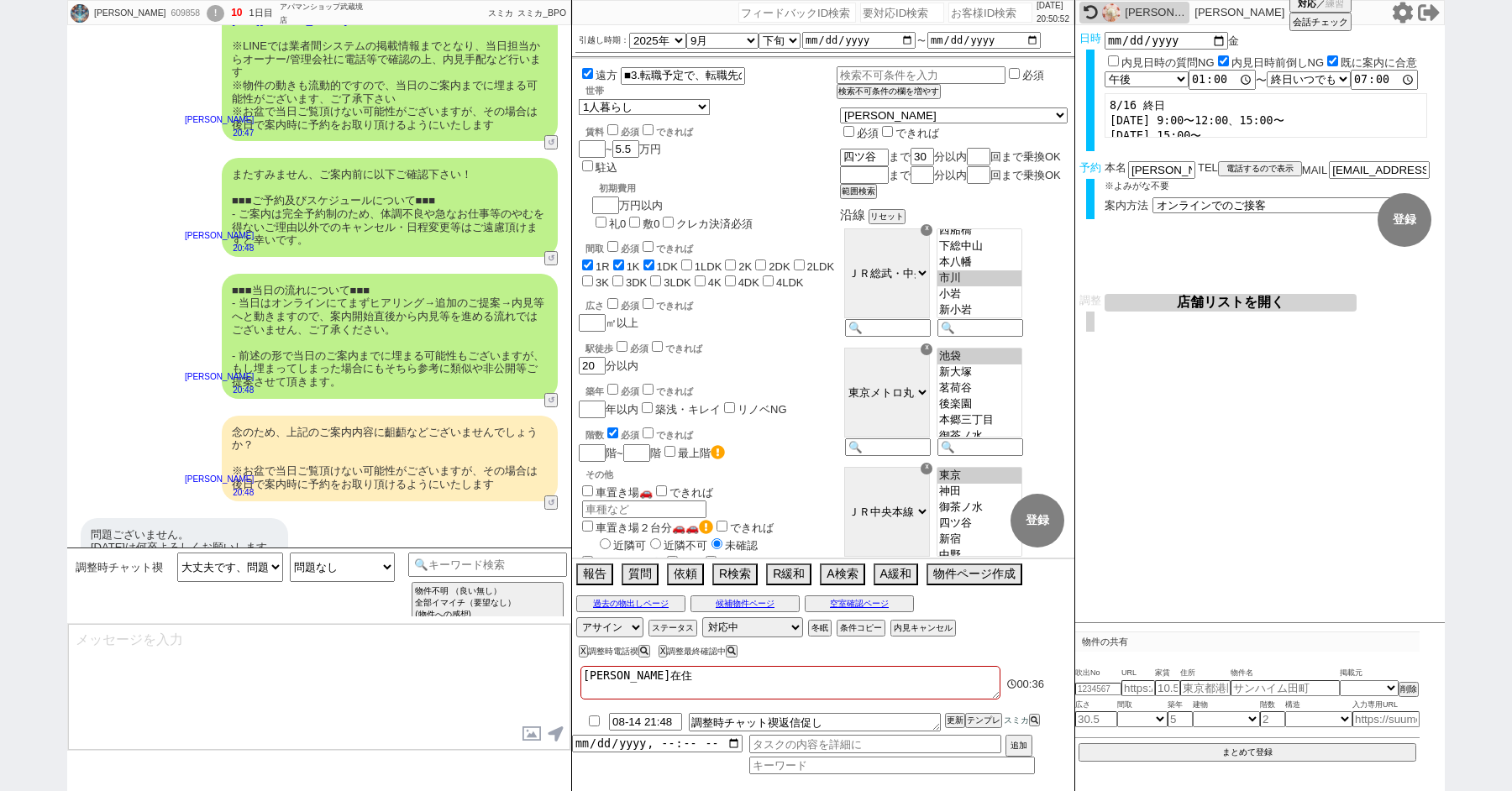
select select "14"
select select "62"
select select "65"
select select "[DATE]"
select select "23"
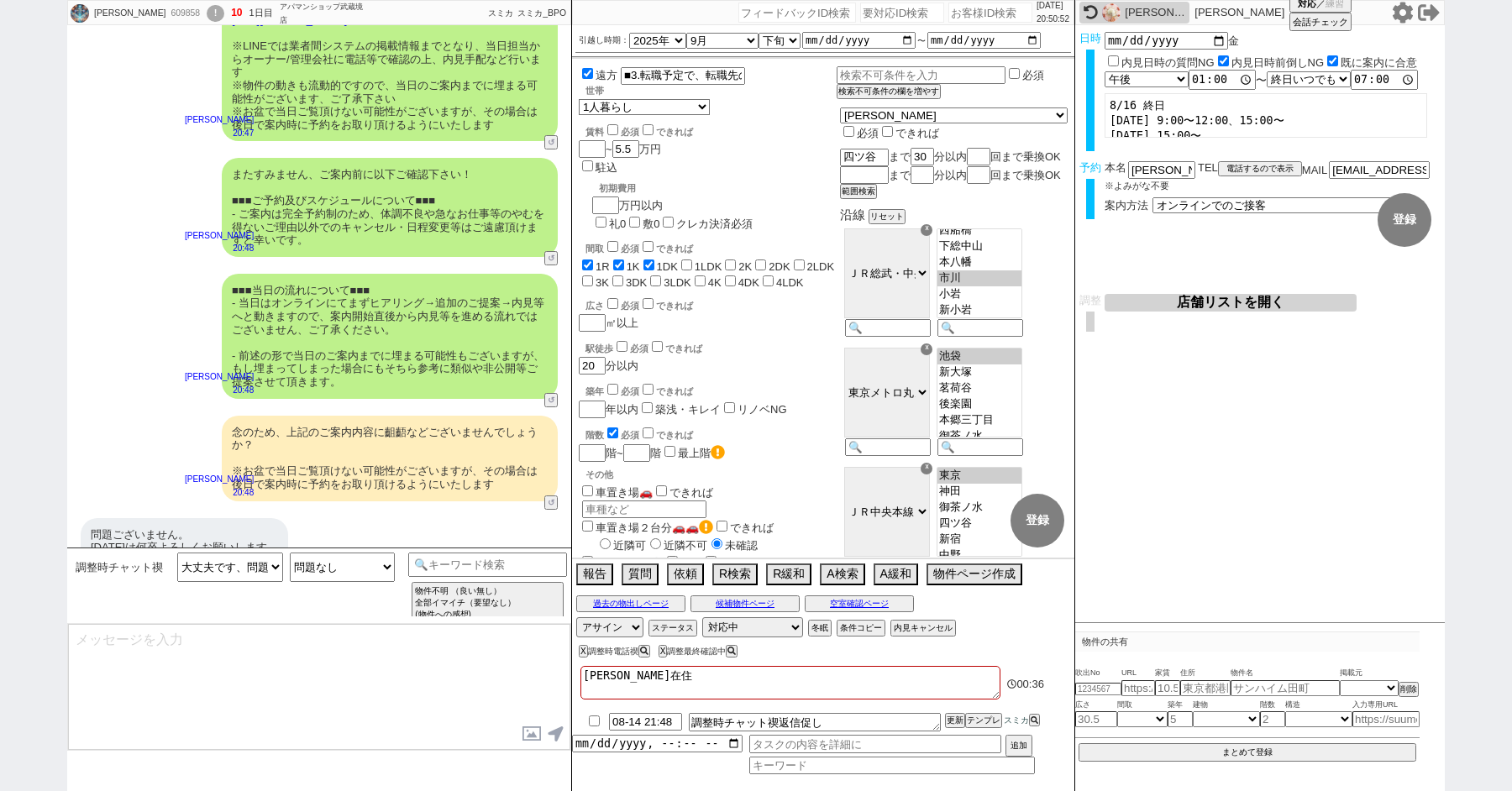
select select "731"
select select "70"
select select "1682"
select select "59"
select select "64"
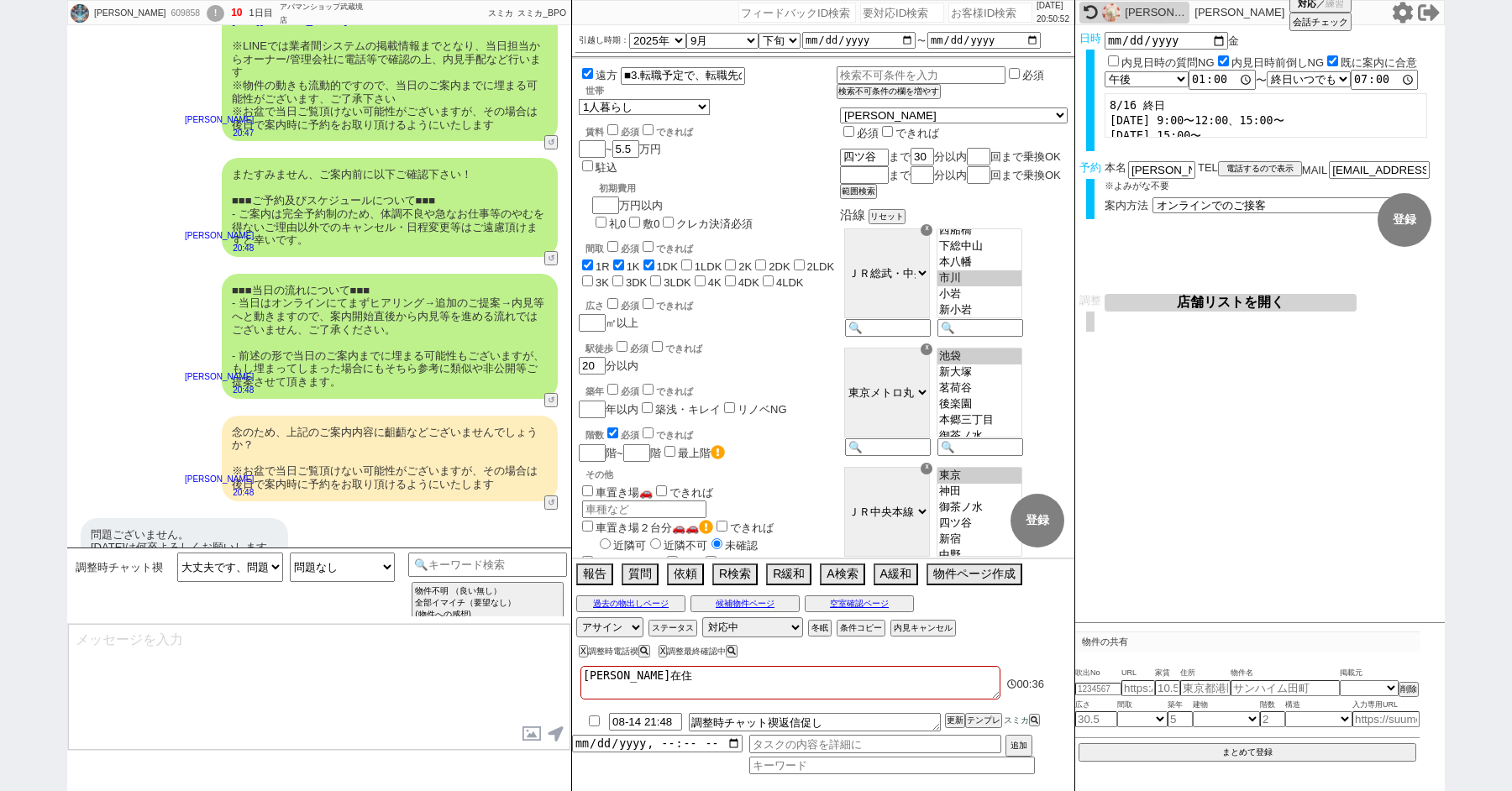
select select "1557"
select select "71"
select select "63"
select select "69"
select select "66"
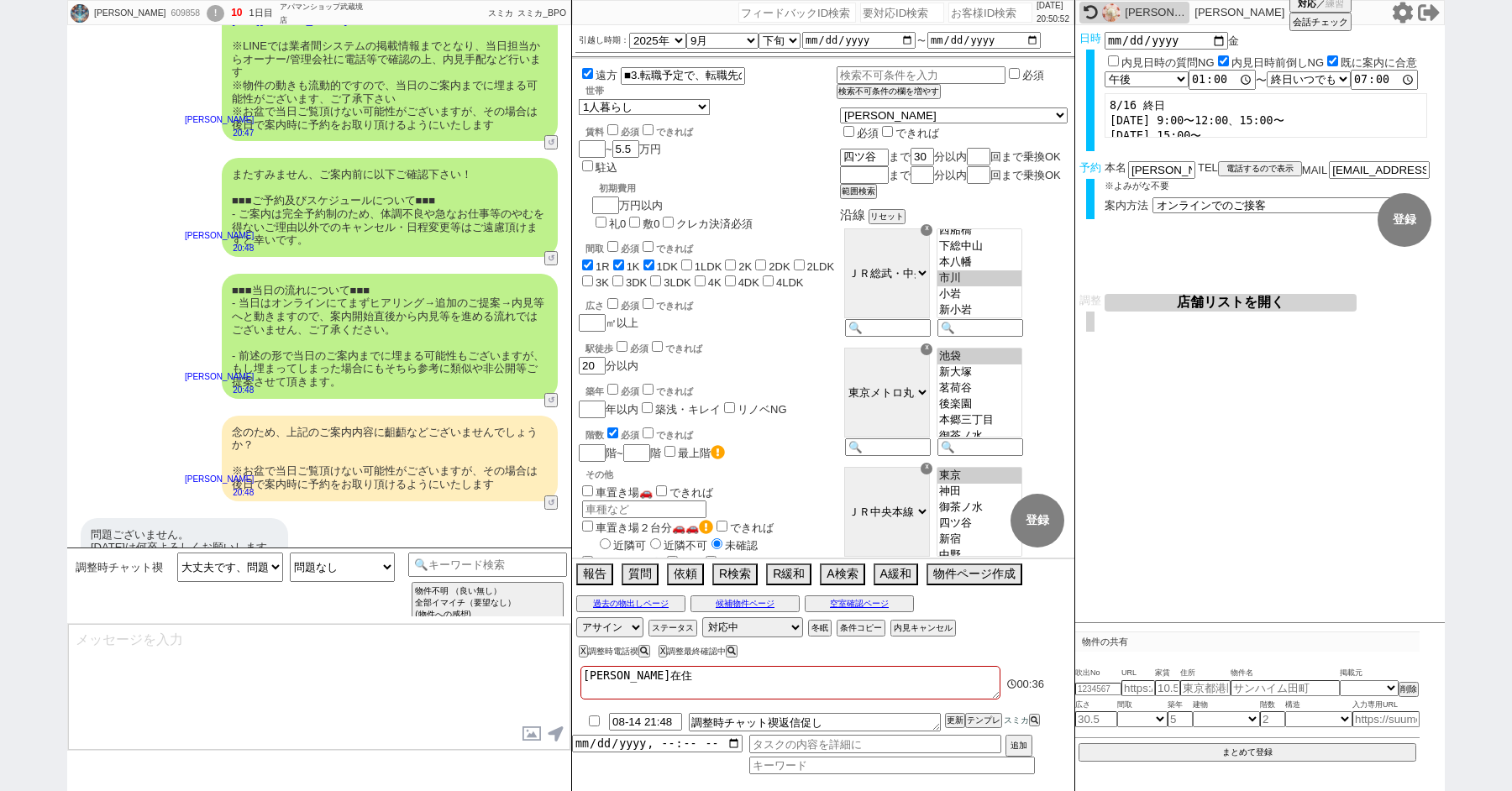
select select "68"
select select "[DATE]"
select select "47"
select select "25"
select select "3116"
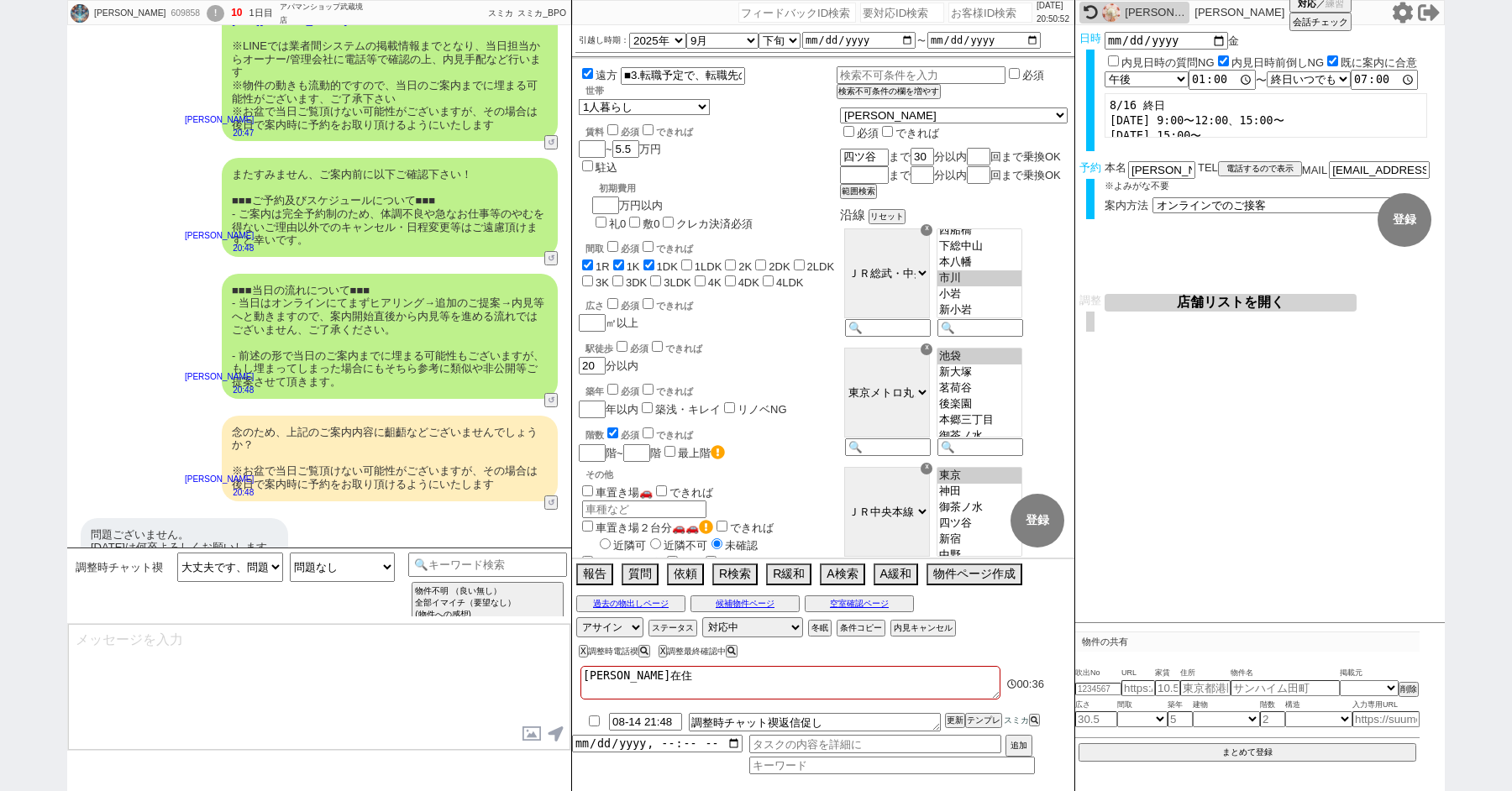
select select "44"
select select "48"
select select "56"
select select "50"
select select "7"
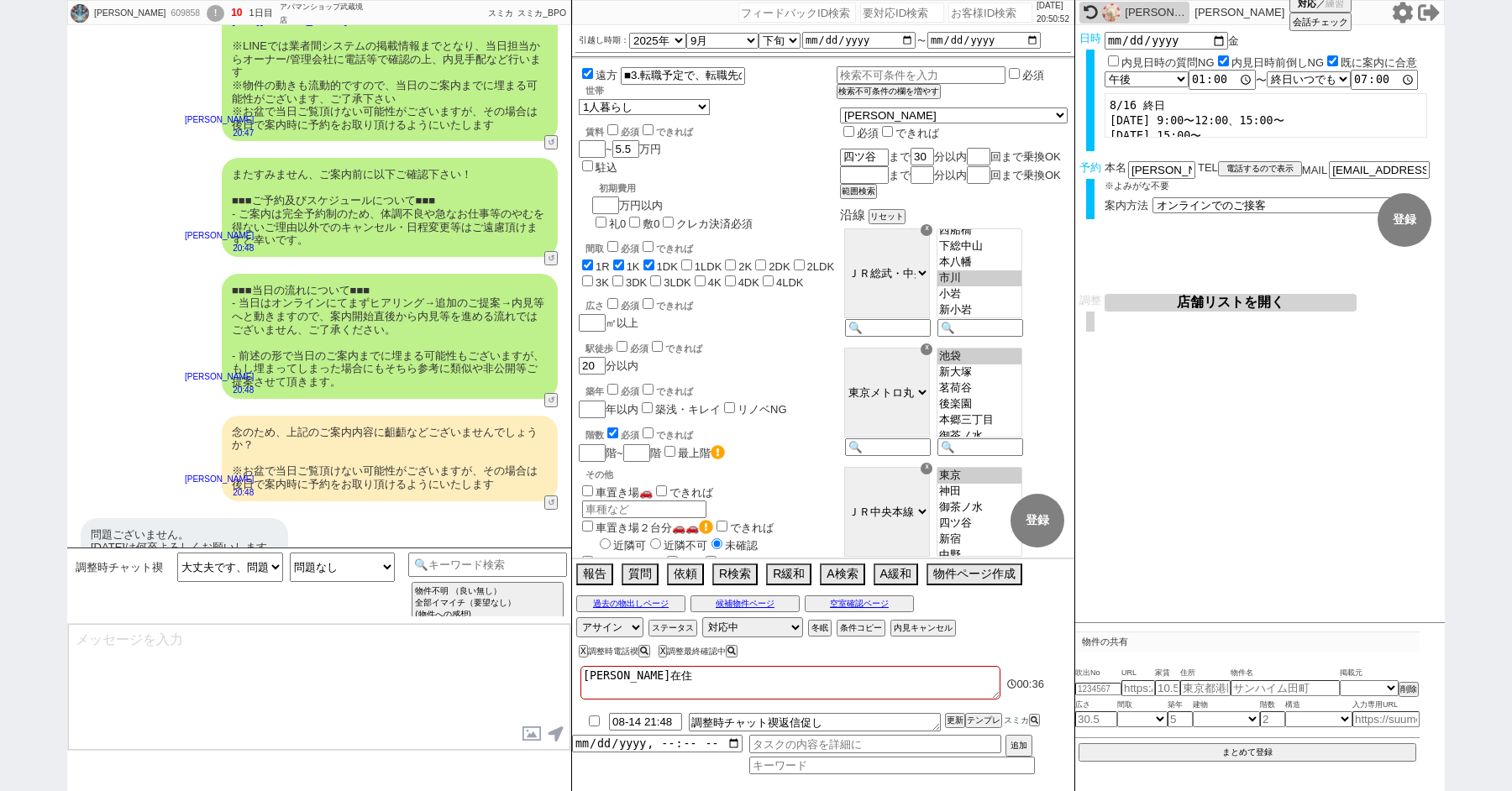
select select "72"
select select "1729"
select select "38"
select select "52"
select select "[DATE]"
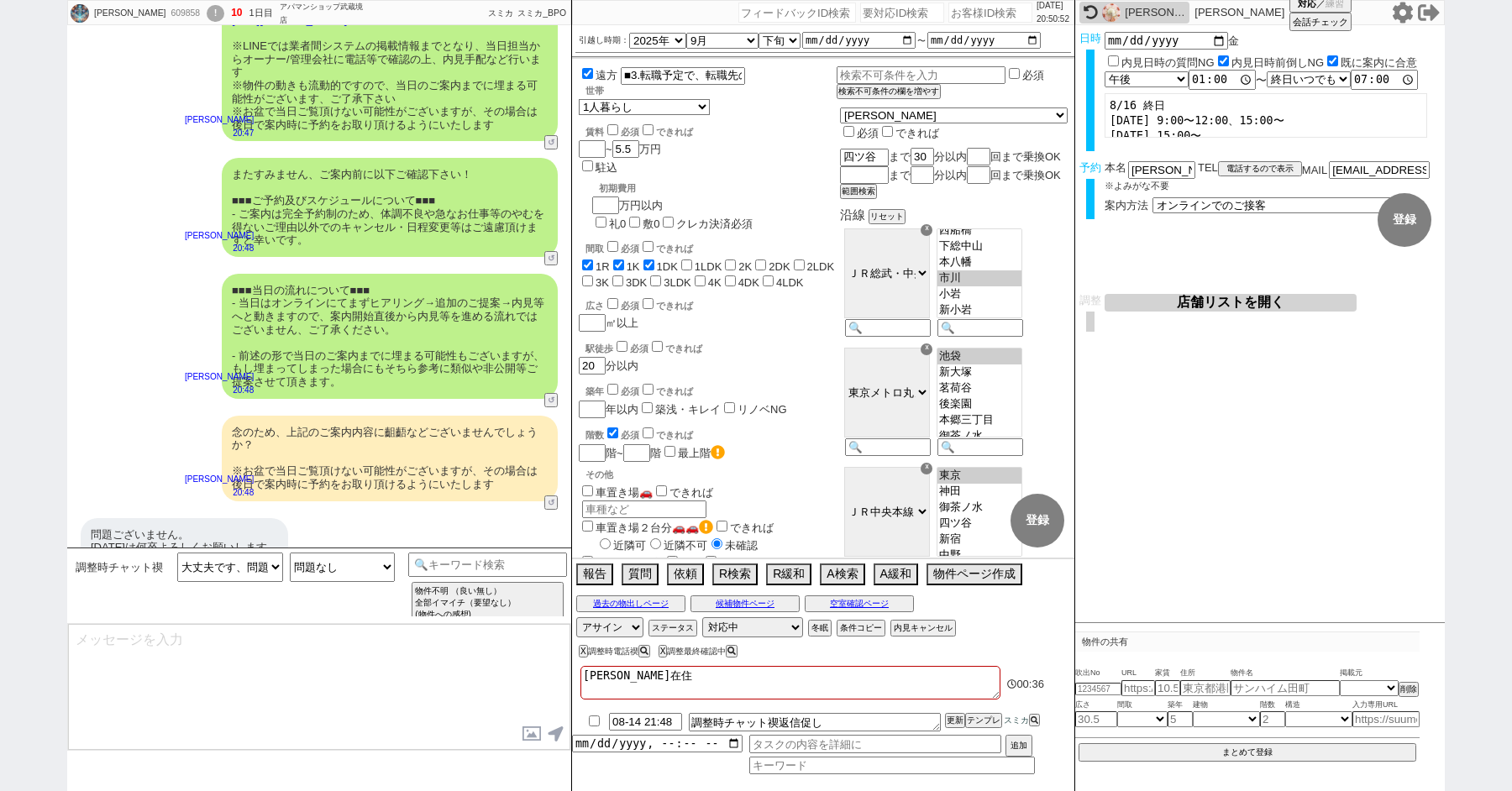
select select "74"
select select "11"
select select "12"
select select "27"
select select "53"
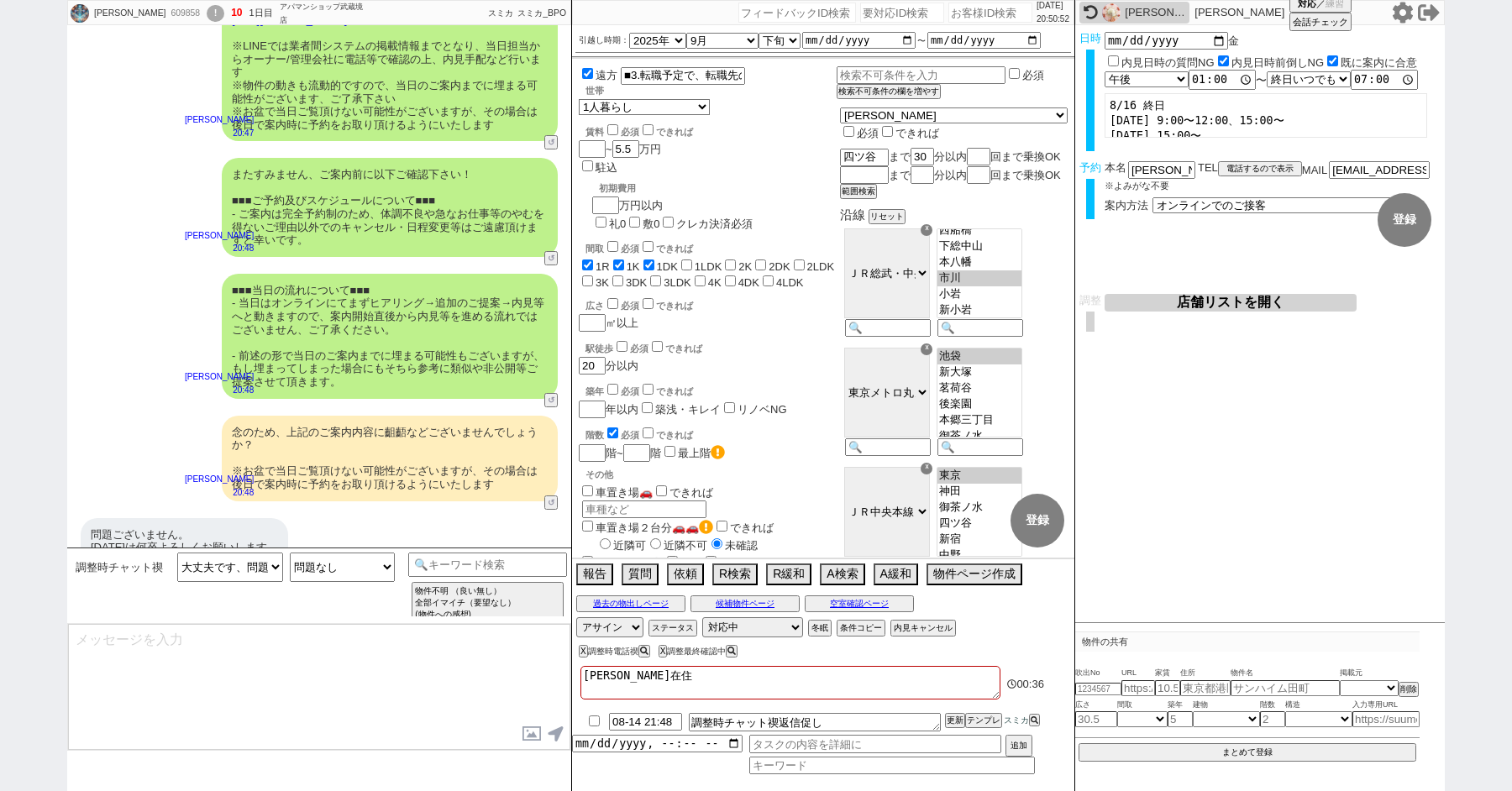
select select "35"
select select "36"
select select "61"
select select "54"
select select "29"
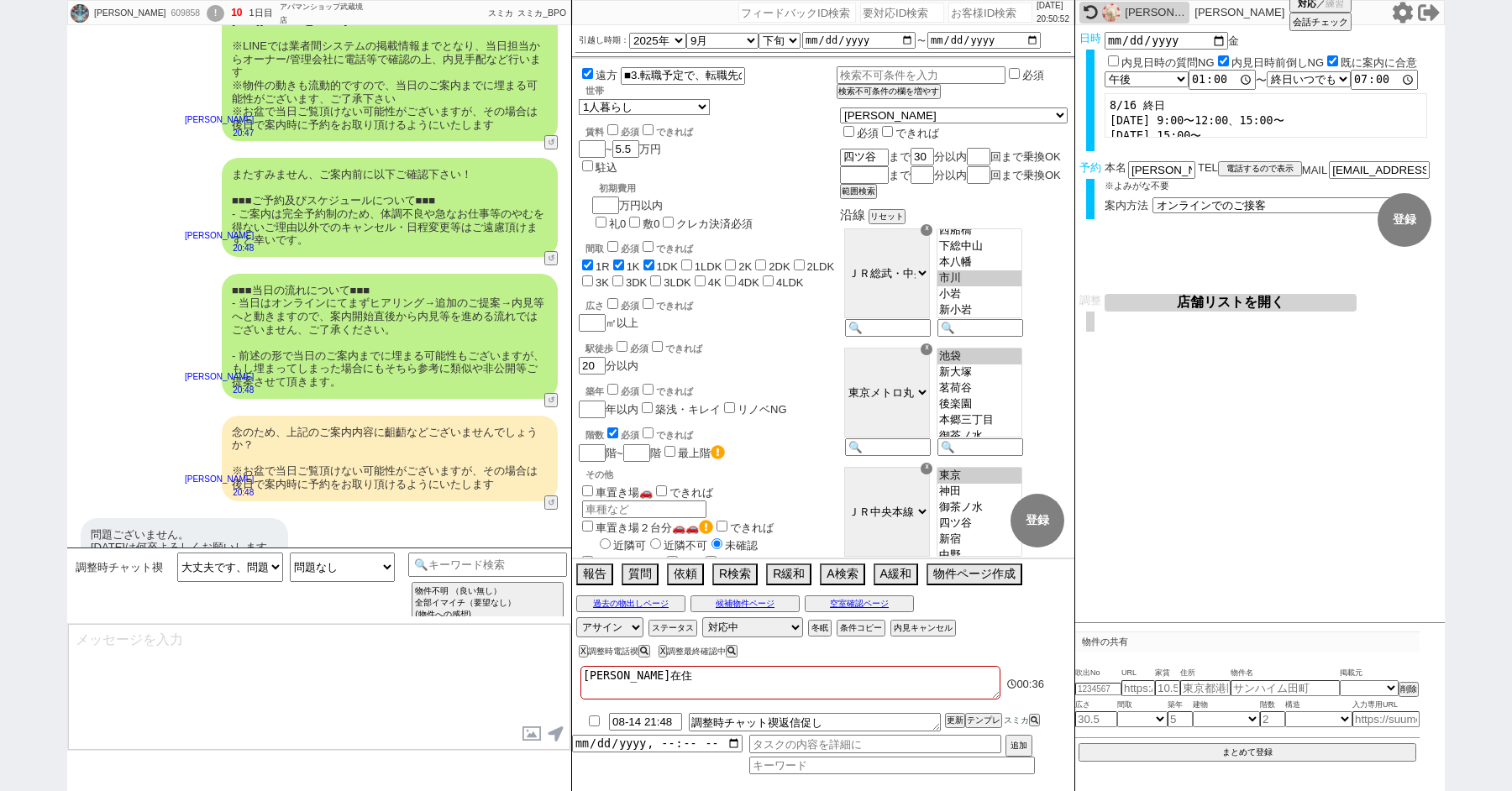
select select "34"
select select "[DATE]"
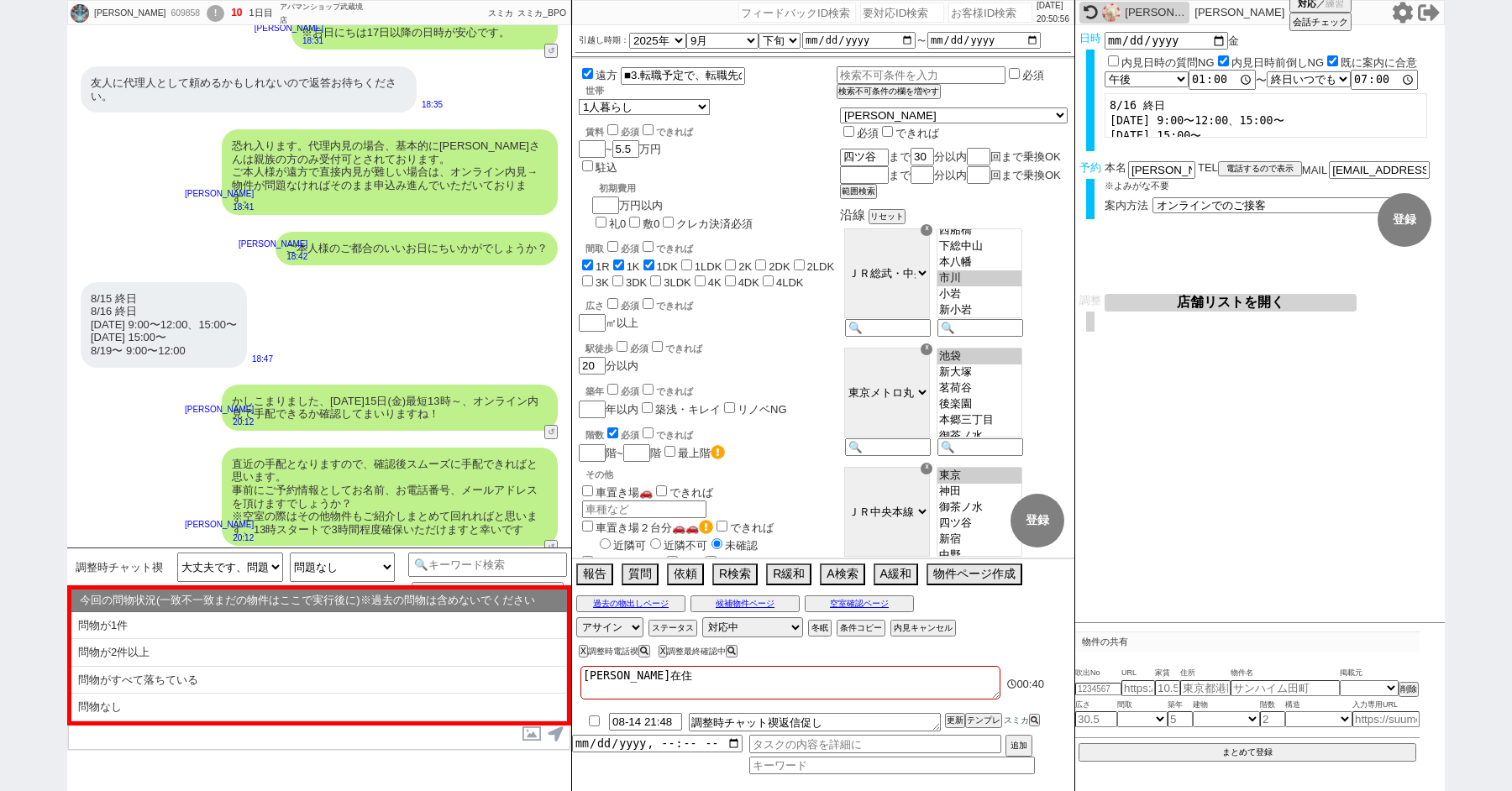
scroll to position [0, 0]
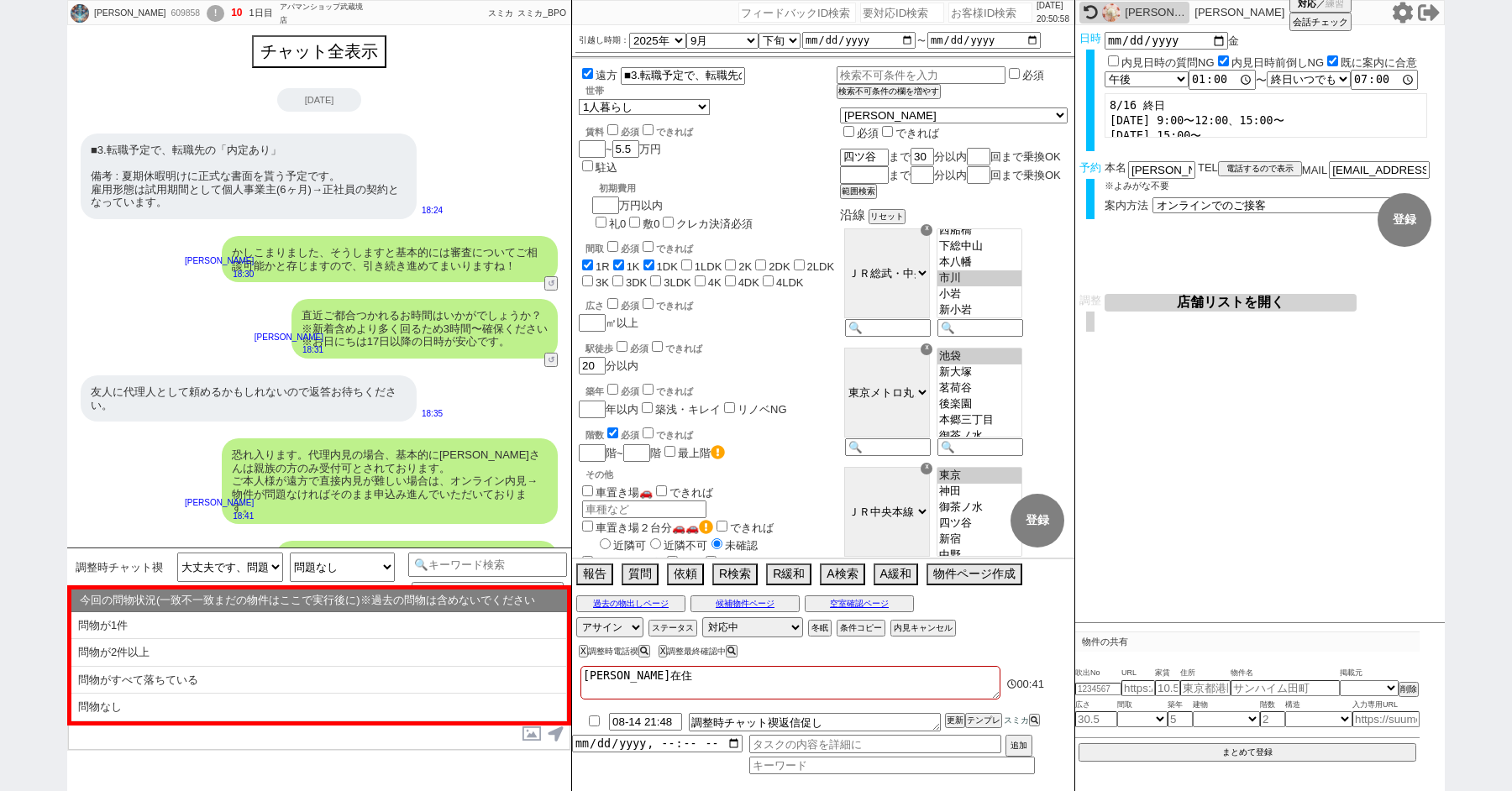
click at [312, 32] on div "チャット全表示" at bounding box center [319, 46] width 504 height 42
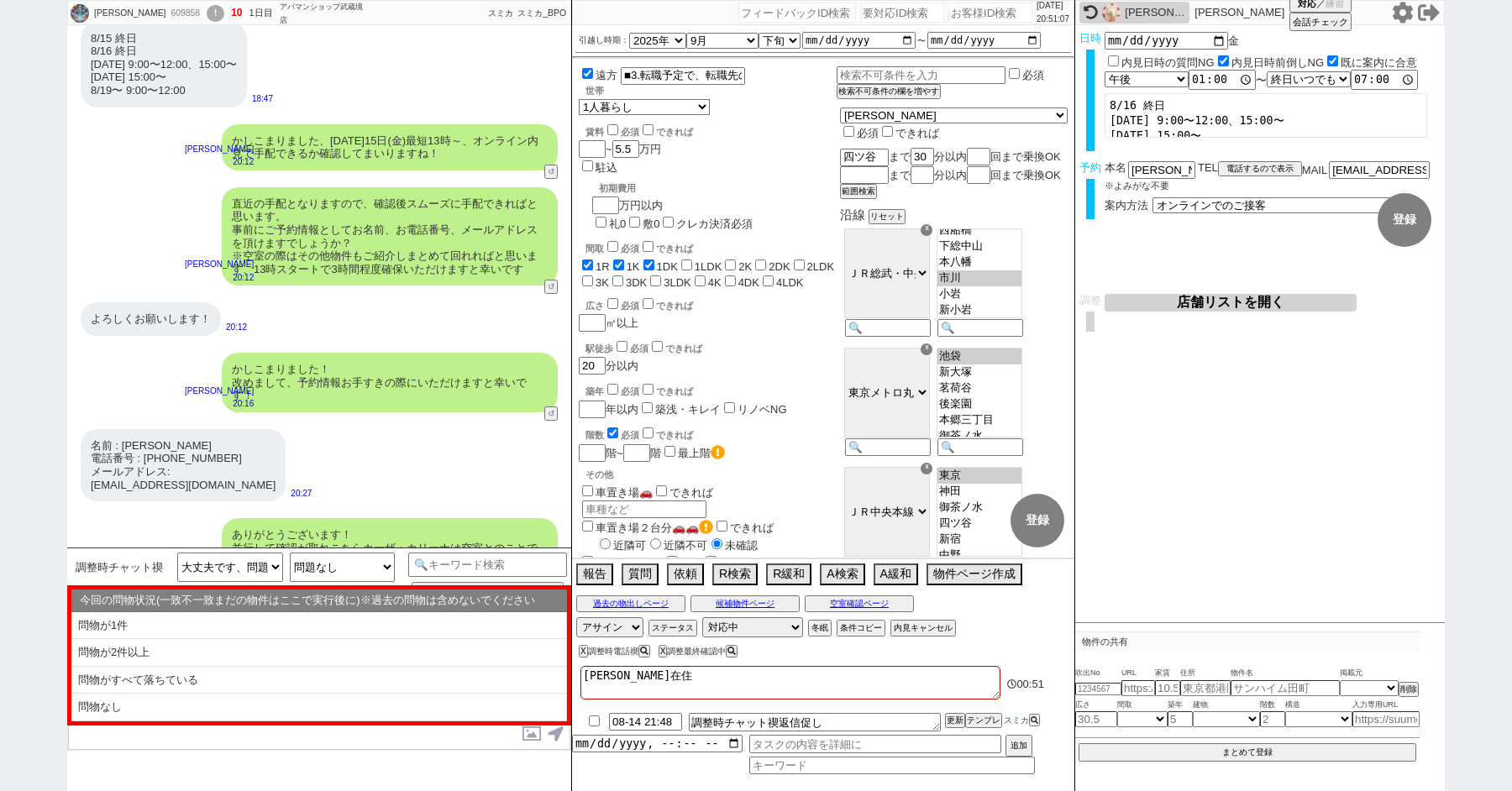
scroll to position [1124, 0]
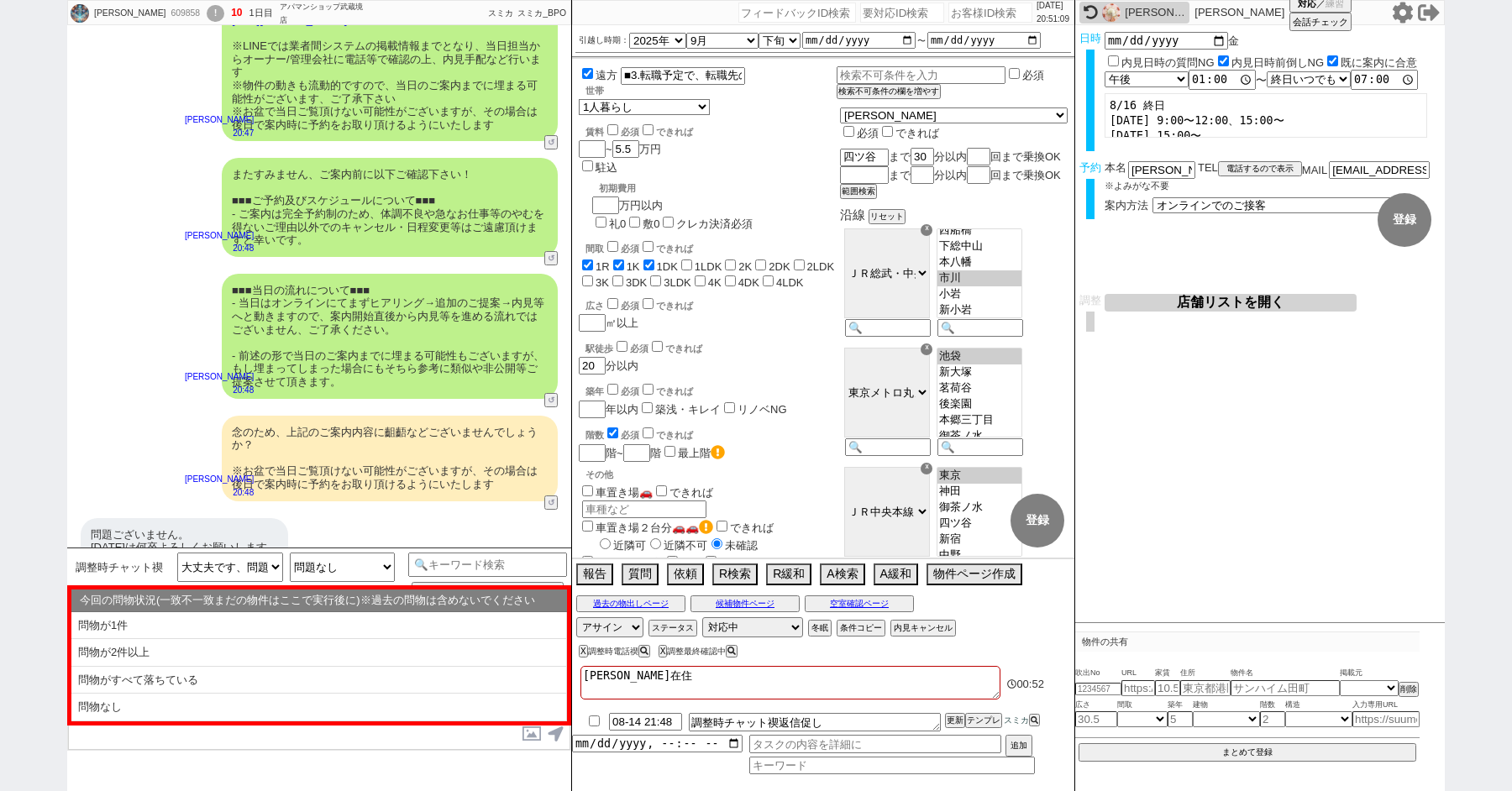
click at [1226, 297] on button "店舗リストを開く" at bounding box center [1230, 303] width 252 height 18
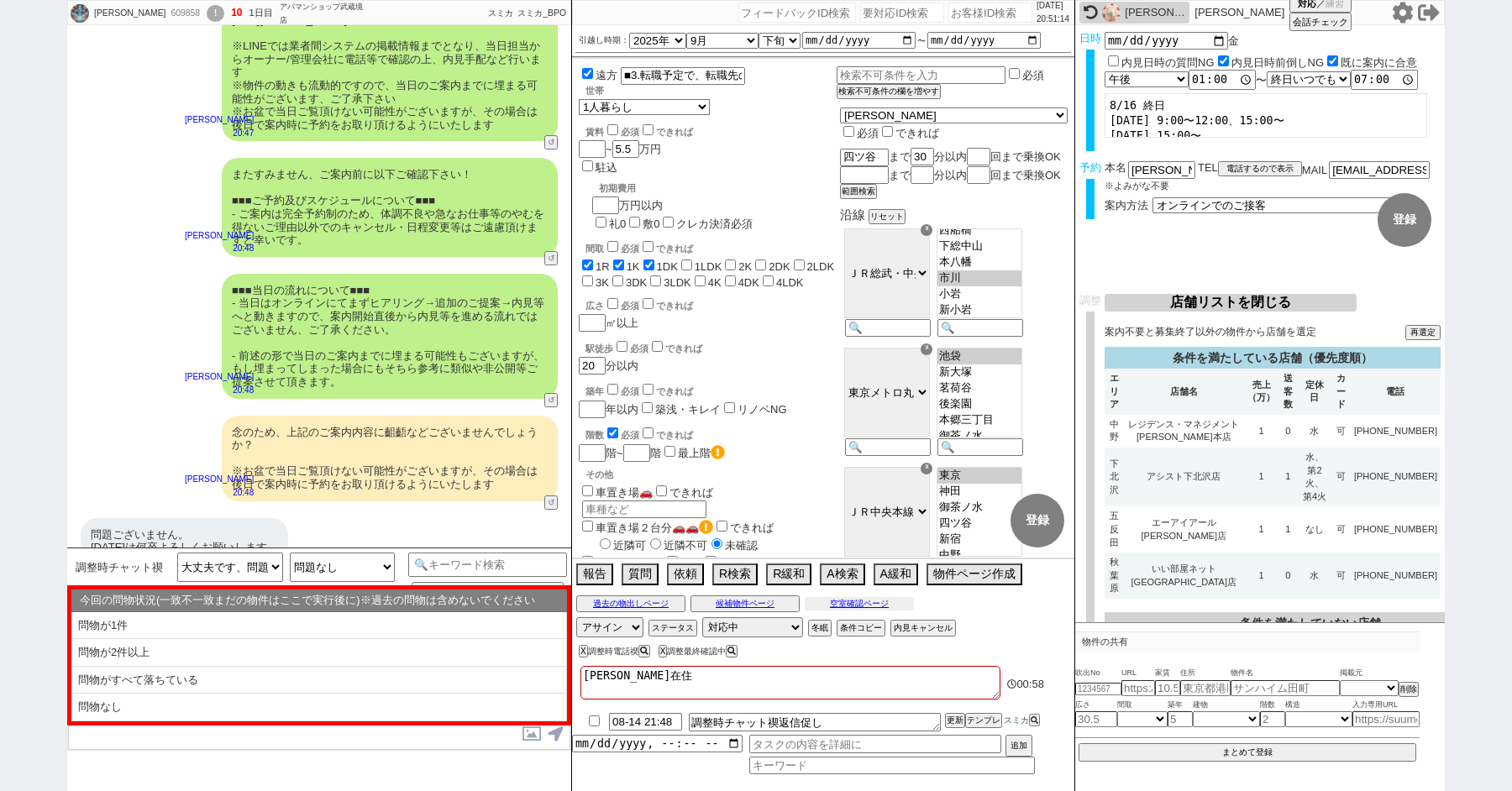
click at [849, 602] on button "空室確認ページ" at bounding box center [859, 603] width 109 height 13
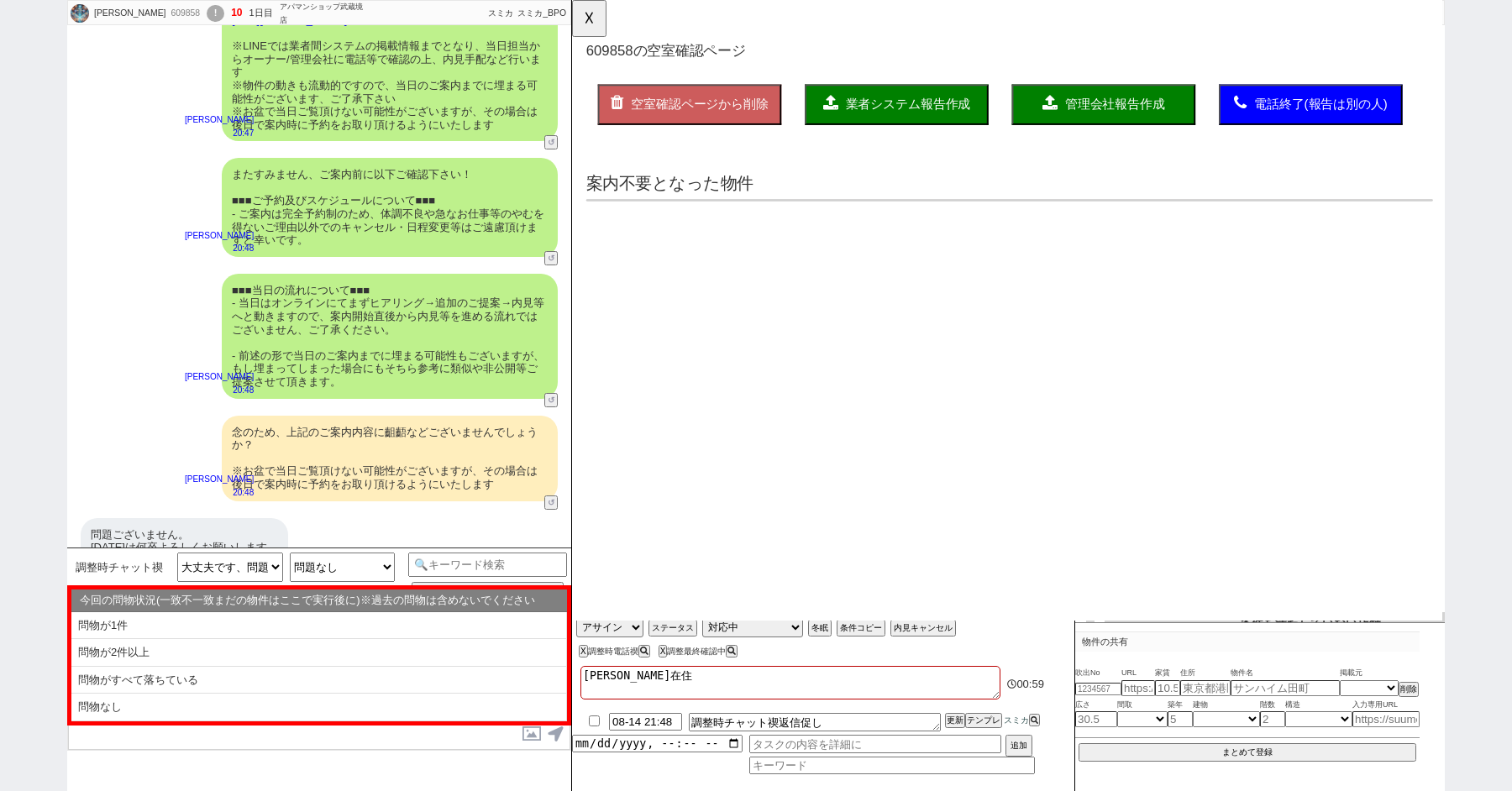
scroll to position [0, 0]
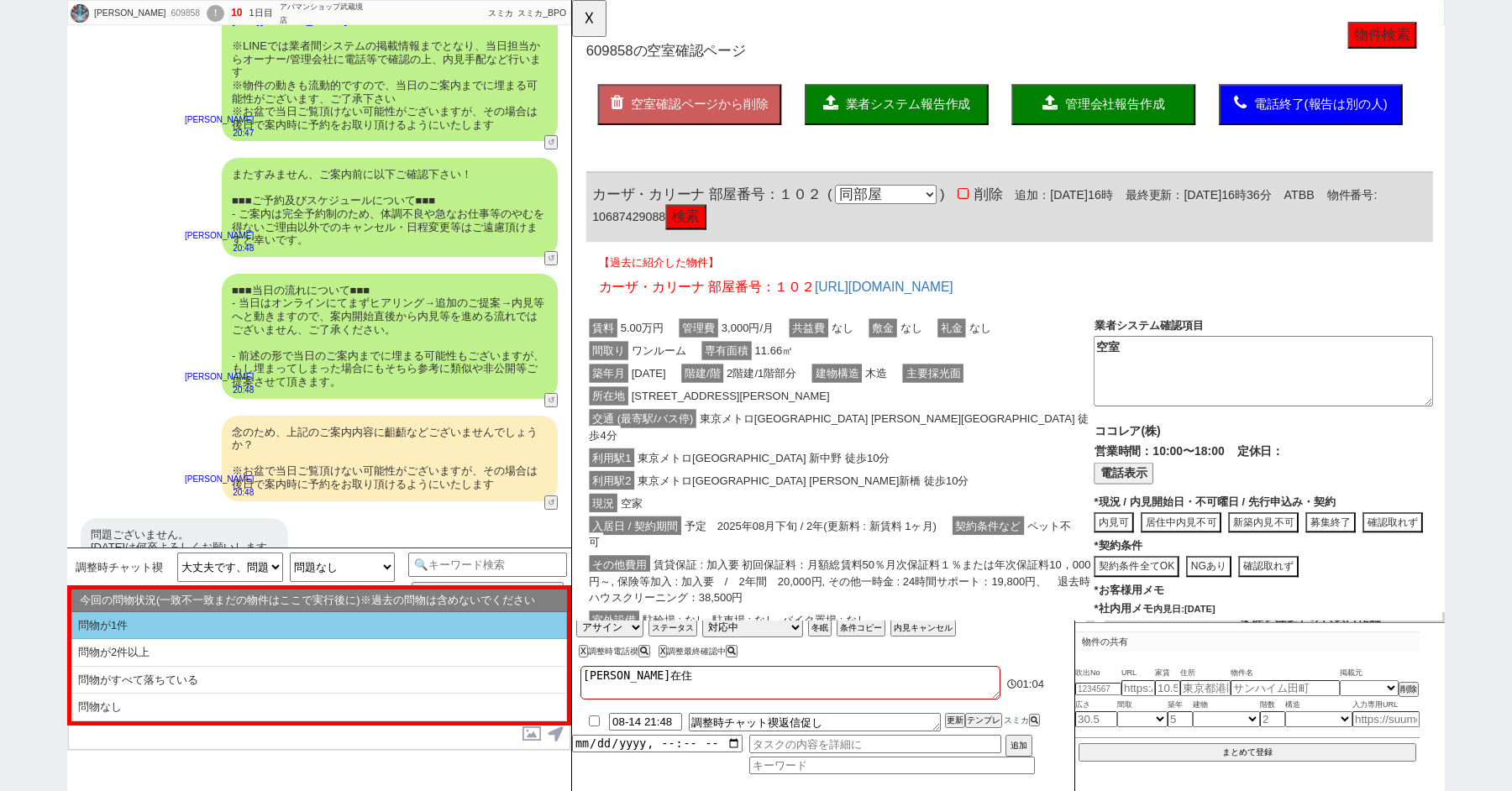
click at [207, 624] on li "問物が1件" at bounding box center [319, 625] width 495 height 27
select select "問物が1件"
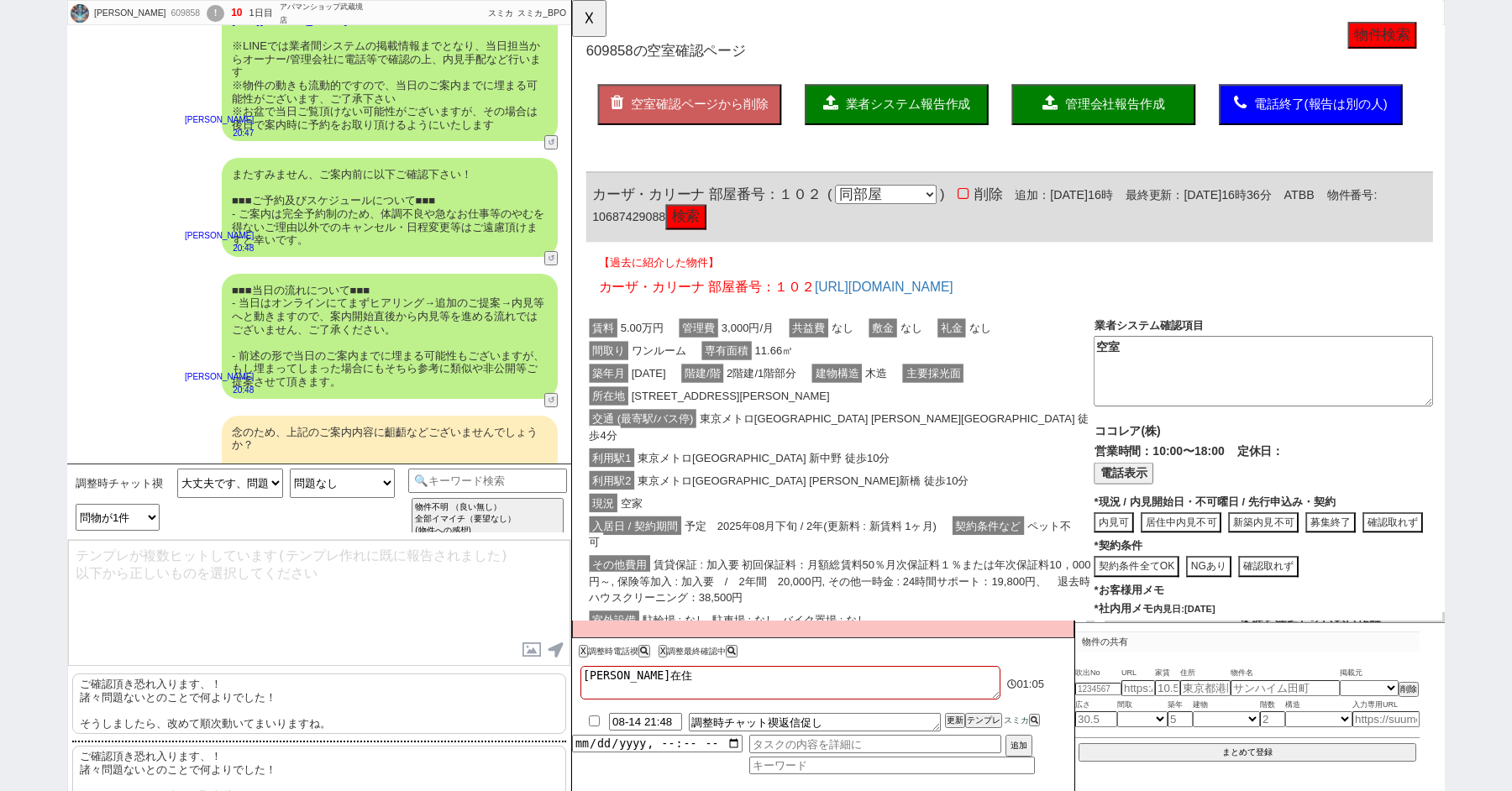
click at [208, 678] on p "ご確認頂き恐れ入ります、！ 諸々問題ないとのことで何よりでした！ そうしましたら、改めて[PERSON_NAME]動いてまいりますね。" at bounding box center [320, 703] width 494 height 60
type textarea "ご確認頂き恐れ入ります、！ 諸々問題ないとのことで何よりでした！ そうしましたら、改めて[PERSON_NAME]動いてまいりますね。"
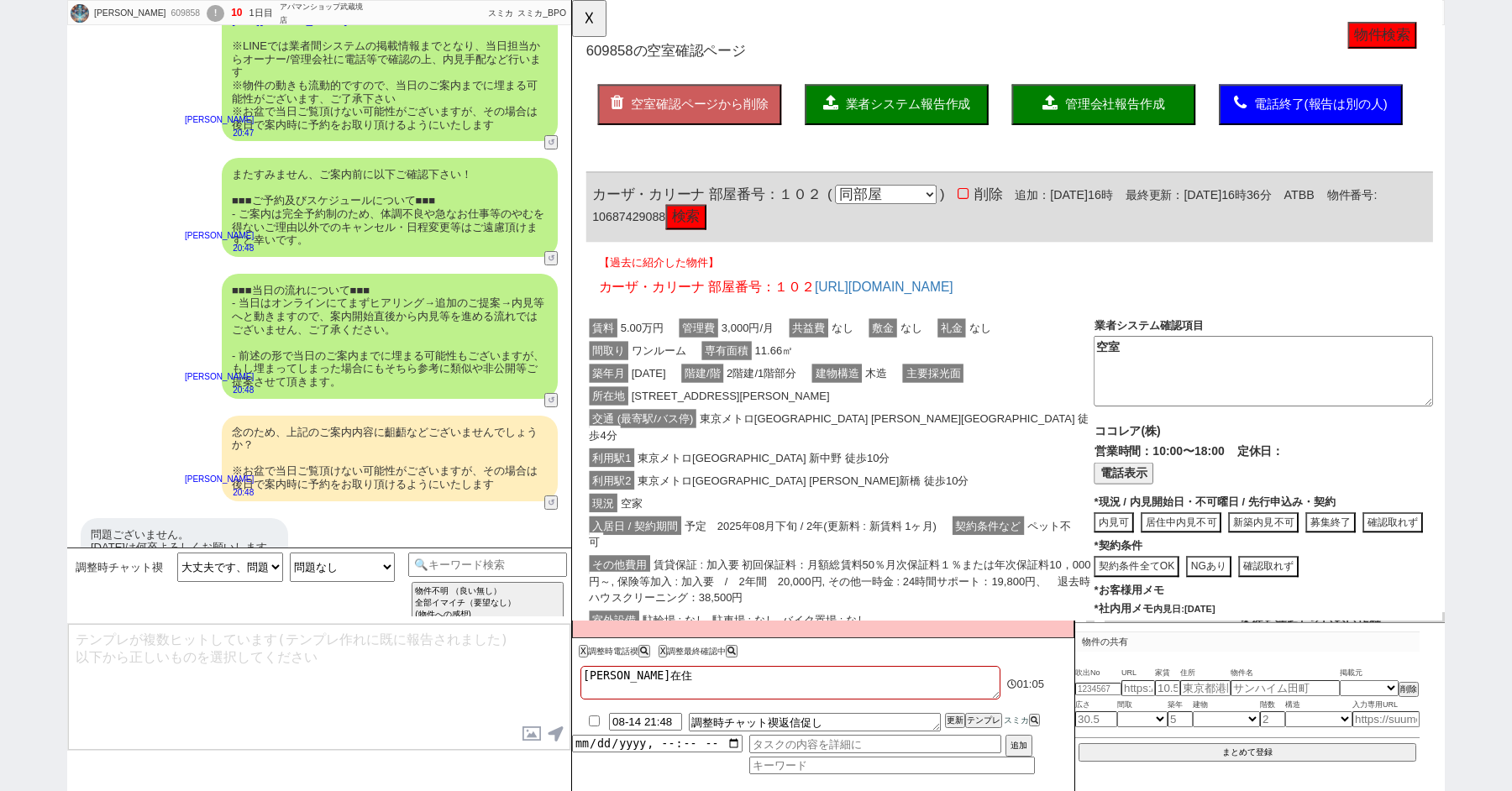
scroll to position [971, 0]
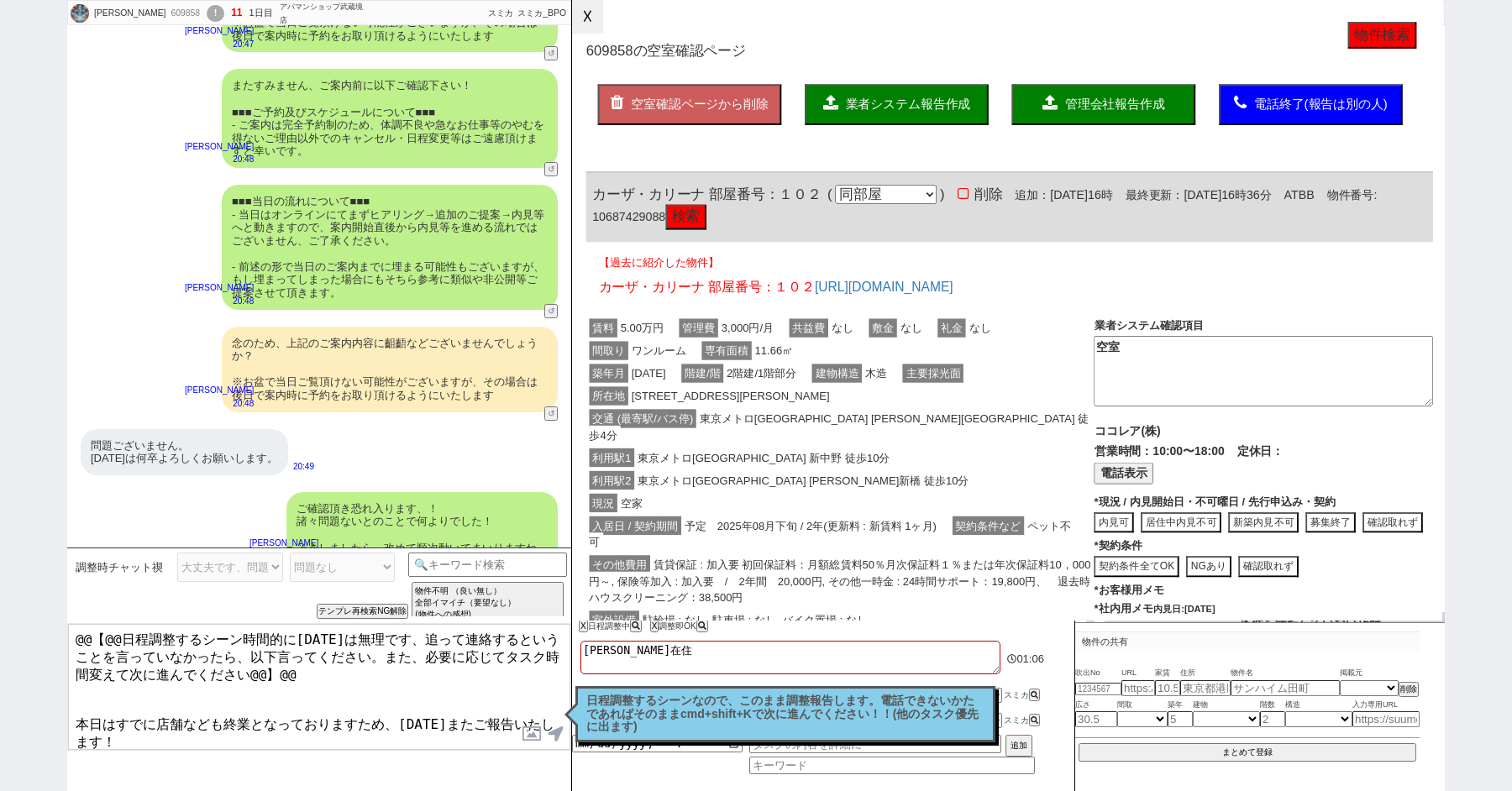
click at [592, 14] on button "☓" at bounding box center [587, 17] width 31 height 34
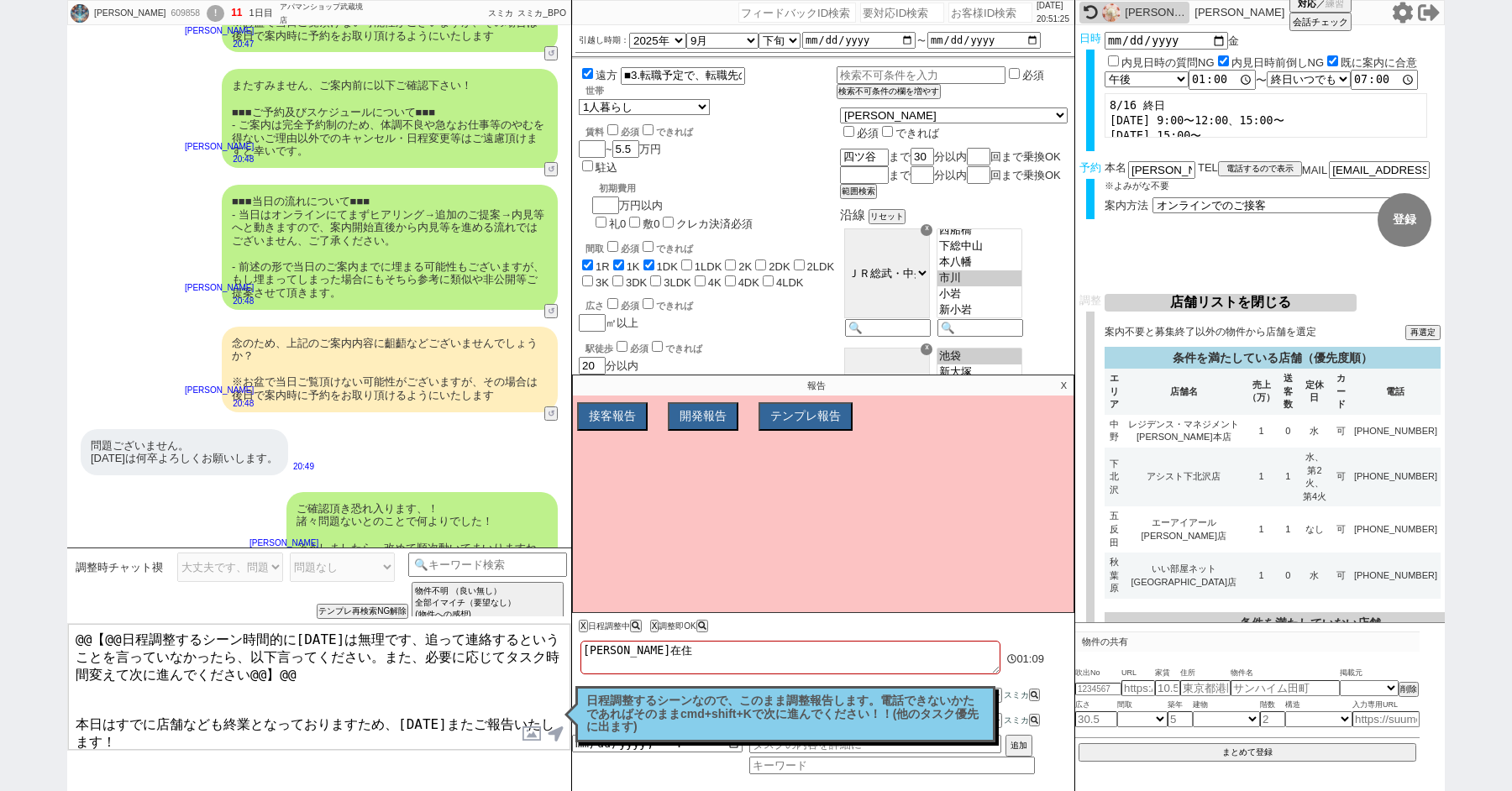
drag, startPoint x: 77, startPoint y: 710, endPoint x: 69, endPoint y: 511, distance: 199.2
click at [69, 530] on div "[PERSON_NAME] 609858 ! 11 1日目 アパマンショップ武蔵境店 冬眠中 自社客 スミカ スミカ_BPO チャット全表示 [DATE] 友…" at bounding box center [319, 395] width 504 height 791
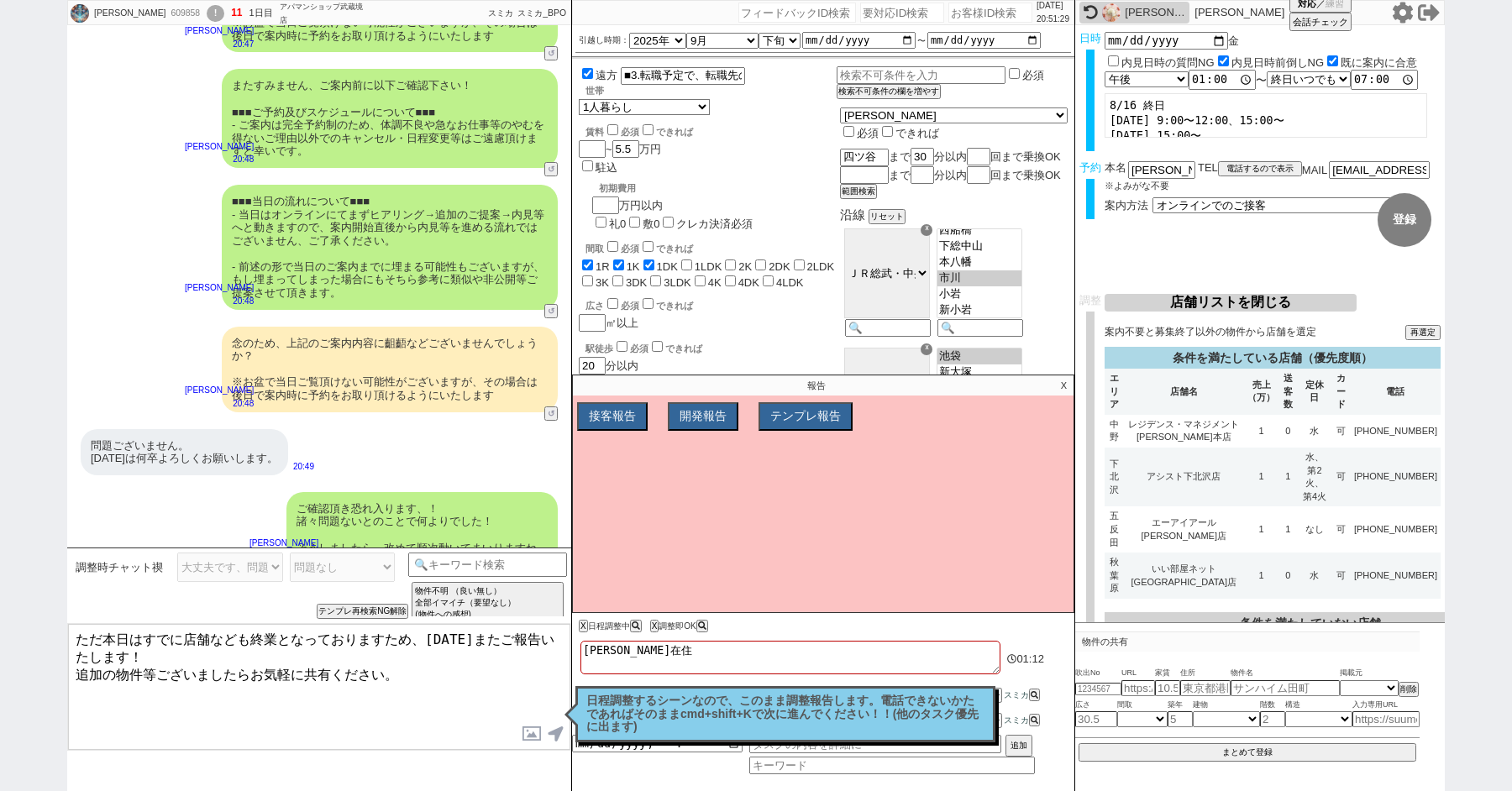
click at [445, 641] on textarea "ただ本日はすでに店舗なども終業となっておりますため、[DATE]またご報告いたします！ 追加の物件等ございましたらお気軽に共有ください。" at bounding box center [319, 687] width 503 height 126
type textarea "ただ本日はすでに店舗なども終業となっておりますため、[DATE]午前中にまたご報告いたします！ 追加の物件等ございましたらお気軽に共有ください。"
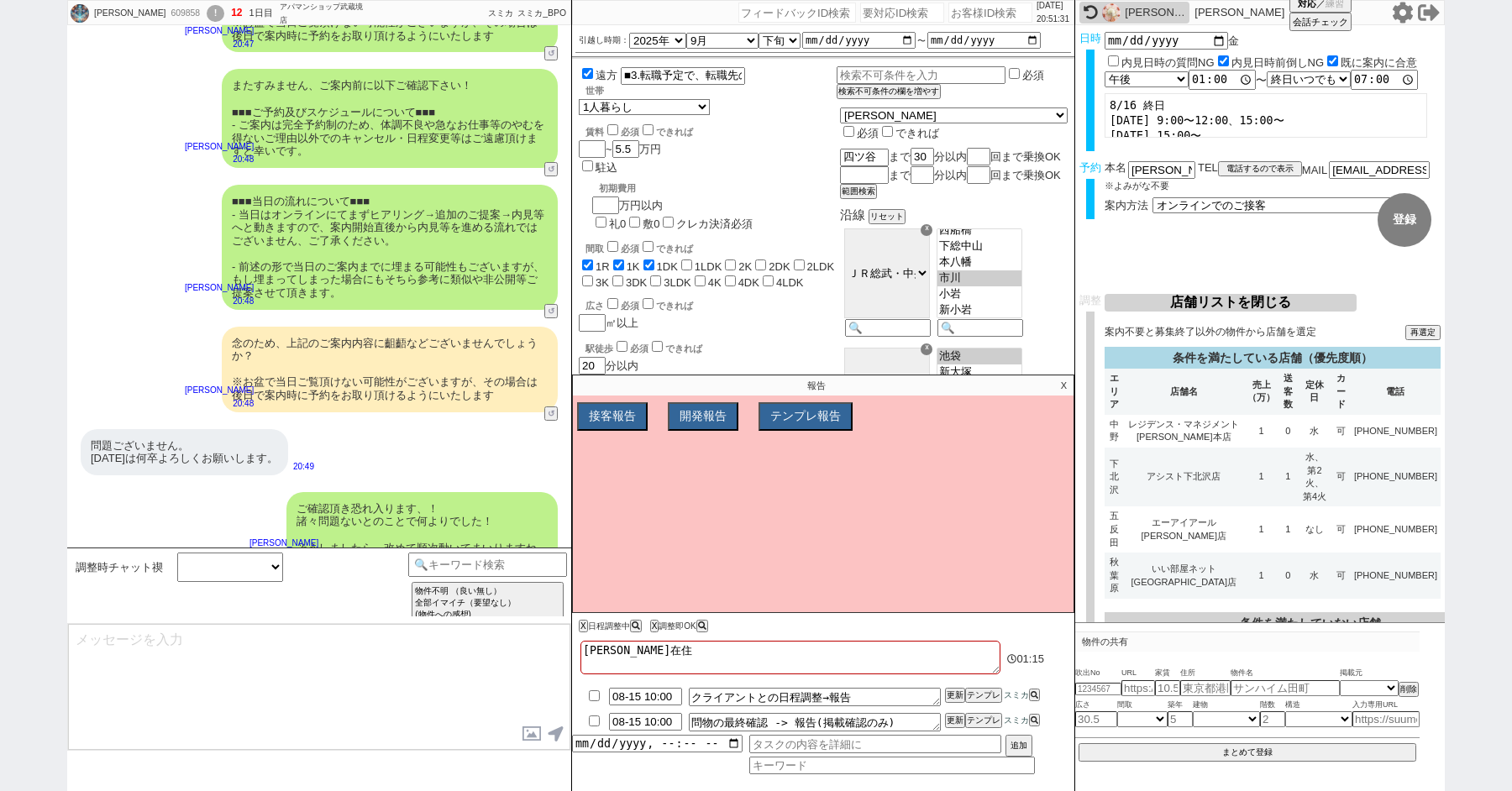
scroll to position [1047, 0]
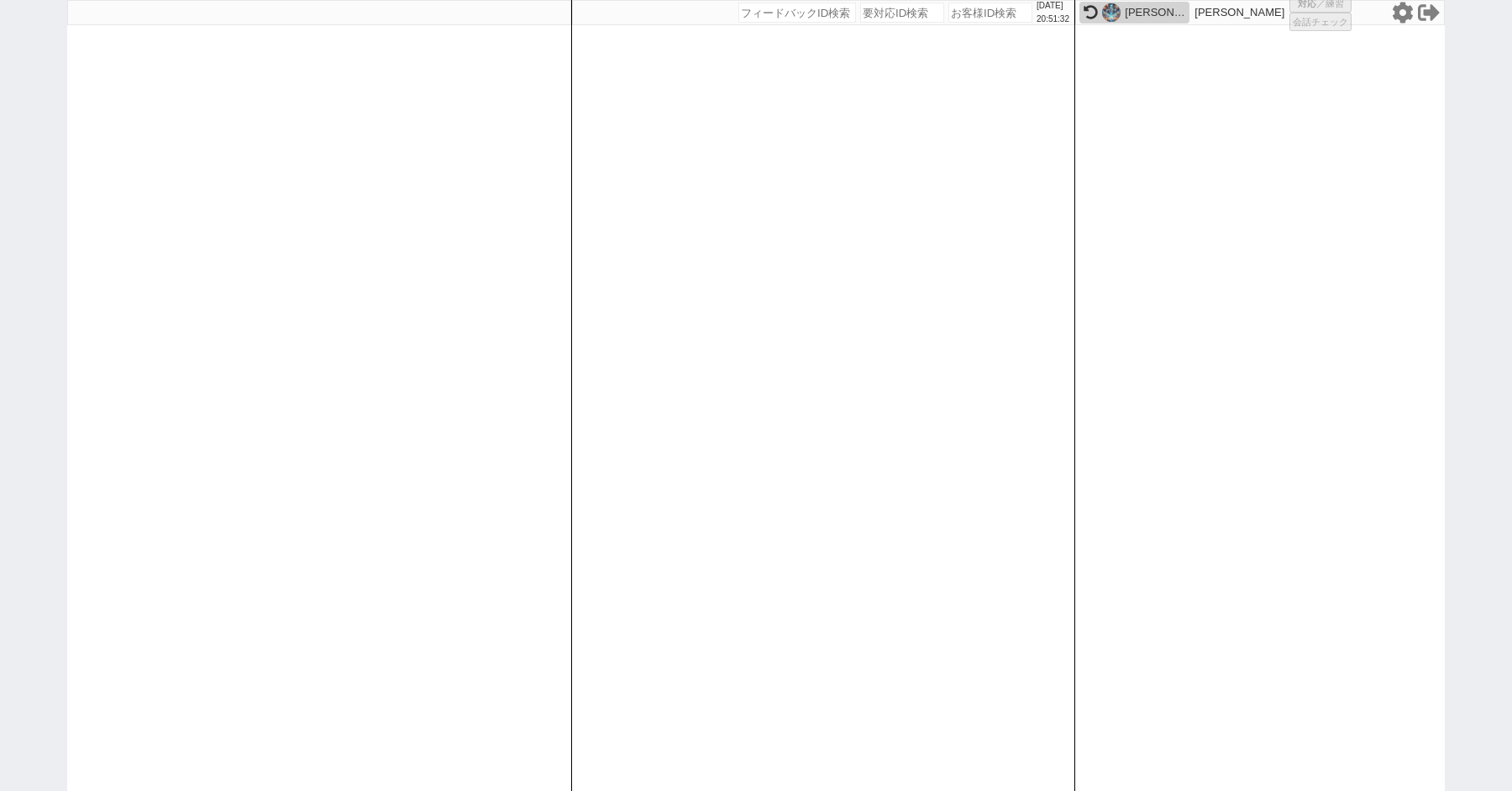
select select
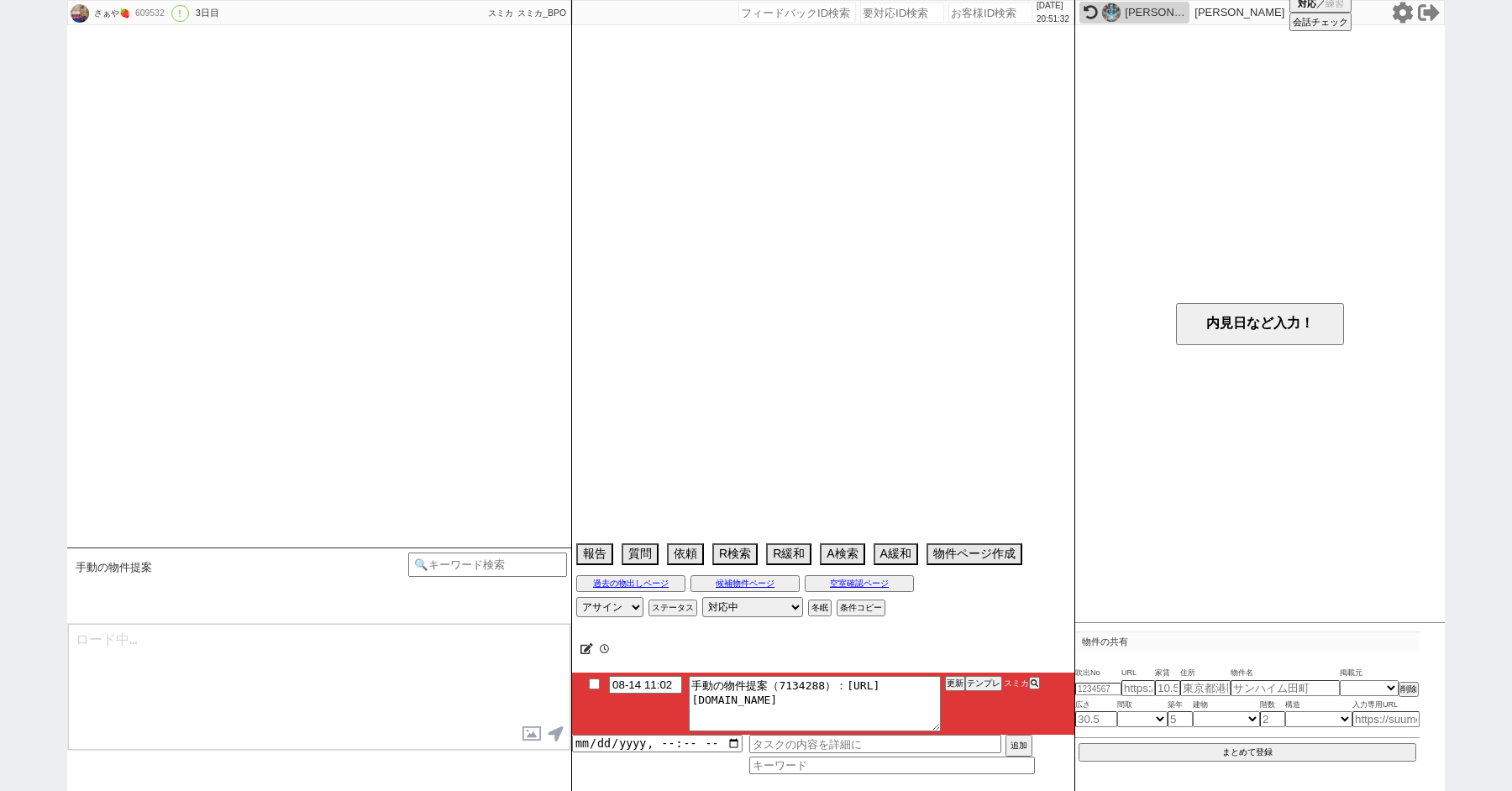
select select "2025"
select select "9"
select select "34"
select select "0"
select select "58"
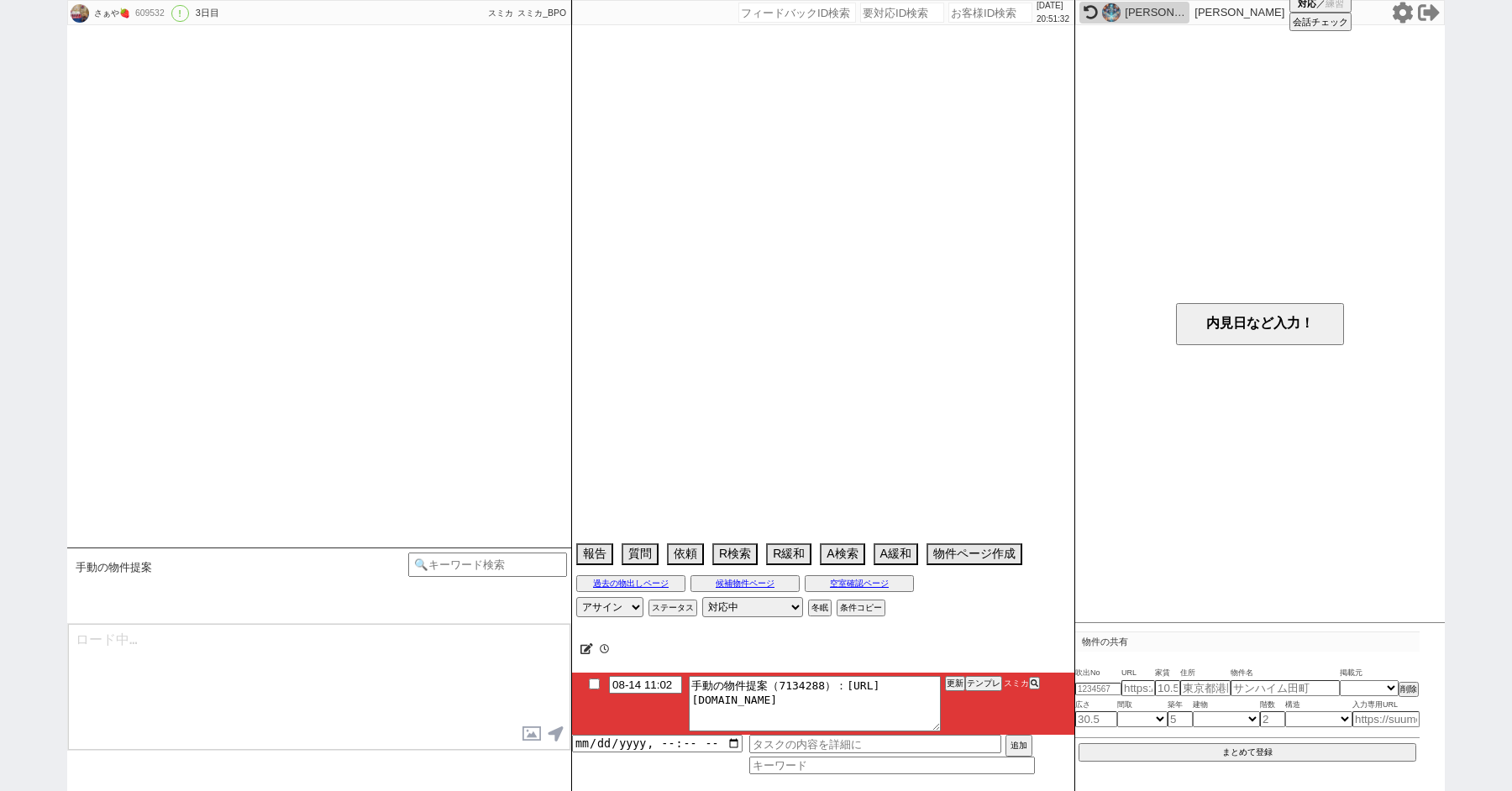
select select "57"
select select "[DATE]"
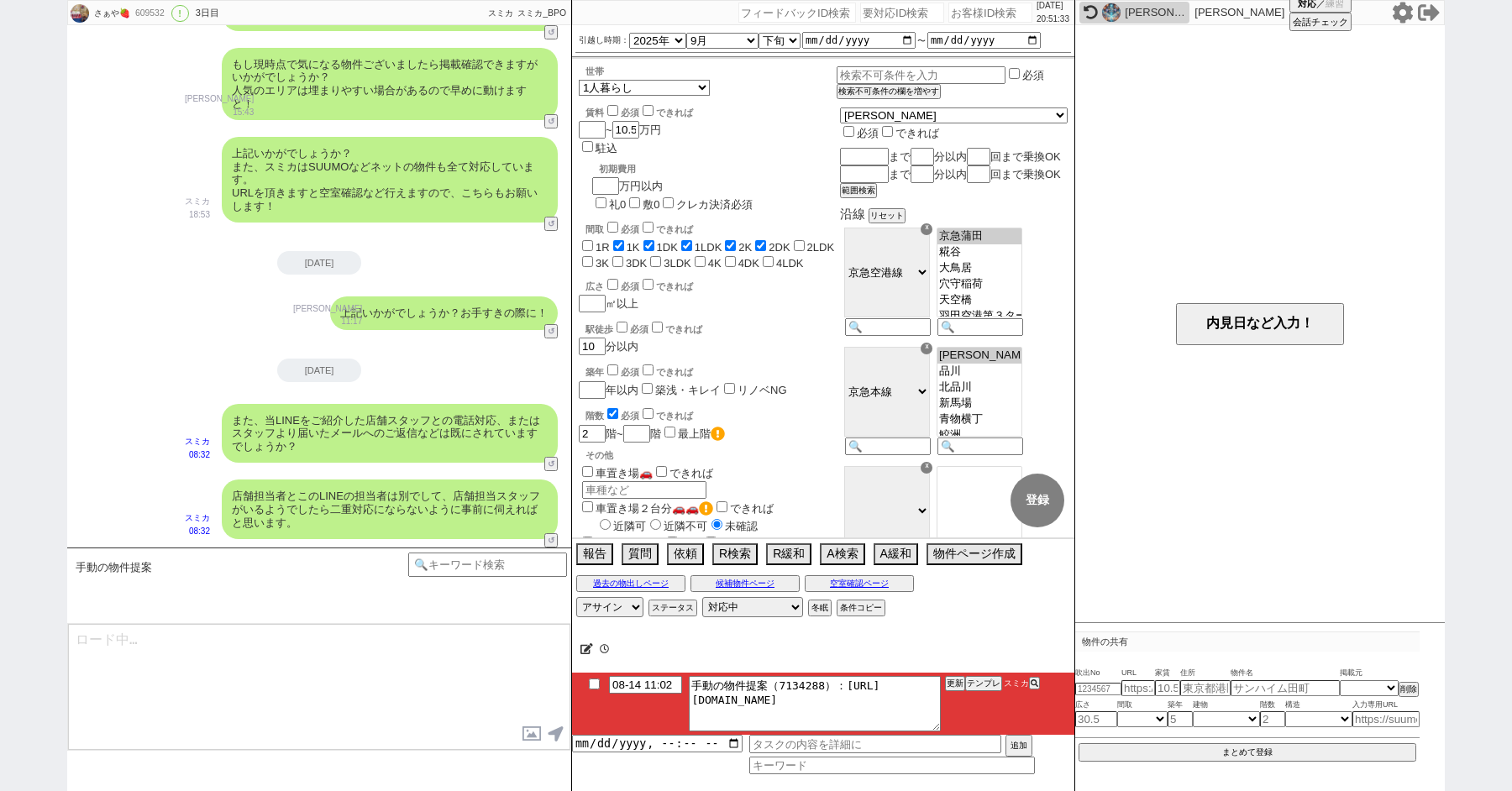
scroll to position [148, 0]
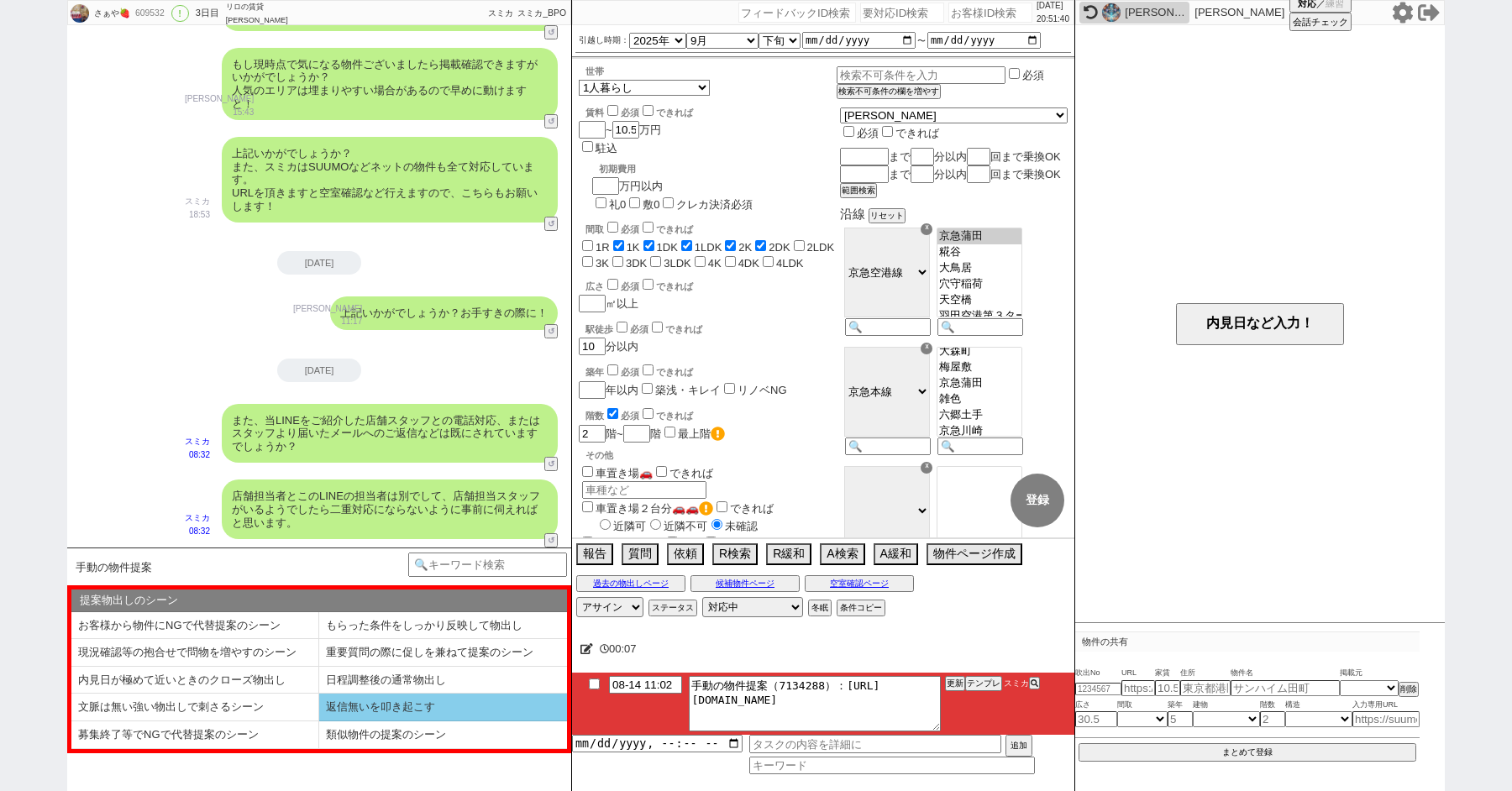
click at [319, 721] on li "返信無いを叩き起こす" at bounding box center [195, 734] width 248 height 27
select select "返信無いを叩き起こす"
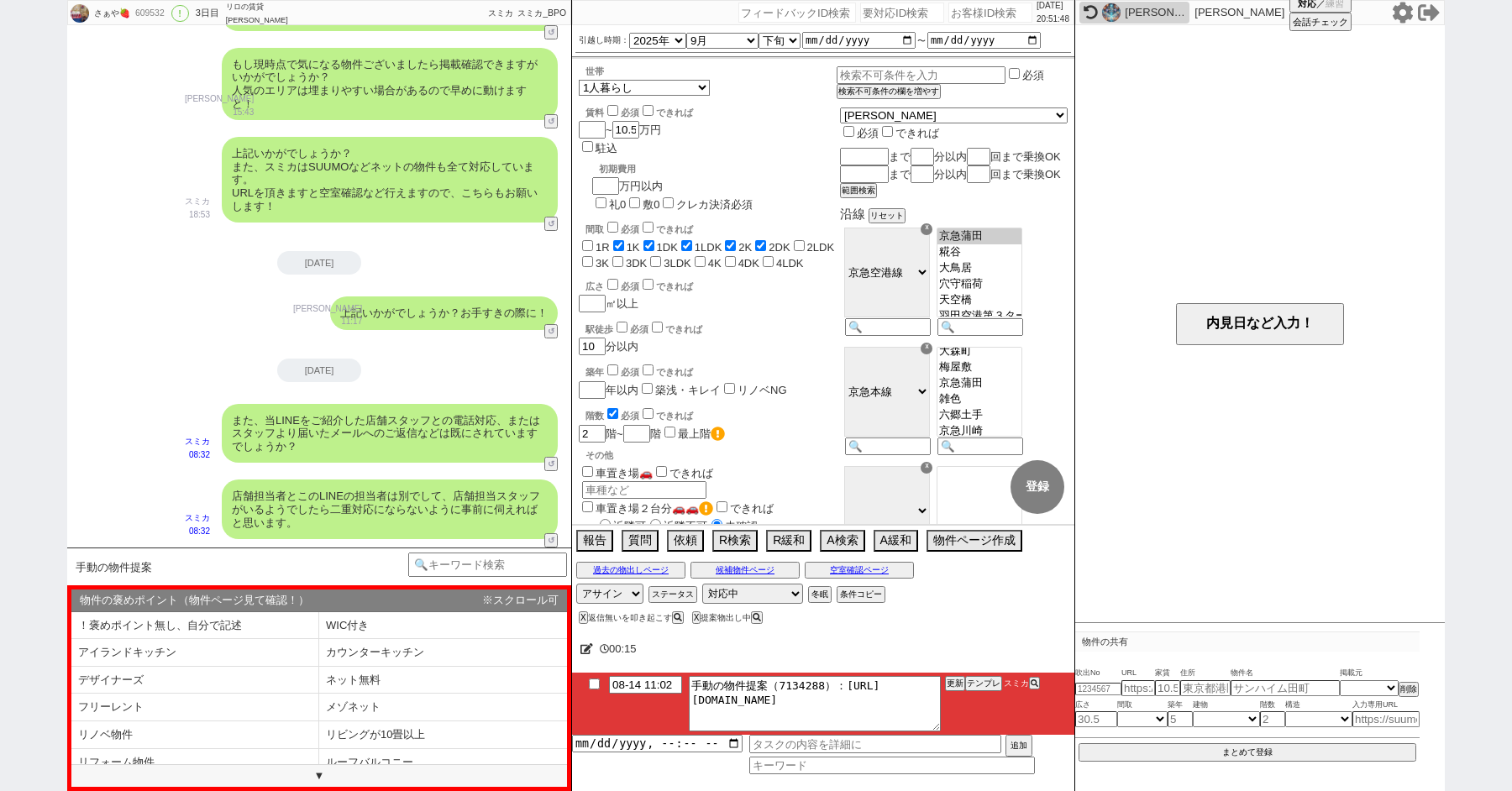
click at [1397, 16] on icon at bounding box center [1403, 12] width 20 height 21
